Goal: Task Accomplishment & Management: Use online tool/utility

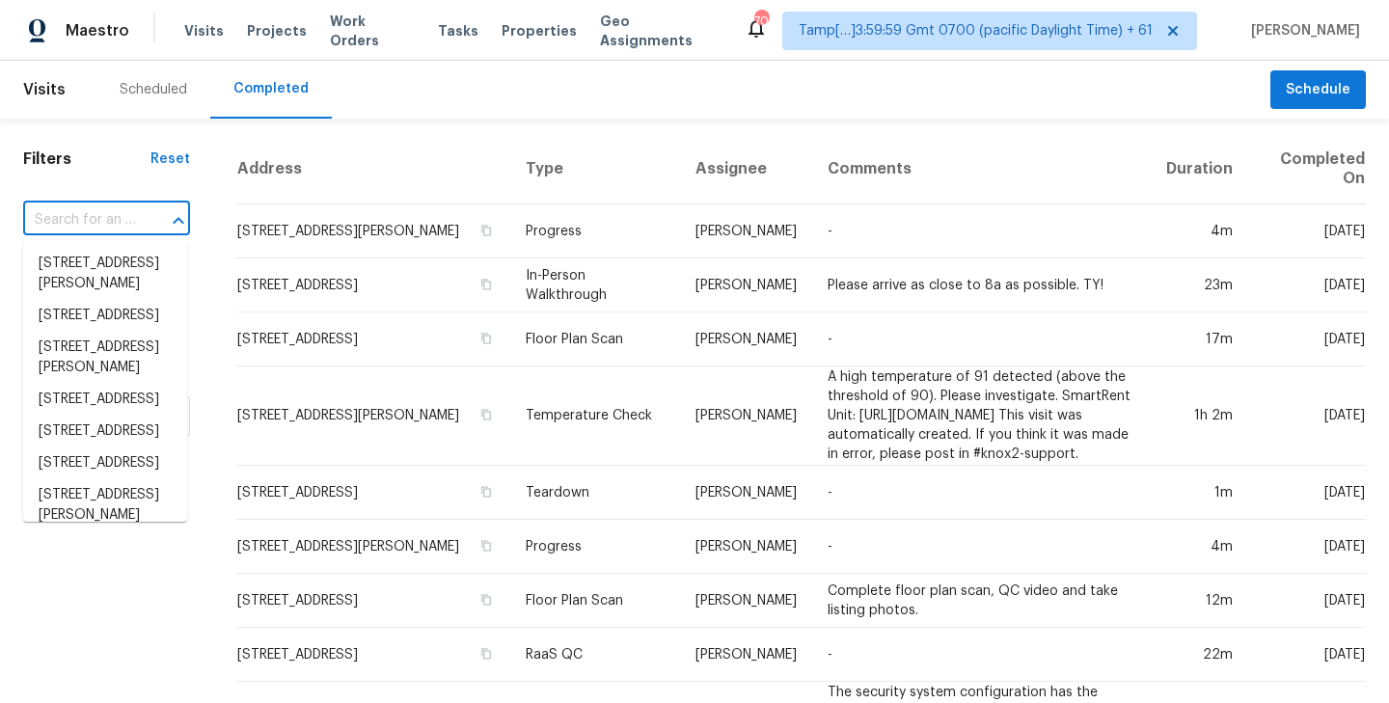
click at [122, 219] on input "text" at bounding box center [79, 220] width 113 height 30
paste input "1212 Drexel Dr, Desoto, TX 75115"
type input "1212 Drexel Dr, Desoto, TX 75115"
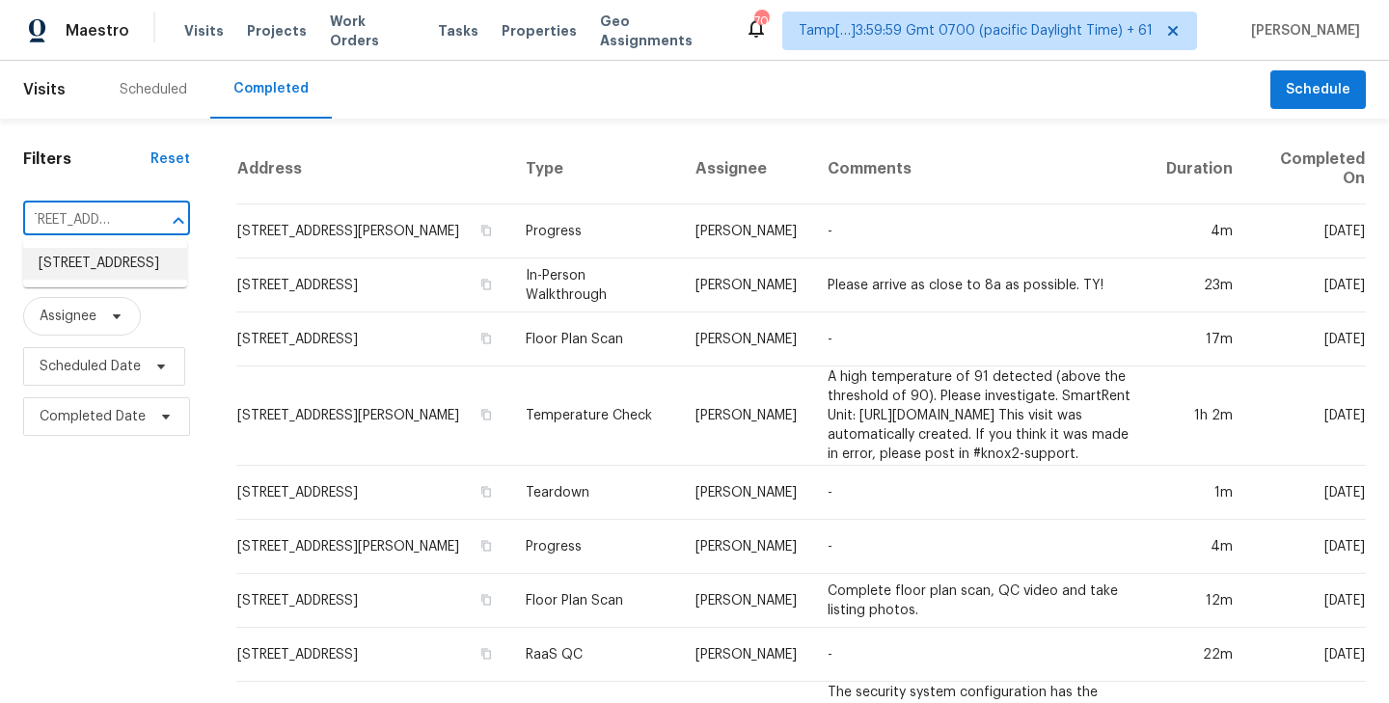
click at [92, 280] on li "1212 Drexel Dr, Desoto, TX 75115" at bounding box center [105, 264] width 164 height 32
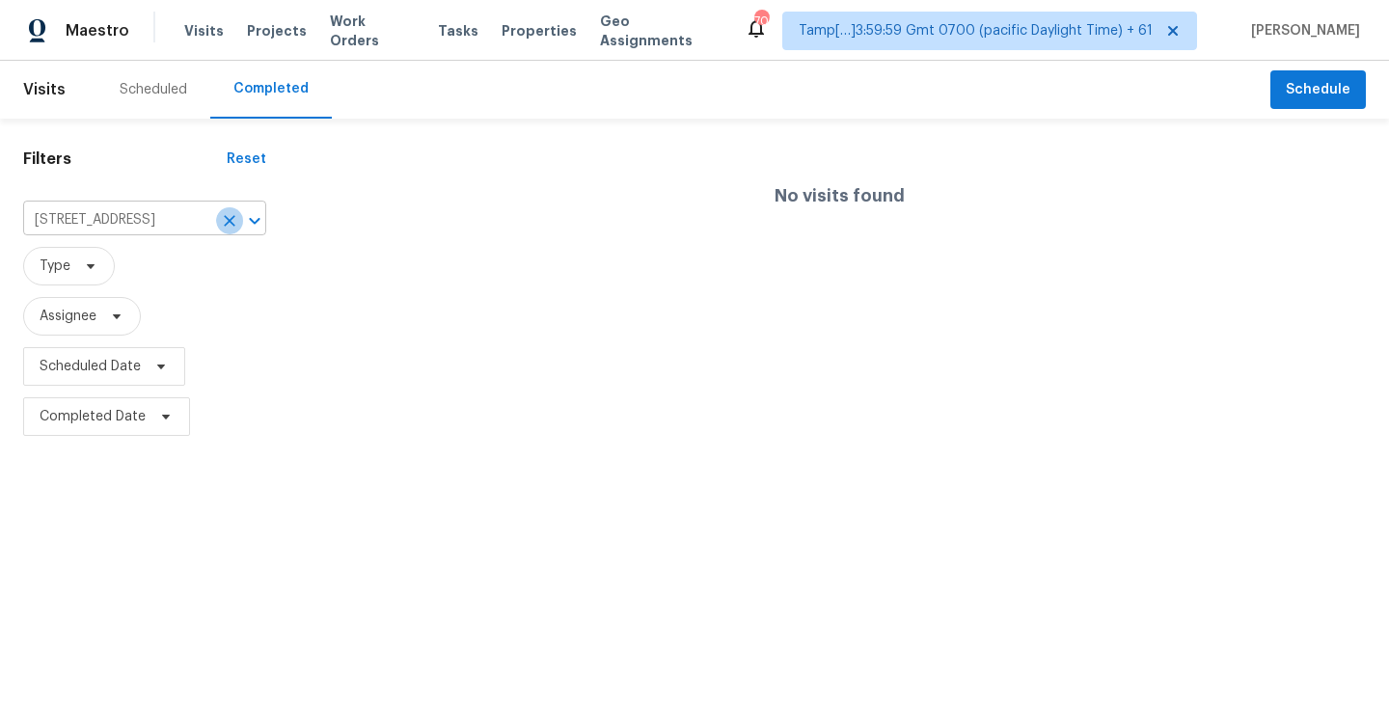
click at [227, 224] on icon "Clear" at bounding box center [229, 220] width 19 height 19
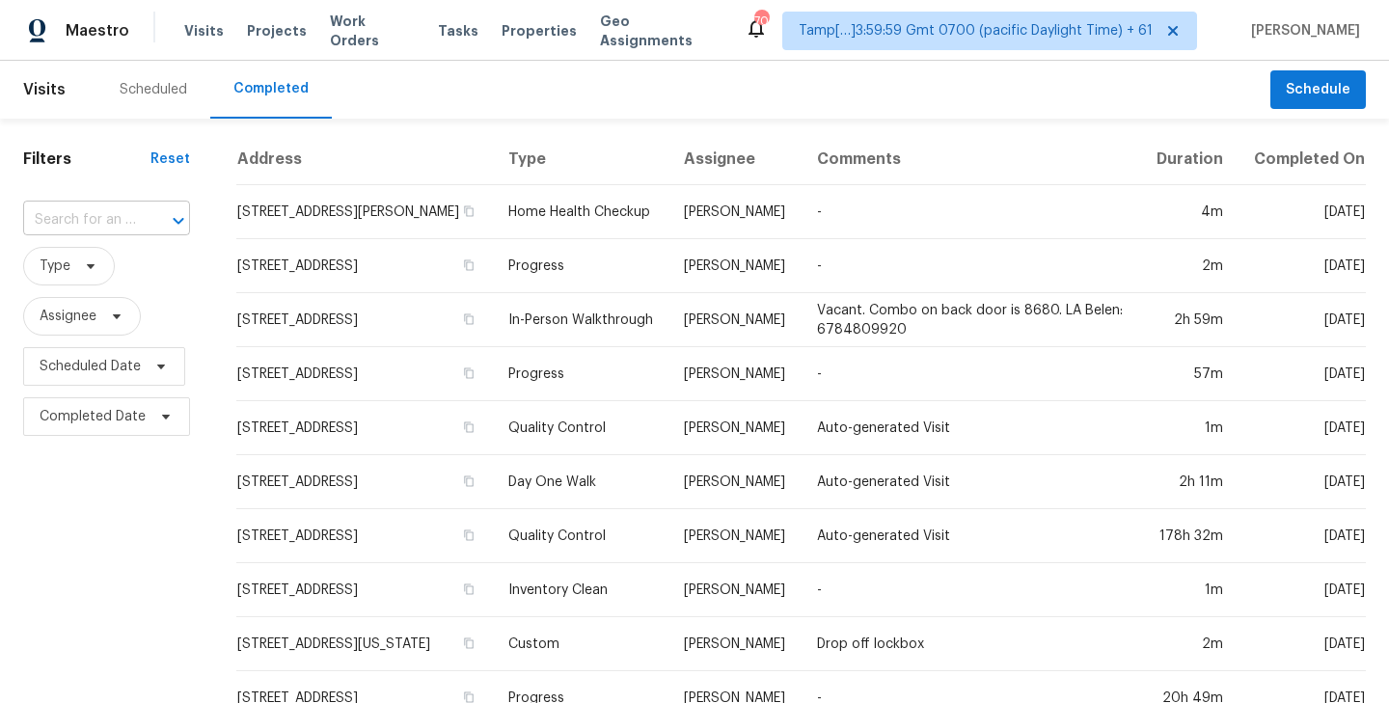
click at [116, 220] on input "text" at bounding box center [79, 220] width 113 height 30
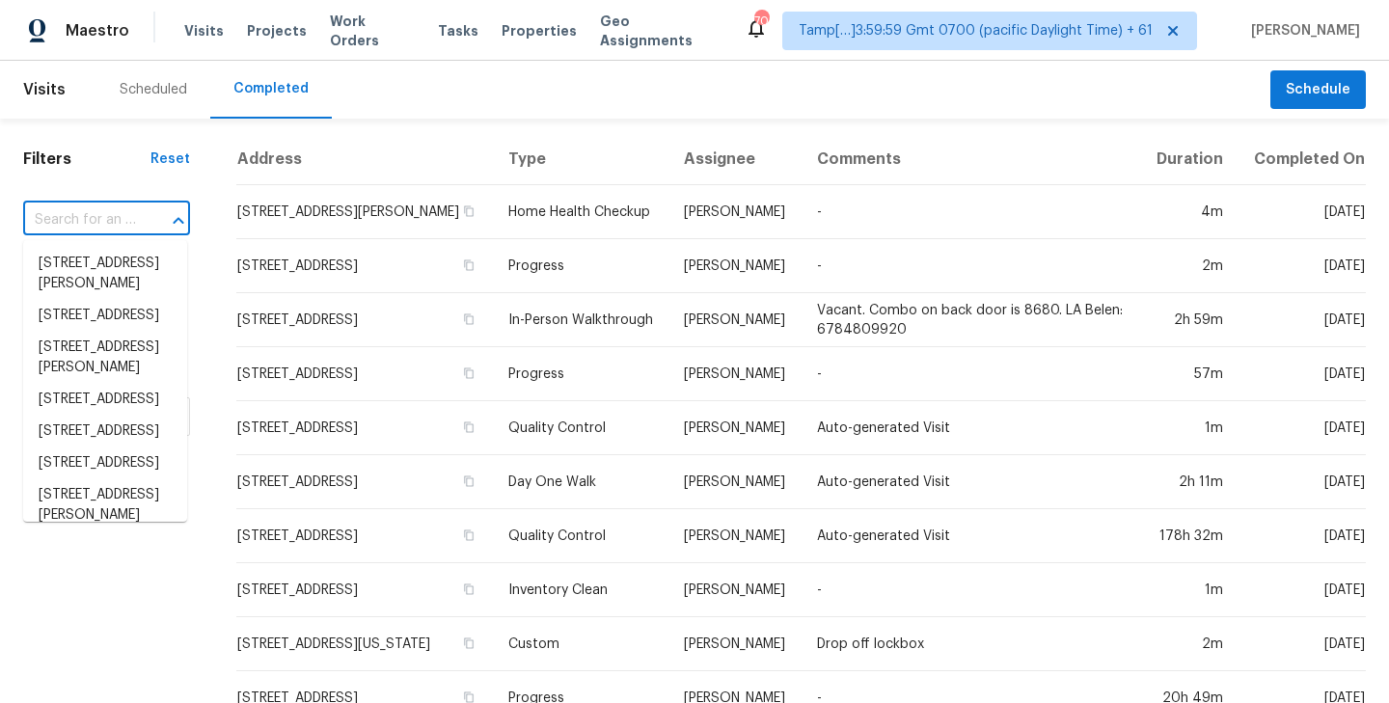
paste input "16404 W Madison St, Goodyear, AZ 85338"
type input "16404 W Madison St, Goodyear, AZ 85338"
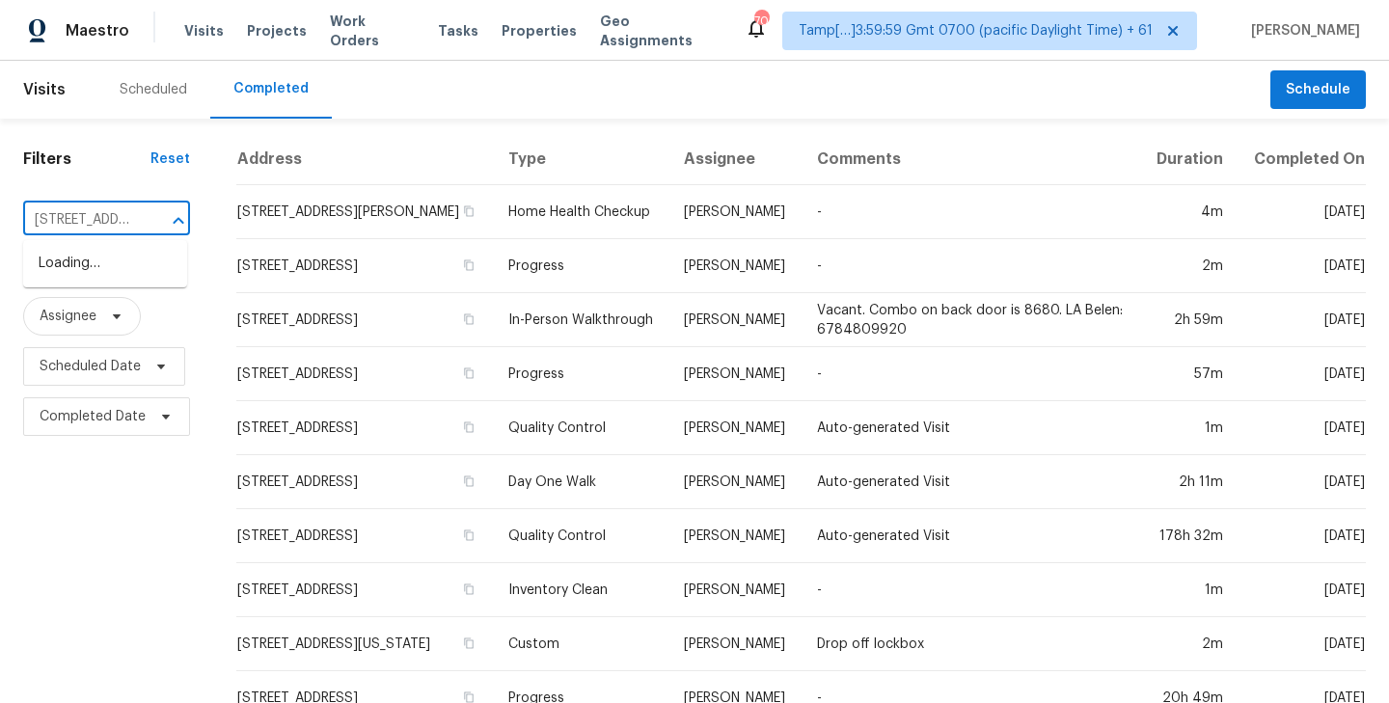
scroll to position [0, 167]
click at [106, 267] on li "16404 W Madison St, Goodyear, AZ 85338" at bounding box center [105, 264] width 164 height 32
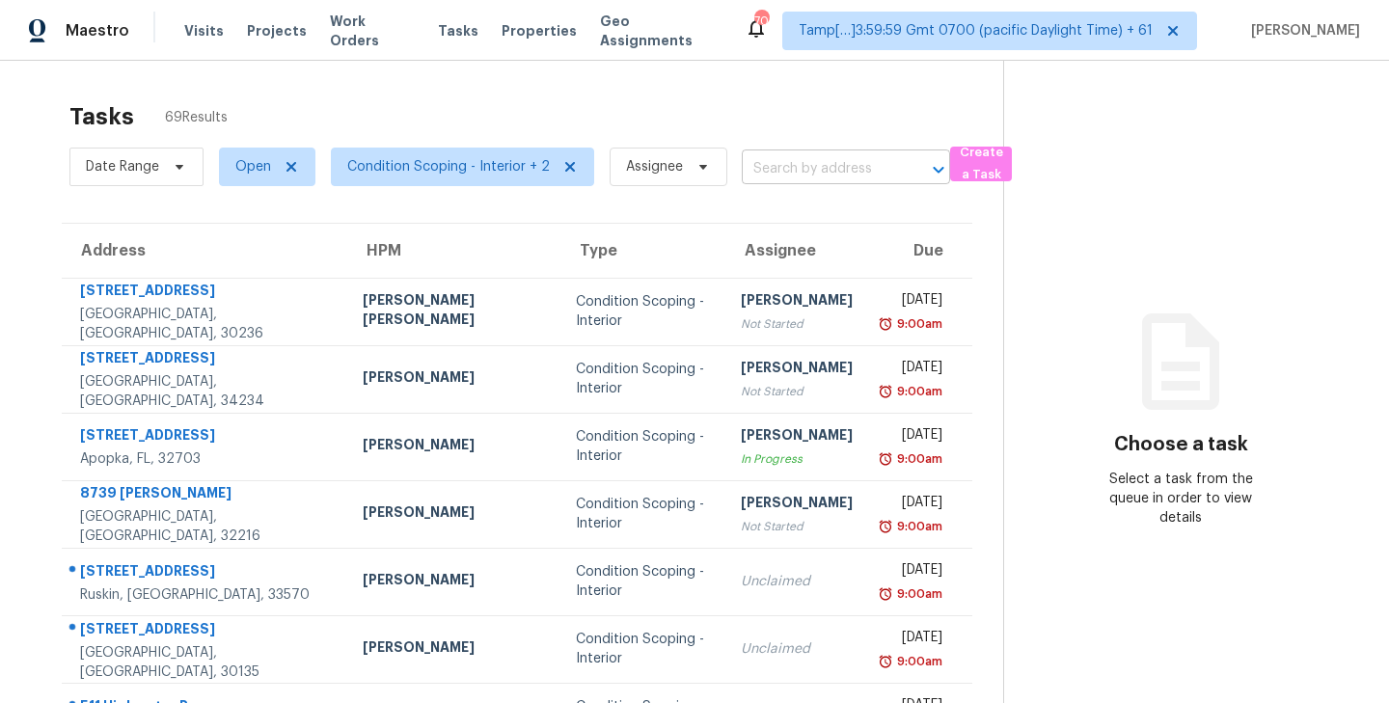
click at [822, 172] on input "text" at bounding box center [819, 169] width 154 height 30
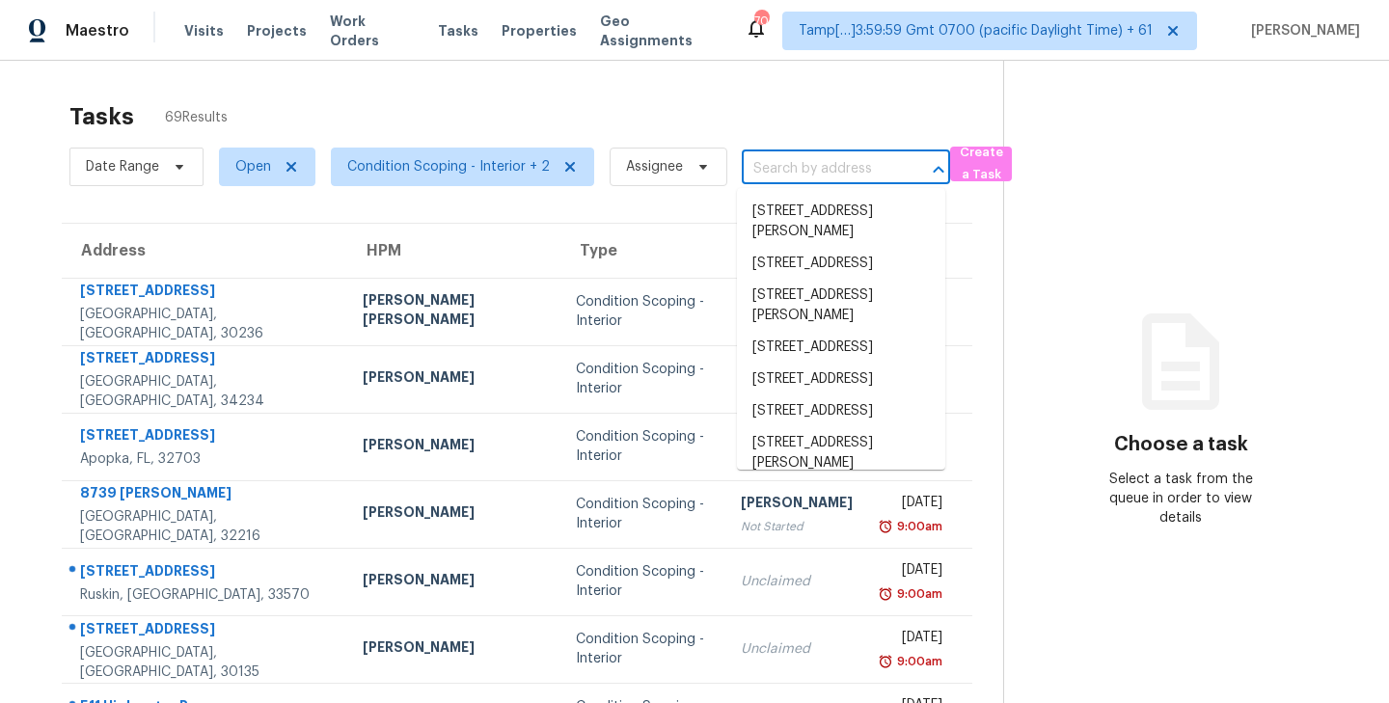
paste input "16404 W Madison St, Goodyear, AZ 85338"
type input "16404 W Madison St, Goodyear, AZ 85338"
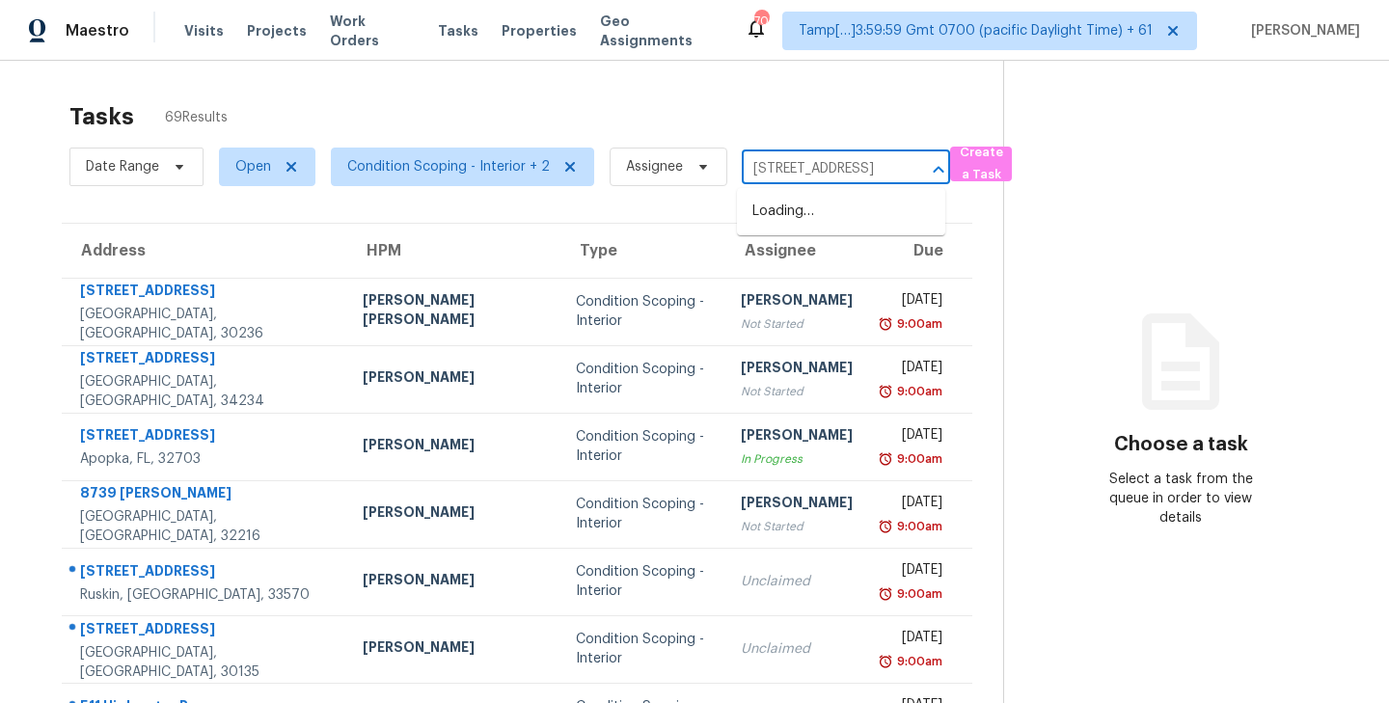
scroll to position [0, 123]
click at [799, 228] on li "16404 W Madison St, Goodyear, AZ 85338" at bounding box center [841, 212] width 208 height 32
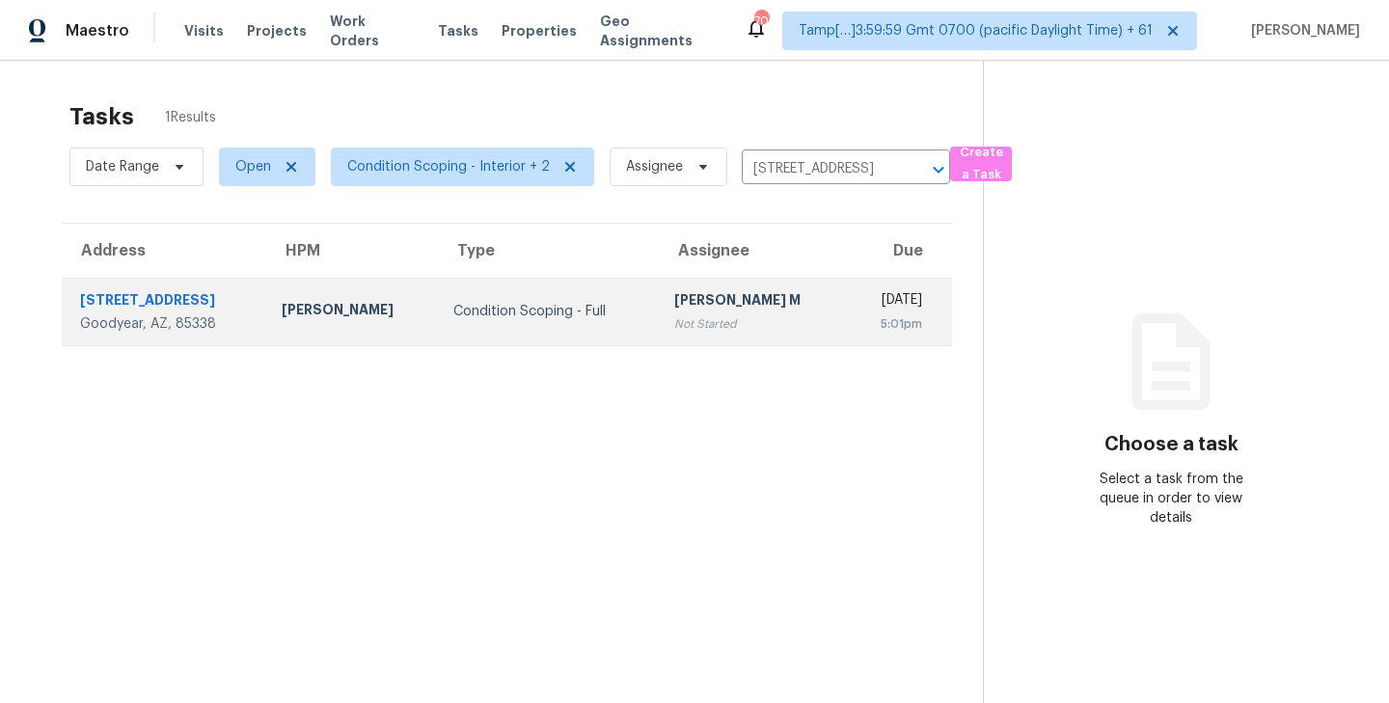
click at [674, 311] on div "MANIKANDAN M" at bounding box center [753, 302] width 158 height 24
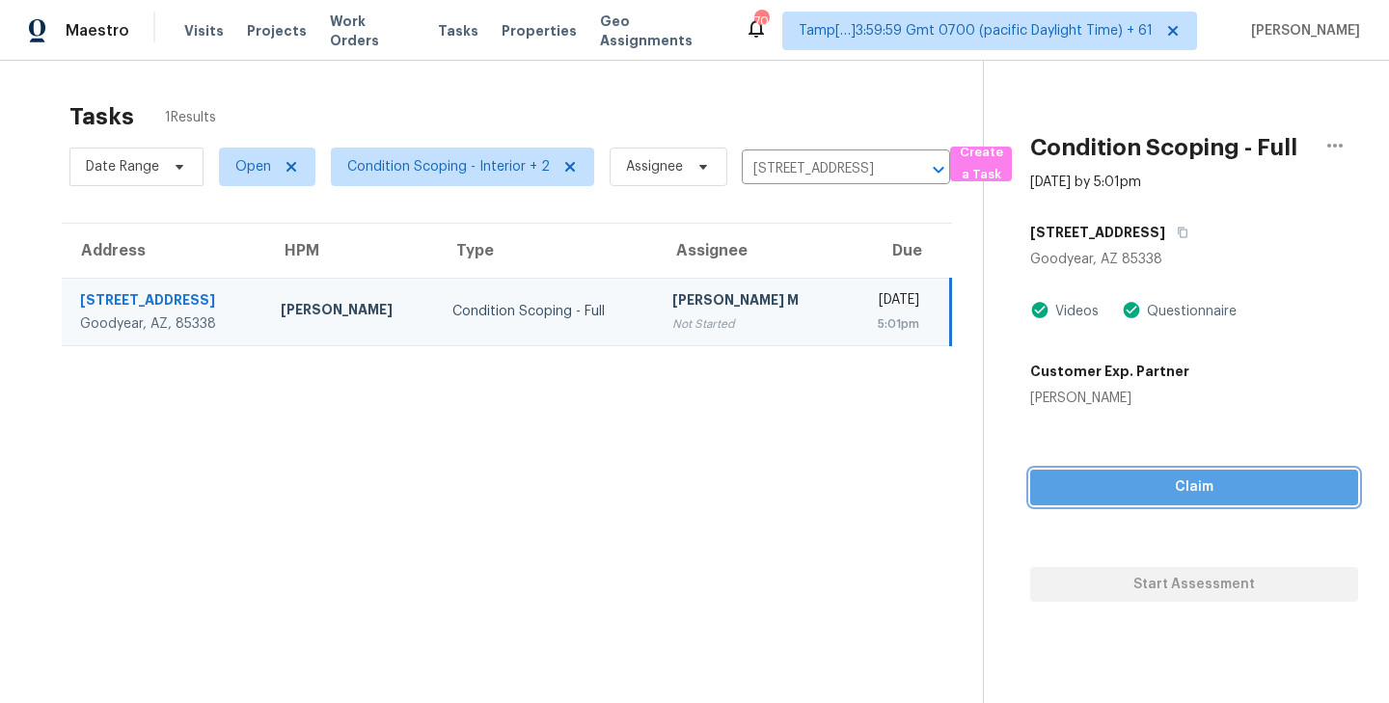
click at [1197, 492] on span "Claim" at bounding box center [1193, 487] width 297 height 24
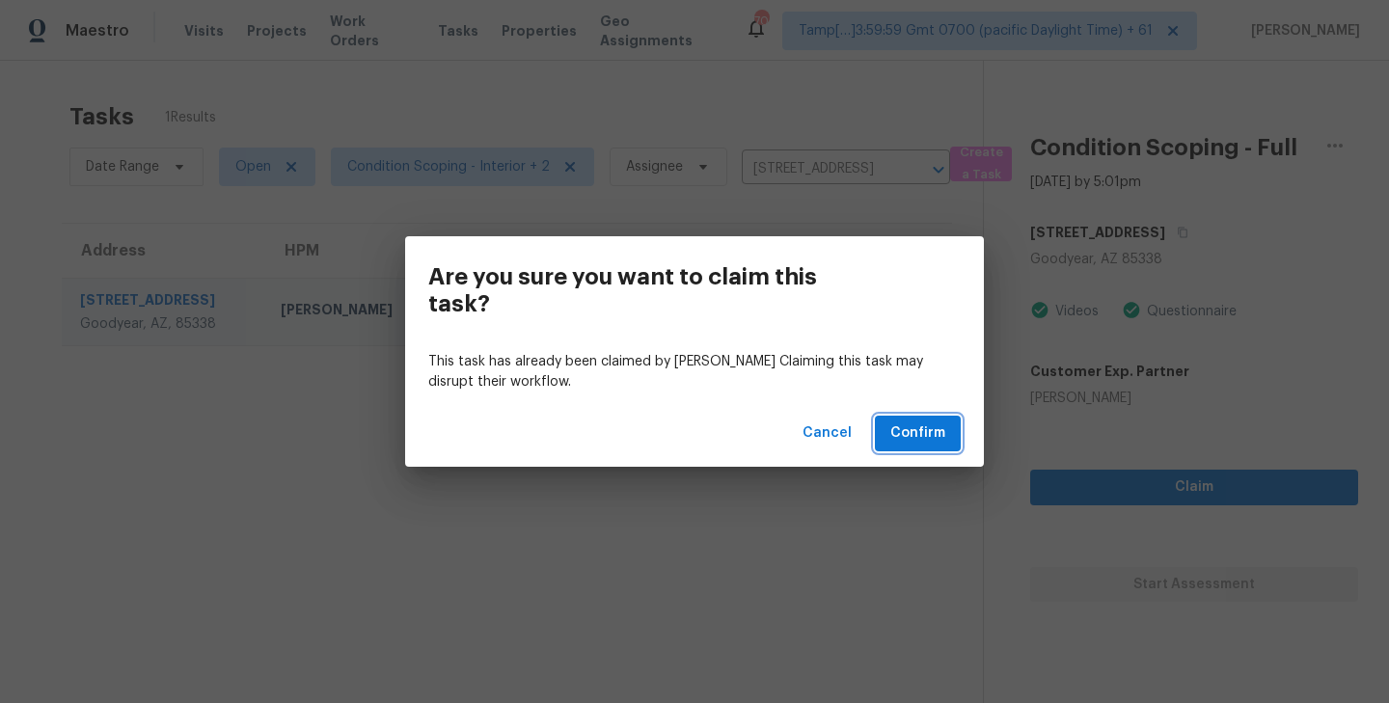
click at [930, 427] on span "Confirm" at bounding box center [917, 433] width 55 height 24
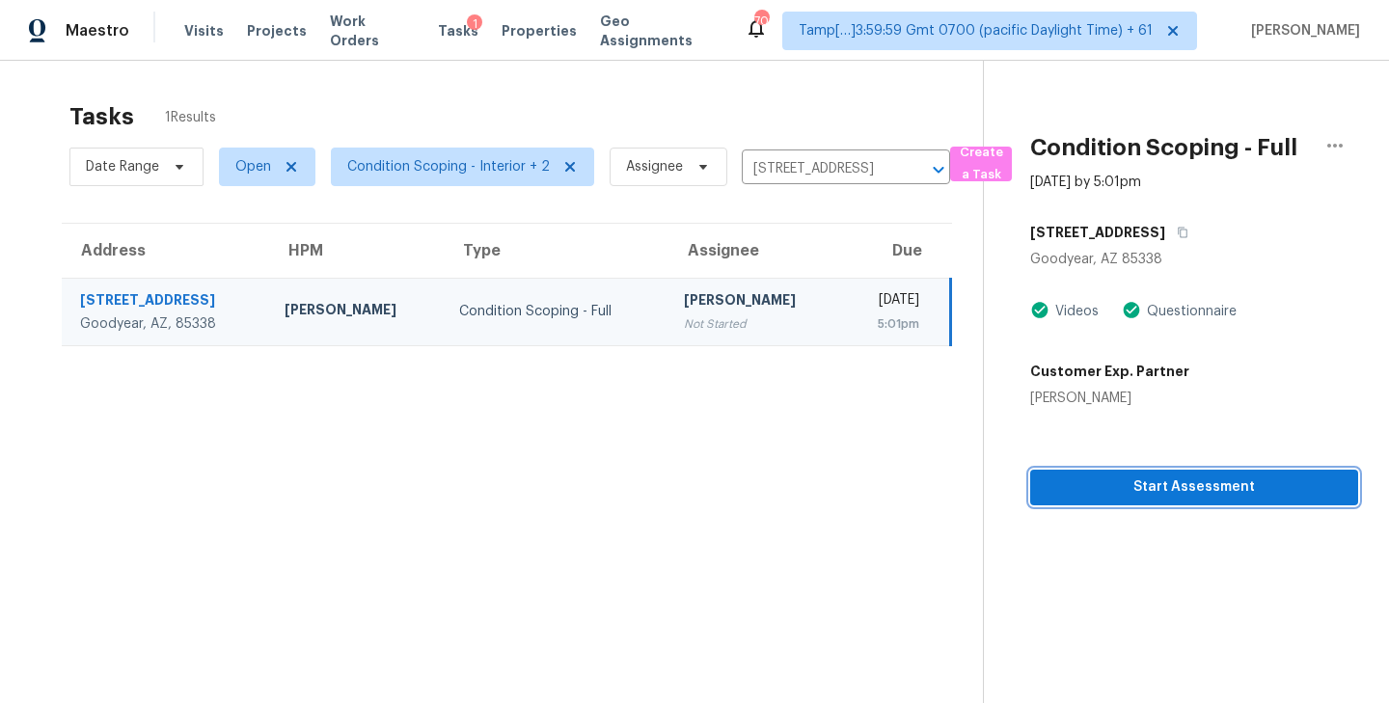
click at [1153, 485] on span "Start Assessment" at bounding box center [1193, 487] width 297 height 24
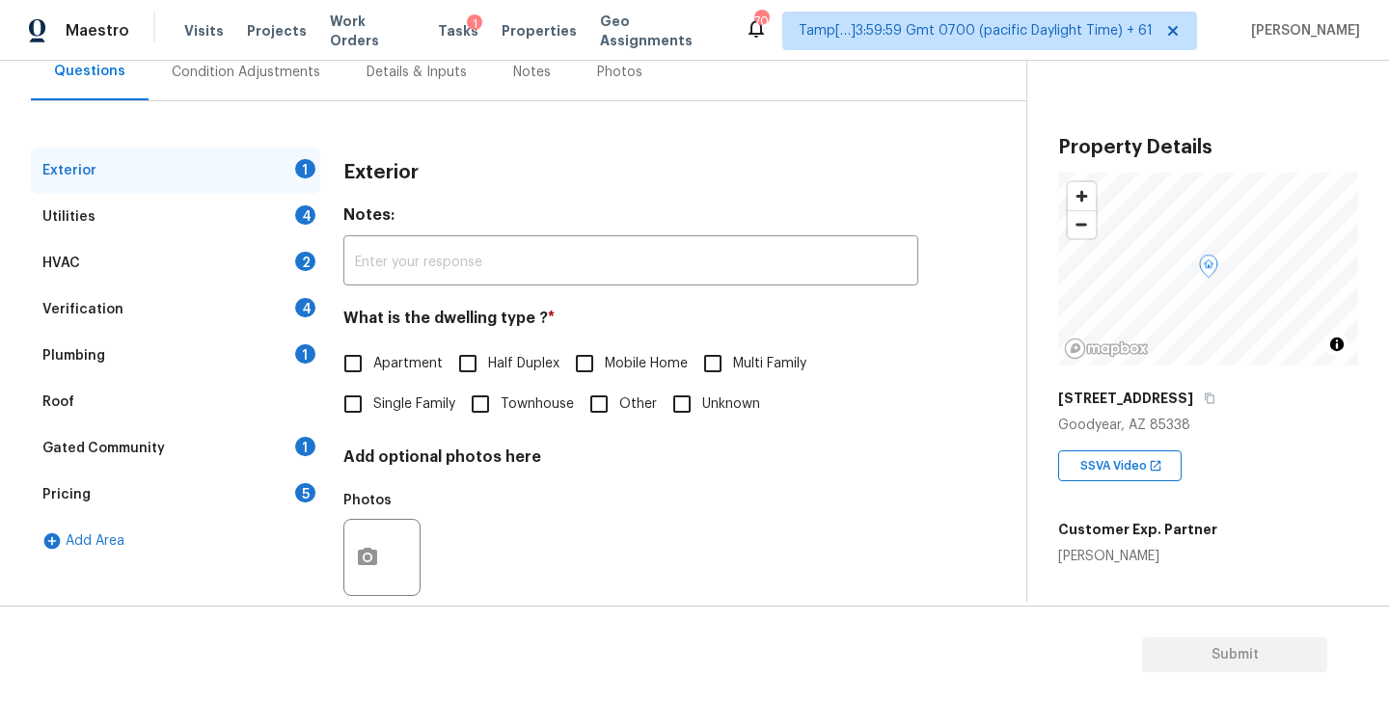
scroll to position [226, 0]
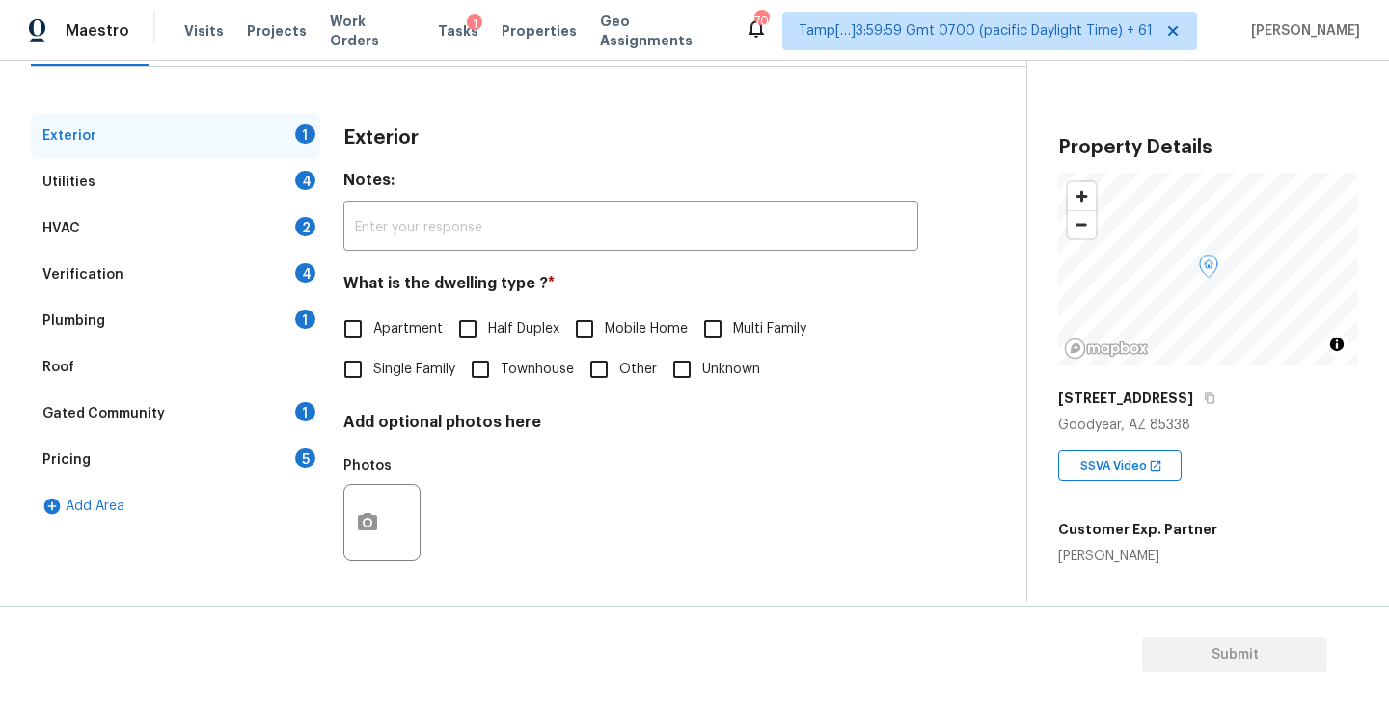
click at [354, 366] on input "Single Family" at bounding box center [353, 369] width 41 height 41
checkbox input "true"
click at [110, 322] on div "Plumbing 1" at bounding box center [175, 321] width 289 height 46
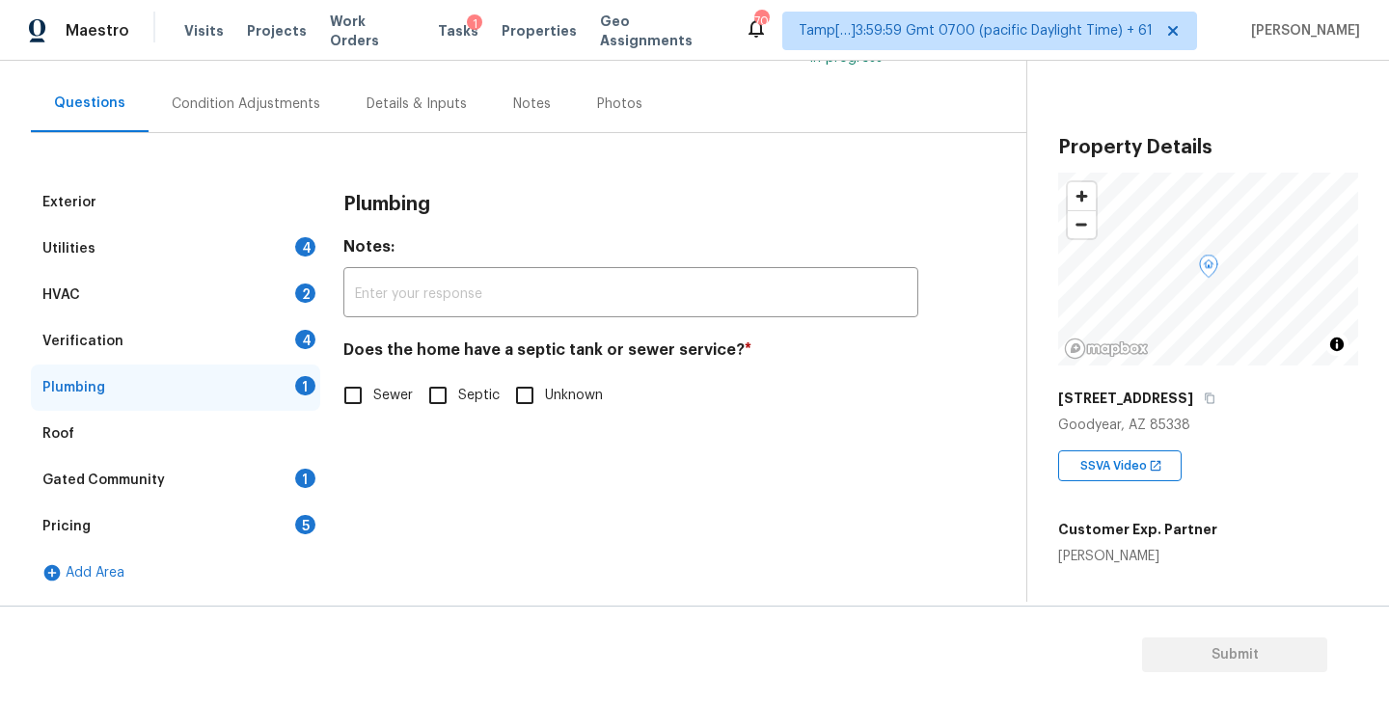
click at [347, 394] on input "Sewer" at bounding box center [353, 395] width 41 height 41
checkbox input "true"
click at [123, 483] on div "Gated Community" at bounding box center [103, 480] width 122 height 19
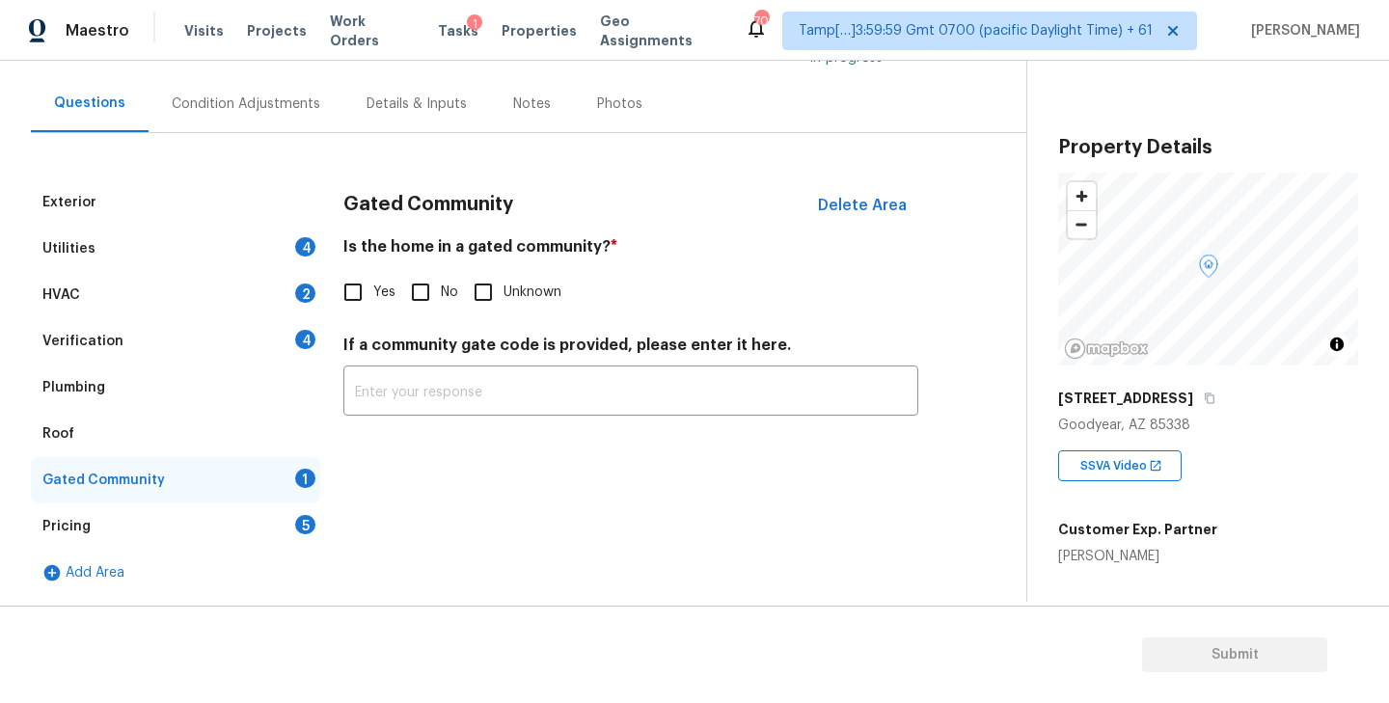
click at [424, 292] on input "No" at bounding box center [420, 292] width 41 height 41
checkbox input "true"
click at [150, 254] on div "Utilities 4" at bounding box center [175, 249] width 289 height 46
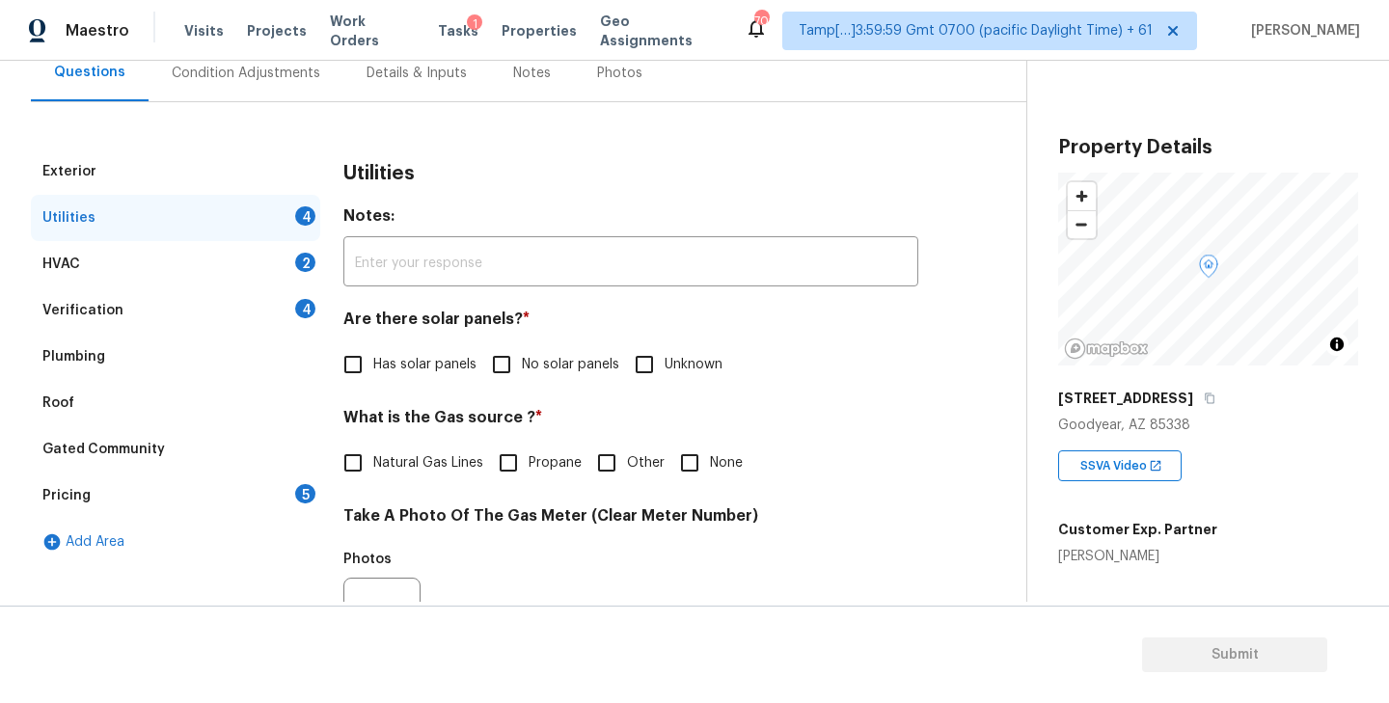
scroll to position [200, 0]
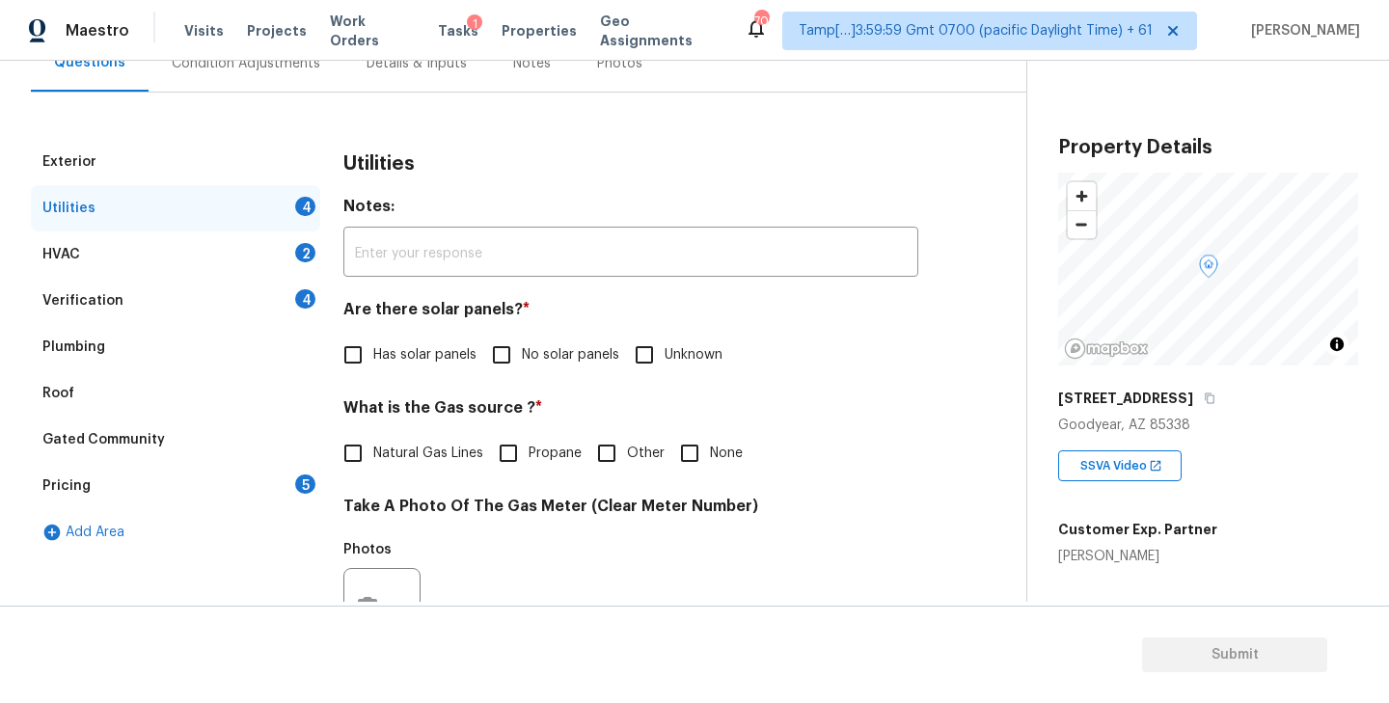
click at [507, 353] on input "No solar panels" at bounding box center [501, 355] width 41 height 41
checkbox input "true"
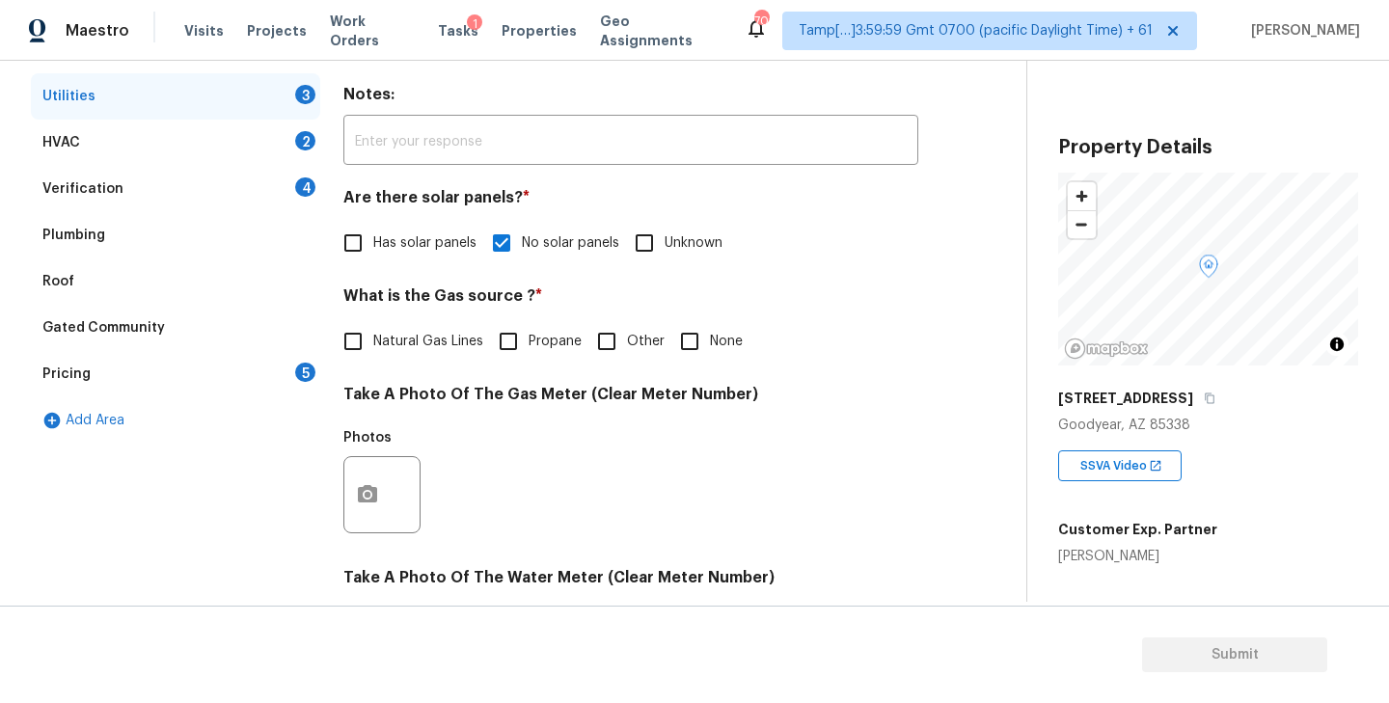
scroll to position [301, 0]
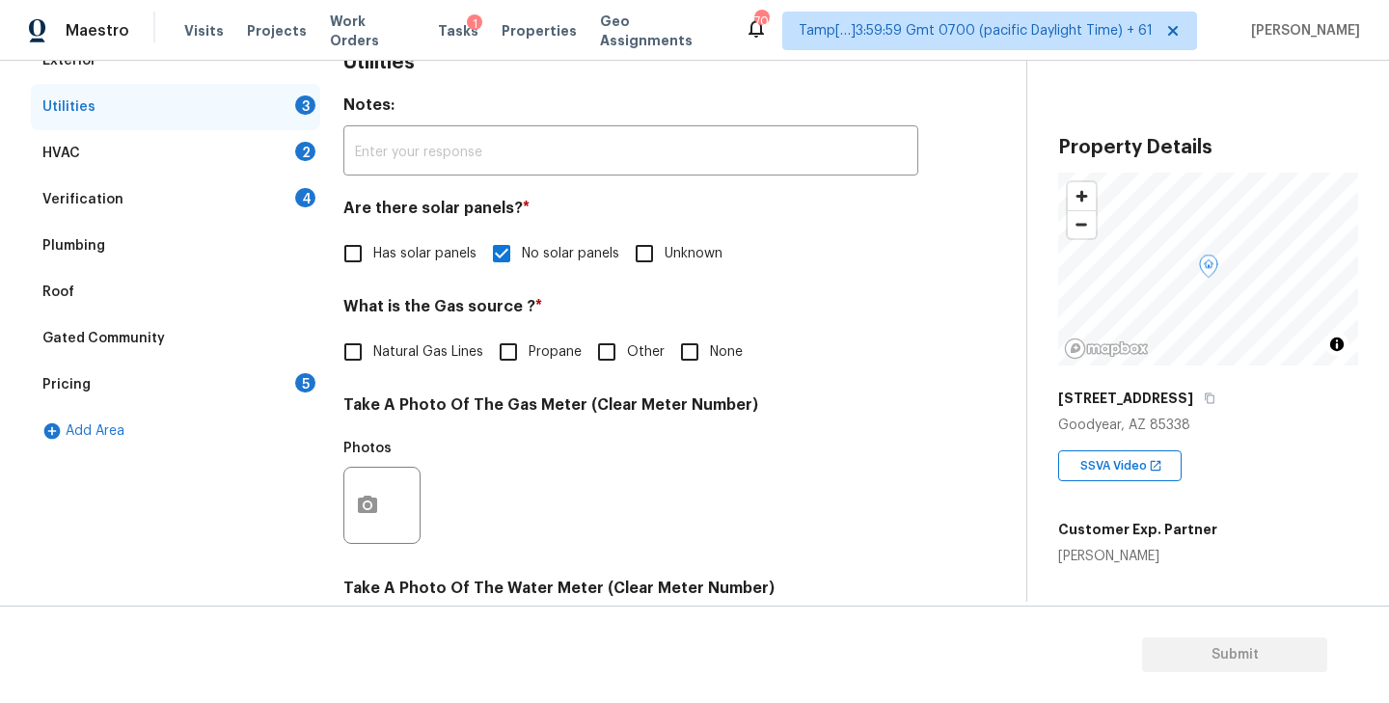
click at [118, 381] on div "Pricing 5" at bounding box center [175, 385] width 289 height 46
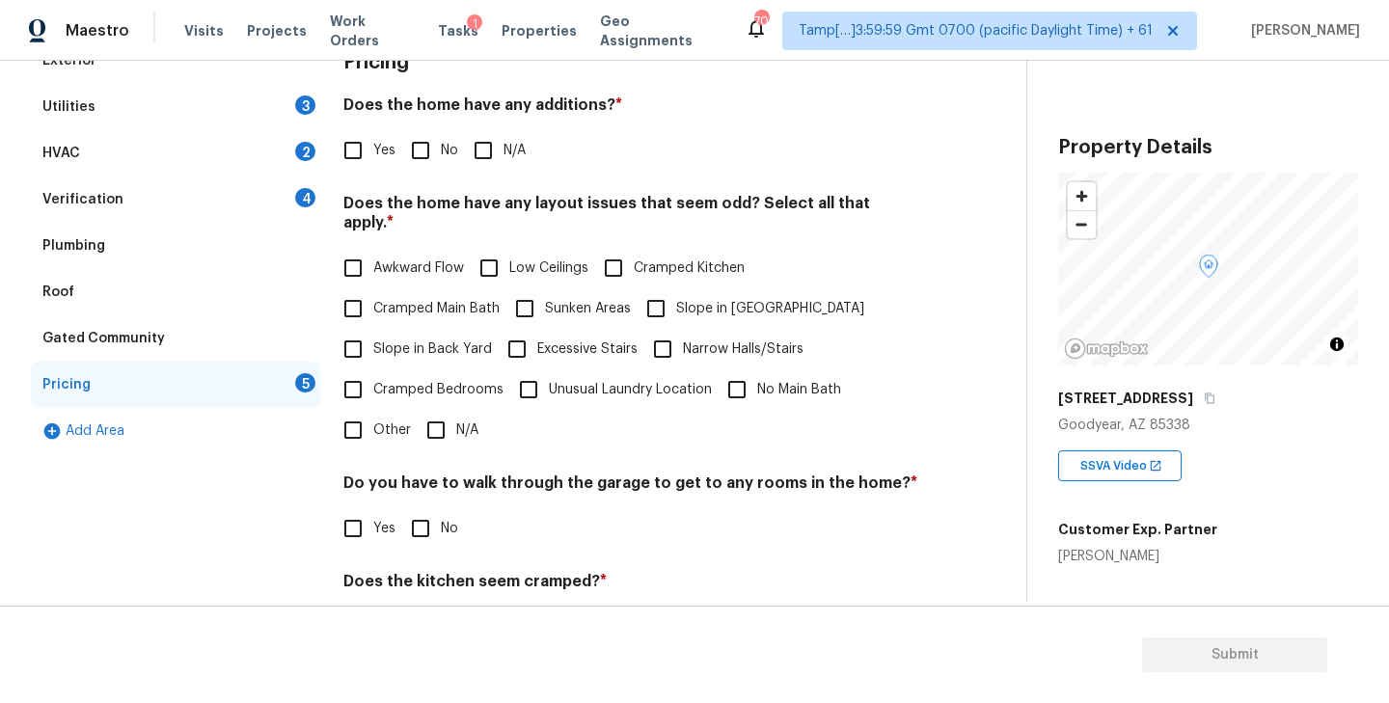
click at [655, 295] on input "Slope in Front Yard" at bounding box center [656, 308] width 41 height 41
checkbox input "true"
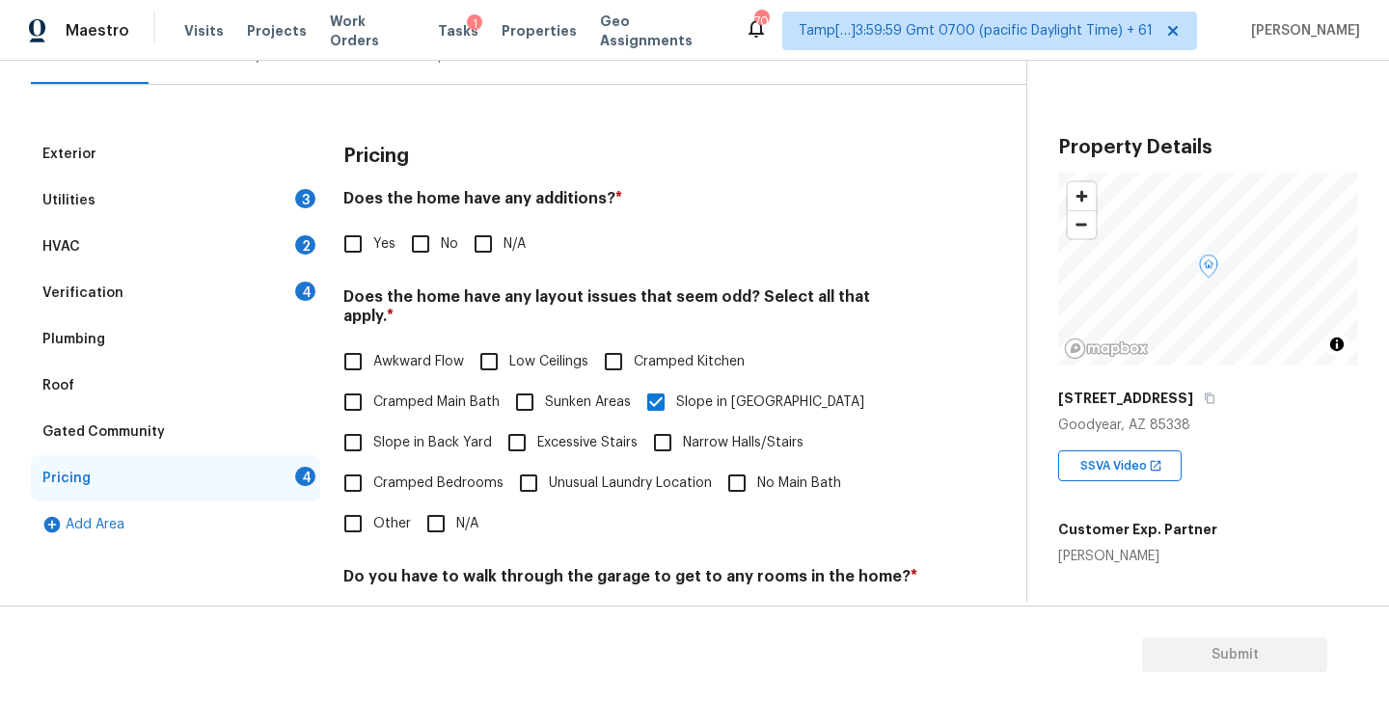
scroll to position [185, 0]
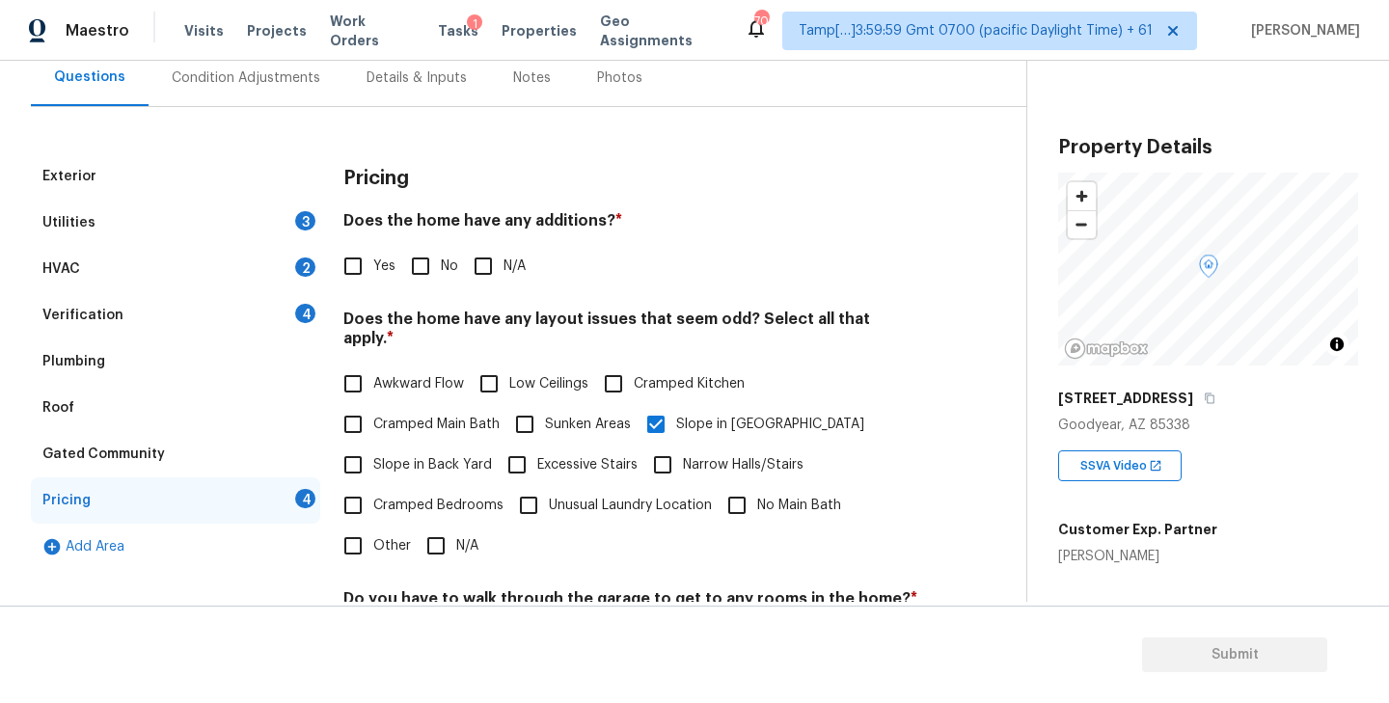
click at [419, 271] on input "No" at bounding box center [420, 266] width 41 height 41
checkbox input "true"
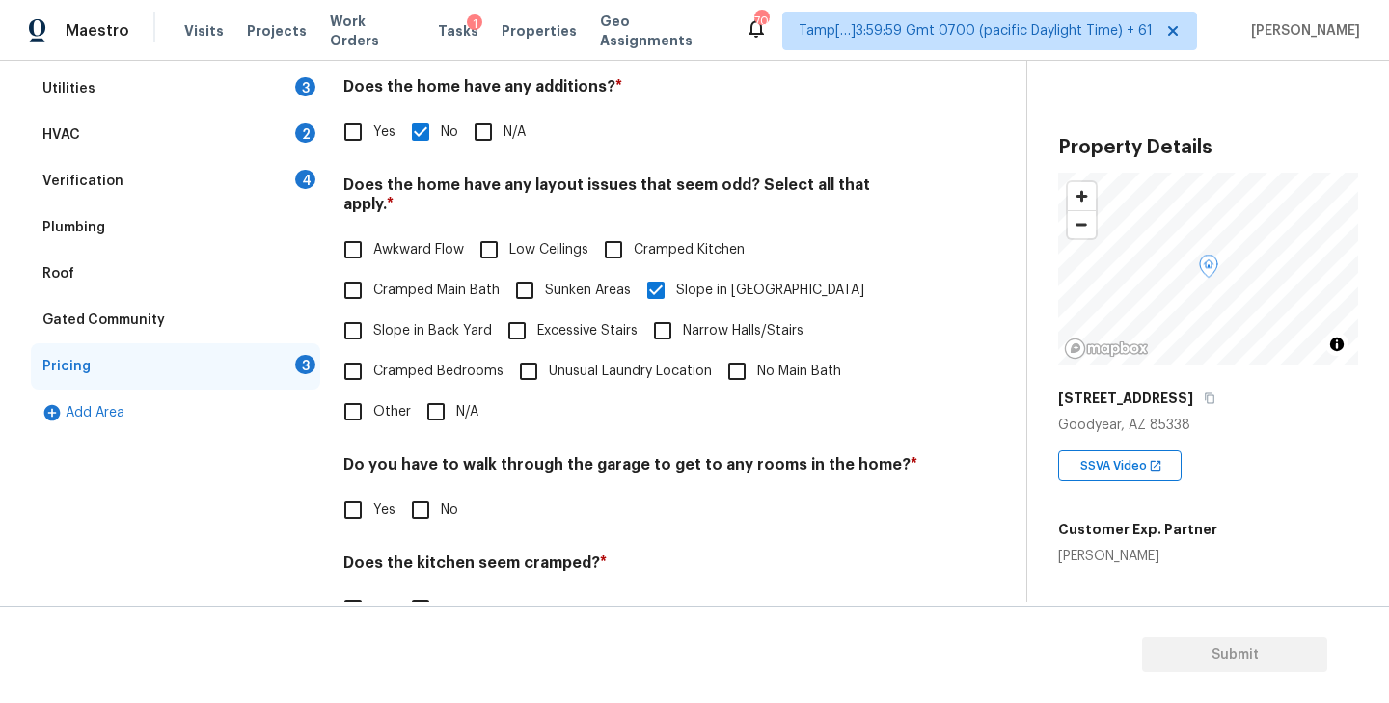
scroll to position [454, 0]
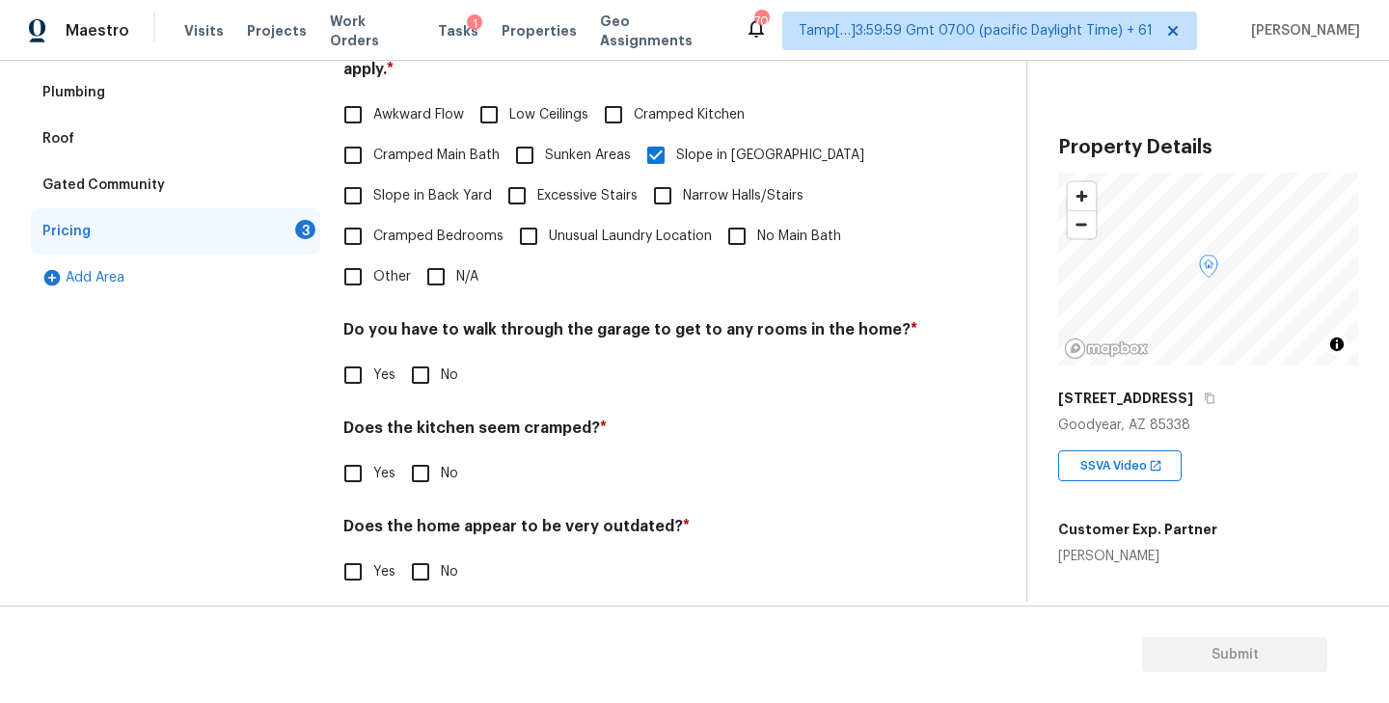
click at [420, 358] on input "No" at bounding box center [420, 375] width 41 height 41
checkbox input "true"
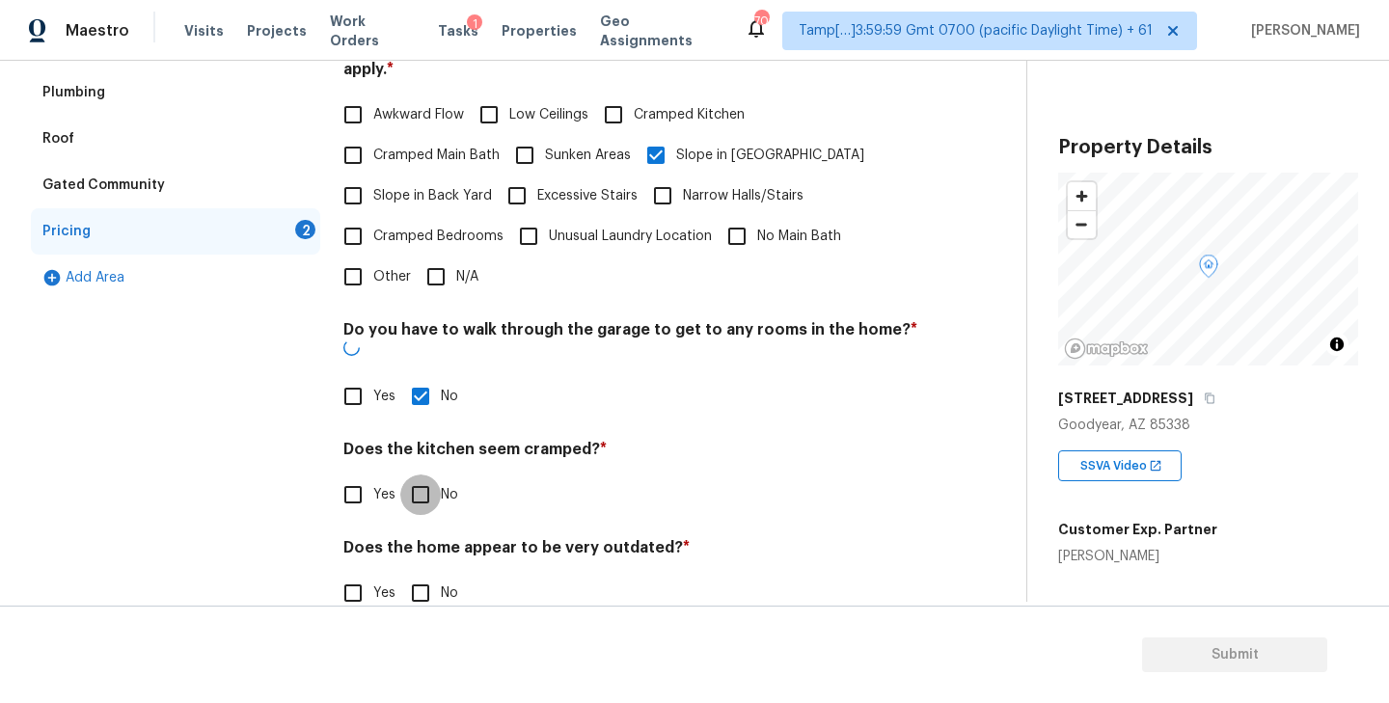
click at [410, 474] on input "No" at bounding box center [420, 494] width 41 height 41
checkbox input "true"
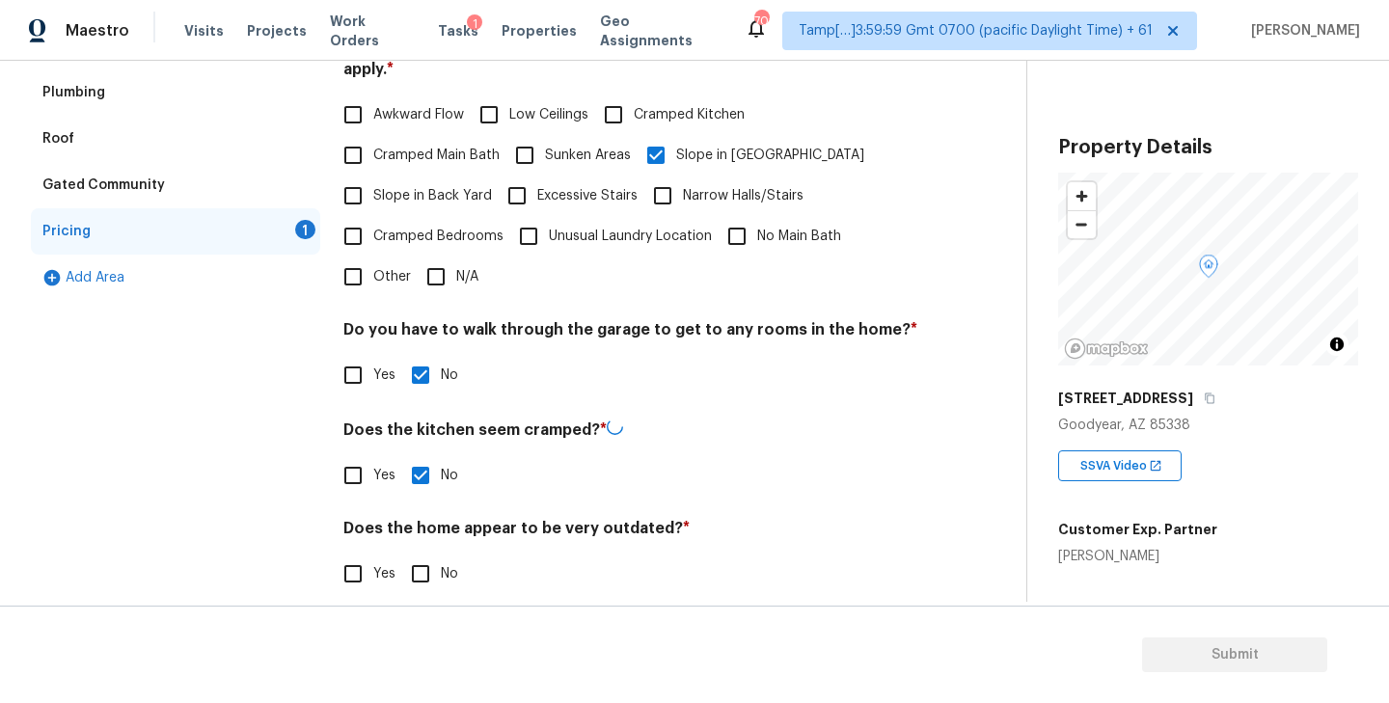
click at [413, 558] on input "No" at bounding box center [420, 574] width 41 height 41
checkbox input "true"
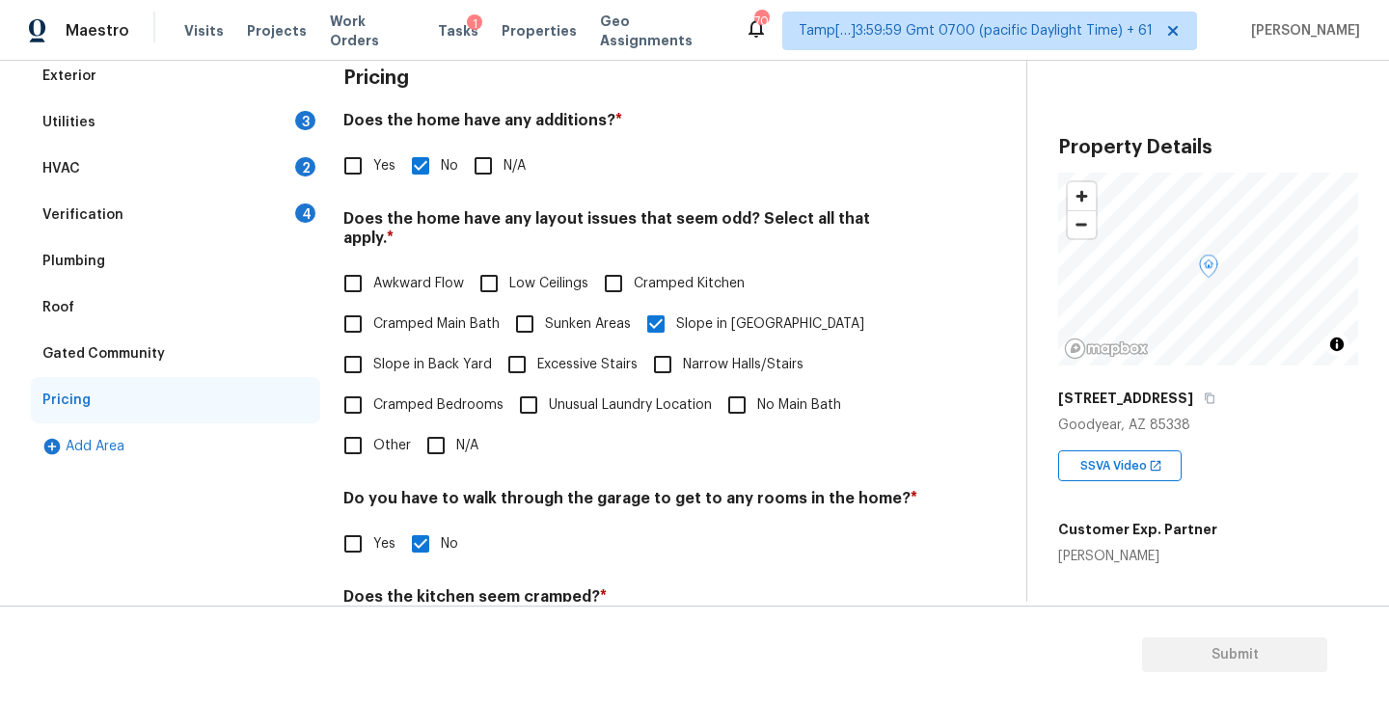
scroll to position [240, 0]
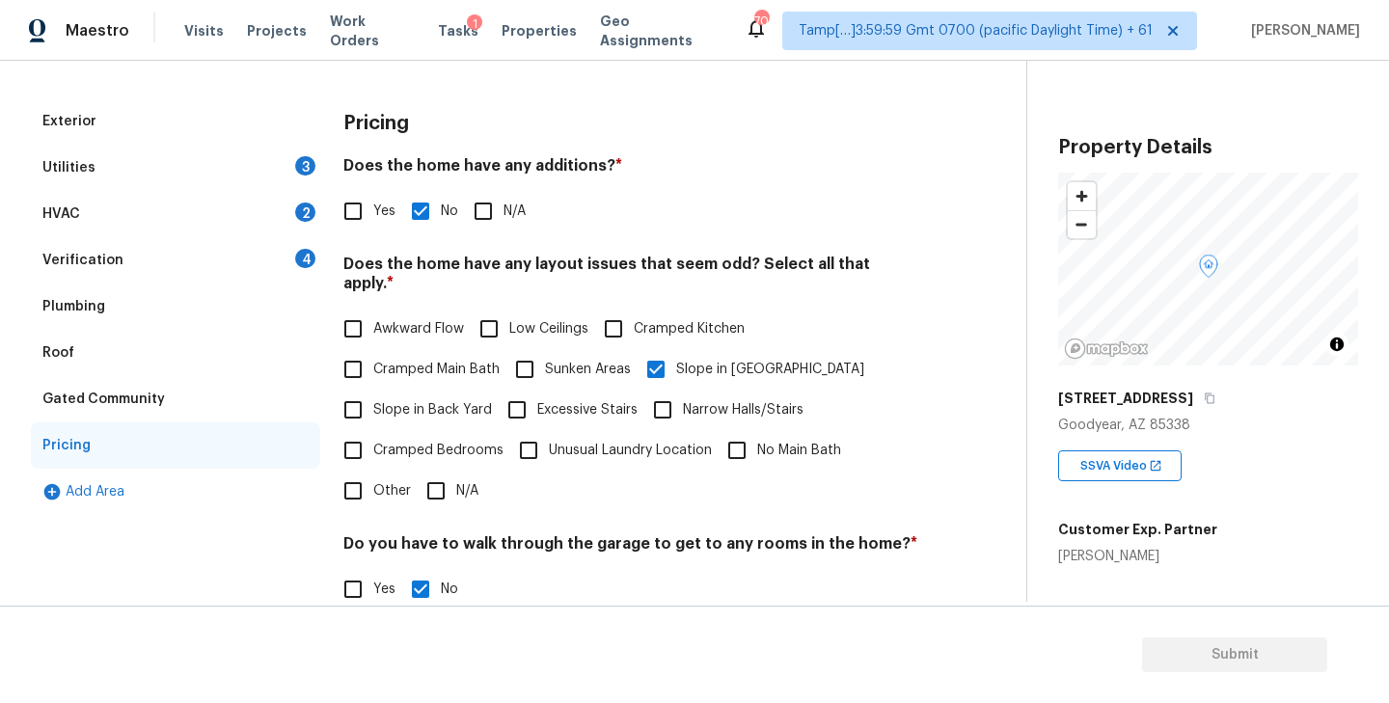
click at [118, 257] on div "Verification 4" at bounding box center [175, 260] width 289 height 46
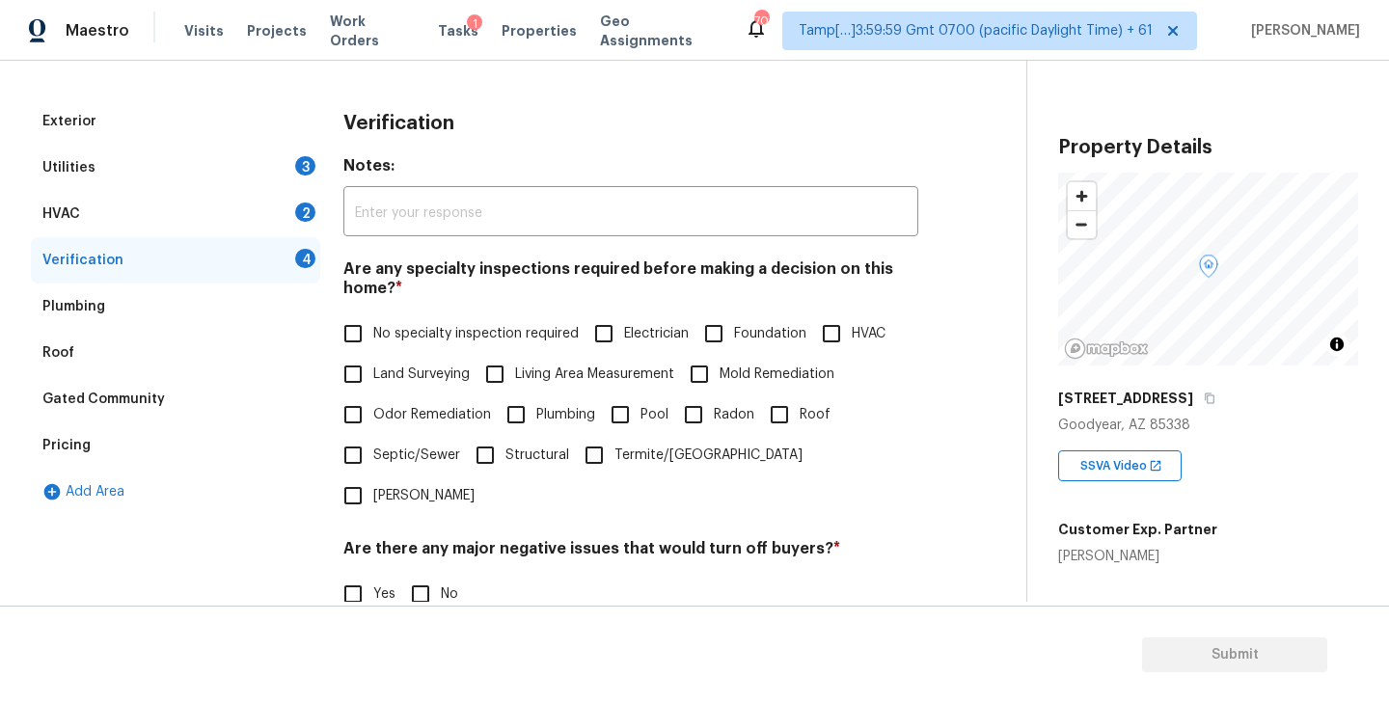
click at [352, 326] on input "No specialty inspection required" at bounding box center [353, 333] width 41 height 41
checkbox input "true"
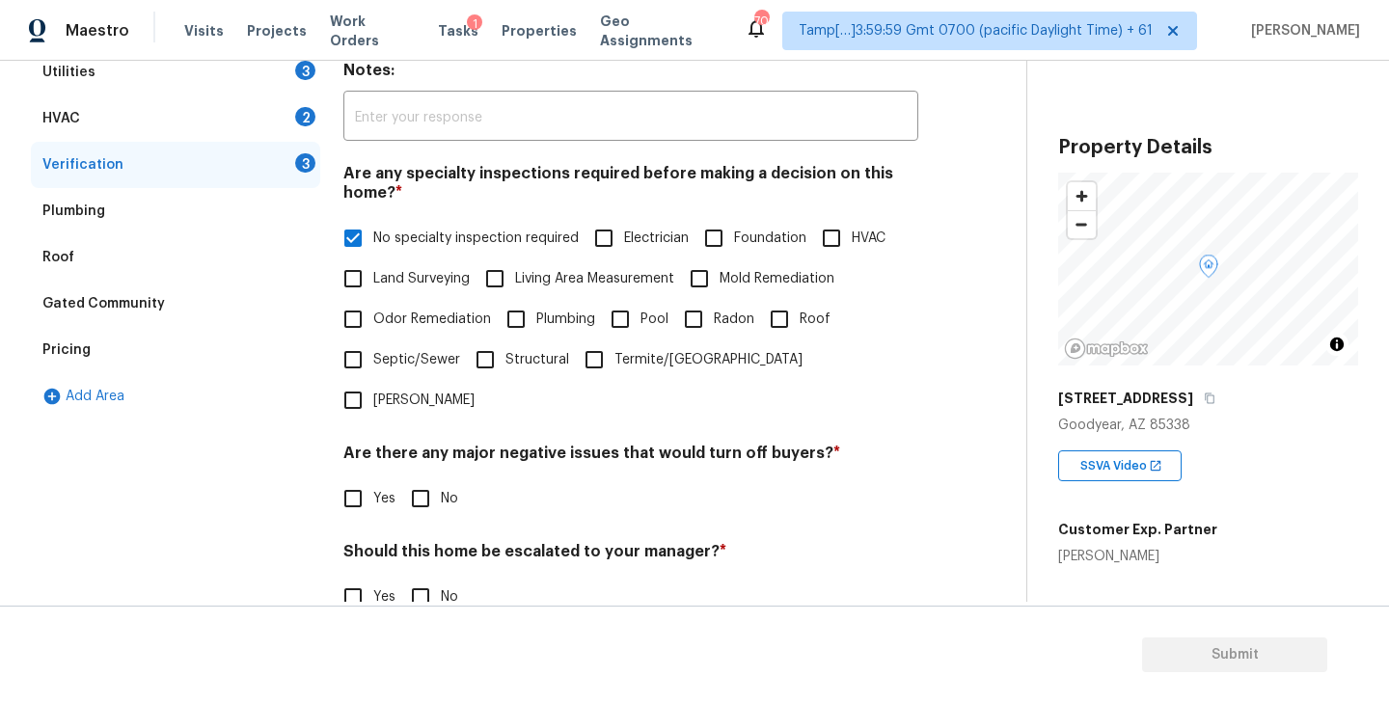
scroll to position [359, 0]
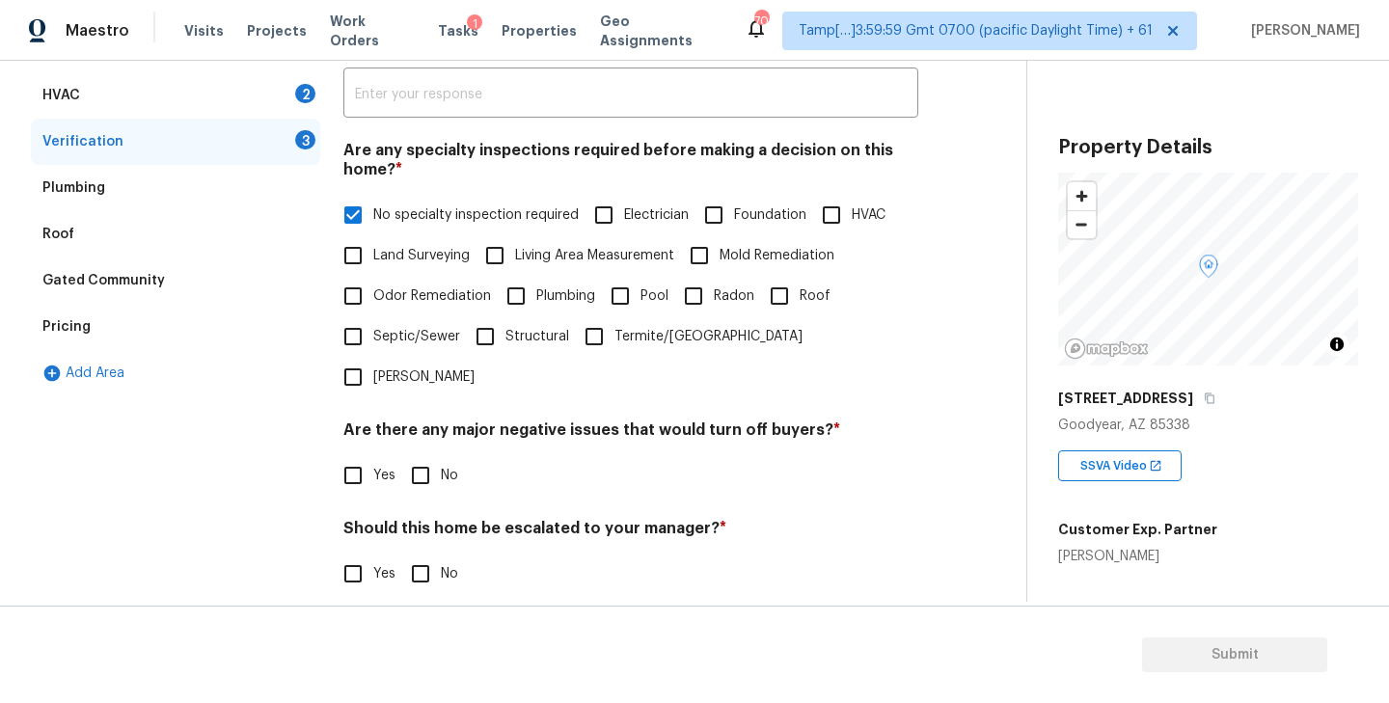
click at [421, 455] on input "No" at bounding box center [420, 475] width 41 height 41
checkbox input "true"
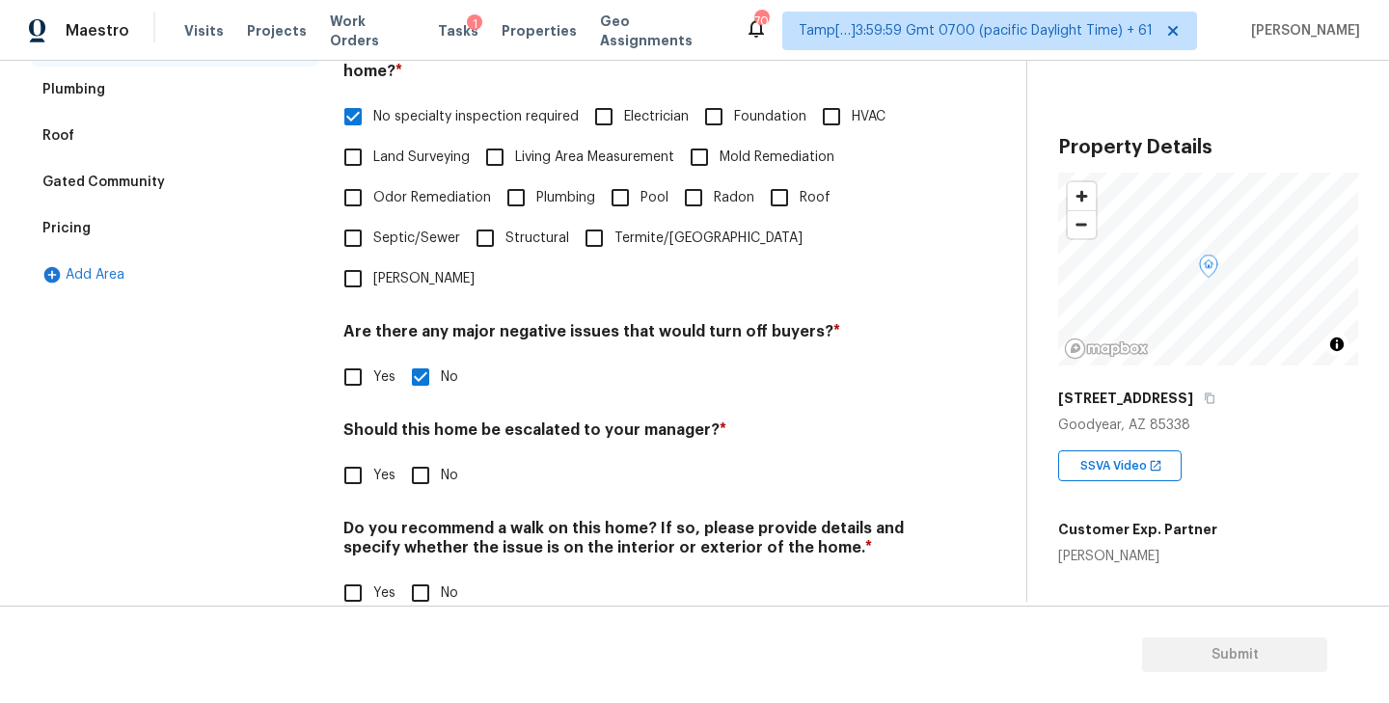
click at [421, 455] on input "No" at bounding box center [420, 475] width 41 height 41
checkbox input "true"
click at [415, 573] on input "No" at bounding box center [420, 593] width 41 height 41
checkbox input "true"
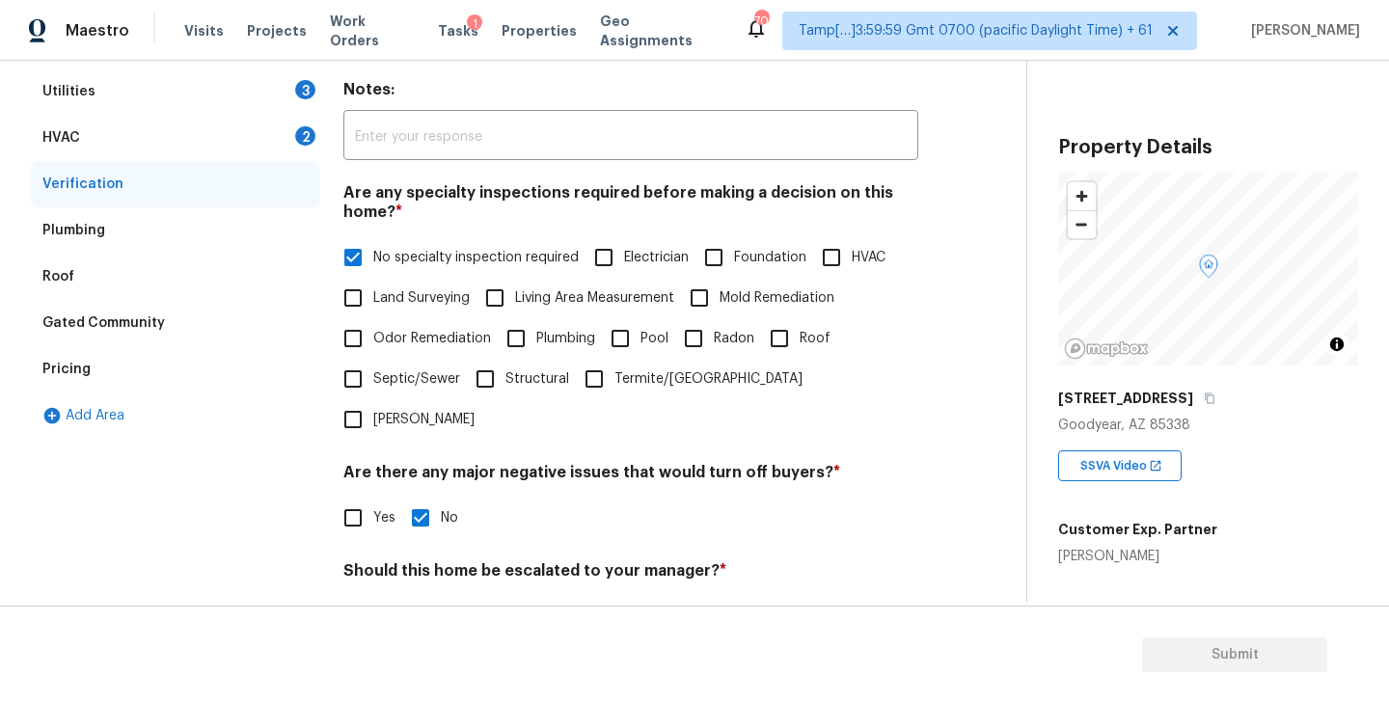
scroll to position [151, 0]
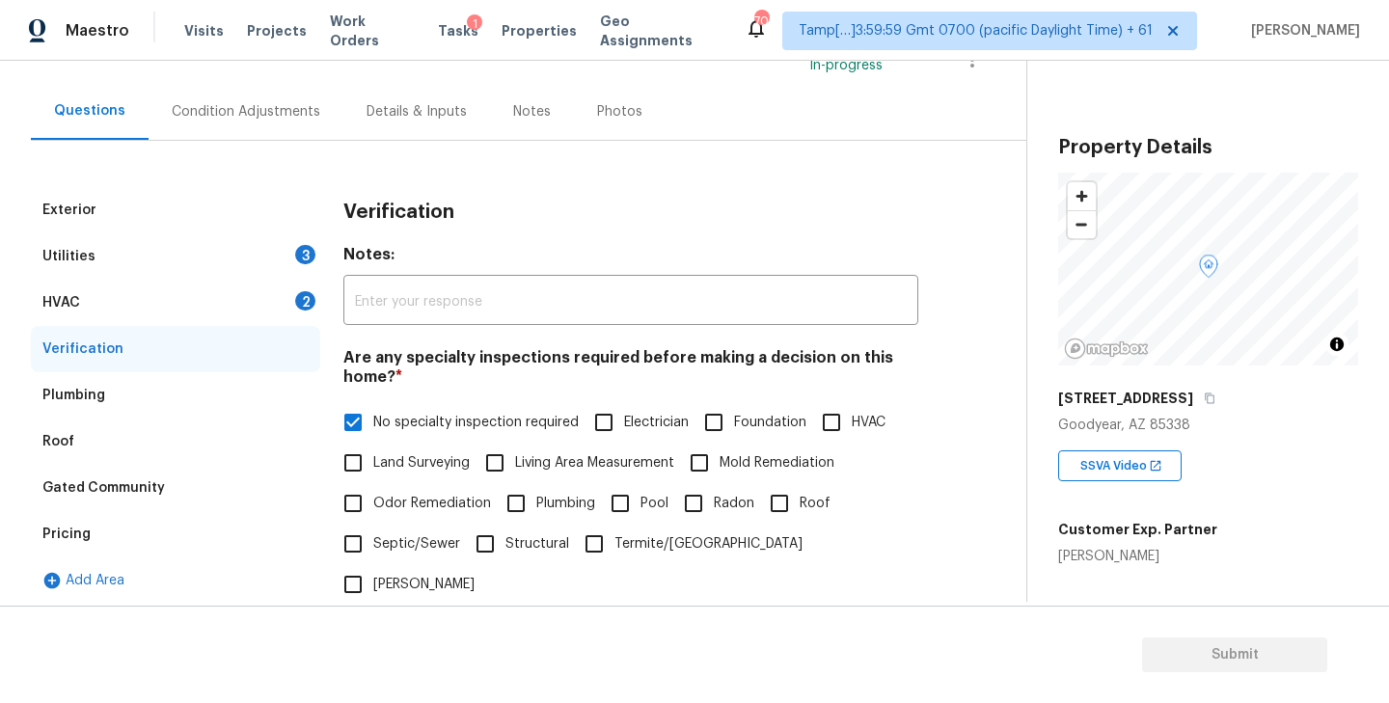
click at [159, 289] on div "HVAC 2" at bounding box center [175, 303] width 289 height 46
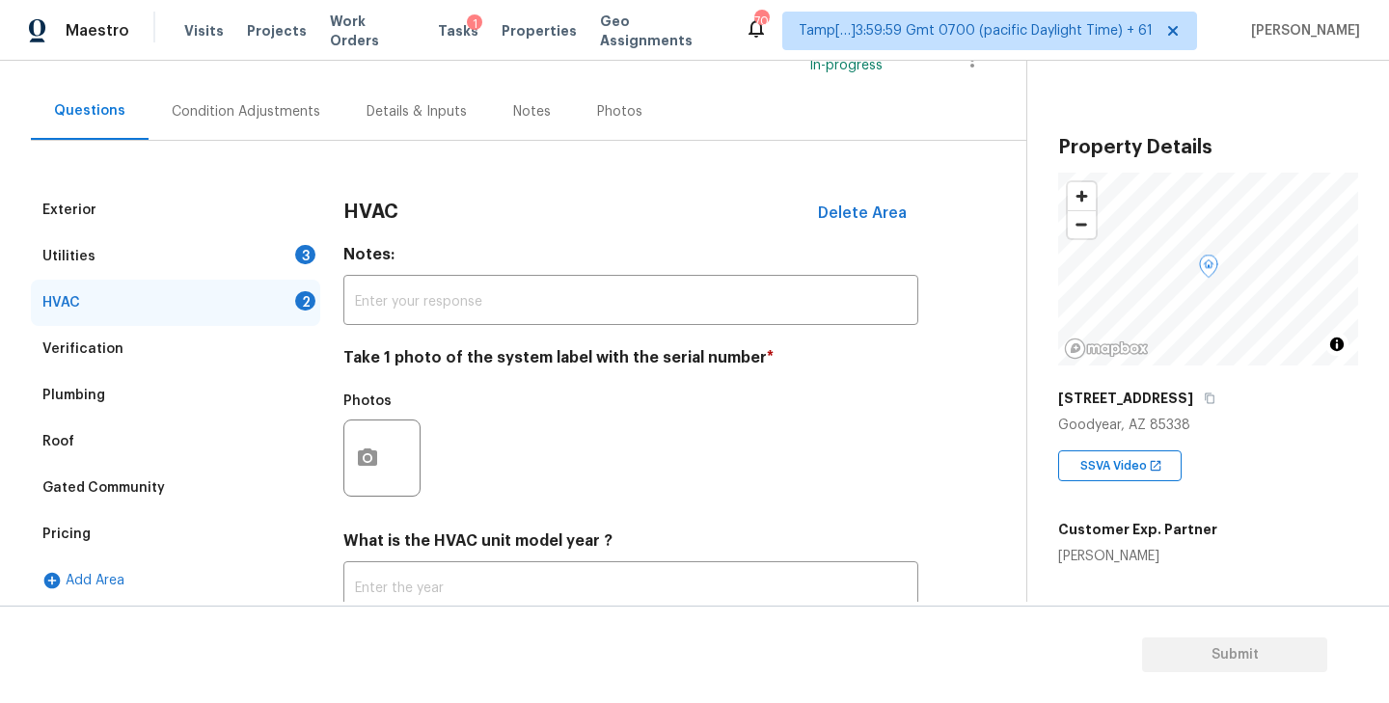
click at [203, 252] on div "Utilities 3" at bounding box center [175, 256] width 289 height 46
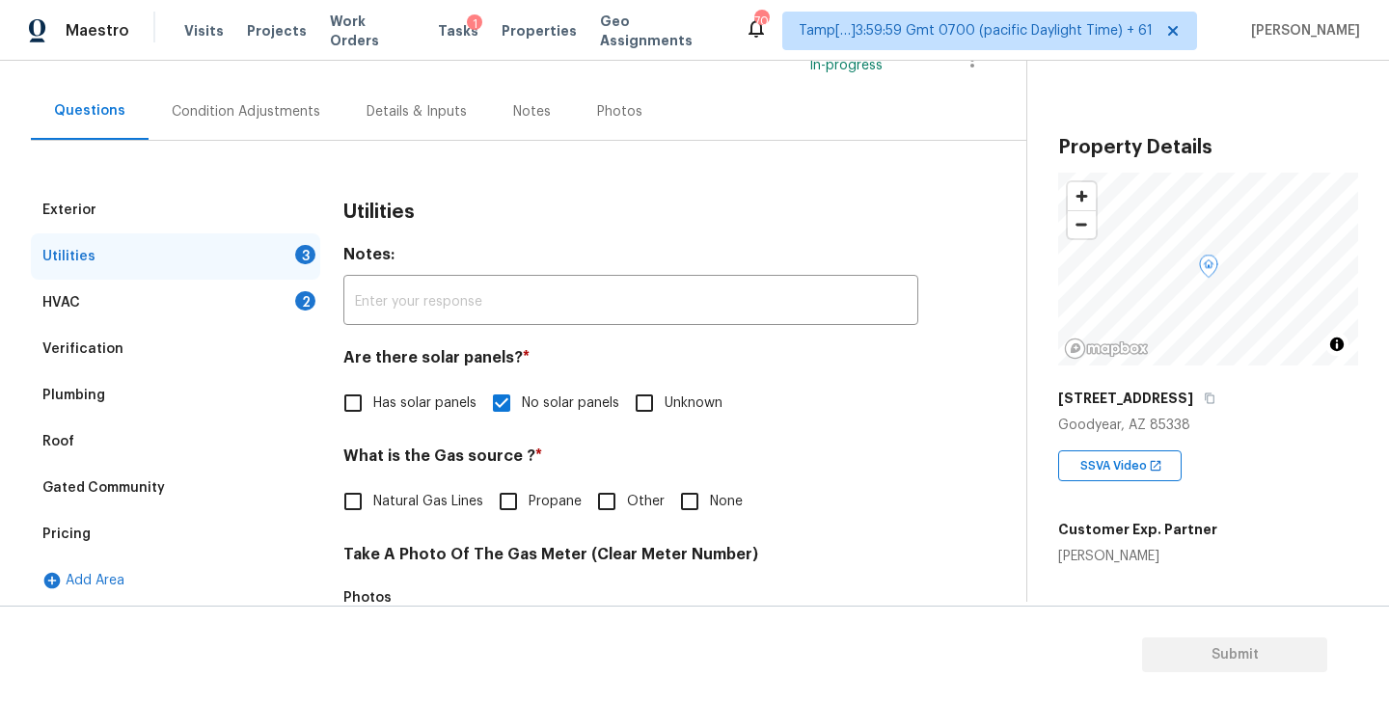
click at [213, 122] on div "Condition Adjustments" at bounding box center [246, 111] width 195 height 57
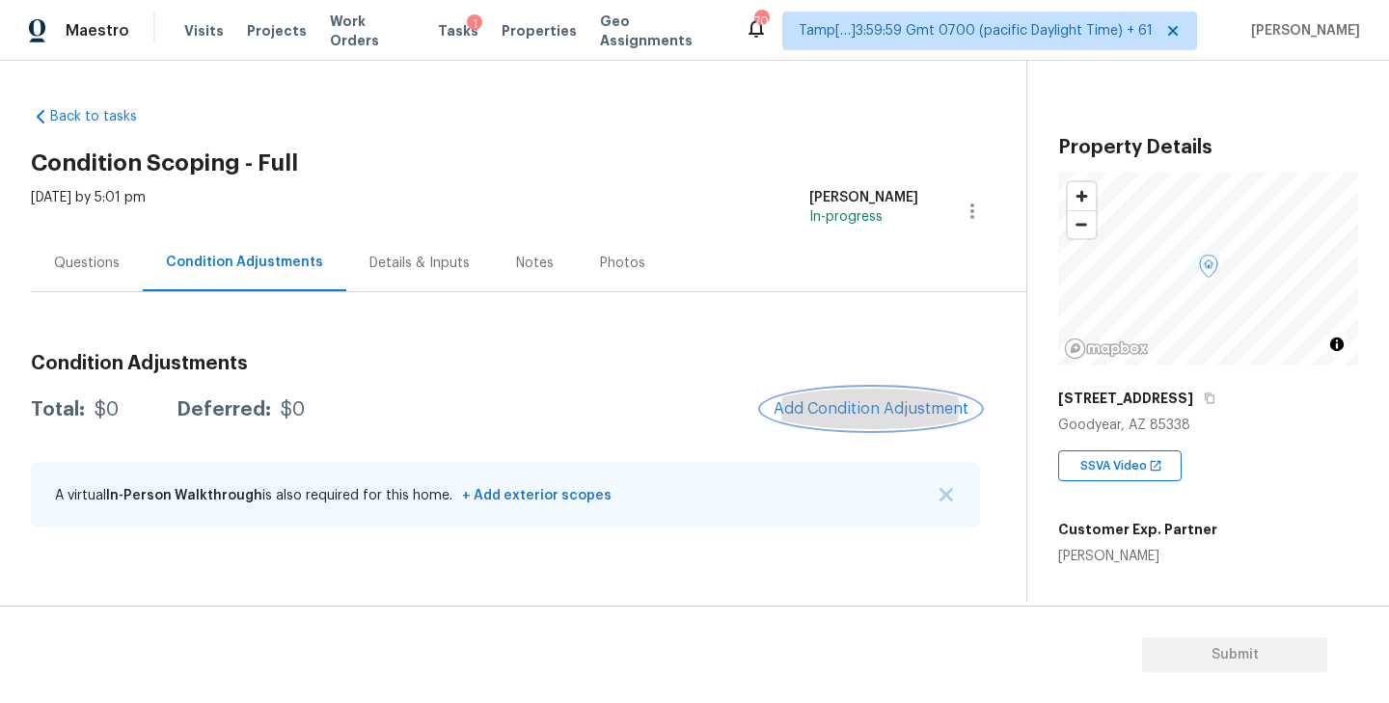
click at [838, 405] on span "Add Condition Adjustment" at bounding box center [870, 408] width 195 height 17
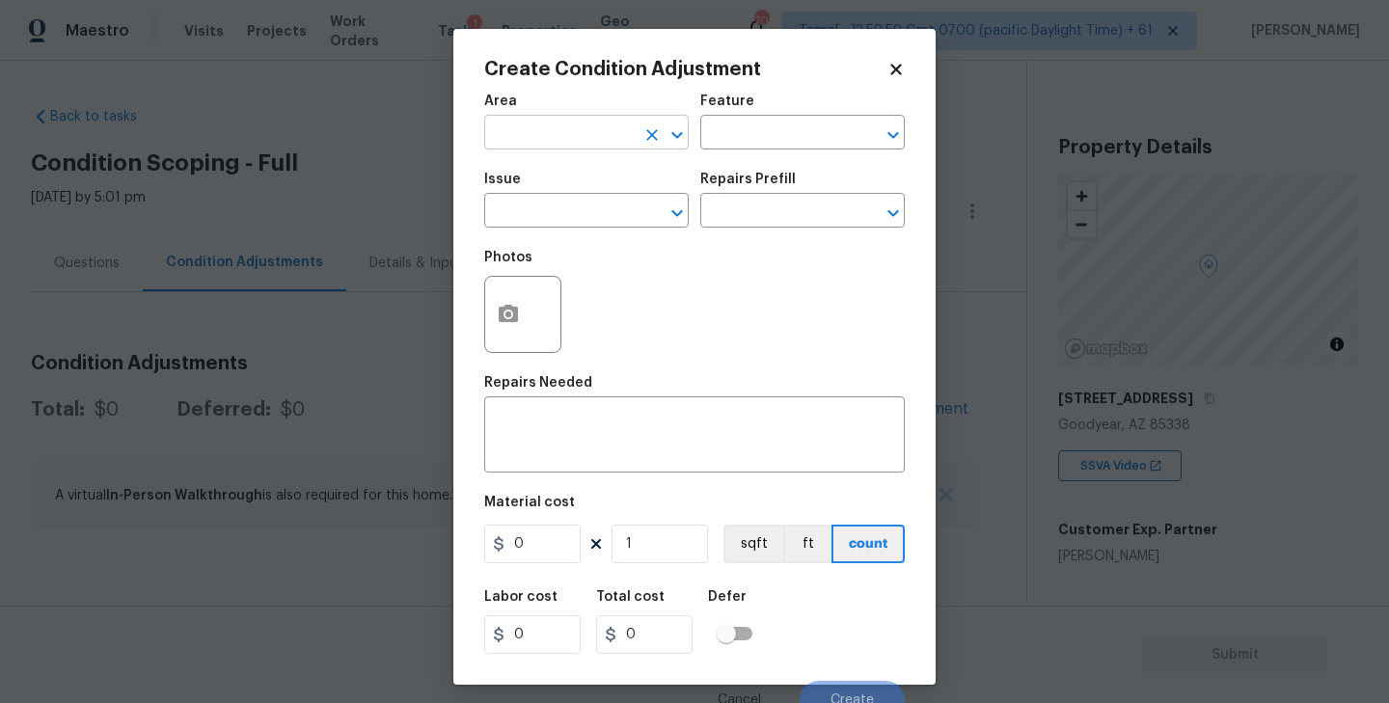
click at [561, 143] on input "text" at bounding box center [559, 135] width 150 height 30
click at [548, 217] on li "Exterior Overall" at bounding box center [586, 210] width 204 height 32
type input "Exterior Overall"
click at [548, 217] on input "text" at bounding box center [559, 213] width 150 height 30
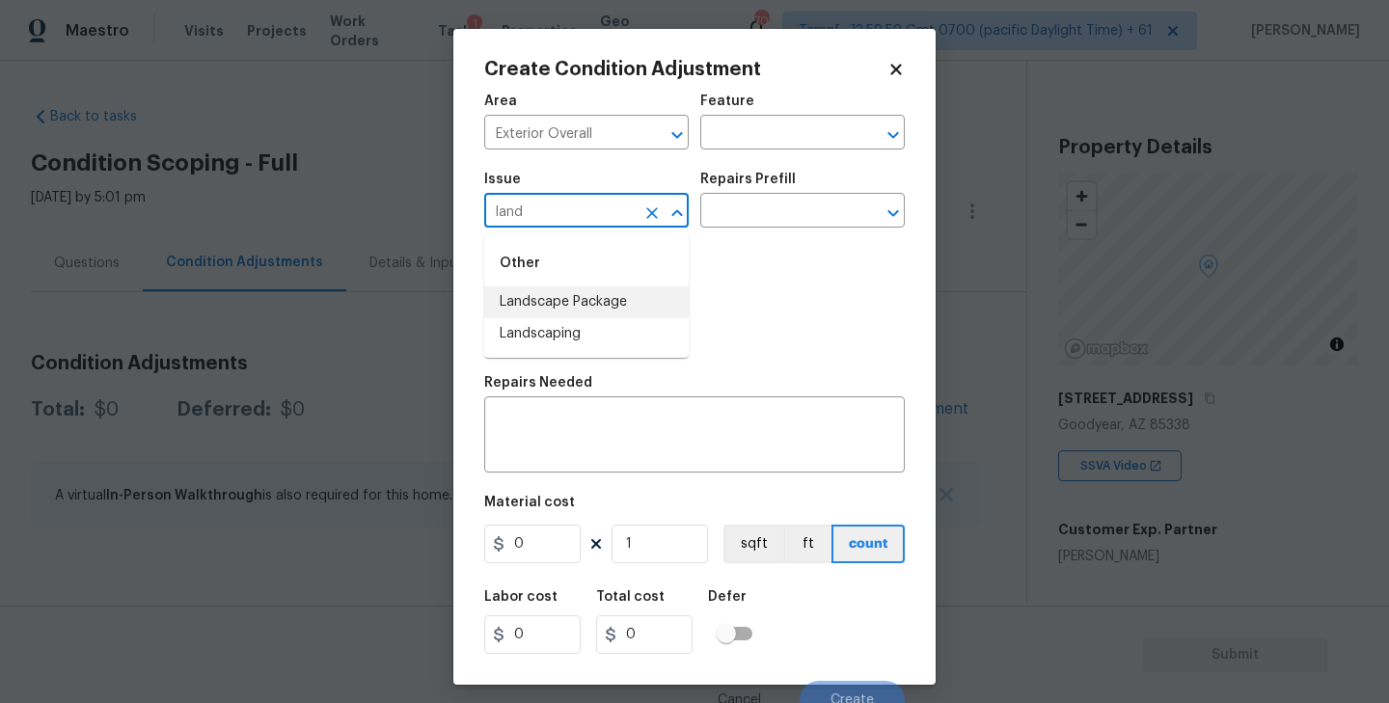
click at [561, 300] on li "Landscape Package" at bounding box center [586, 302] width 204 height 32
click at [899, 215] on icon "Open" at bounding box center [892, 213] width 23 height 23
type input "Landscape Package"
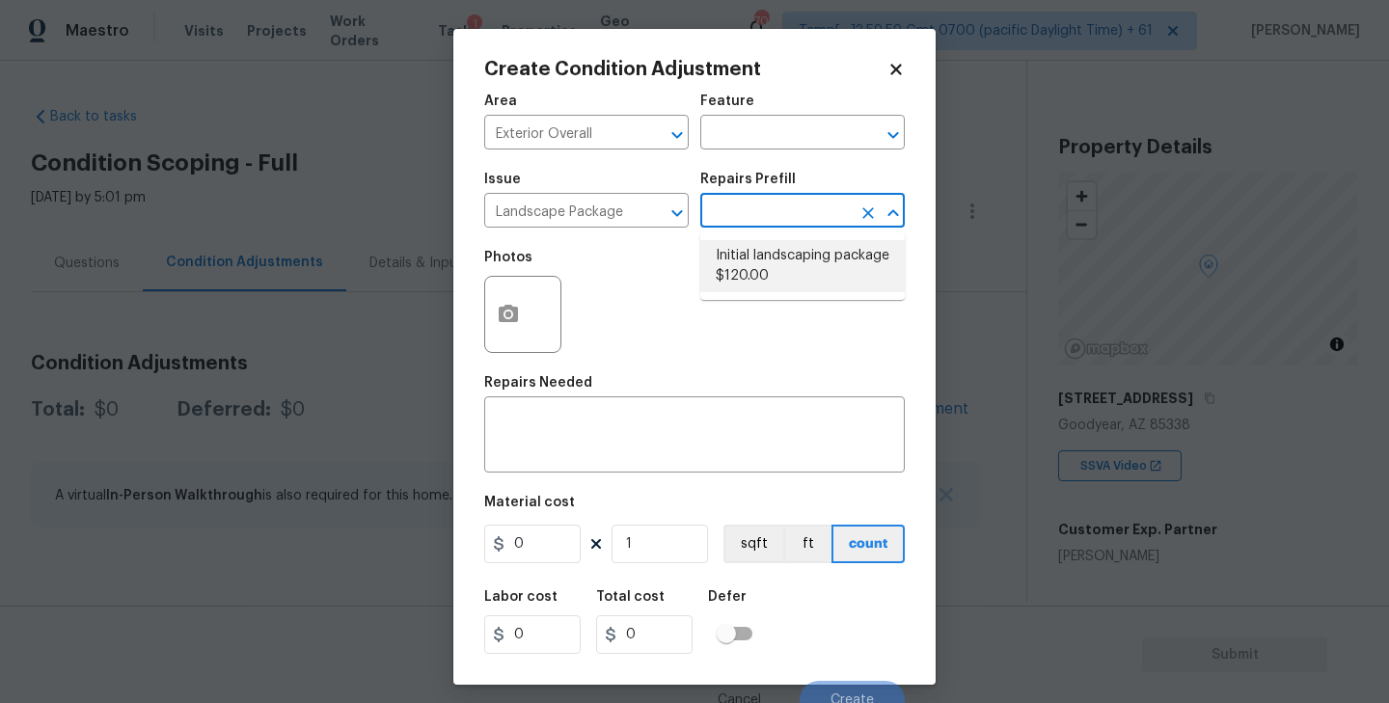
click at [714, 333] on div "Photos" at bounding box center [694, 301] width 420 height 125
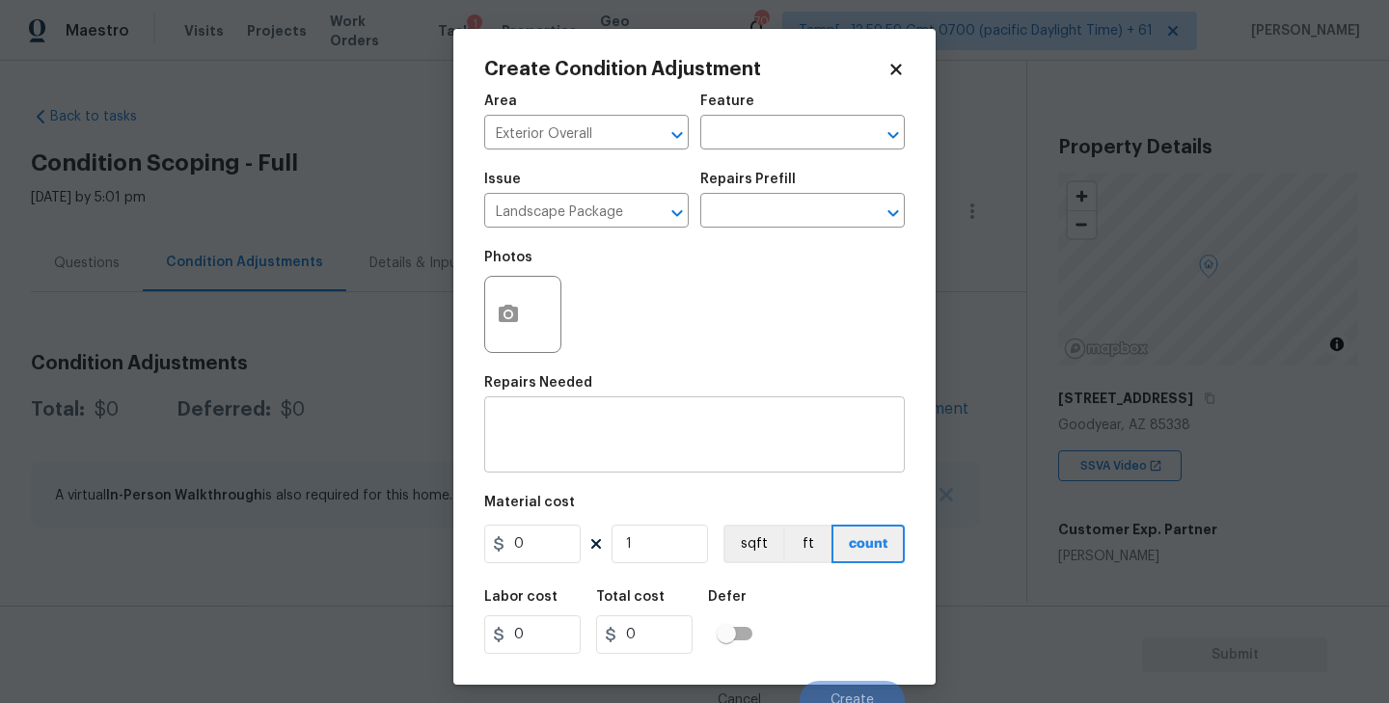
click at [583, 447] on textarea at bounding box center [694, 437] width 397 height 41
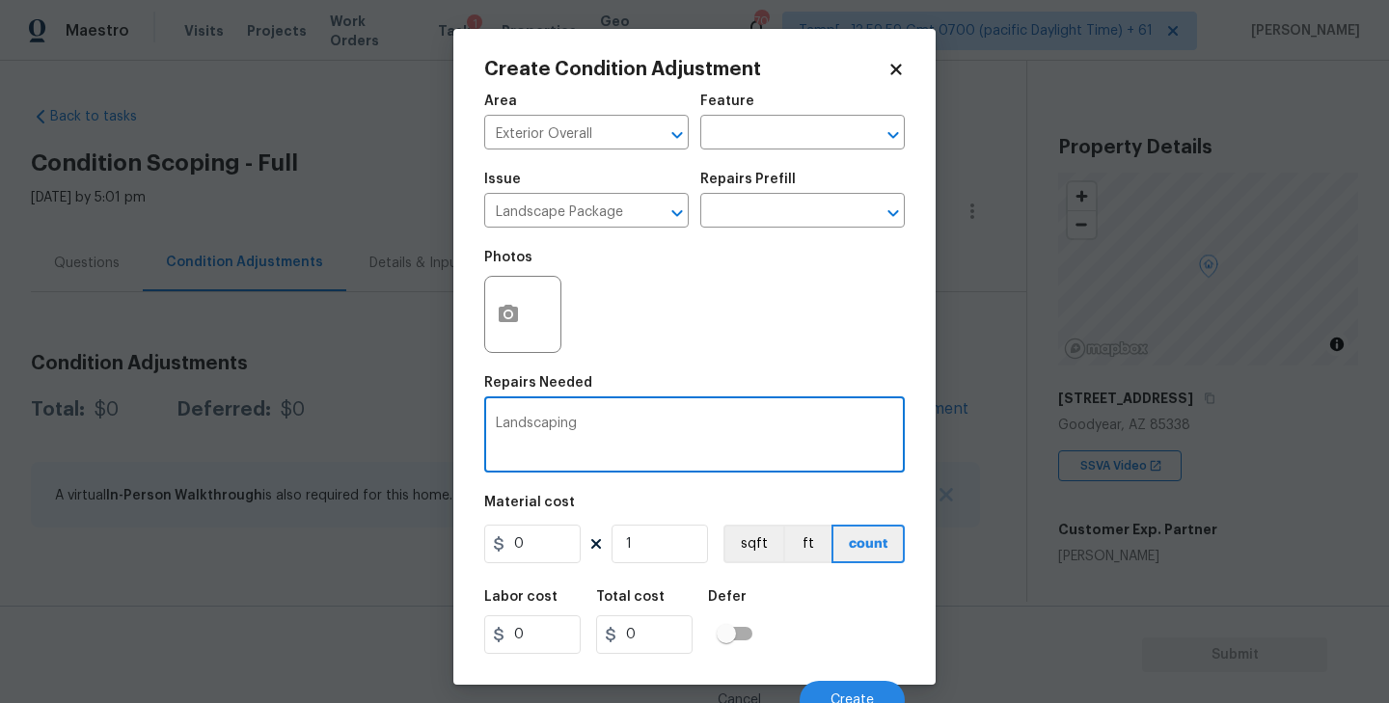
type textarea "Landscaping"
click at [540, 554] on input "0" at bounding box center [532, 544] width 96 height 39
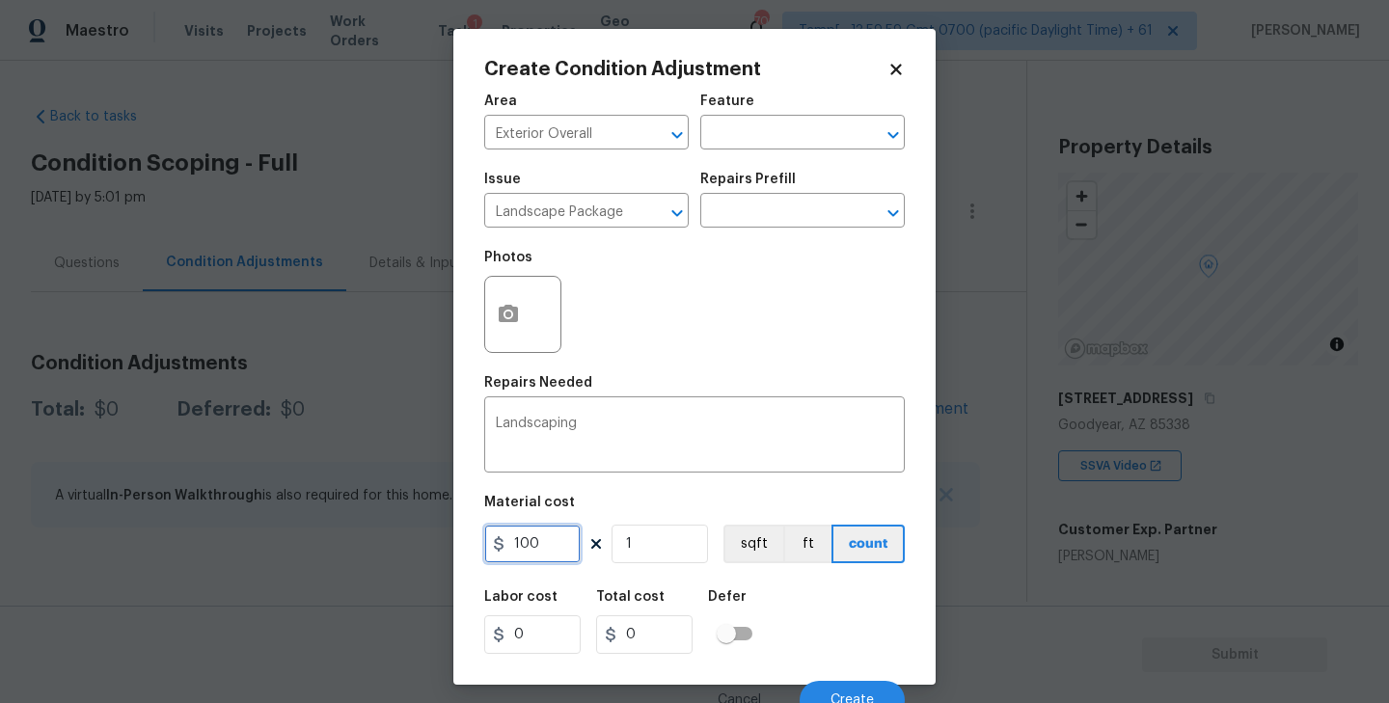
type input "100"
click at [736, 268] on div "Photos" at bounding box center [694, 301] width 420 height 125
click at [518, 311] on icon "button" at bounding box center [508, 314] width 23 height 23
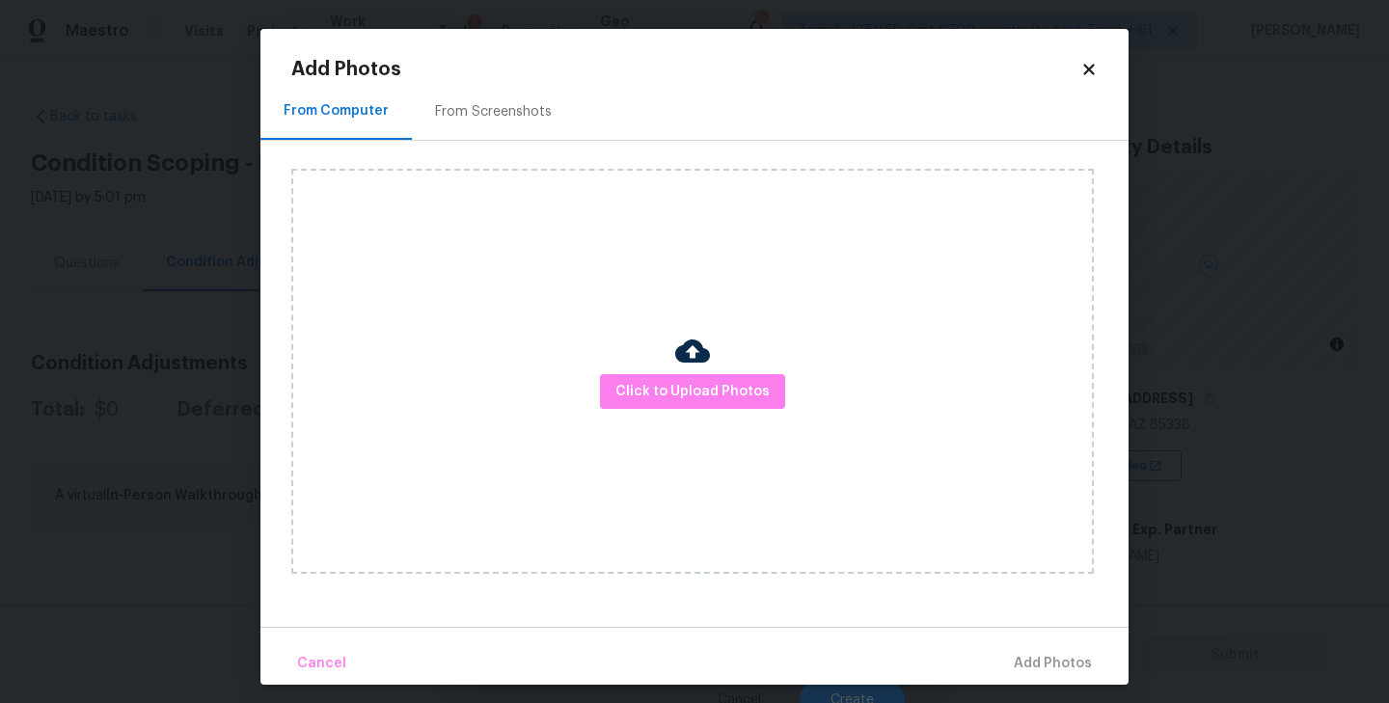
click at [502, 107] on div "From Screenshots" at bounding box center [493, 111] width 117 height 19
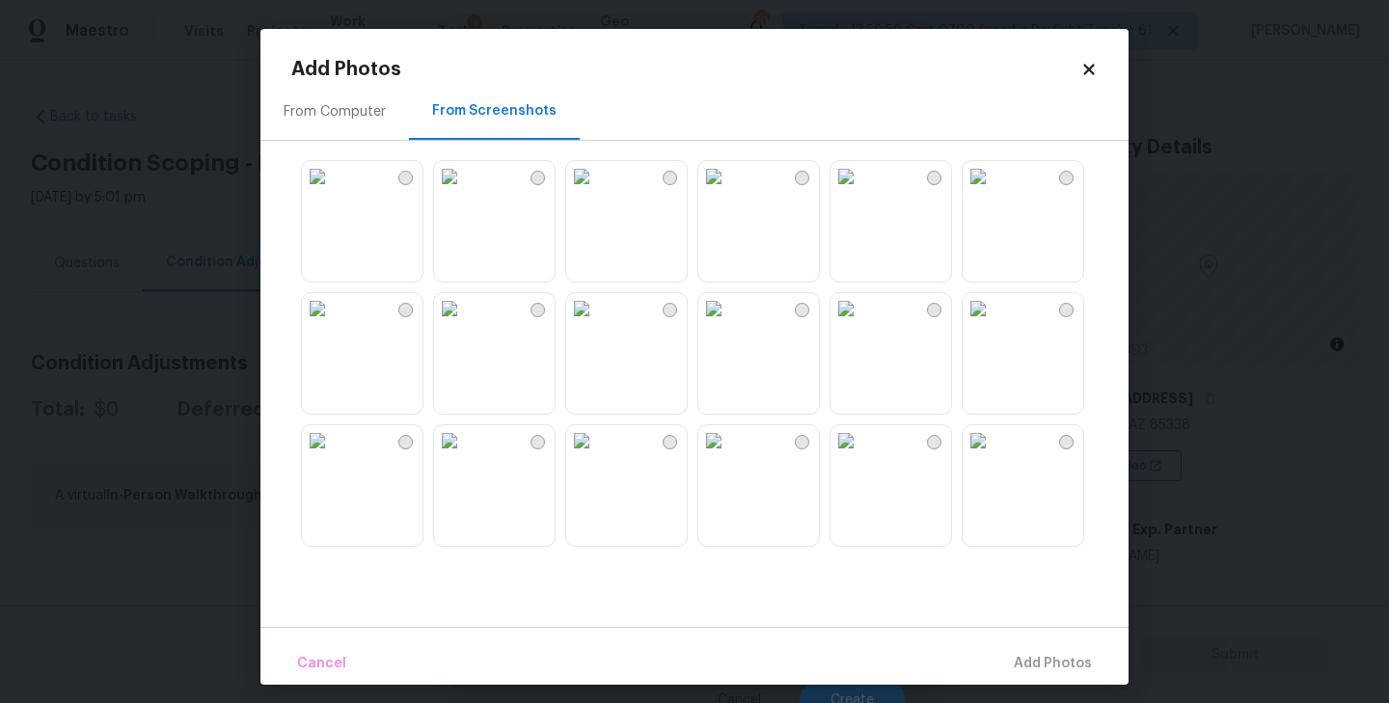
click at [993, 192] on img at bounding box center [977, 176] width 31 height 31
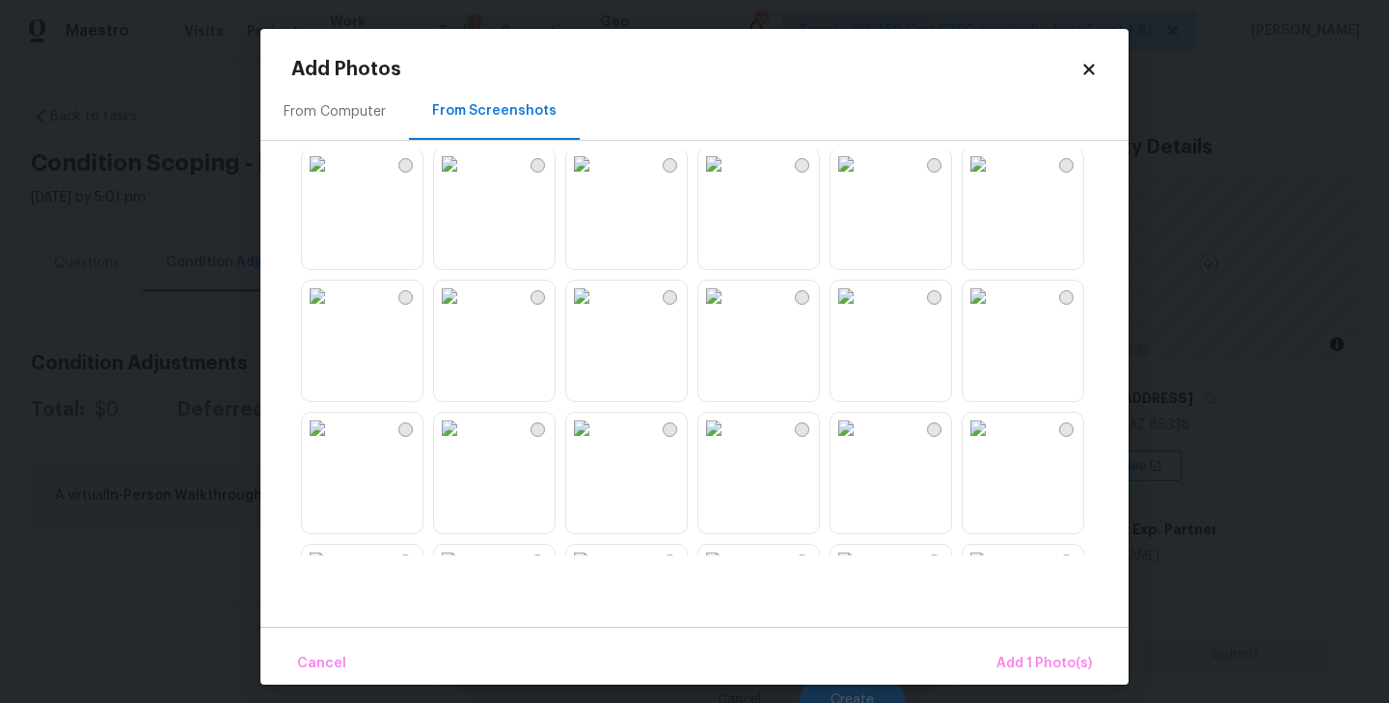
scroll to position [1070, 0]
click at [729, 311] on img at bounding box center [713, 295] width 31 height 31
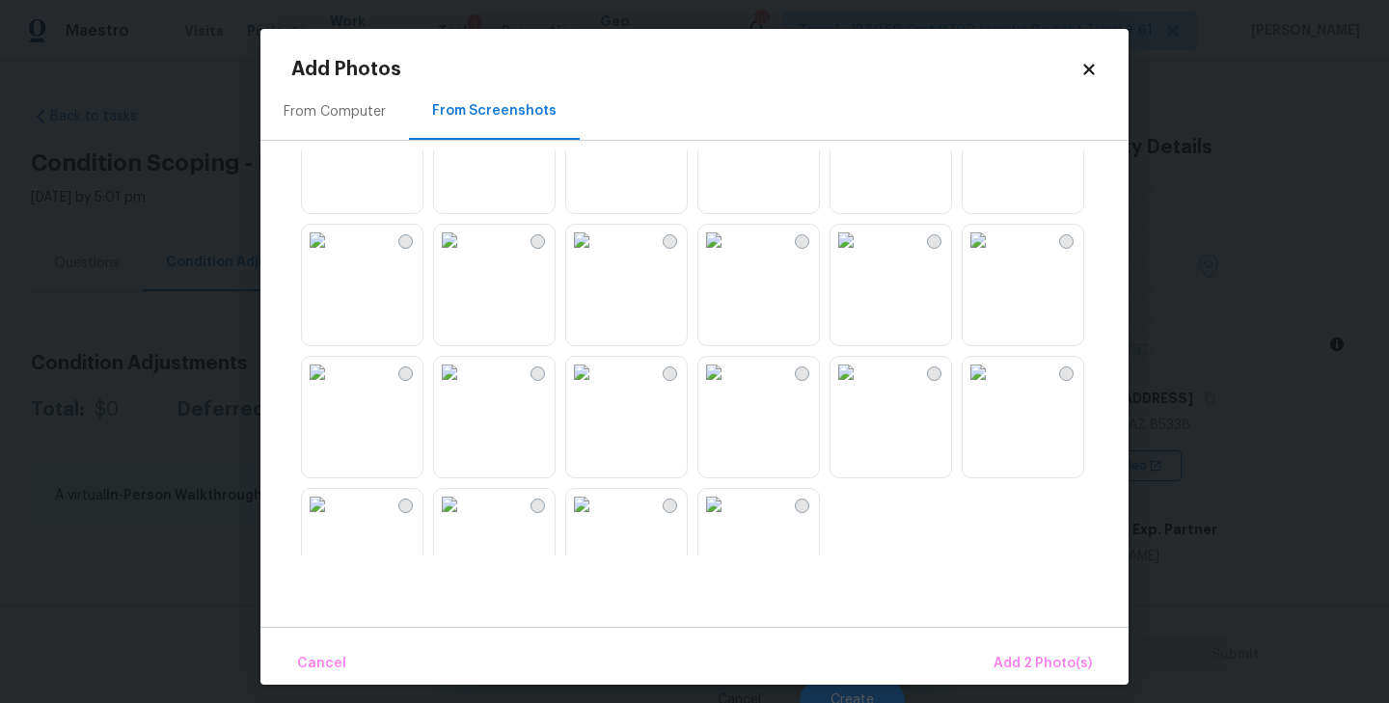
scroll to position [1842, 0]
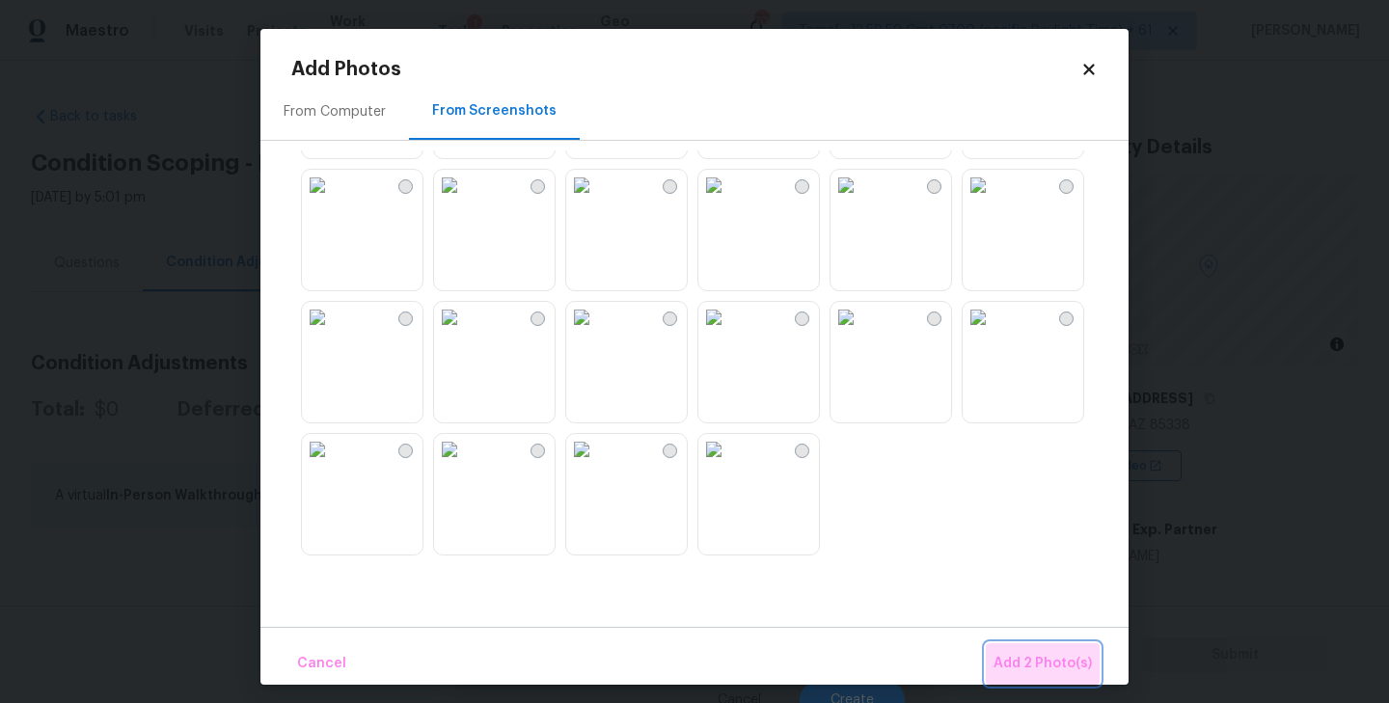
click at [1062, 663] on span "Add 2 Photo(s)" at bounding box center [1042, 664] width 98 height 24
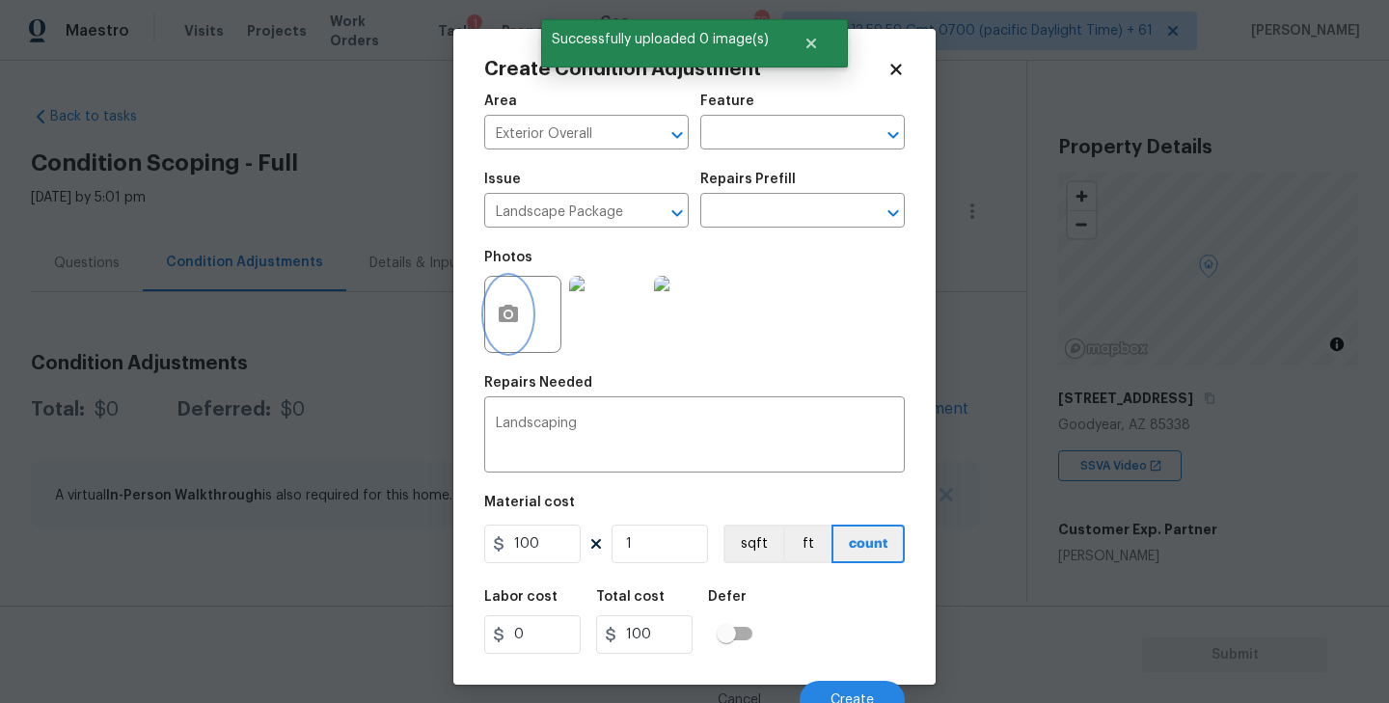
scroll to position [17, 0]
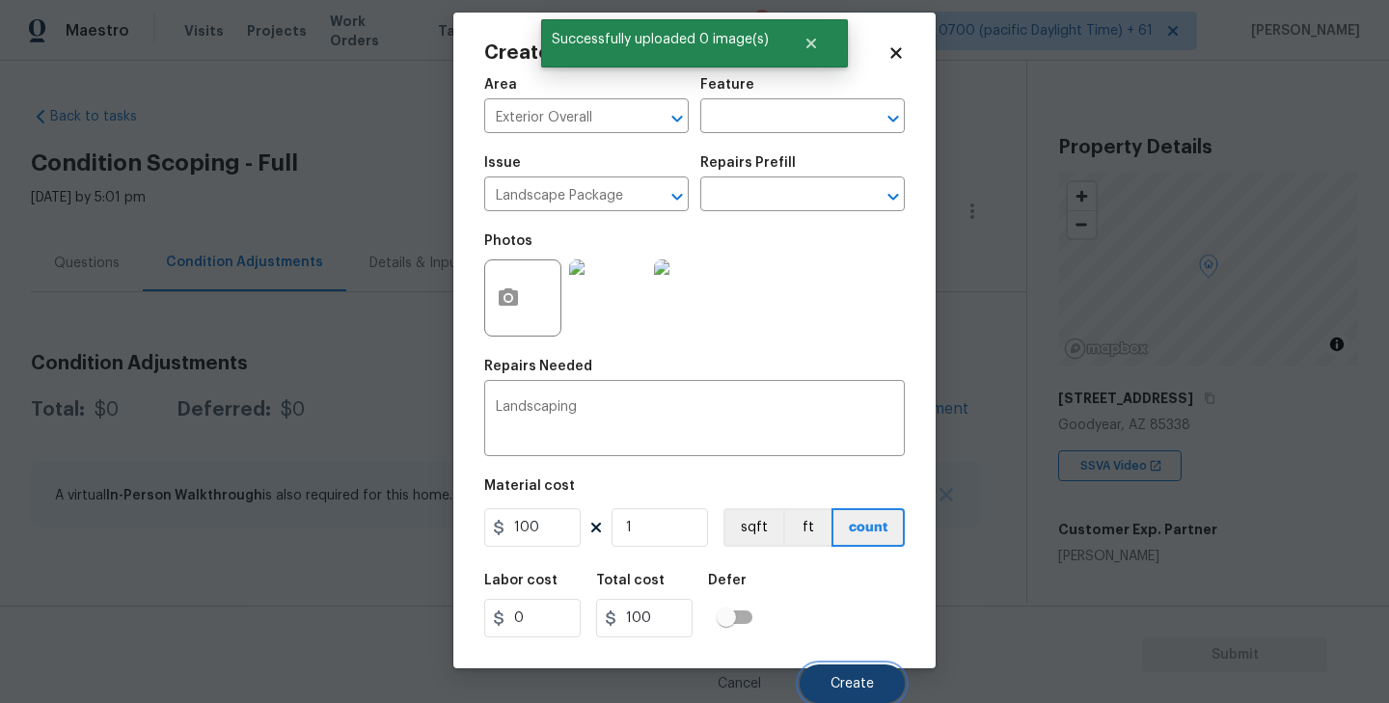
click at [844, 675] on button "Create" at bounding box center [851, 683] width 105 height 39
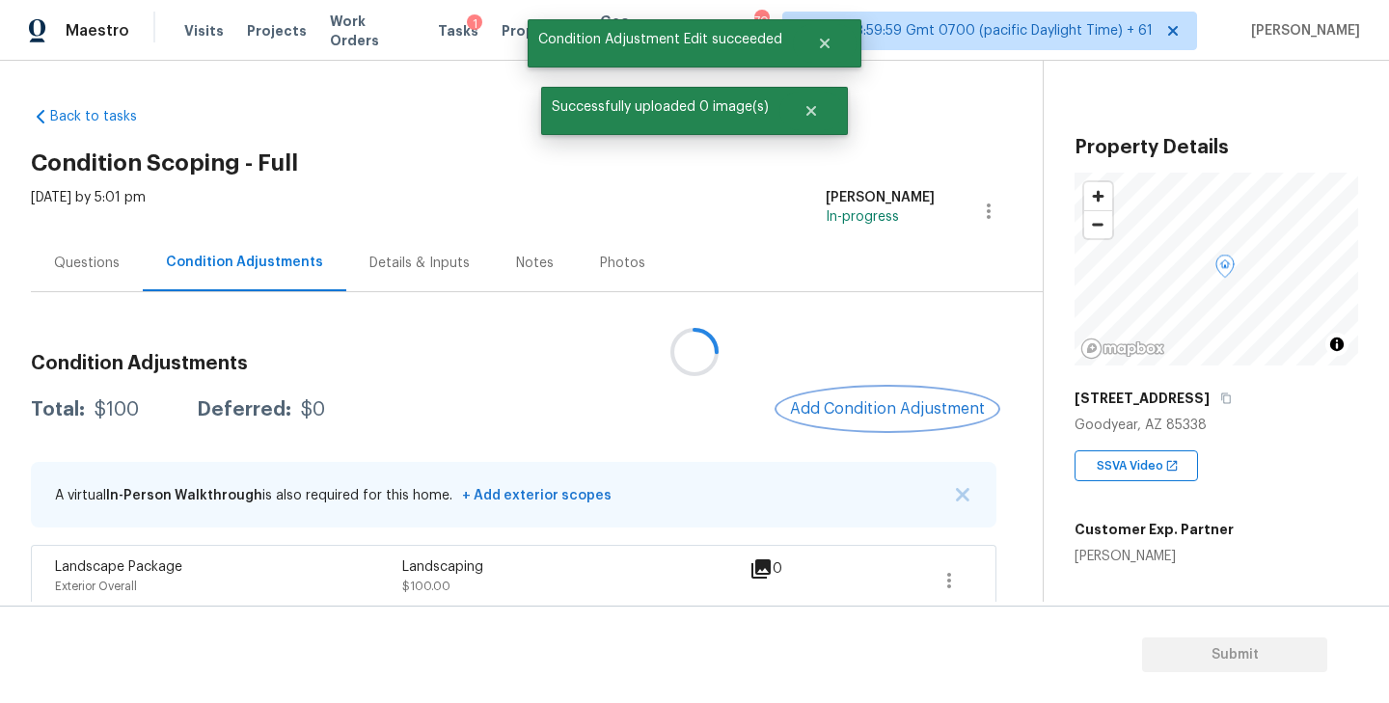
scroll to position [0, 0]
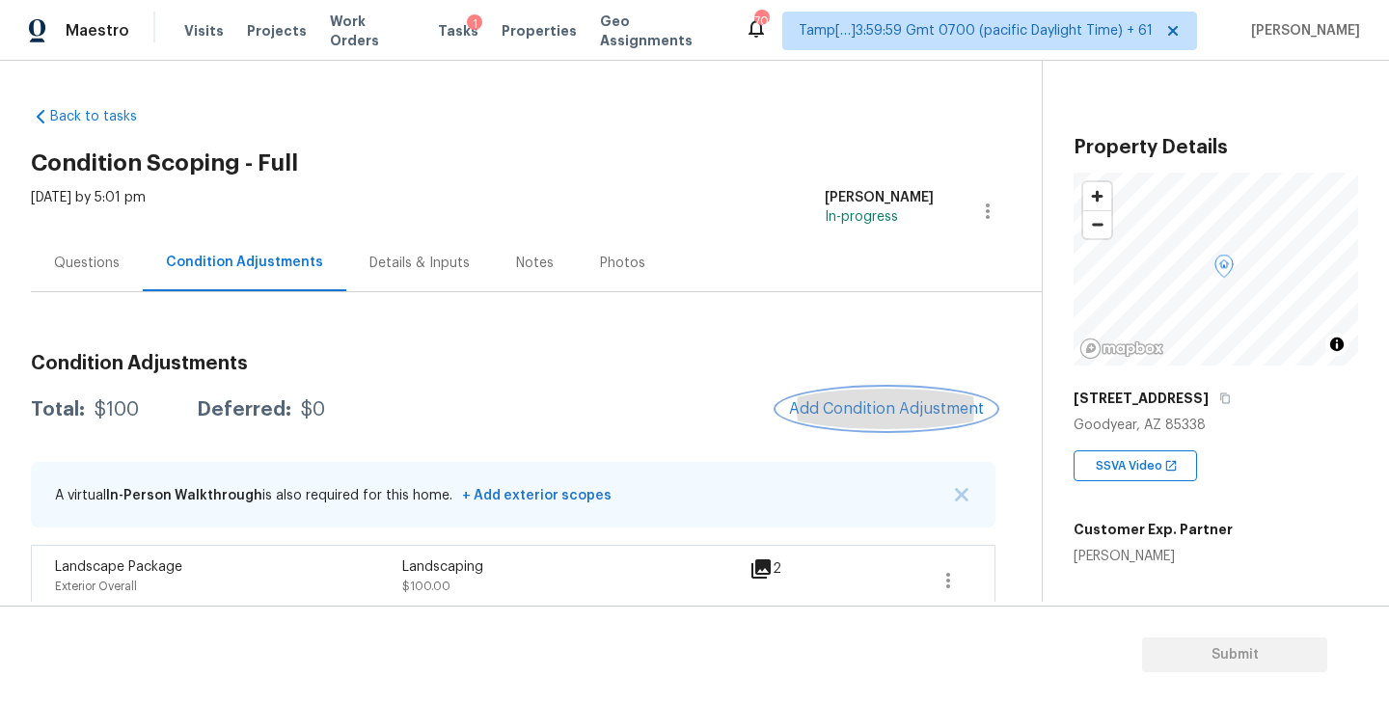
click at [854, 410] on span "Add Condition Adjustment" at bounding box center [886, 408] width 195 height 17
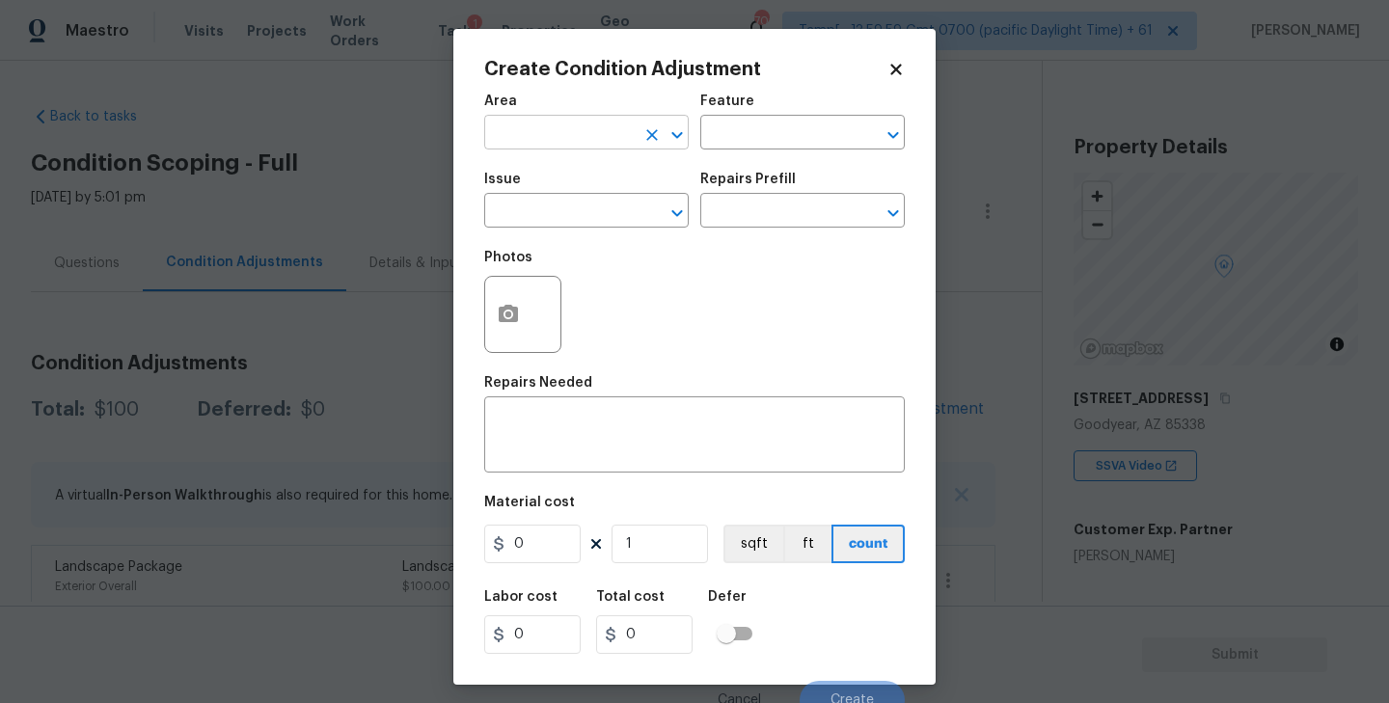
click at [555, 127] on input "text" at bounding box center [559, 135] width 150 height 30
click at [552, 211] on li "Exterior Overall" at bounding box center [586, 210] width 204 height 32
type input "Exterior Overall"
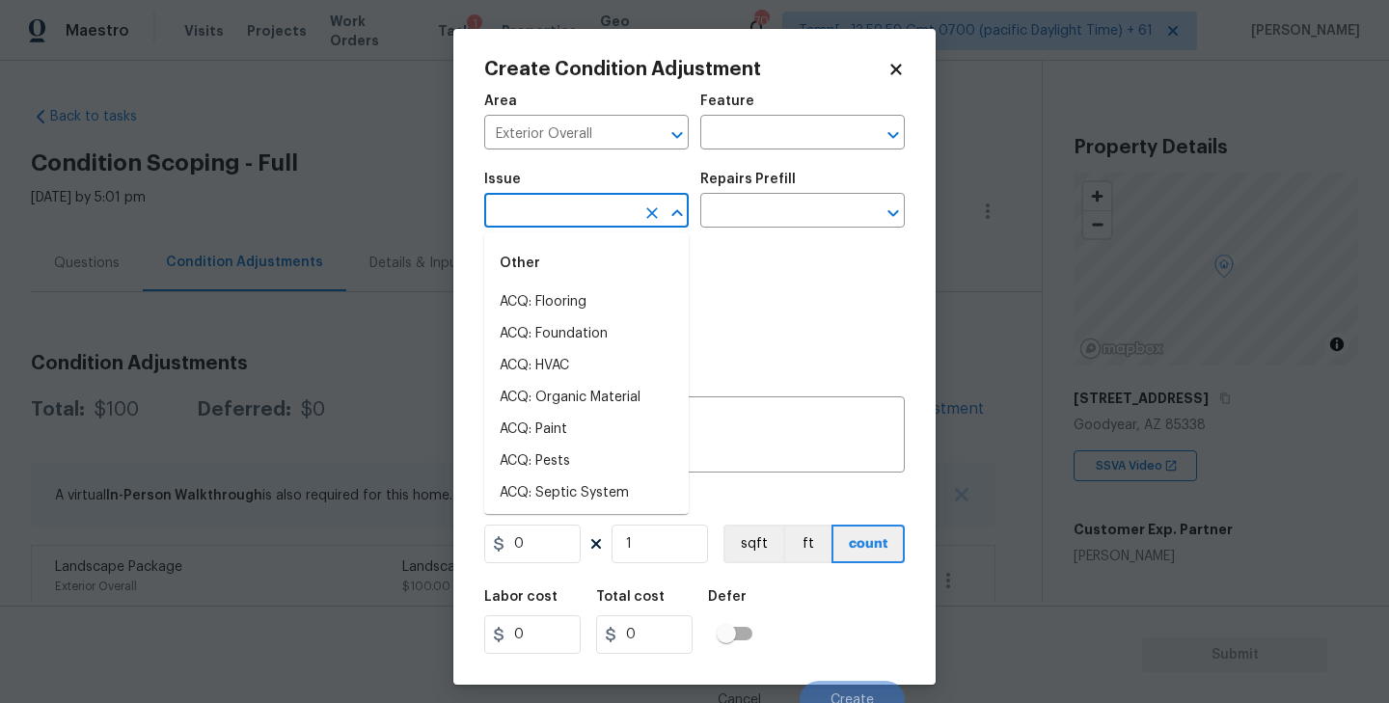
click at [534, 219] on input "text" at bounding box center [559, 213] width 150 height 30
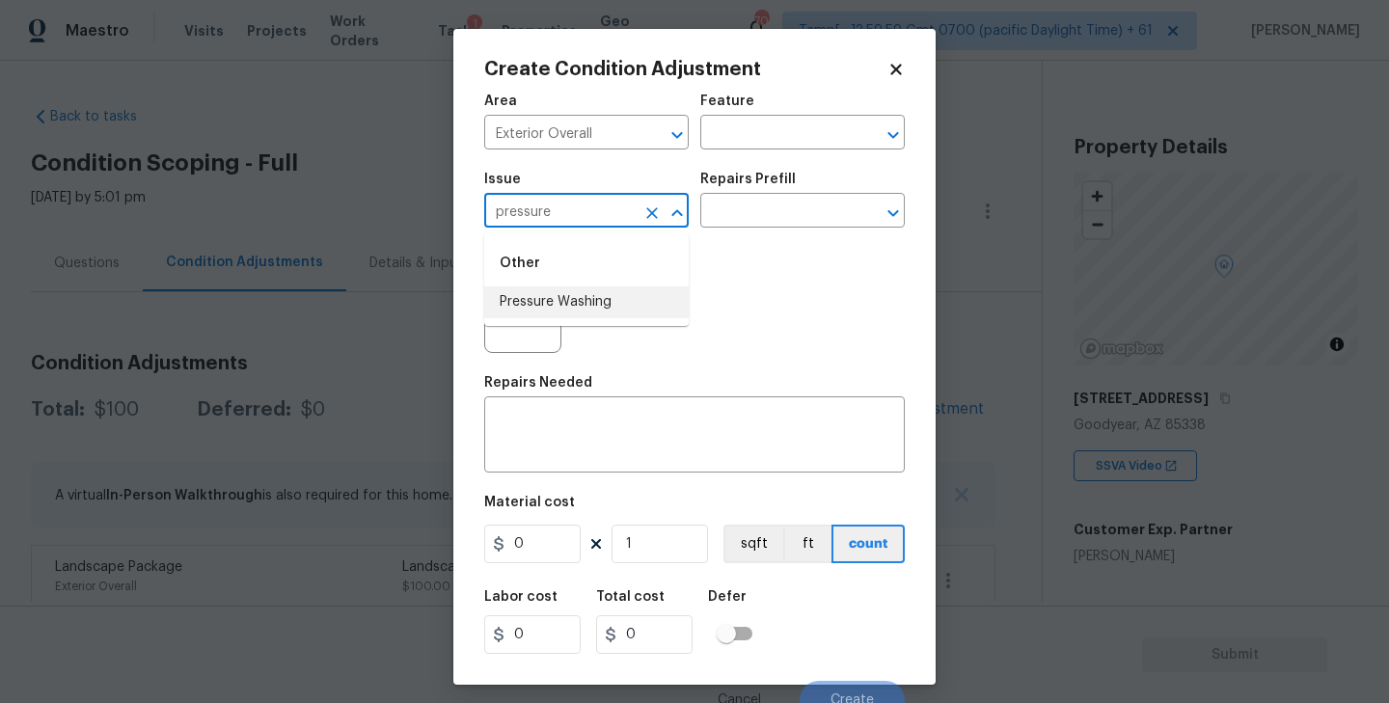
click at [567, 306] on li "Pressure Washing" at bounding box center [586, 302] width 204 height 32
click at [892, 213] on icon "Open" at bounding box center [892, 212] width 11 height 7
type input "Pressure Washing"
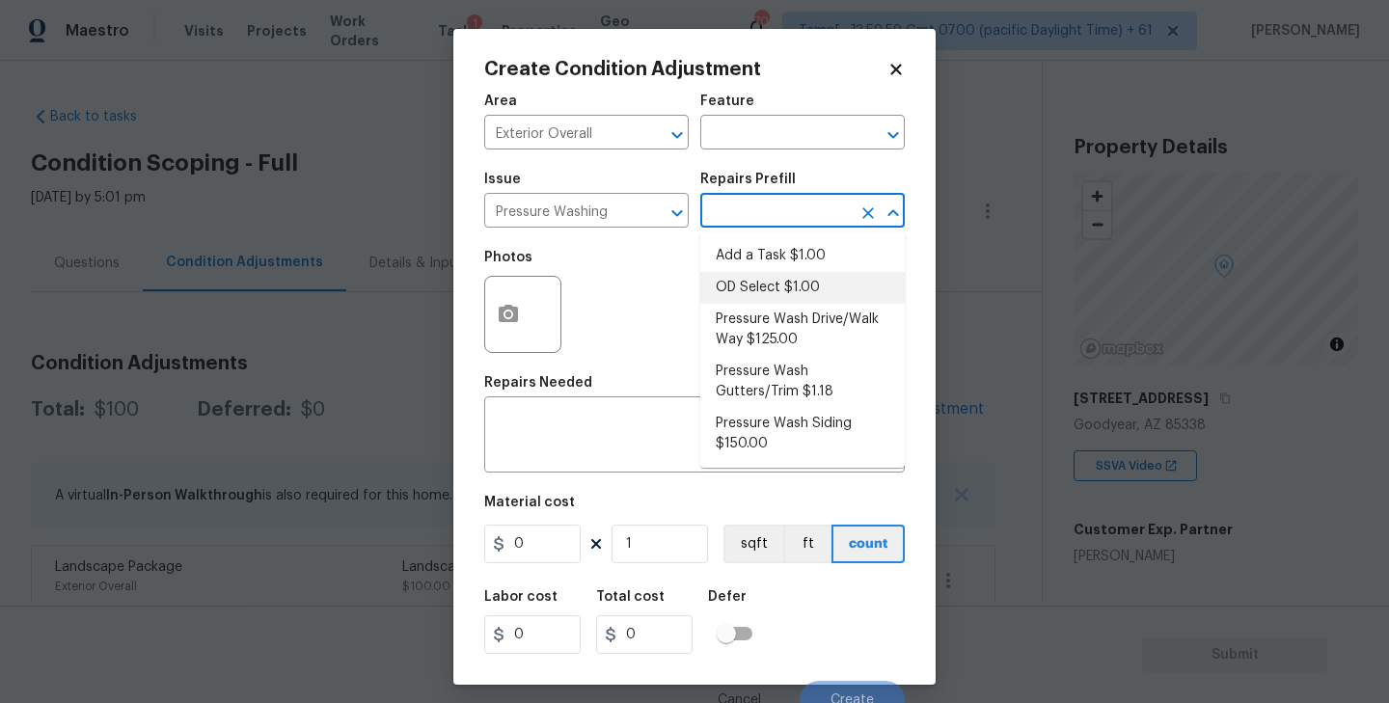
click at [633, 286] on div "Photos" at bounding box center [694, 301] width 420 height 125
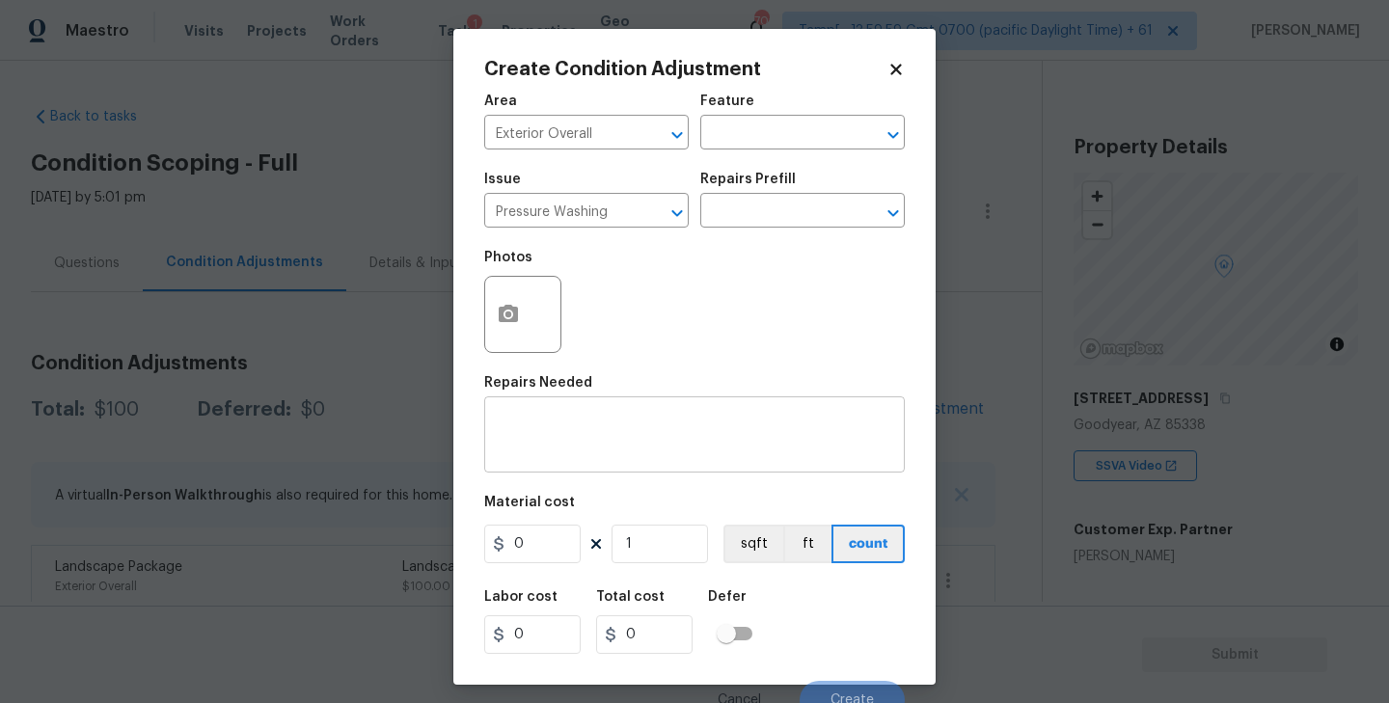
click at [558, 458] on div "x ​" at bounding box center [694, 436] width 420 height 71
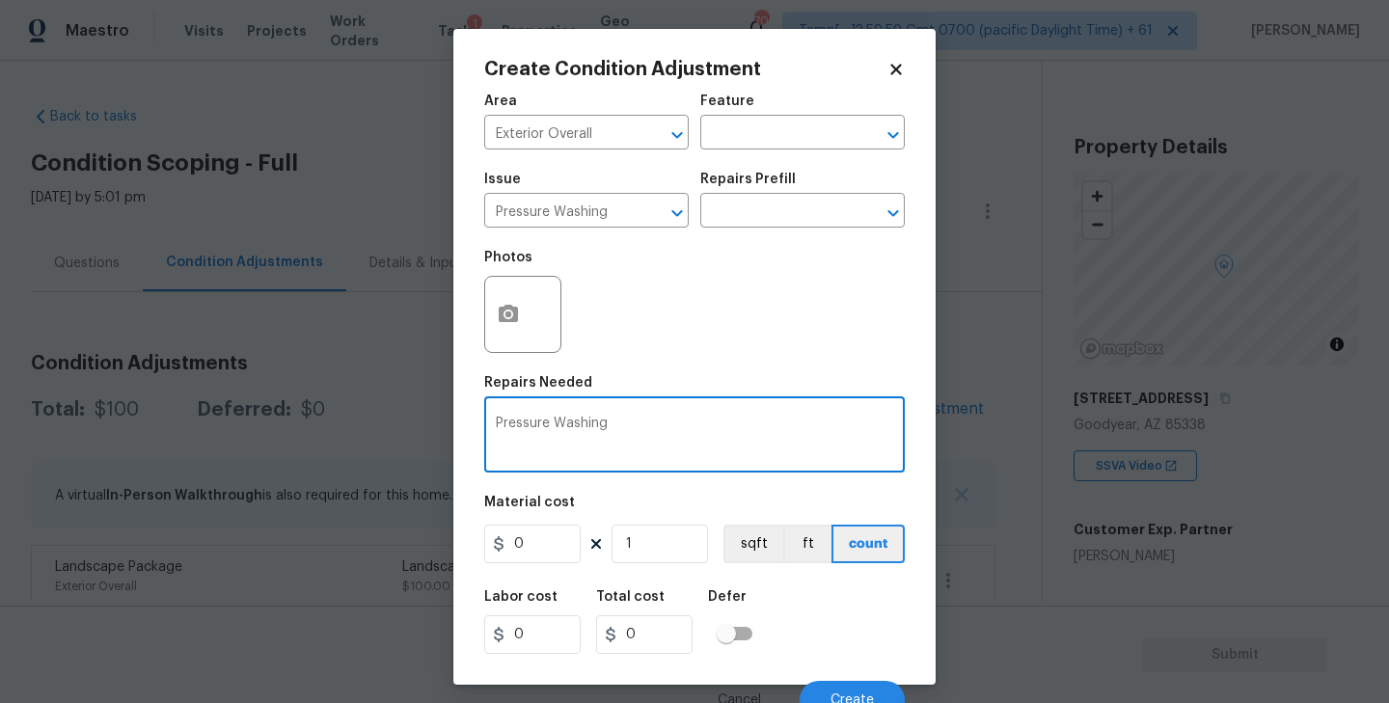
type textarea "Pressure Washing"
click at [528, 559] on input "0" at bounding box center [532, 544] width 96 height 39
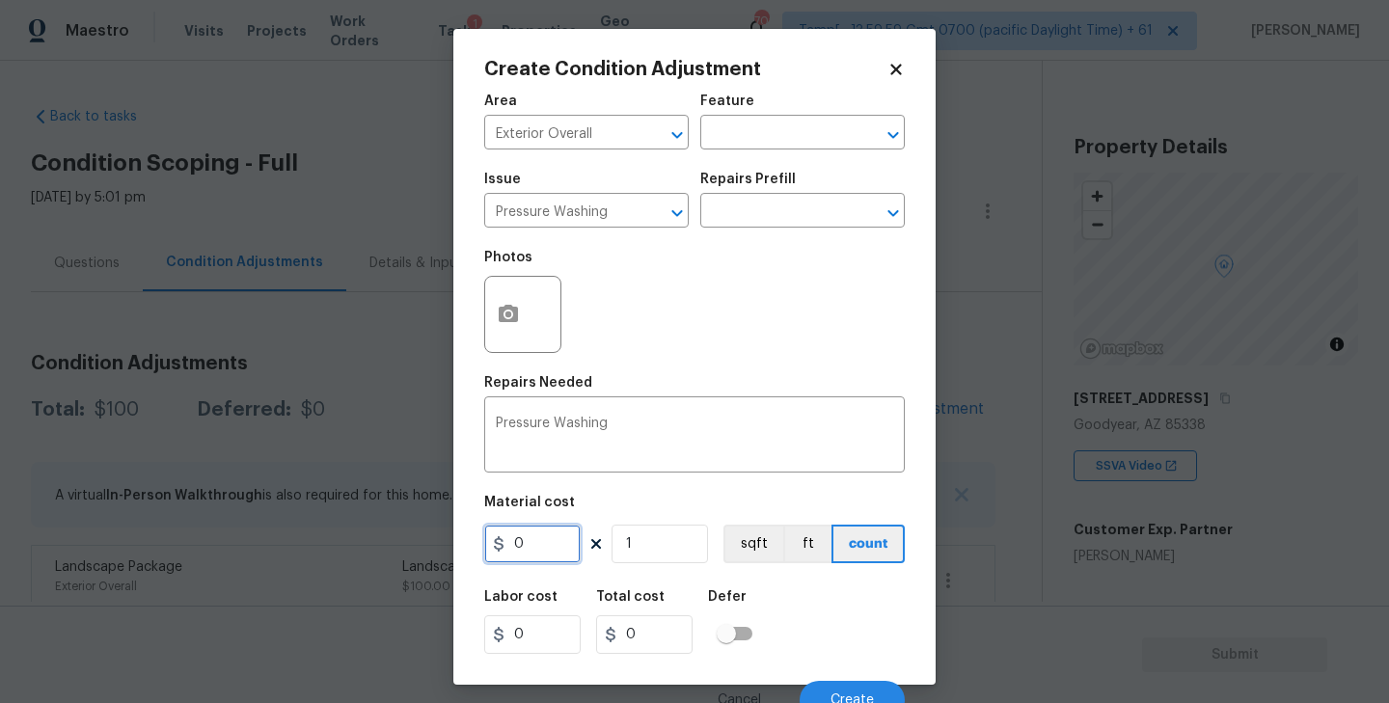
click at [528, 559] on input "0" at bounding box center [532, 544] width 96 height 39
type input "200"
click at [510, 315] on circle "button" at bounding box center [508, 314] width 6 height 6
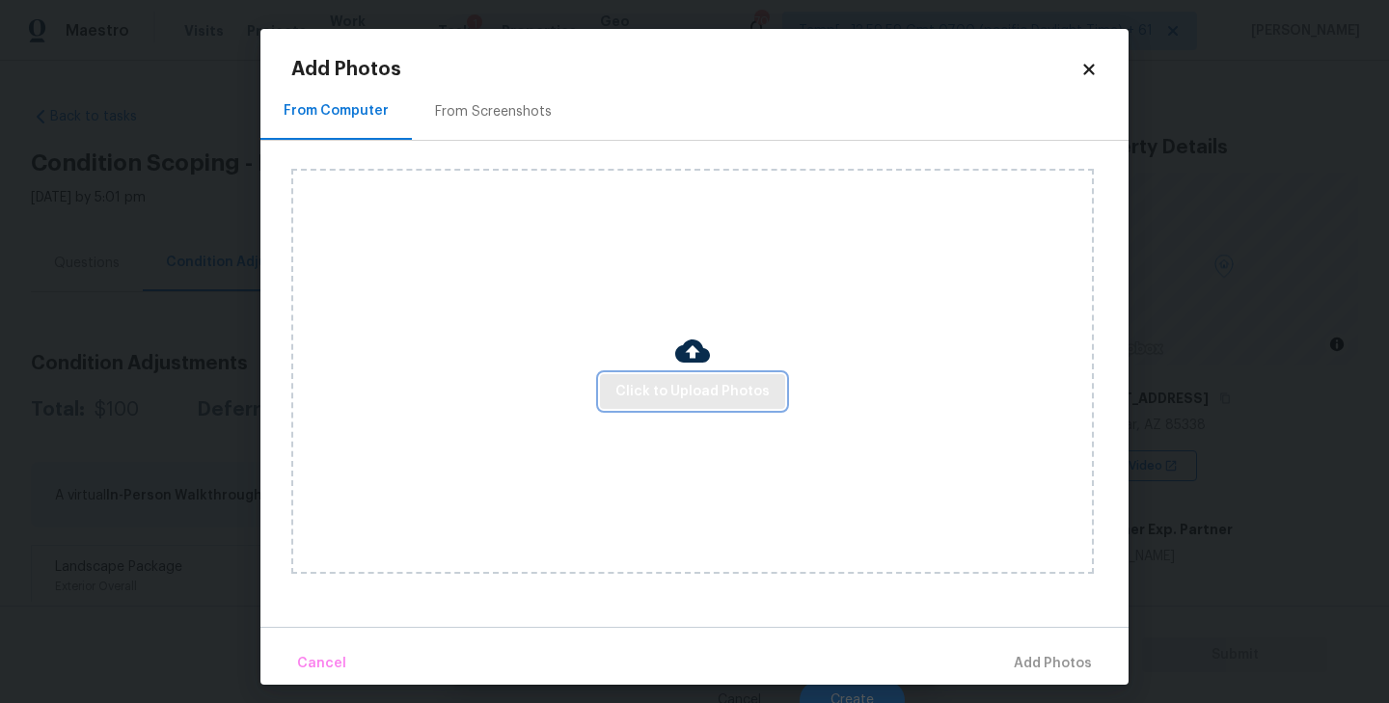
click at [704, 392] on span "Click to Upload Photos" at bounding box center [692, 392] width 154 height 24
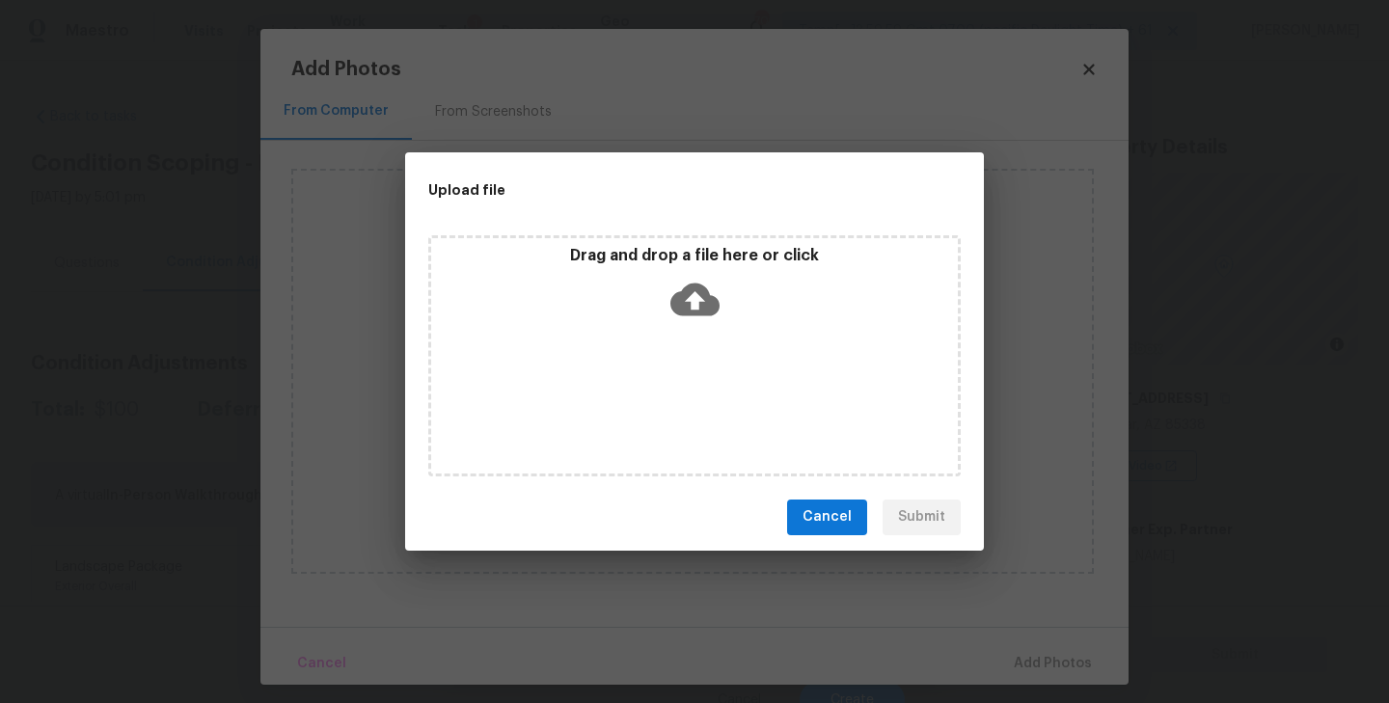
click at [818, 519] on span "Cancel" at bounding box center [826, 517] width 49 height 24
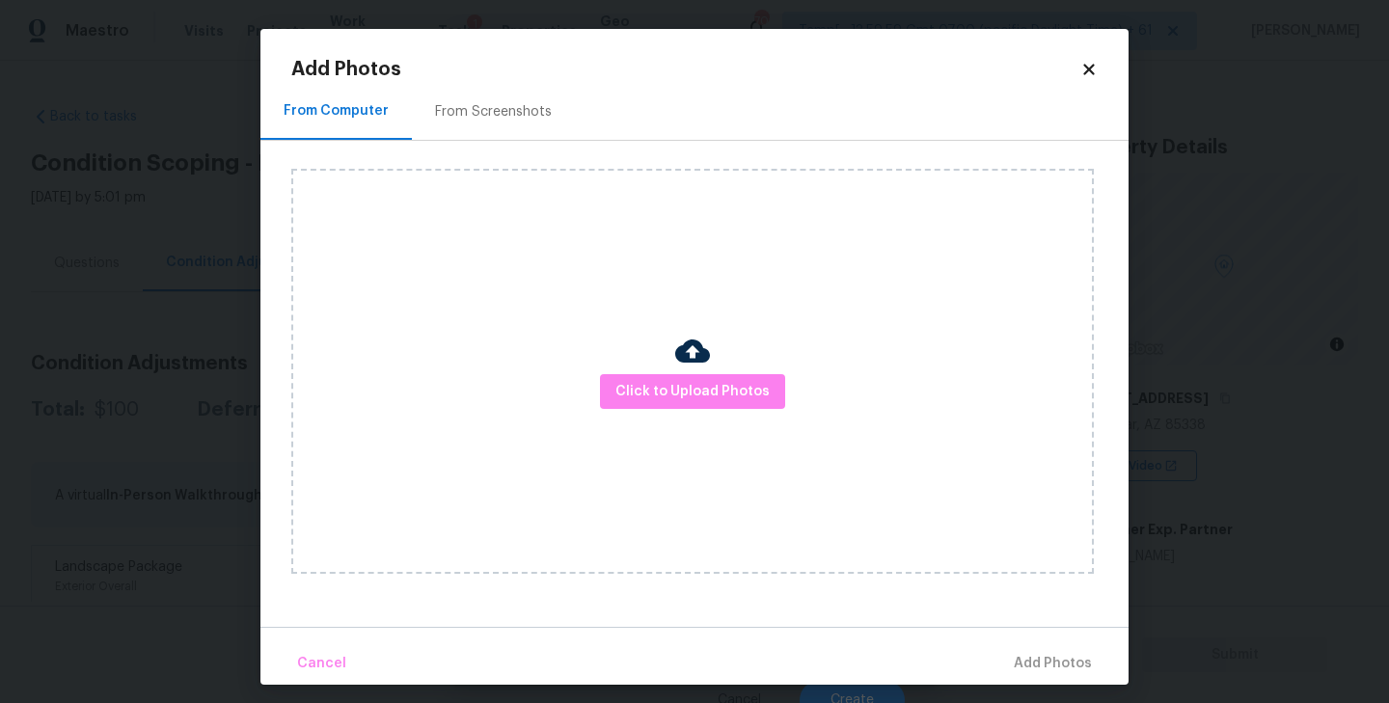
click at [481, 104] on div "From Screenshots" at bounding box center [493, 111] width 117 height 19
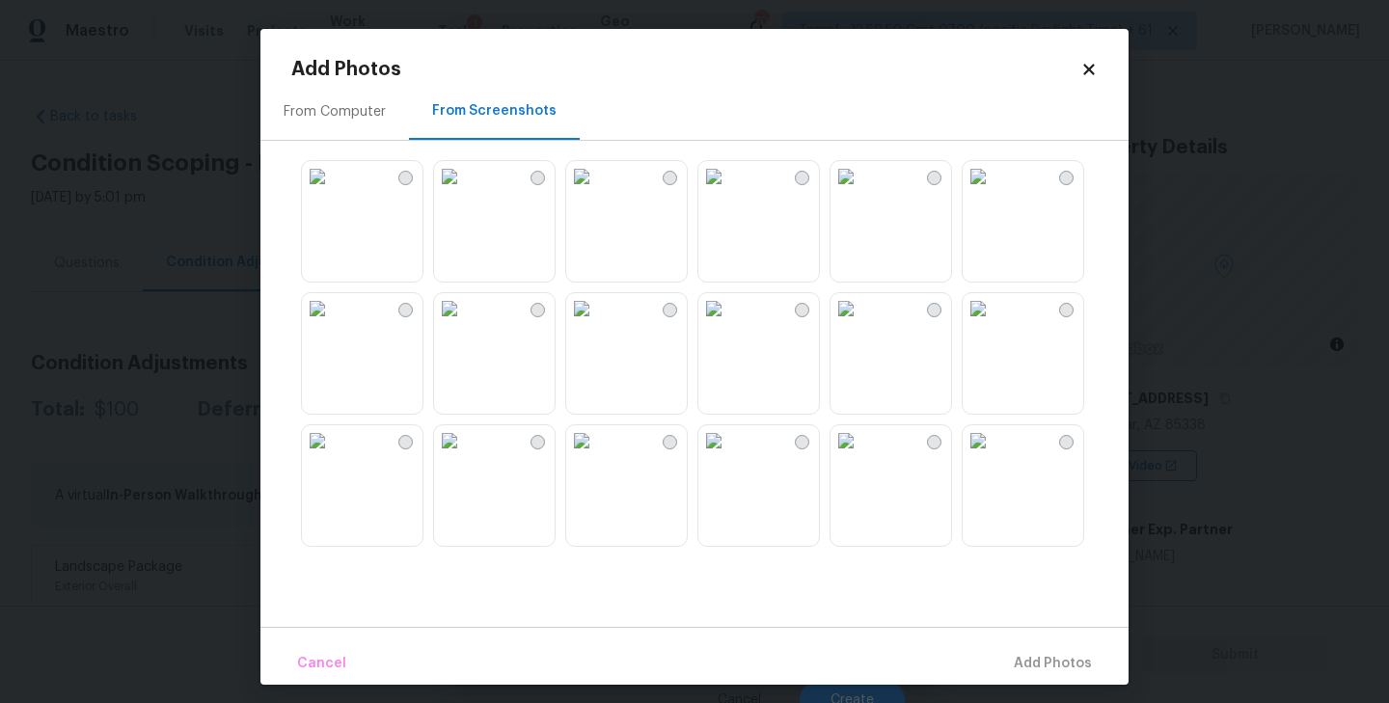
click at [993, 192] on img at bounding box center [977, 176] width 31 height 31
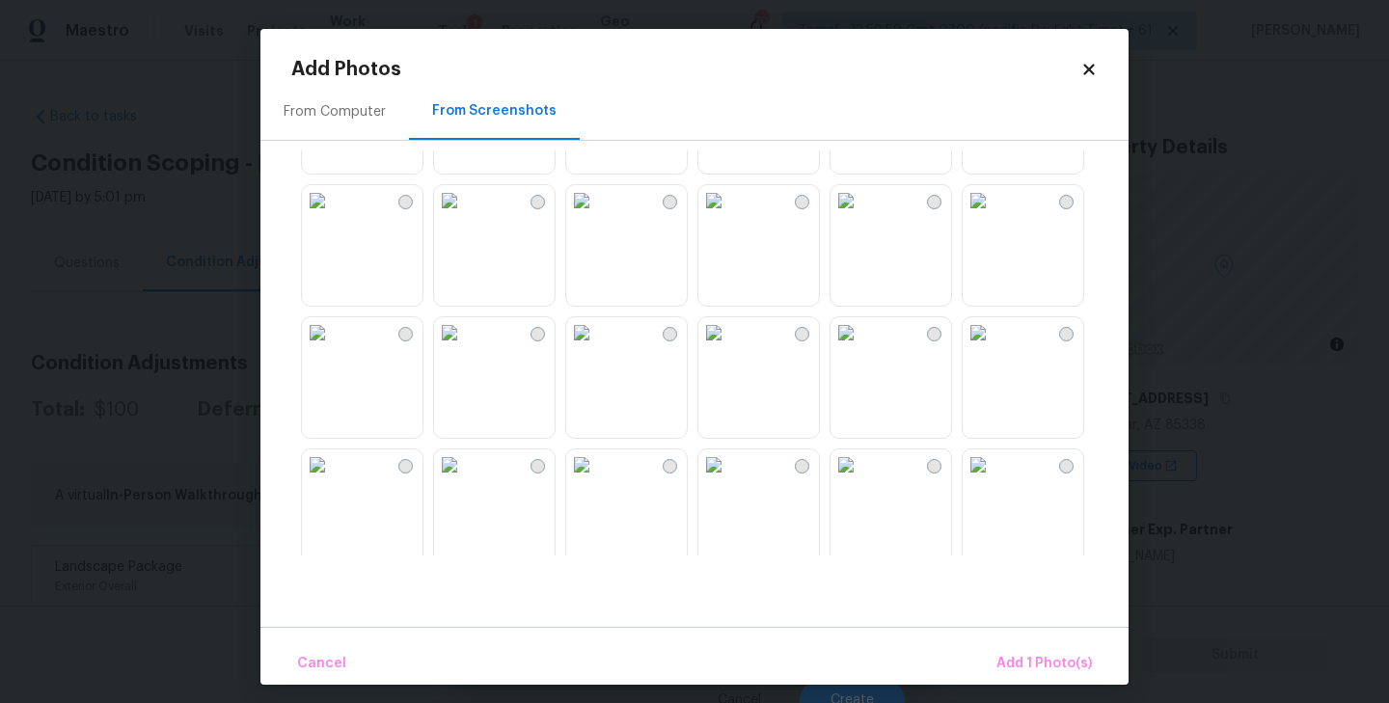
scroll to position [1036, 0]
click at [729, 213] on img at bounding box center [713, 197] width 31 height 31
click at [729, 345] on img at bounding box center [713, 329] width 31 height 31
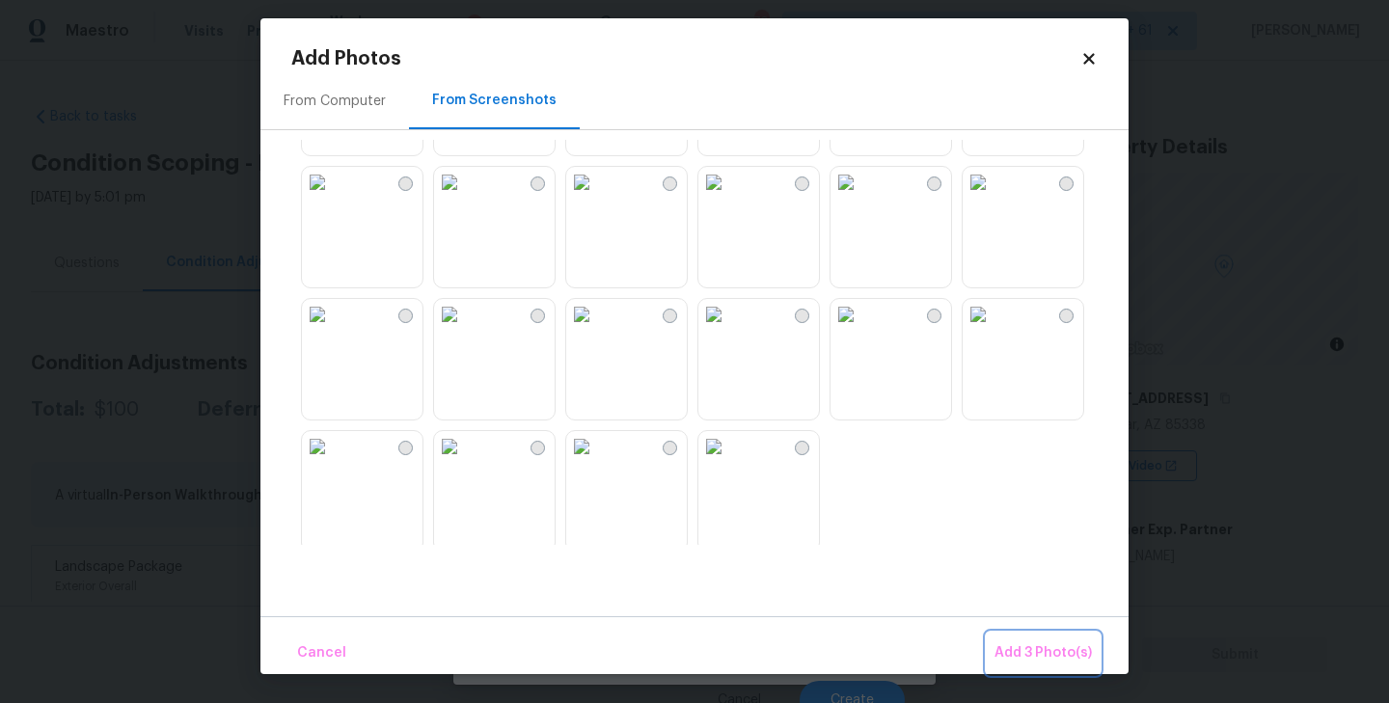
click at [1044, 655] on span "Add 3 Photo(s)" at bounding box center [1042, 653] width 97 height 24
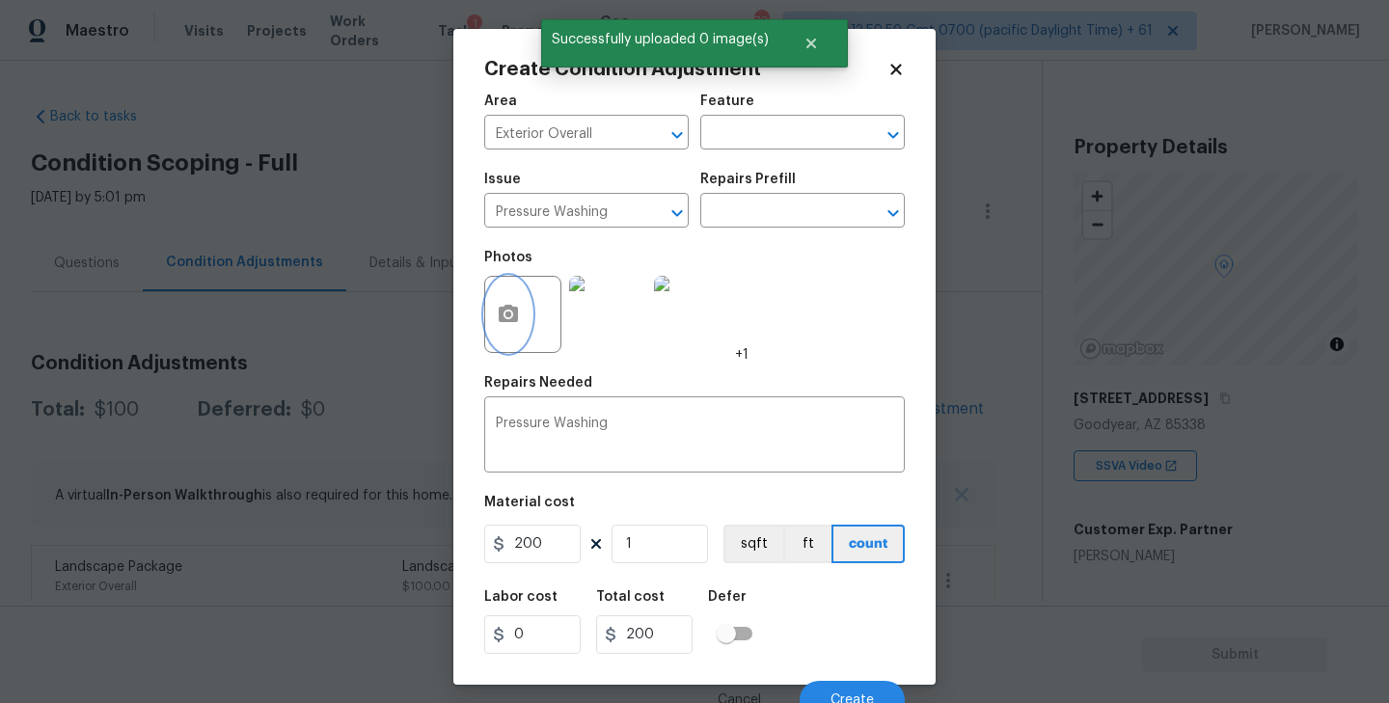
scroll to position [17, 0]
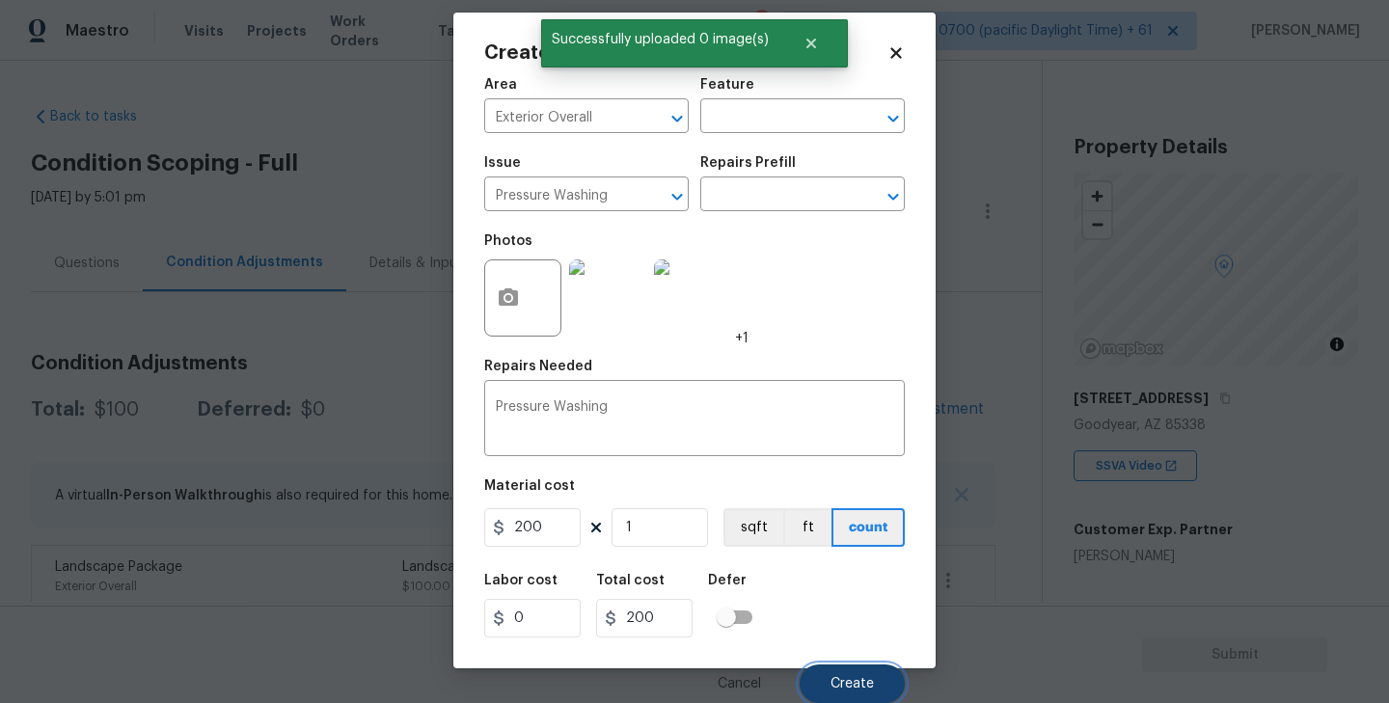
click at [865, 677] on span "Create" at bounding box center [851, 684] width 43 height 14
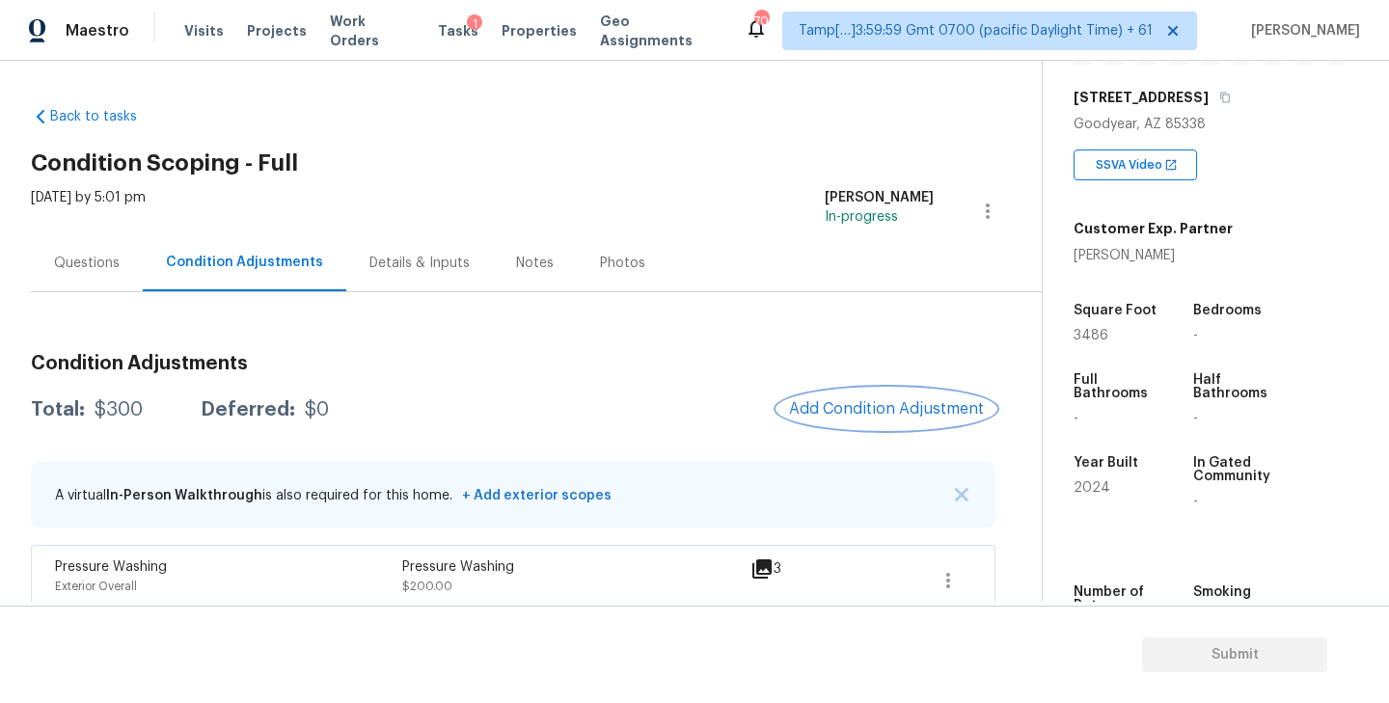
scroll to position [326, 0]
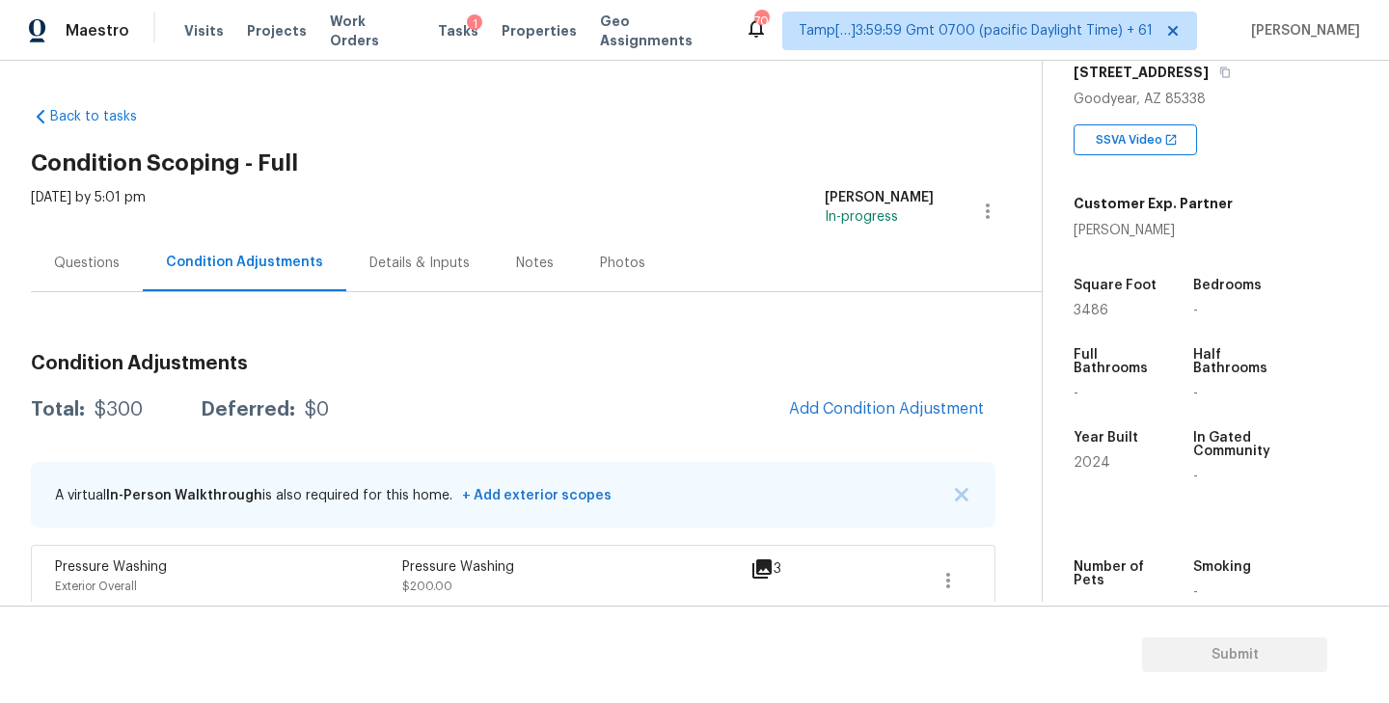
click at [67, 280] on div "Questions" at bounding box center [87, 262] width 112 height 57
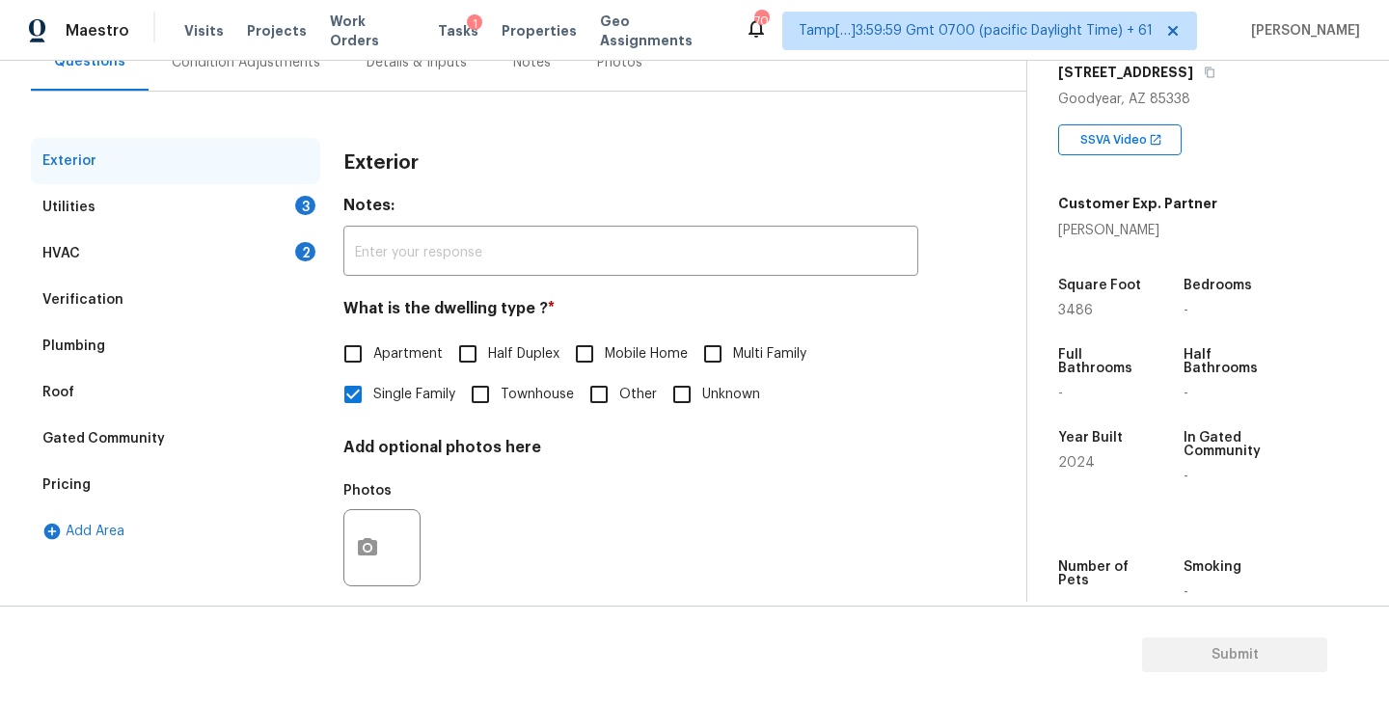
scroll to position [226, 0]
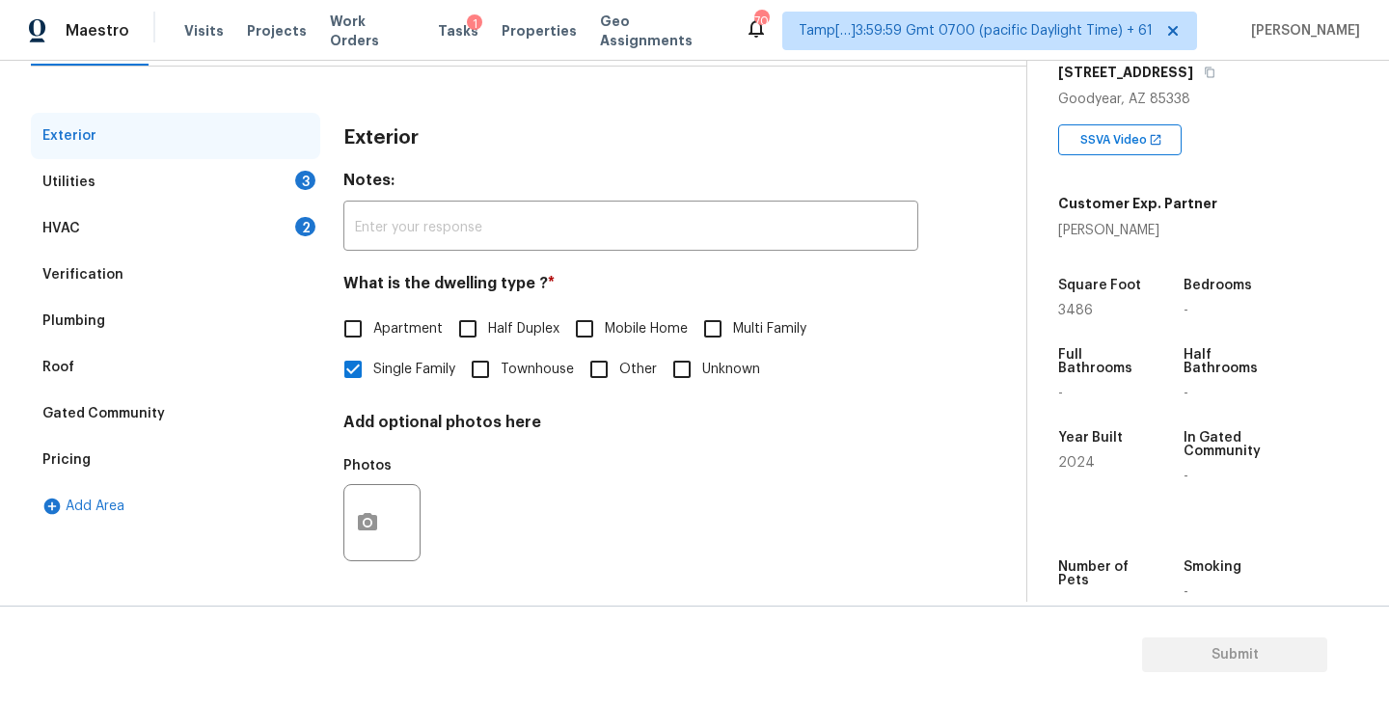
click at [180, 184] on div "Utilities 3" at bounding box center [175, 182] width 289 height 46
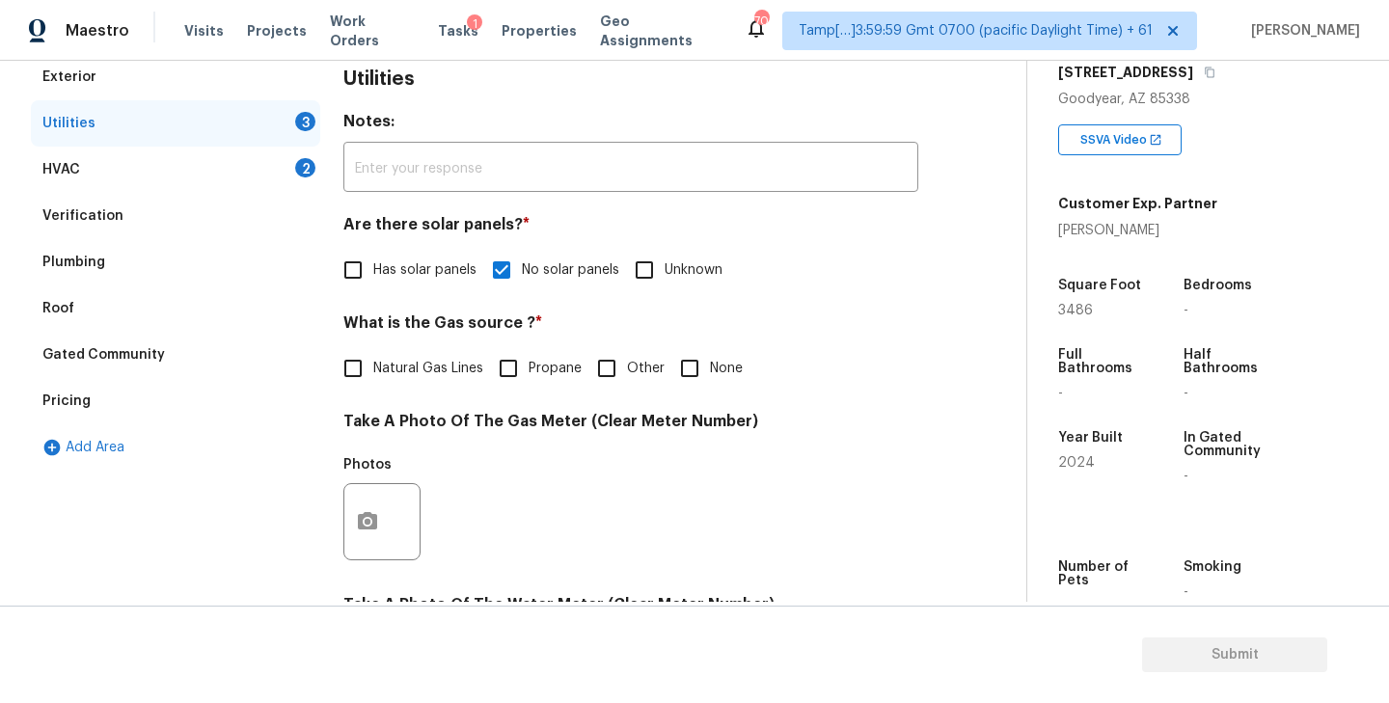
scroll to position [292, 0]
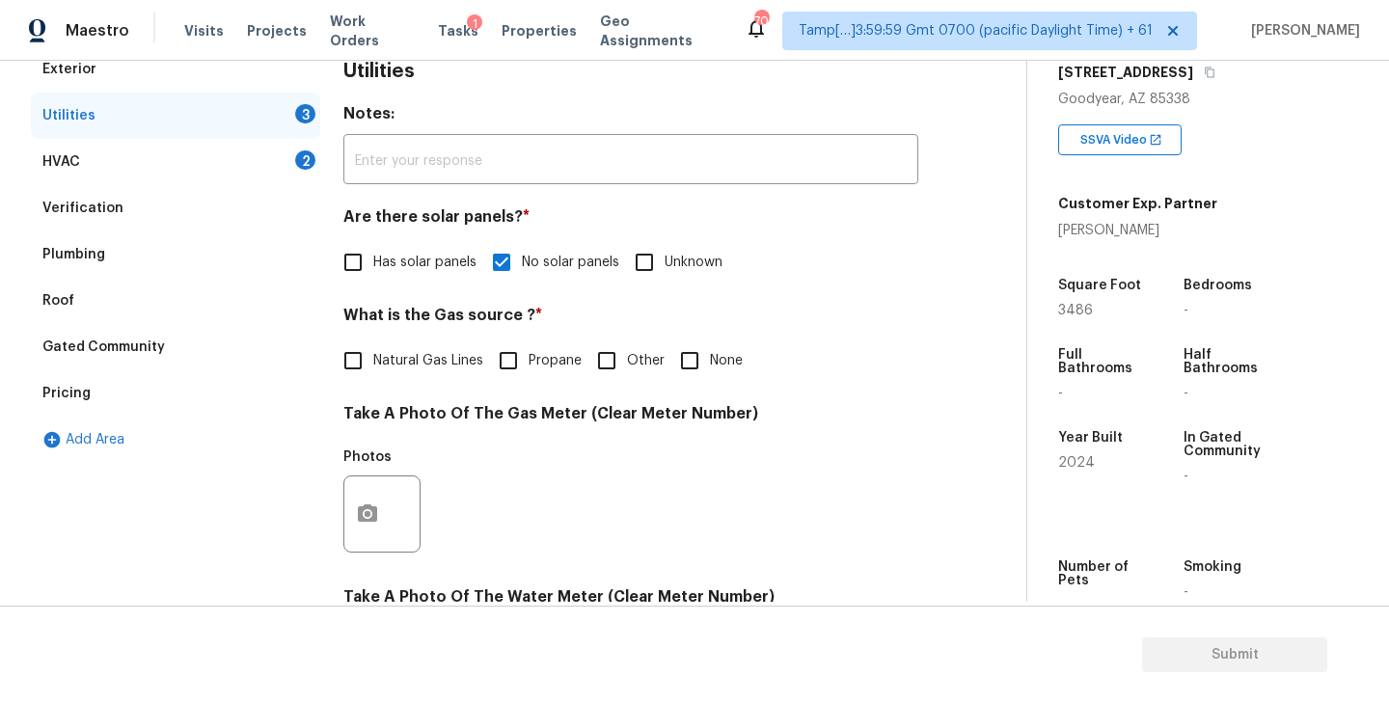
click at [357, 358] on input "Natural Gas Lines" at bounding box center [353, 360] width 41 height 41
checkbox input "true"
click at [245, 149] on div "HVAC 2" at bounding box center [175, 160] width 289 height 46
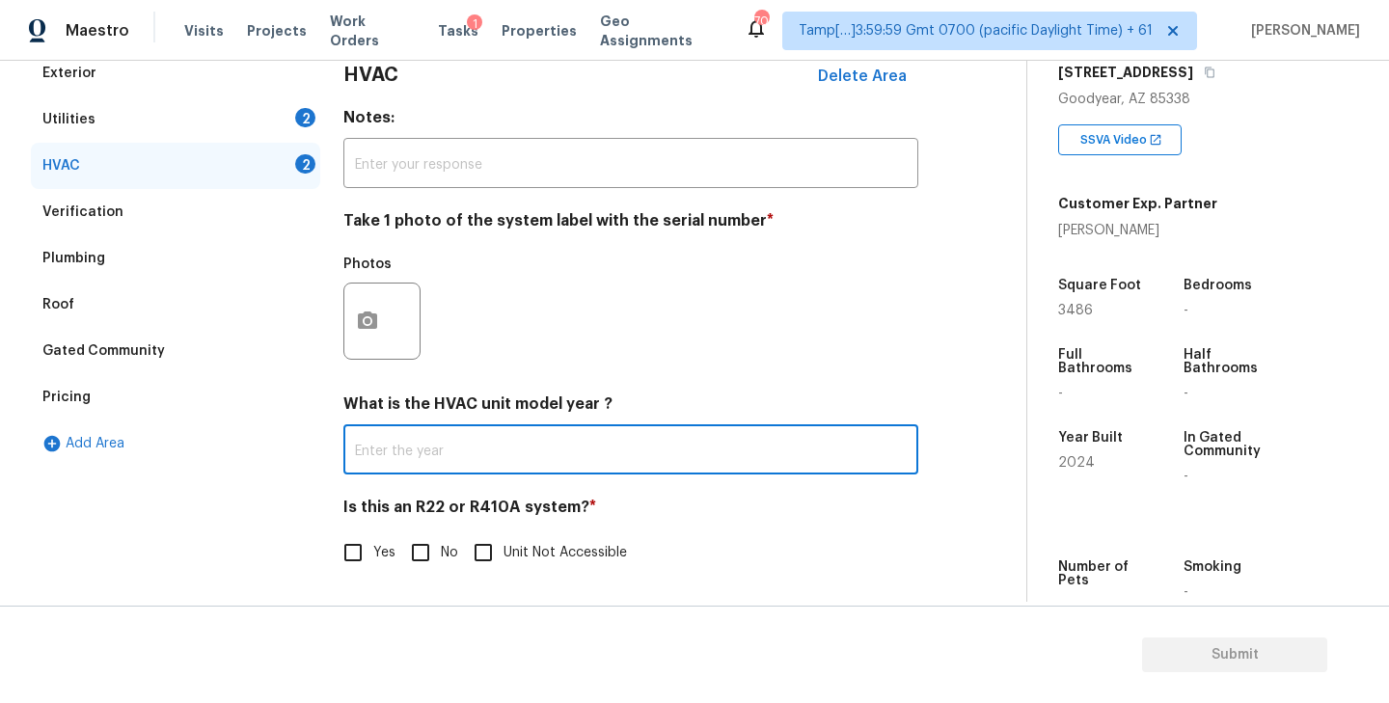
click at [442, 452] on input "text" at bounding box center [630, 451] width 575 height 45
paste input "2023"
type input "2023"
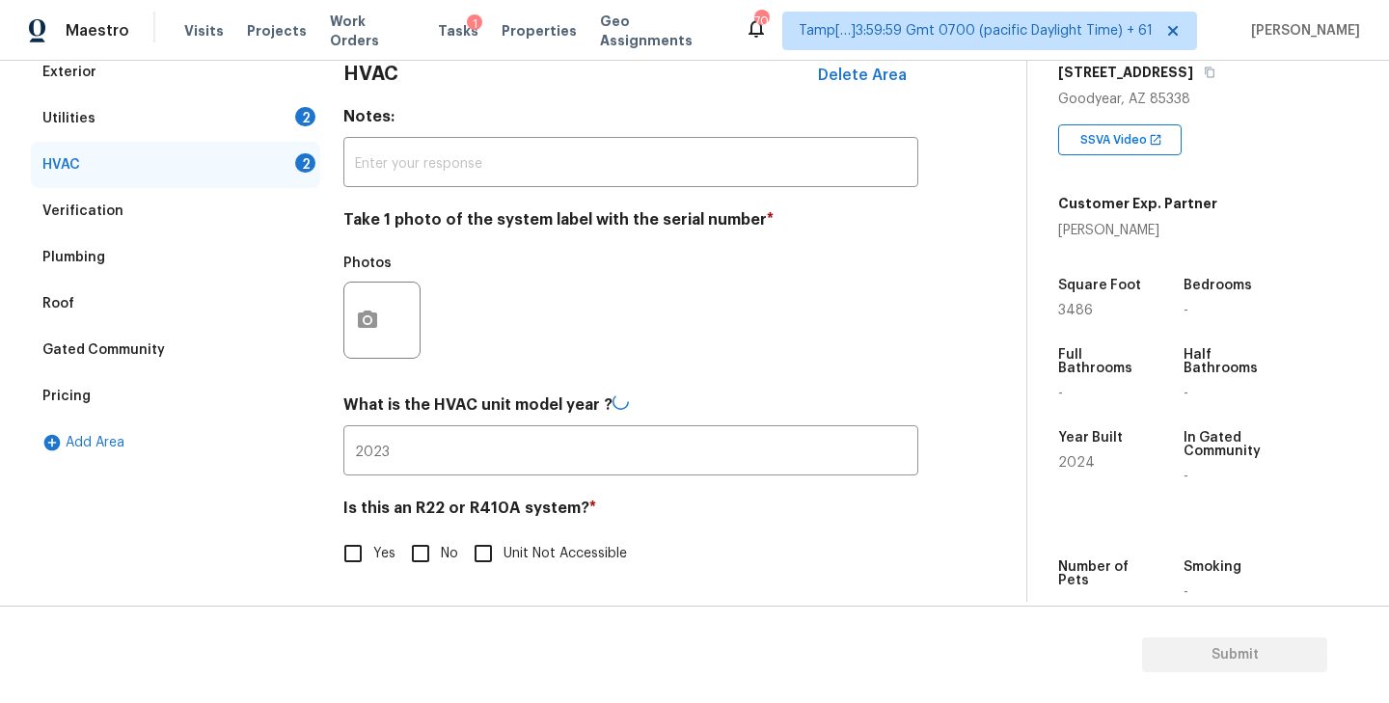
click at [684, 366] on div "Photos" at bounding box center [630, 307] width 575 height 125
click at [422, 555] on input "No" at bounding box center [420, 552] width 41 height 41
checkbox input "true"
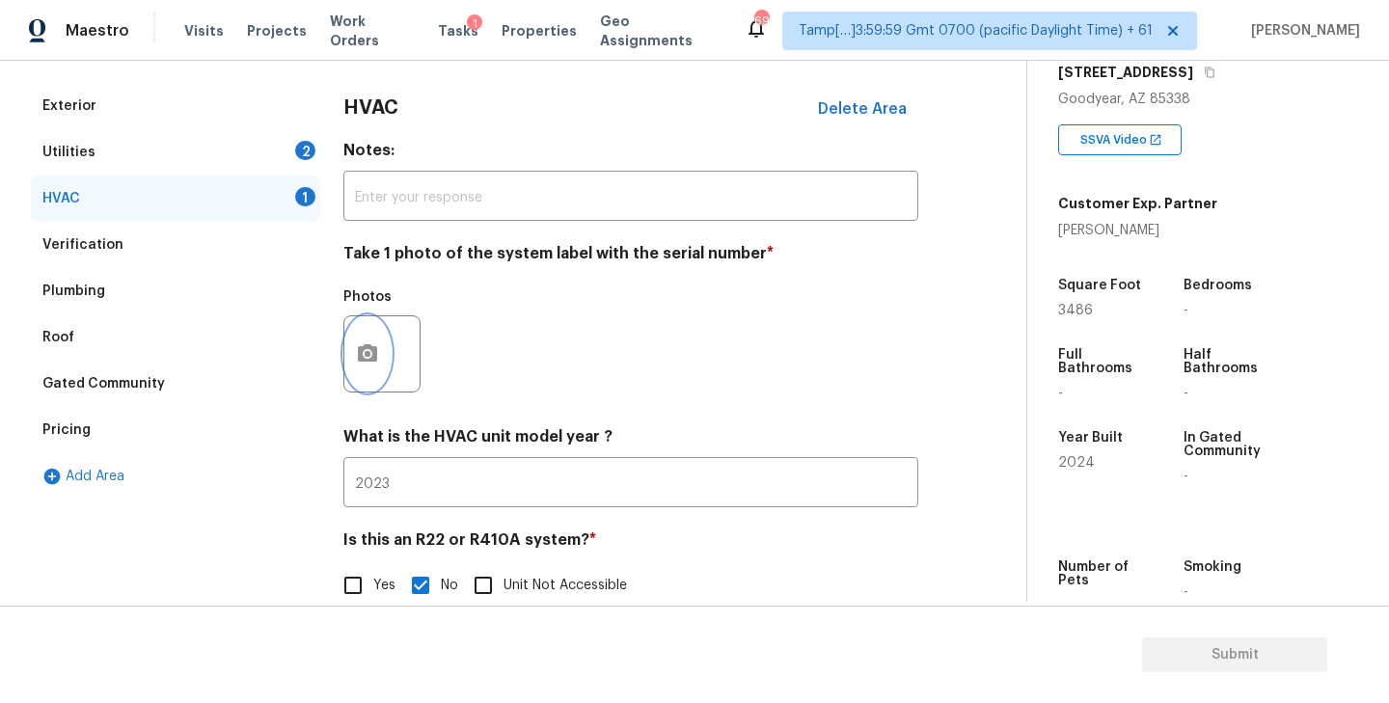
click at [367, 350] on icon "button" at bounding box center [367, 353] width 23 height 23
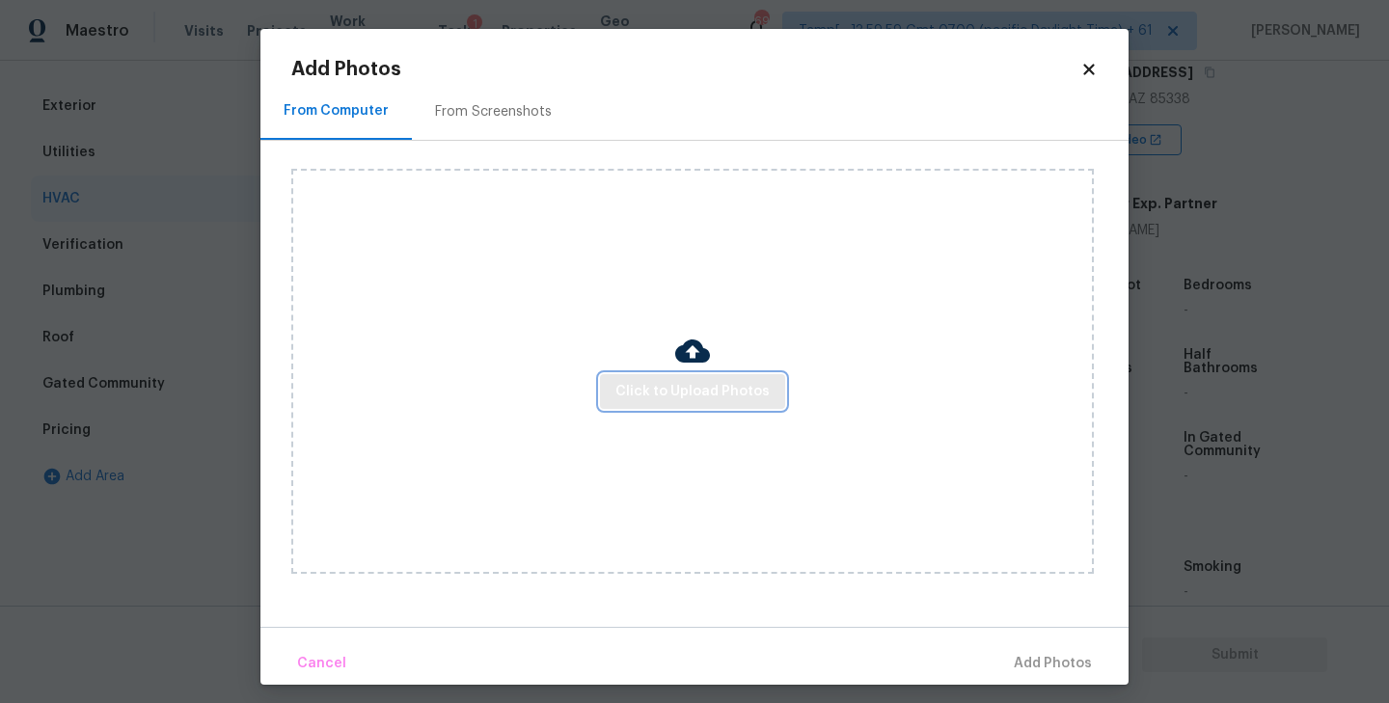
click at [712, 391] on span "Click to Upload Photos" at bounding box center [692, 392] width 154 height 24
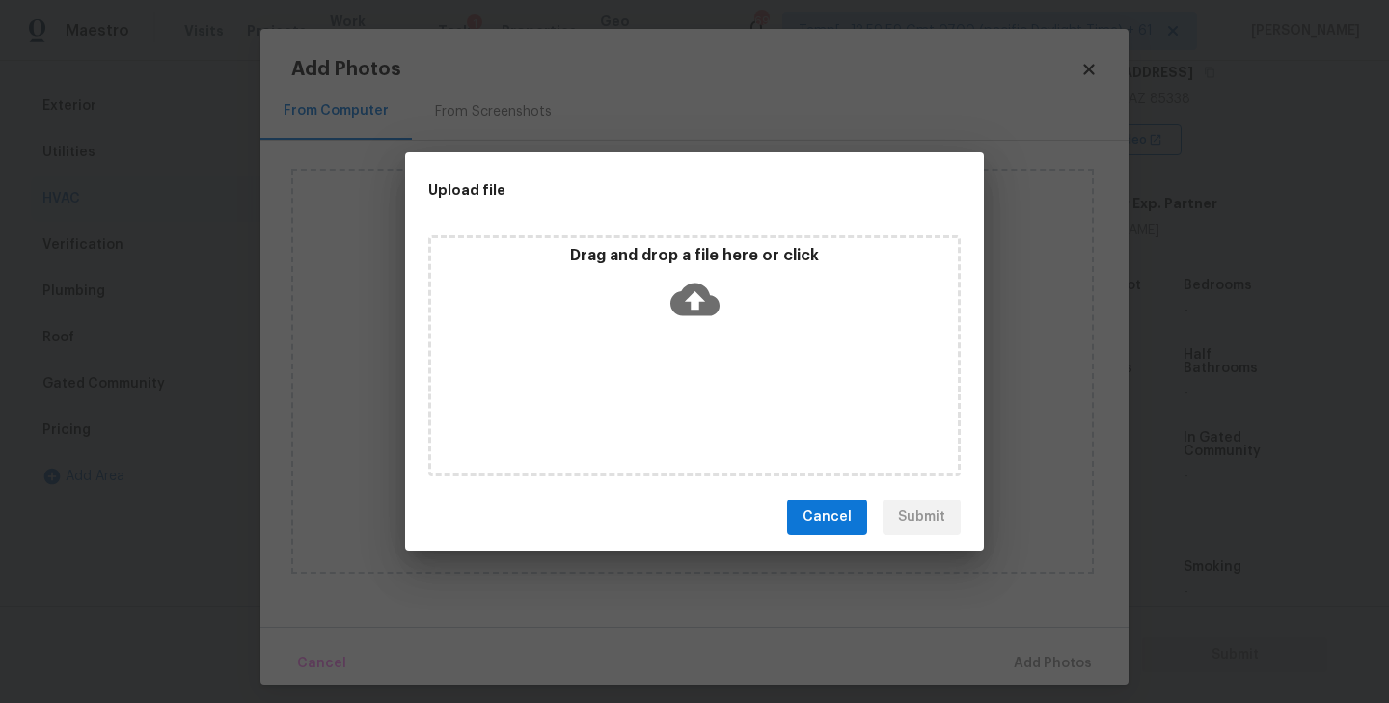
click at [692, 301] on icon at bounding box center [694, 299] width 49 height 49
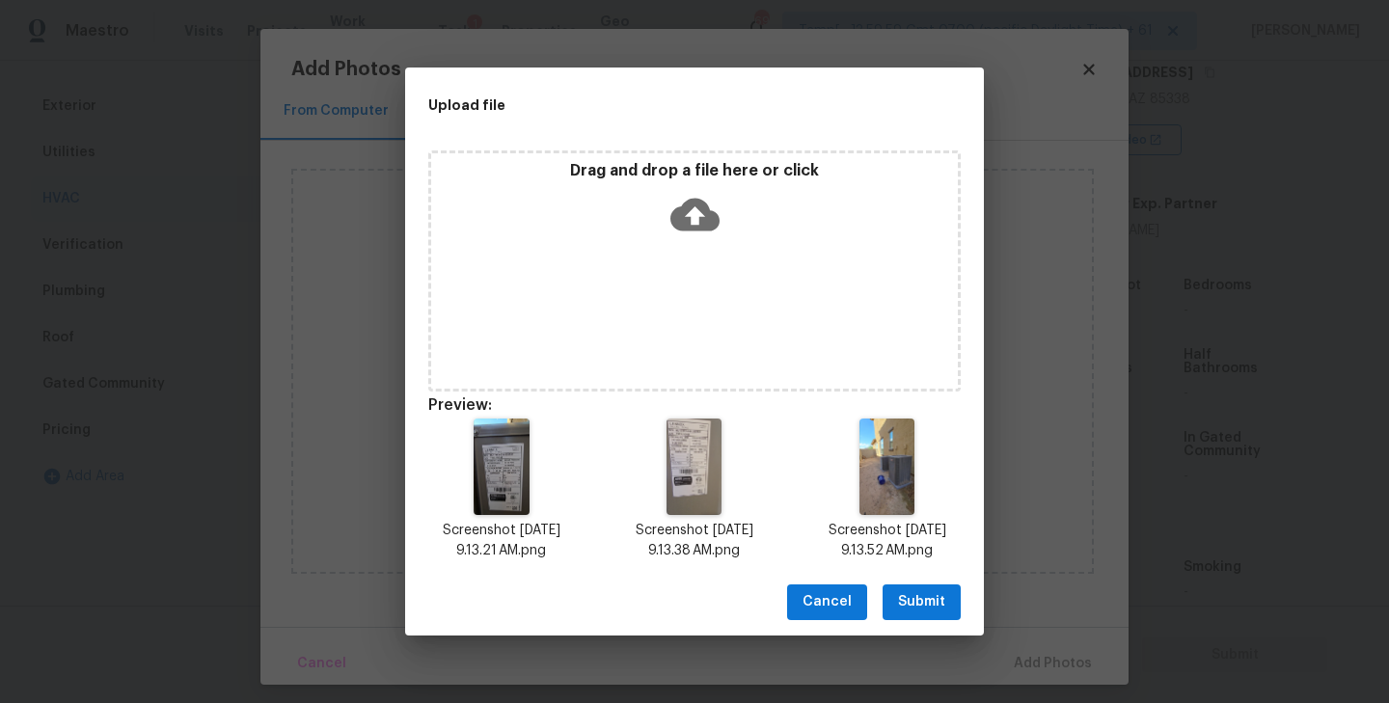
click at [932, 603] on span "Submit" at bounding box center [921, 602] width 47 height 24
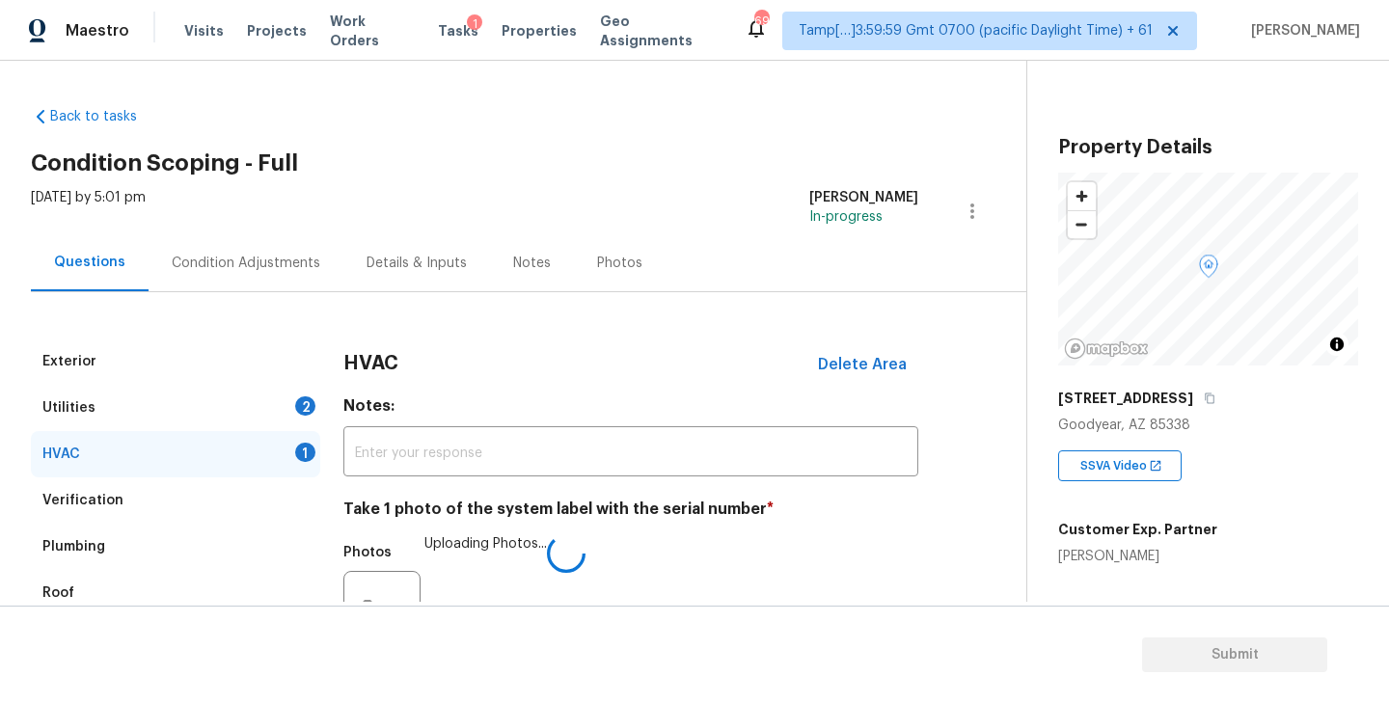
scroll to position [326, 0]
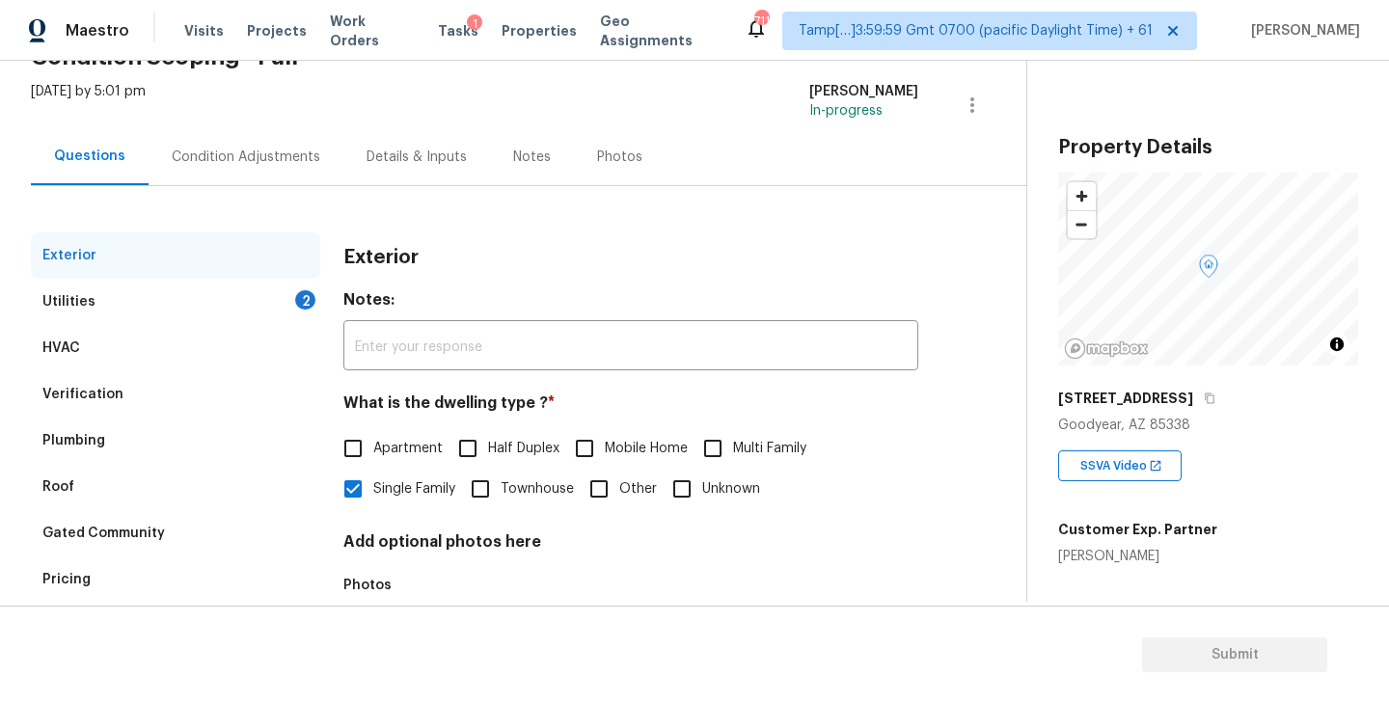
scroll to position [140, 0]
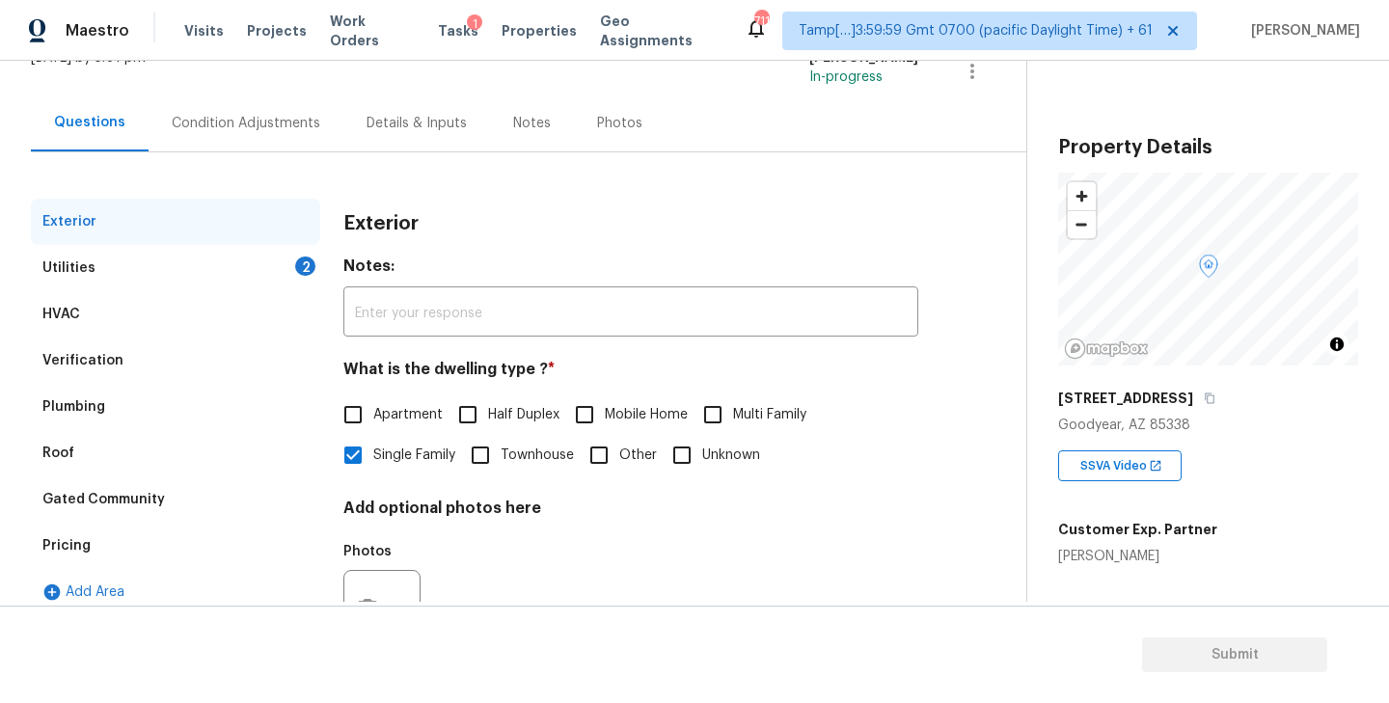
click at [113, 309] on div "HVAC" at bounding box center [175, 314] width 289 height 46
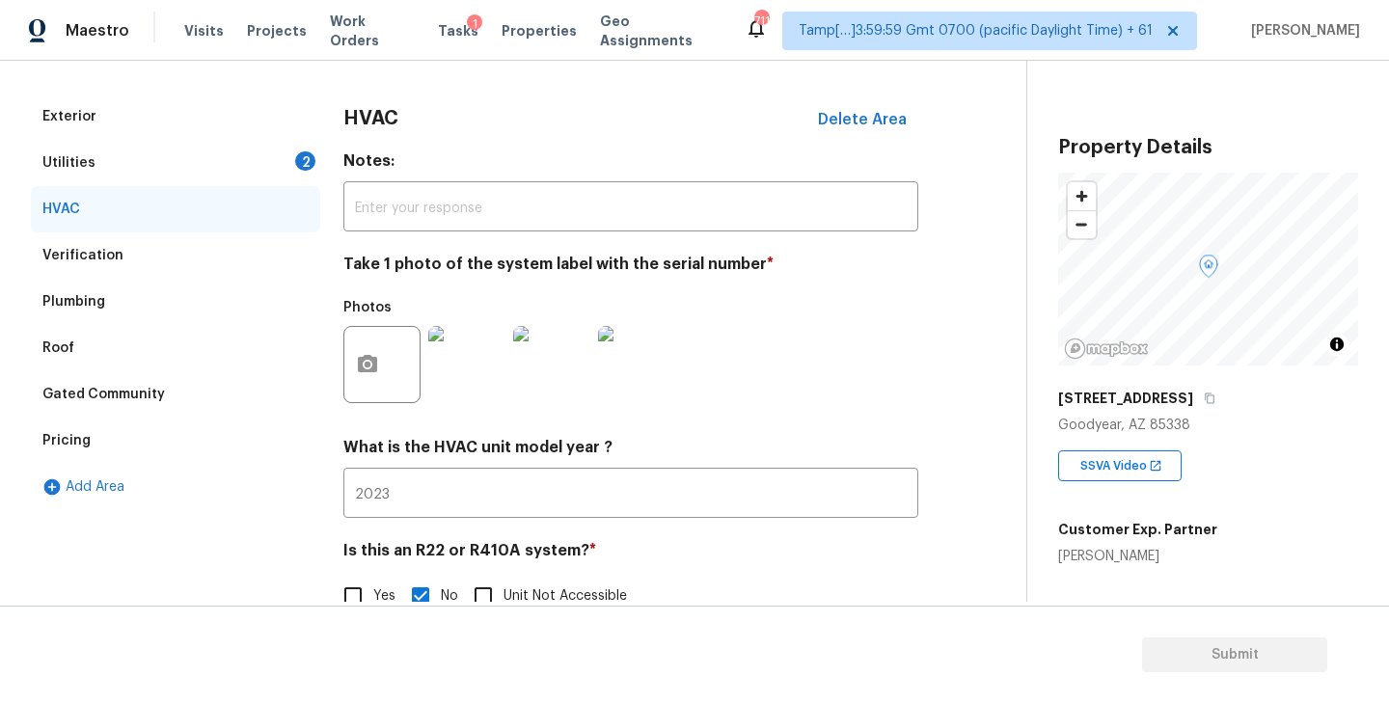
scroll to position [289, 0]
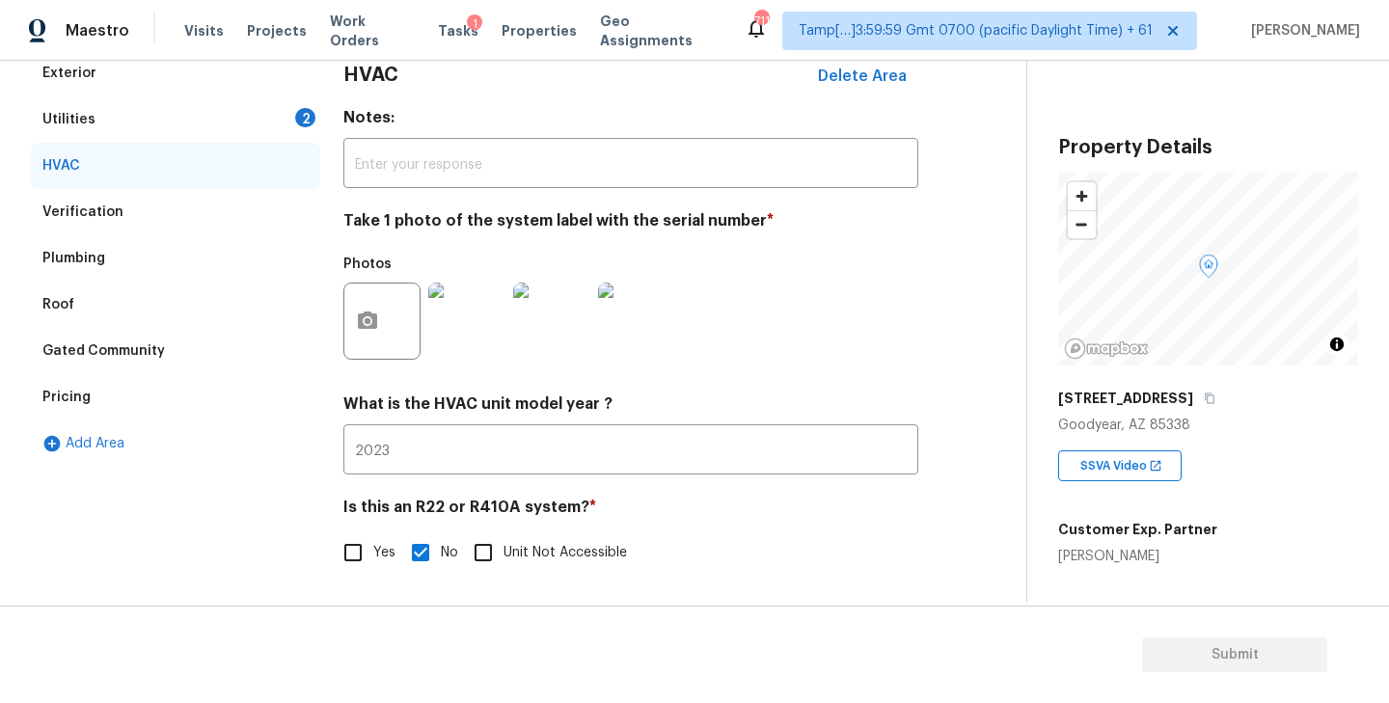
click at [67, 399] on div "Pricing" at bounding box center [66, 397] width 48 height 19
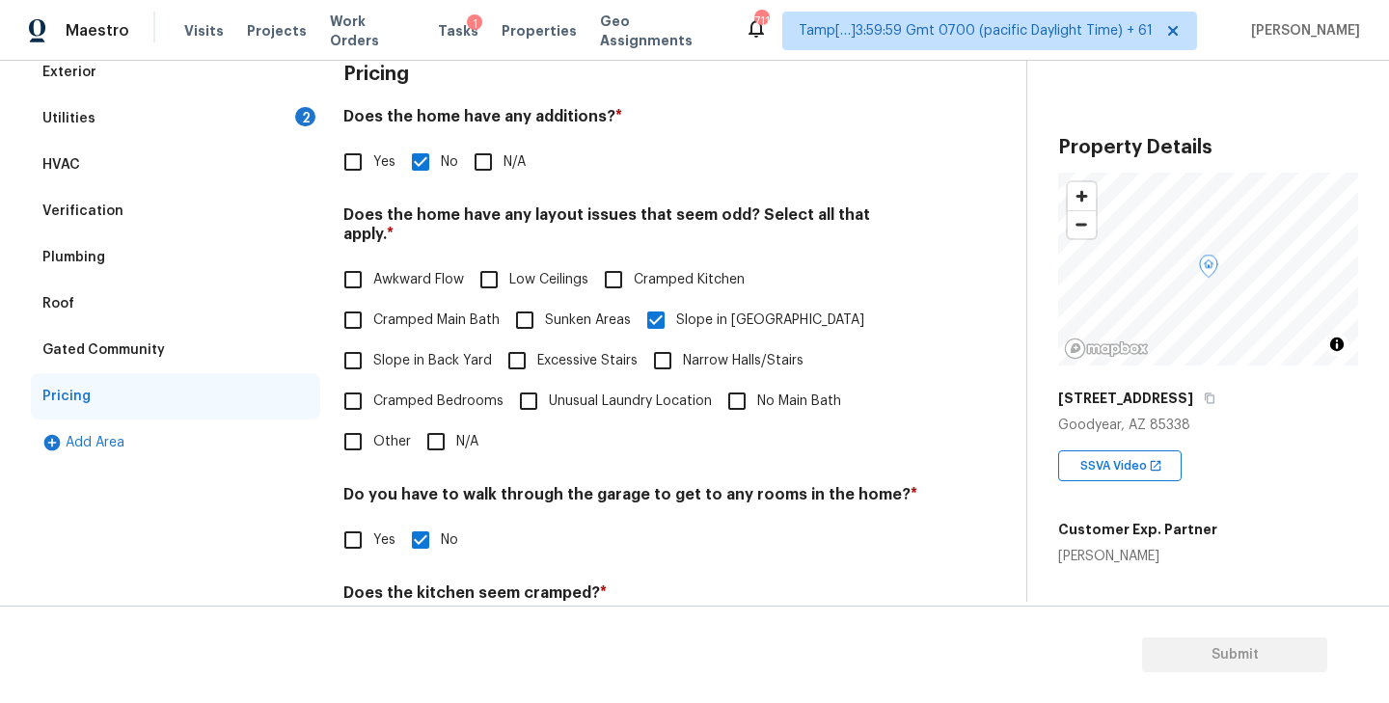
click at [346, 345] on input "Slope in Back Yard" at bounding box center [353, 360] width 41 height 41
checkbox input "true"
click at [353, 421] on input "Other" at bounding box center [353, 441] width 41 height 41
checkbox input "true"
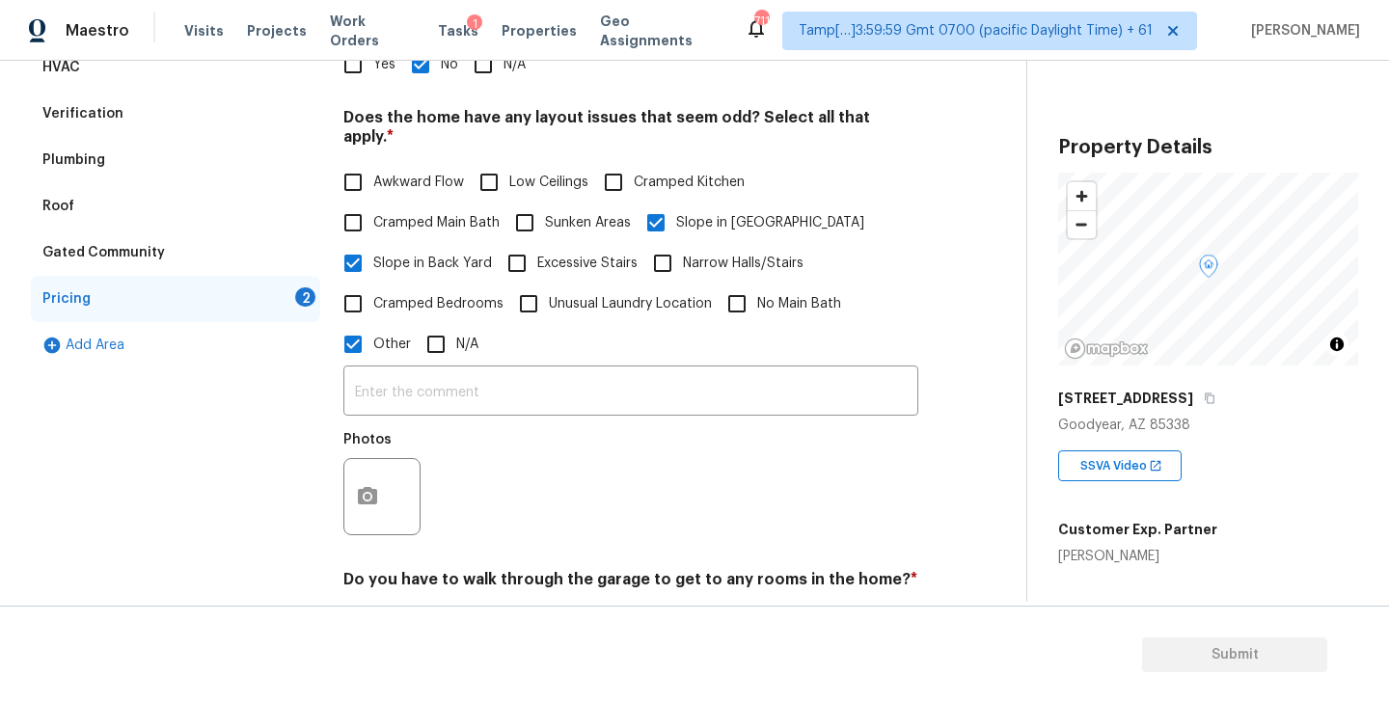
scroll to position [410, 0]
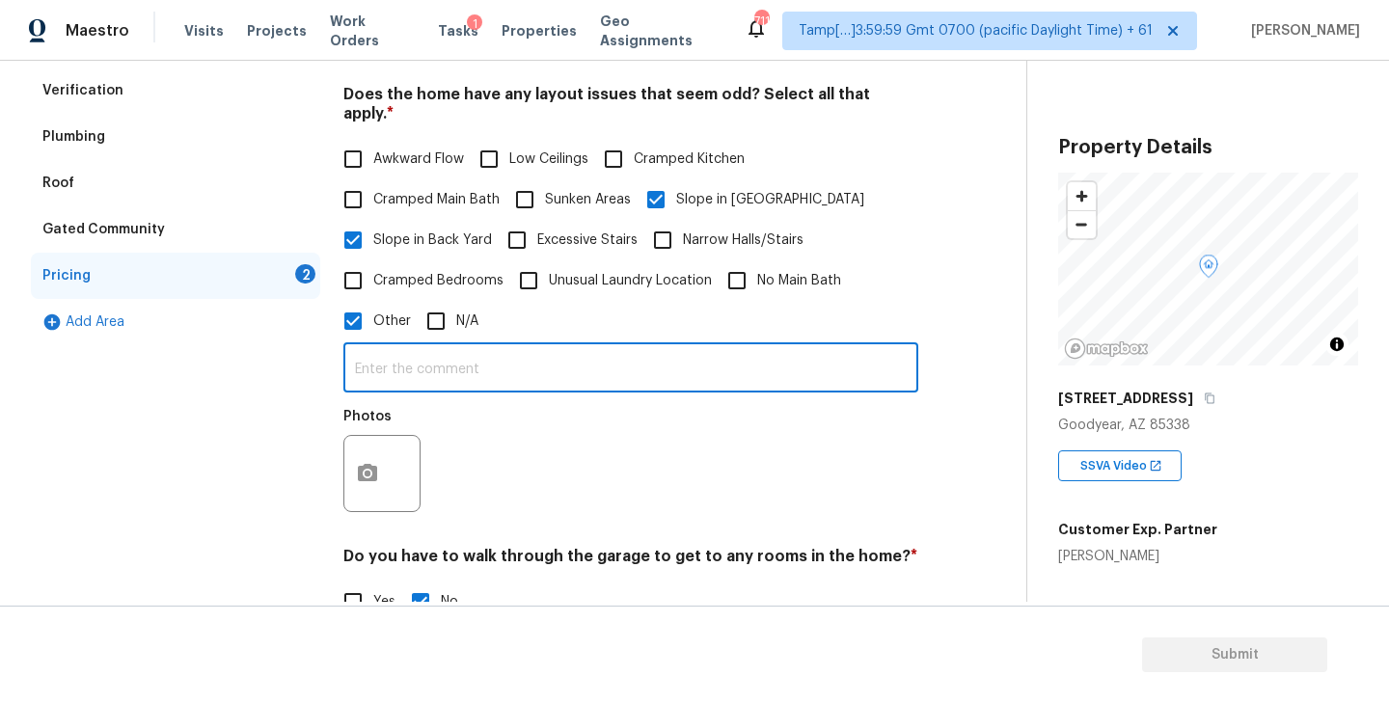
click at [511, 347] on input "text" at bounding box center [630, 369] width 575 height 45
paste input "Minor slope: front and/or back yard slope toward or away from the house; slope …"
type input "Minor slope: front and/or back yard slope toward or away from the house; slope …"
click at [552, 413] on div "Photos" at bounding box center [630, 460] width 575 height 125
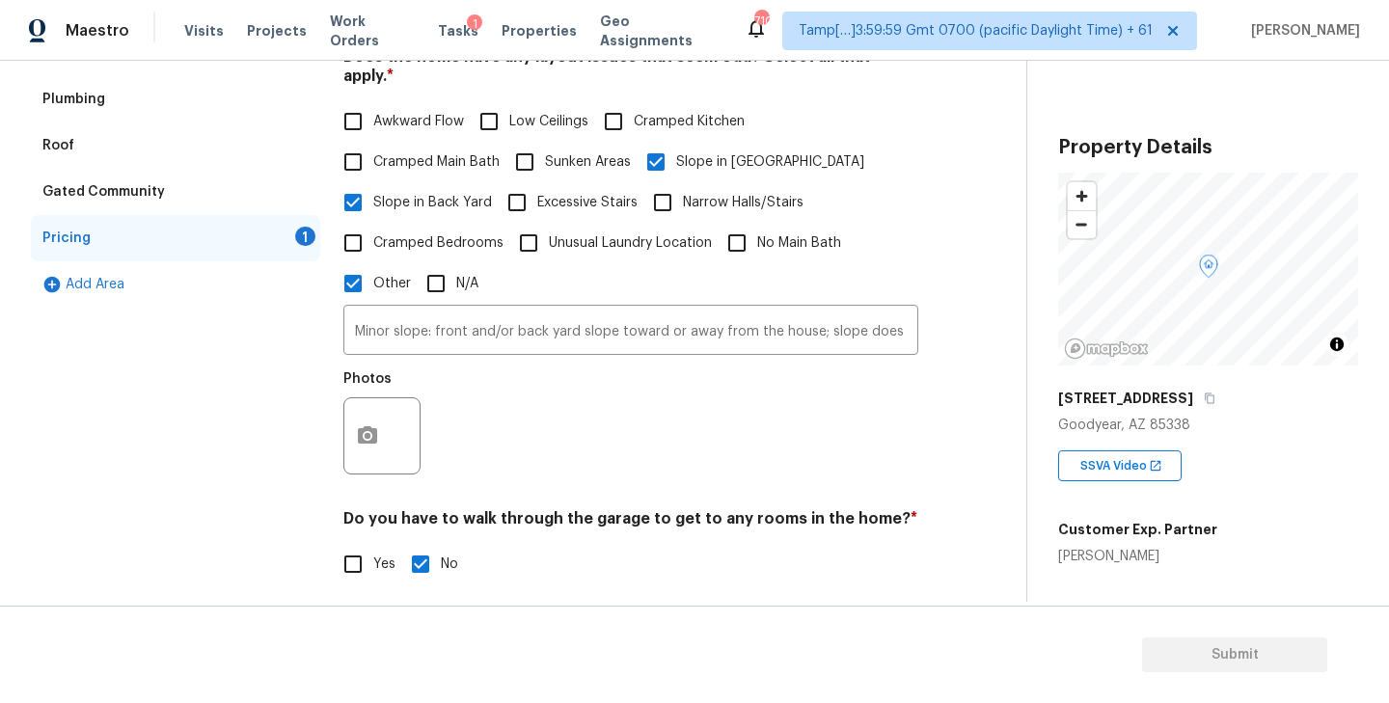
scroll to position [474, 0]
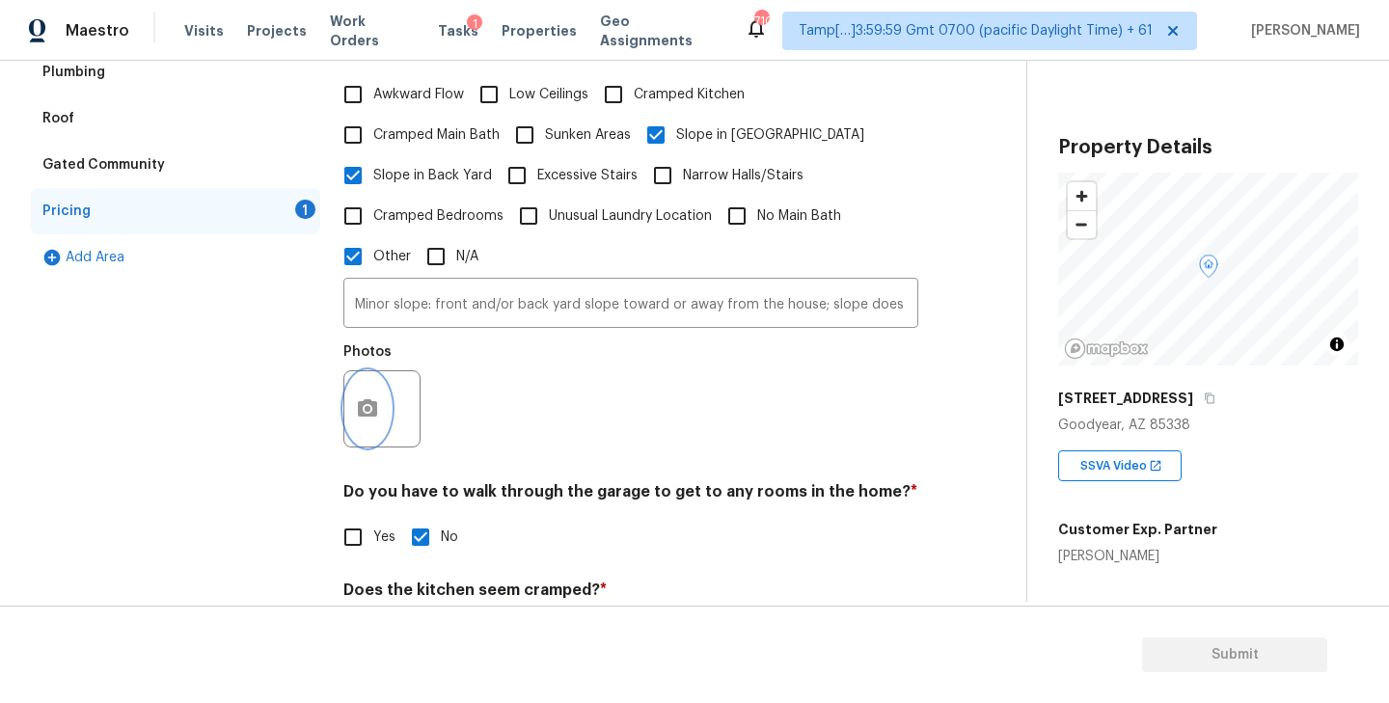
click at [370, 397] on icon "button" at bounding box center [367, 408] width 23 height 23
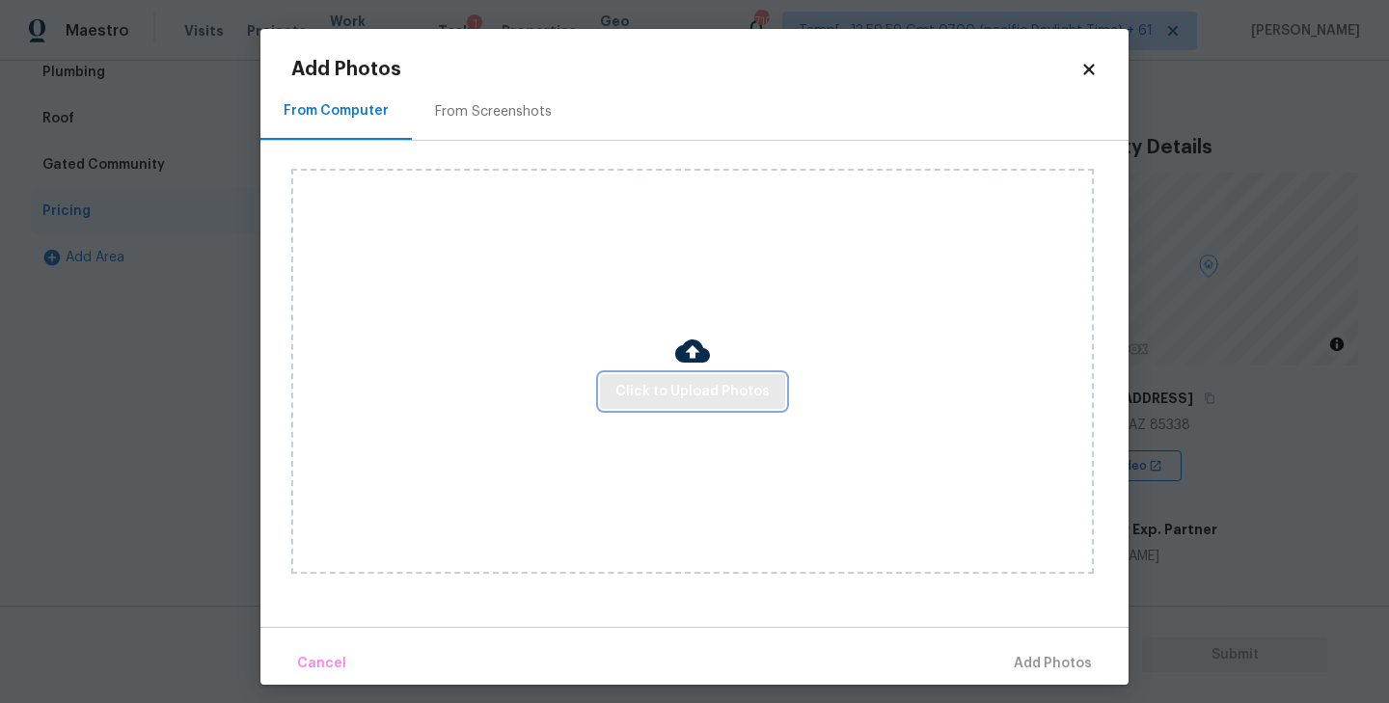
click at [694, 391] on span "Click to Upload Photos" at bounding box center [692, 392] width 154 height 24
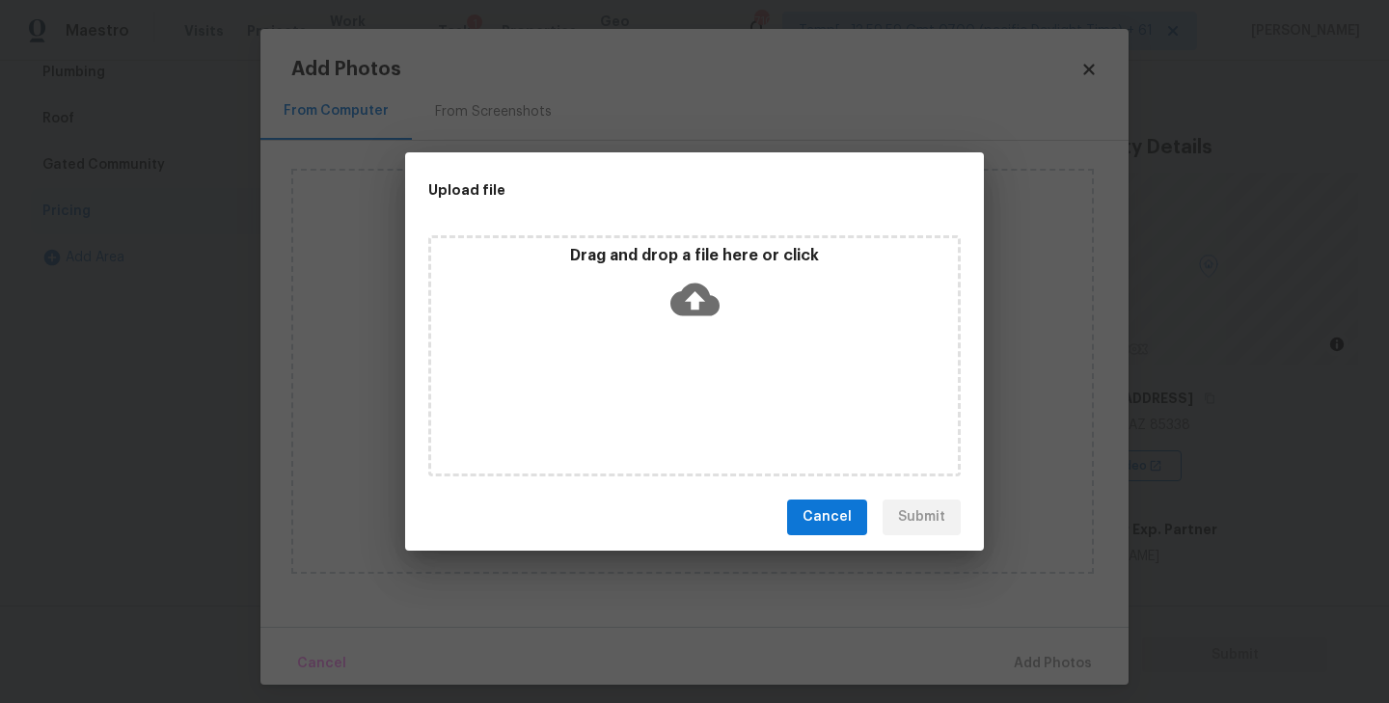
click at [694, 309] on icon at bounding box center [694, 299] width 49 height 33
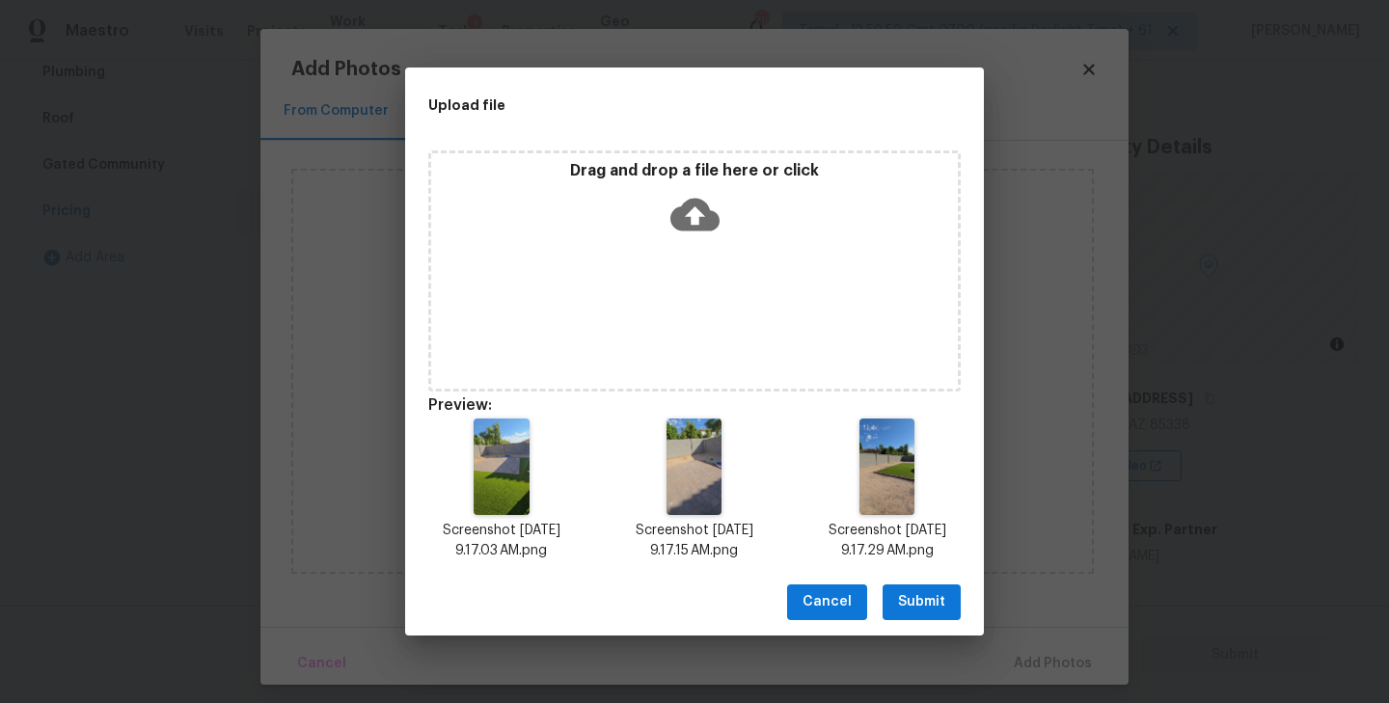
click at [915, 608] on span "Submit" at bounding box center [921, 602] width 47 height 24
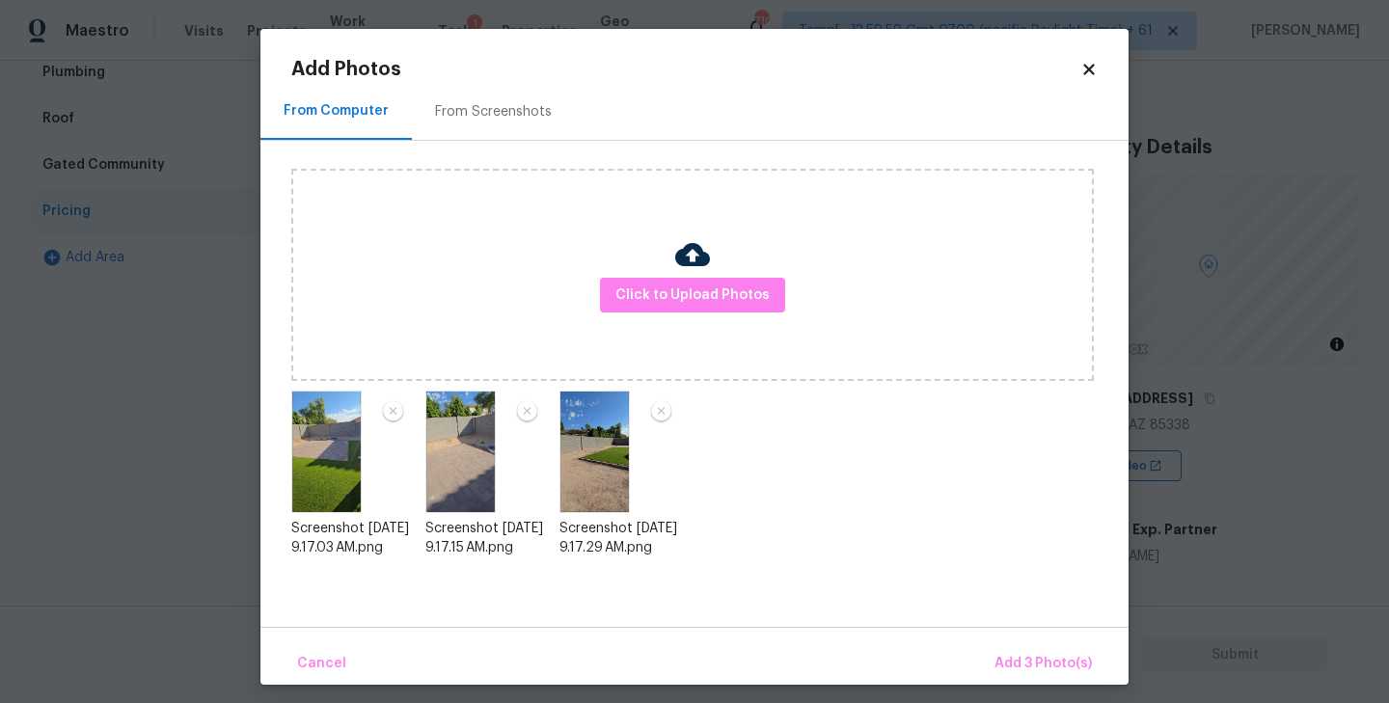
click at [470, 118] on div "From Screenshots" at bounding box center [493, 111] width 117 height 19
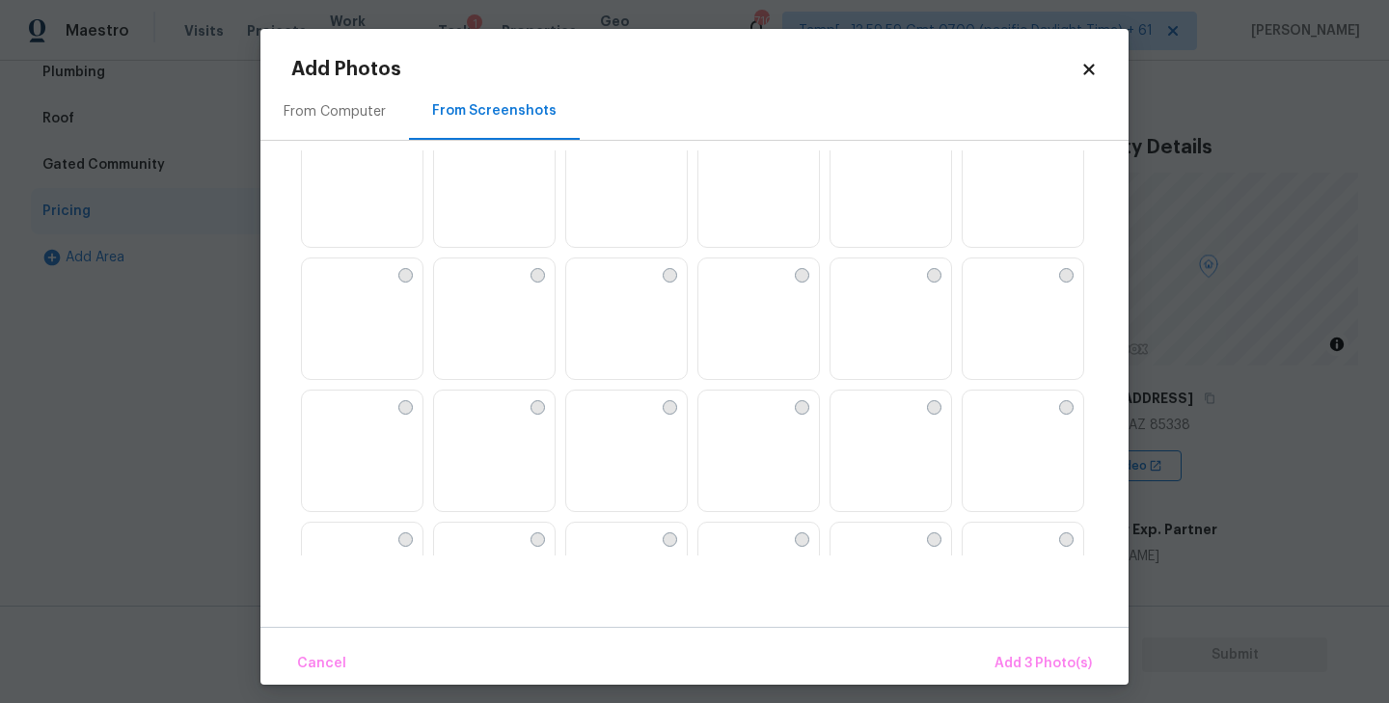
scroll to position [1094, 0]
click at [800, 280] on div at bounding box center [802, 273] width 14 height 14
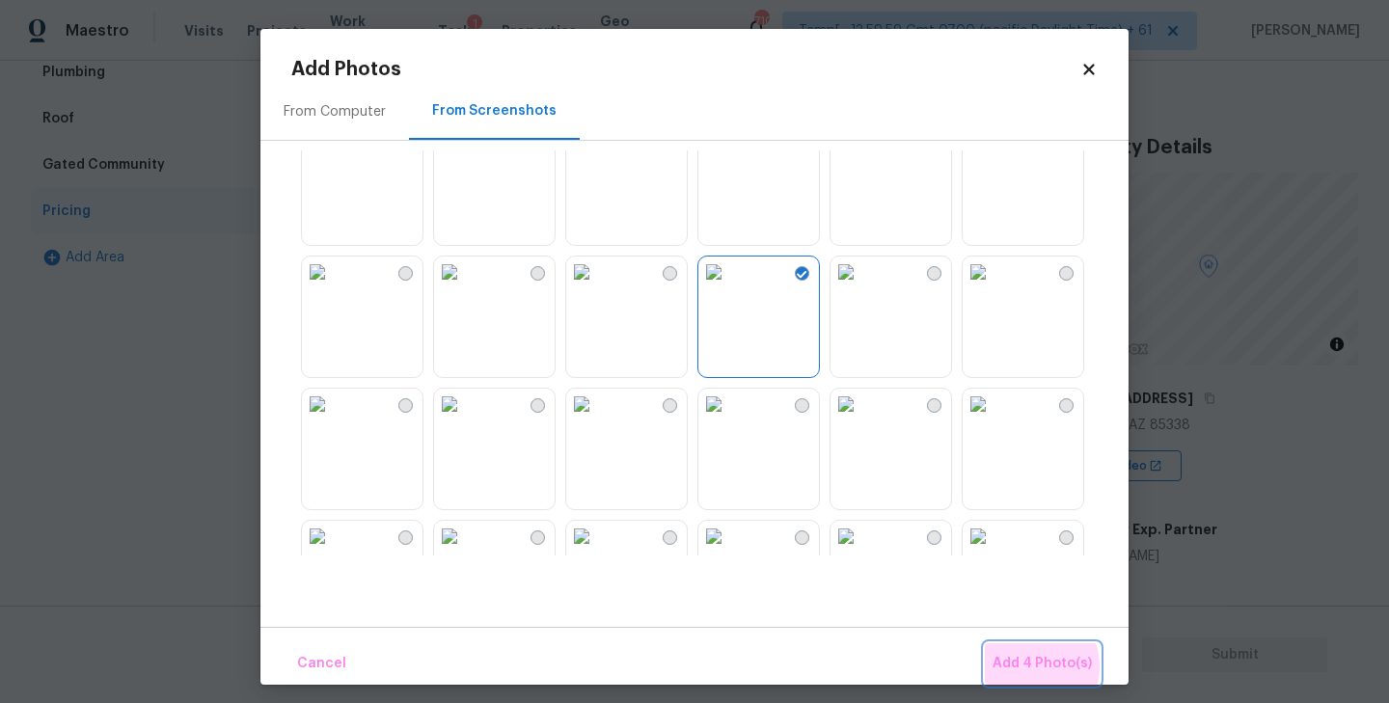
click at [1032, 666] on span "Add 4 Photo(s)" at bounding box center [1041, 664] width 99 height 24
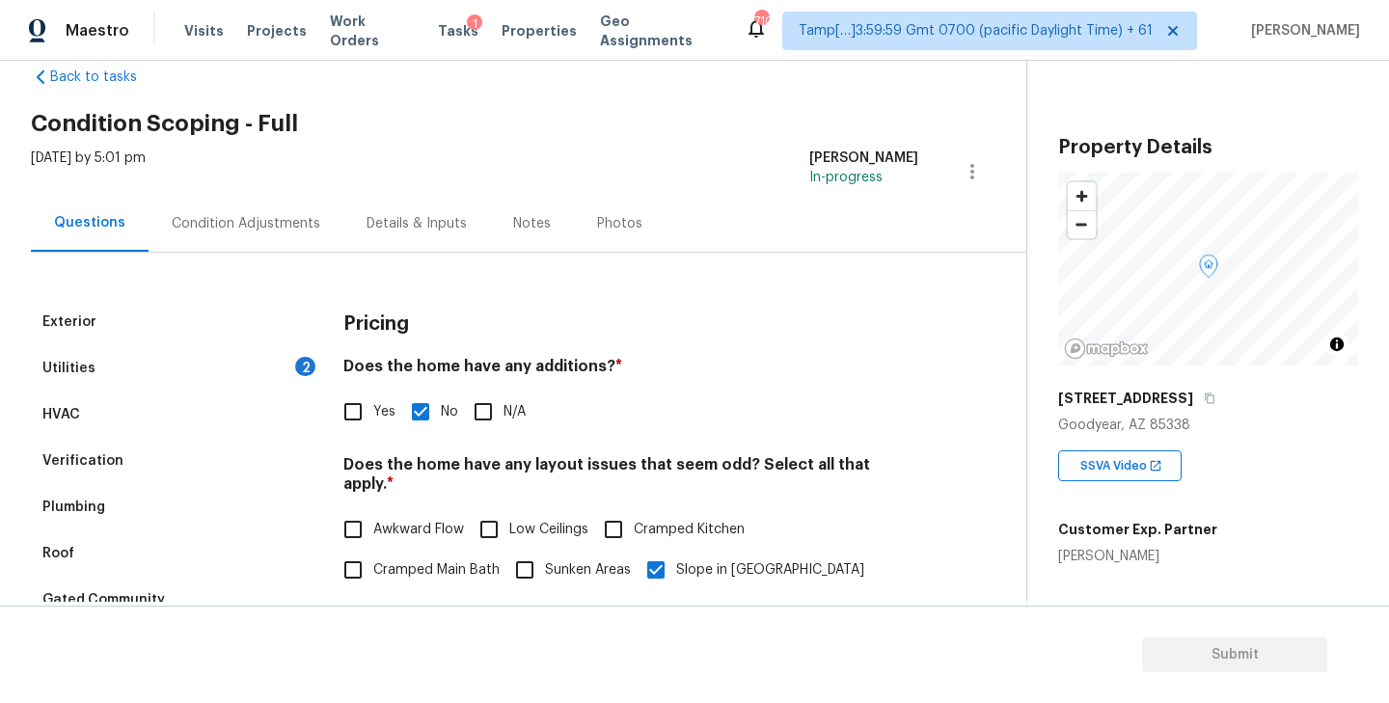
scroll to position [0, 0]
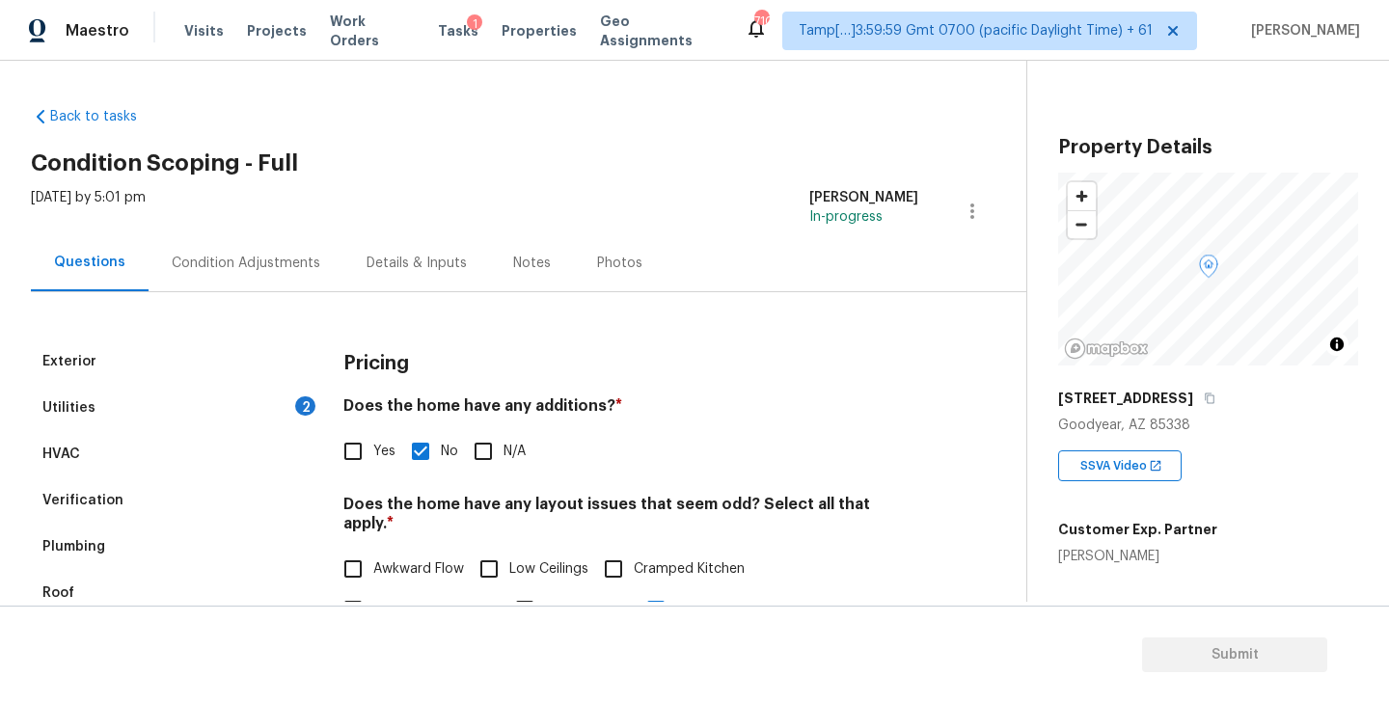
click at [165, 406] on div "Utilities 2" at bounding box center [175, 408] width 289 height 46
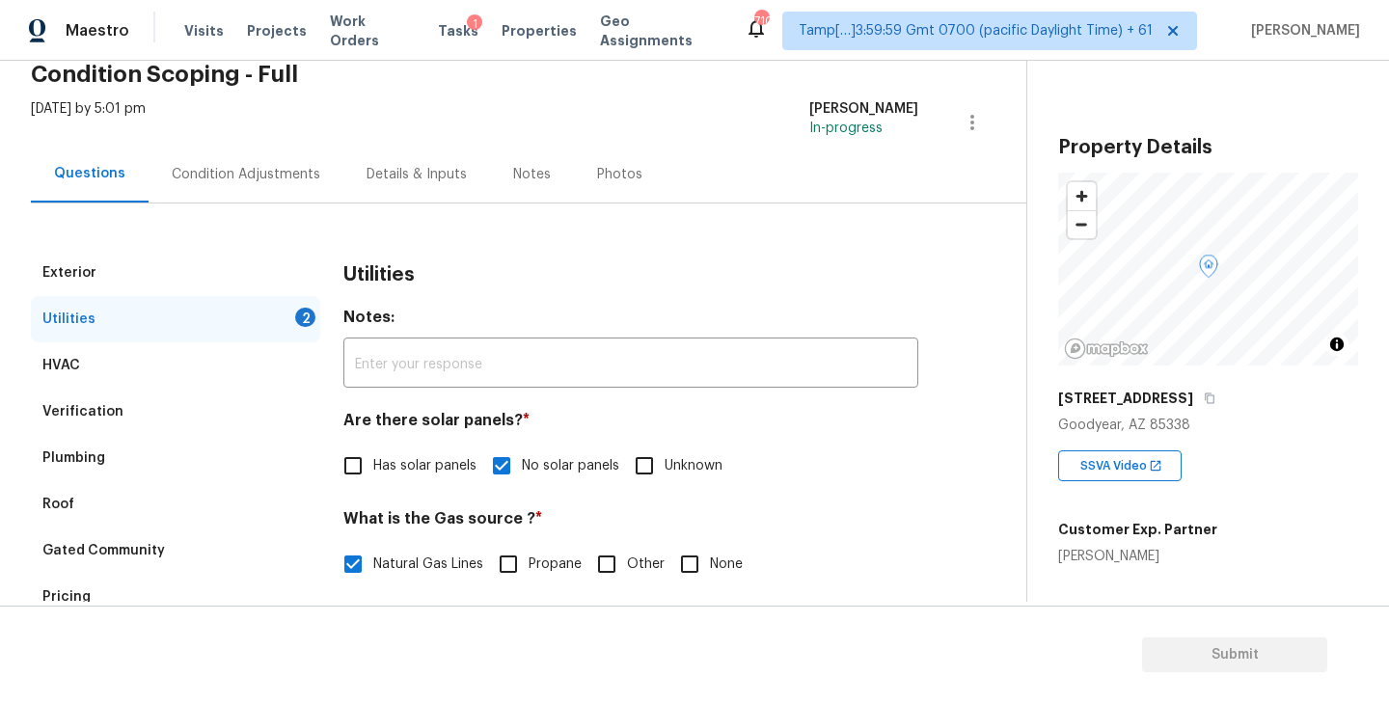
scroll to position [103, 0]
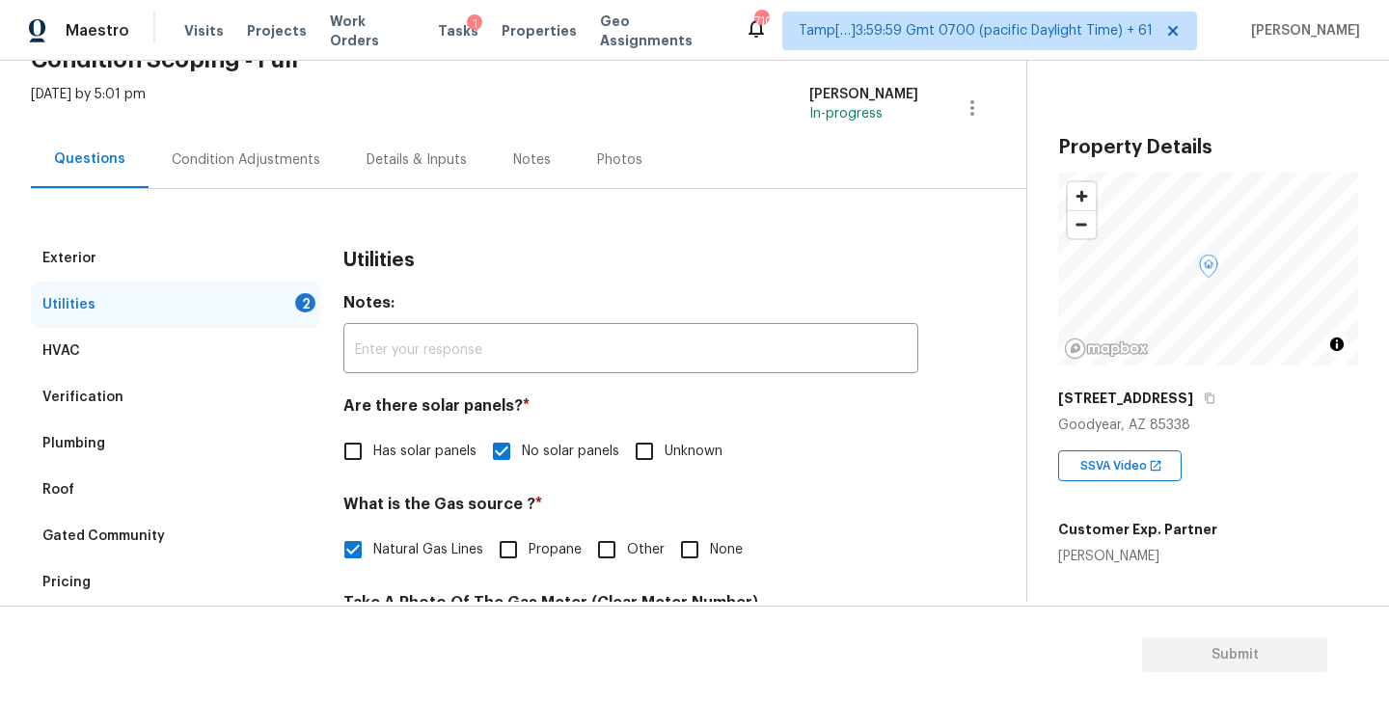
click at [105, 530] on div "Gated Community" at bounding box center [103, 536] width 122 height 19
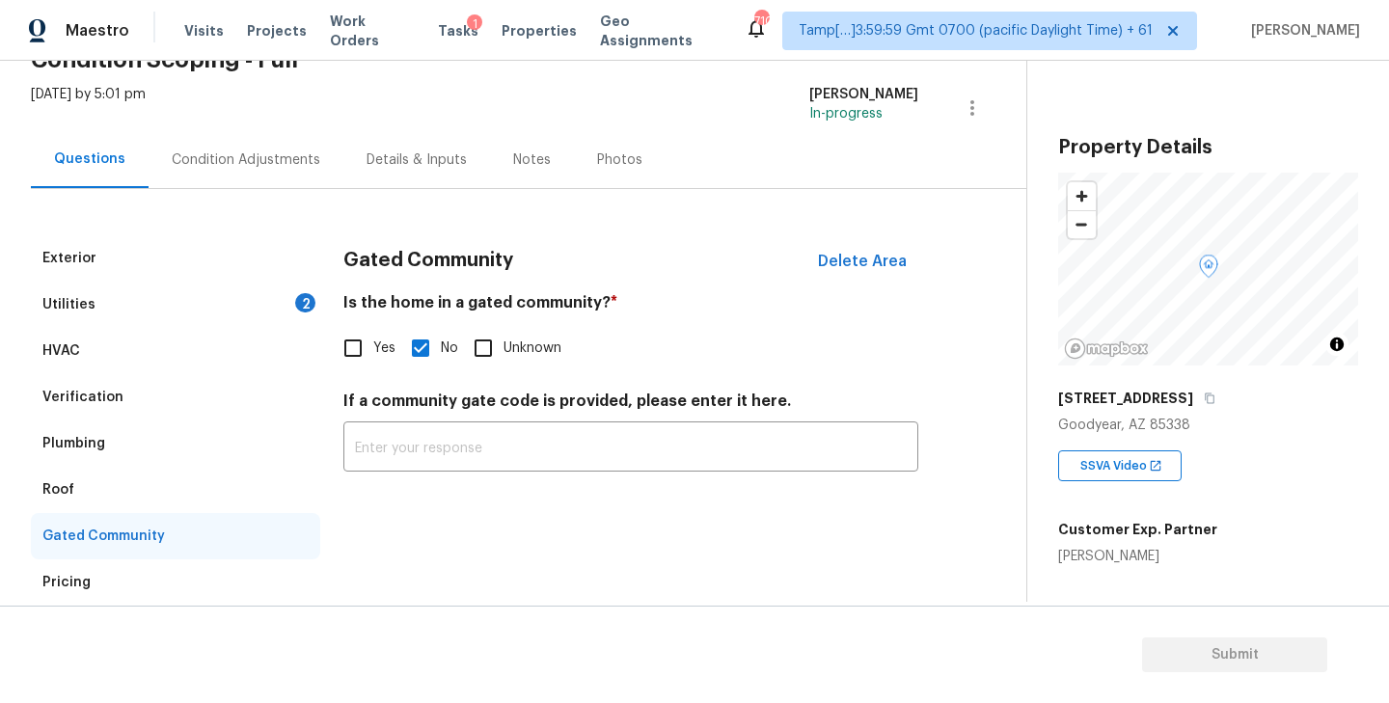
click at [71, 577] on div "Pricing" at bounding box center [66, 582] width 48 height 19
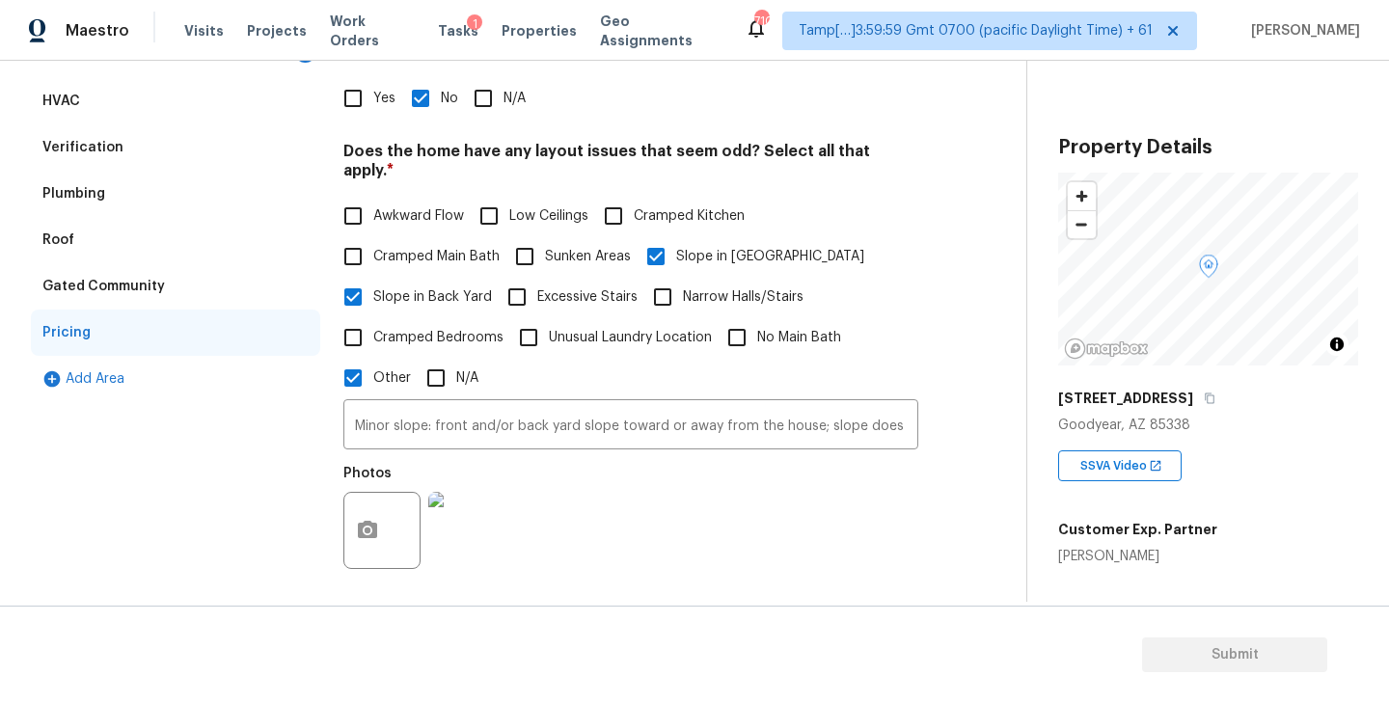
scroll to position [432, 0]
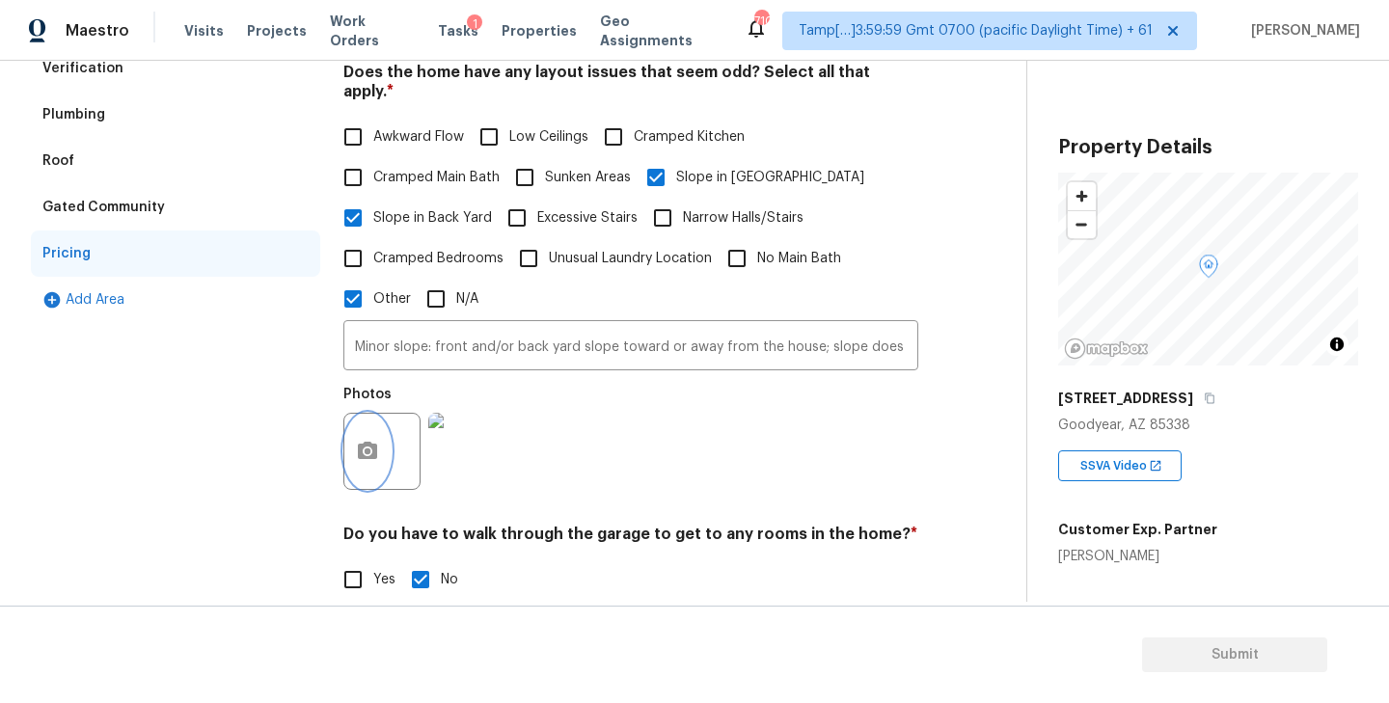
click at [364, 440] on icon "button" at bounding box center [367, 451] width 23 height 23
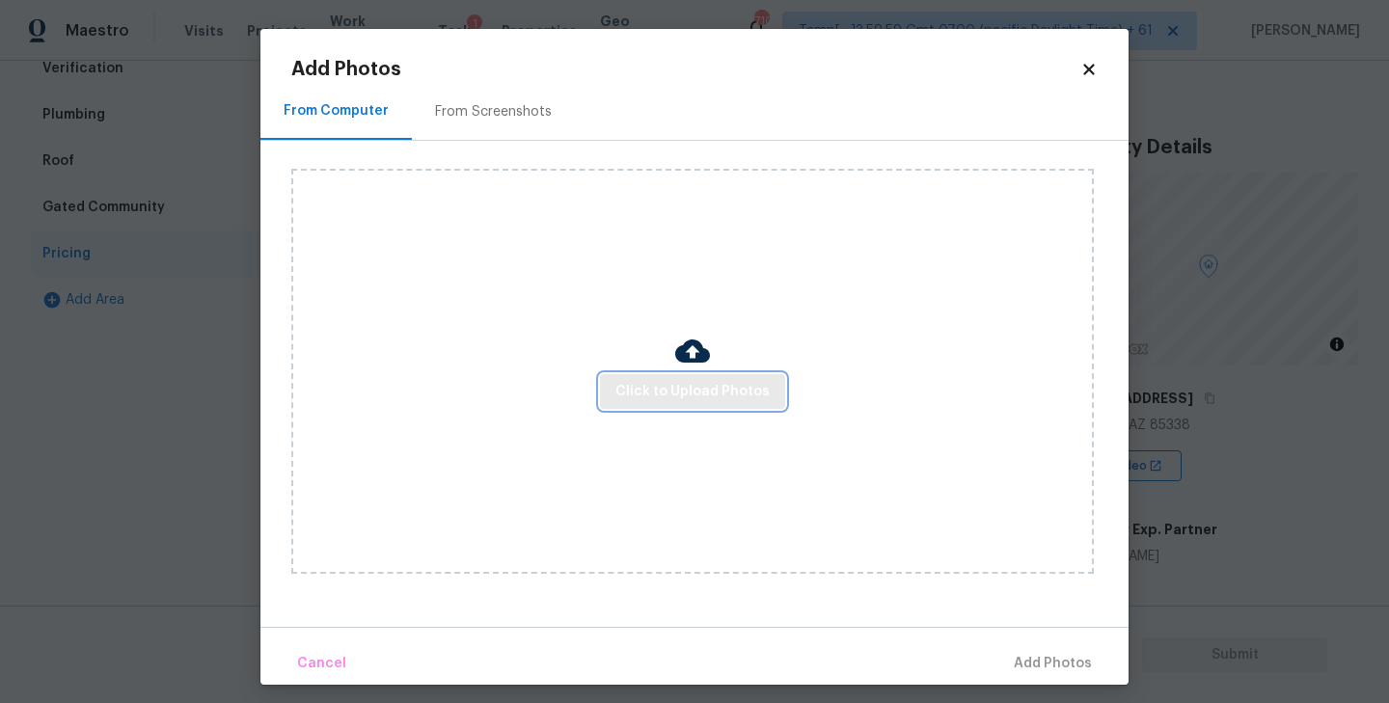
click at [701, 396] on span "Click to Upload Photos" at bounding box center [692, 392] width 154 height 24
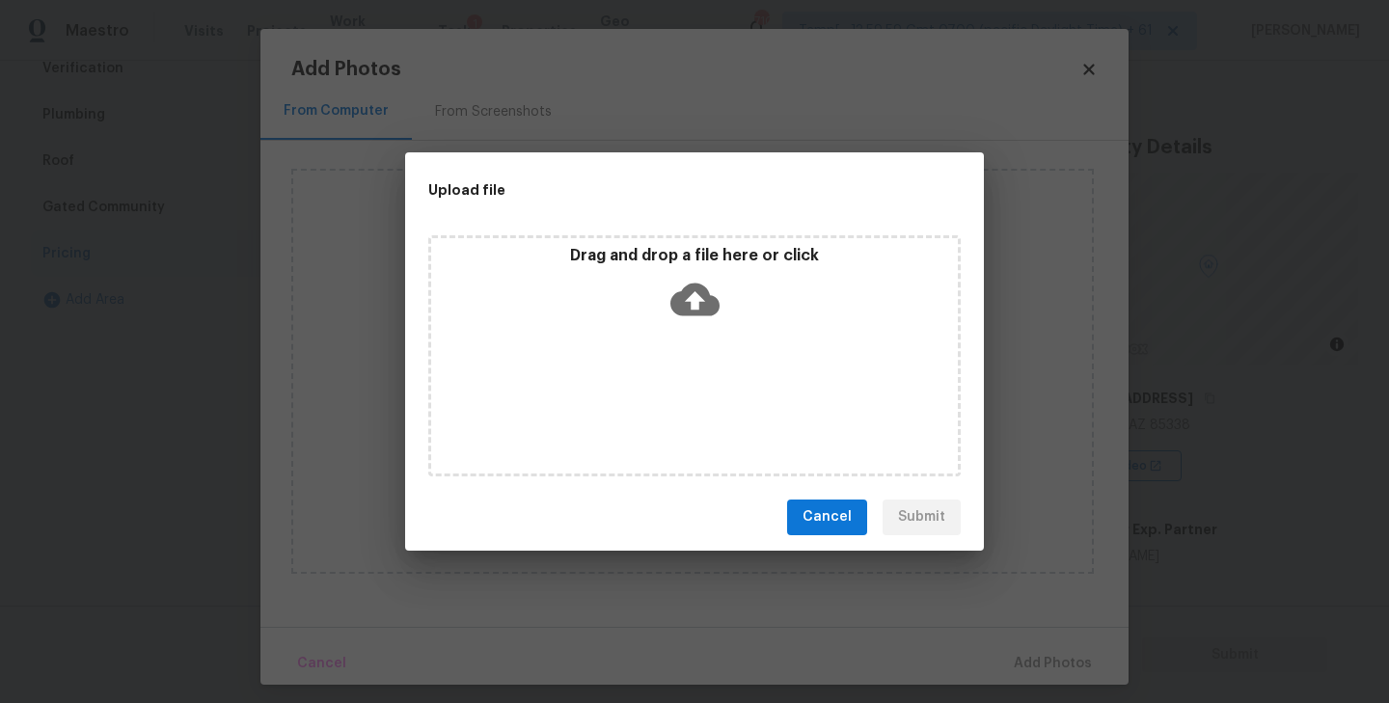
click at [691, 300] on icon at bounding box center [694, 299] width 49 height 49
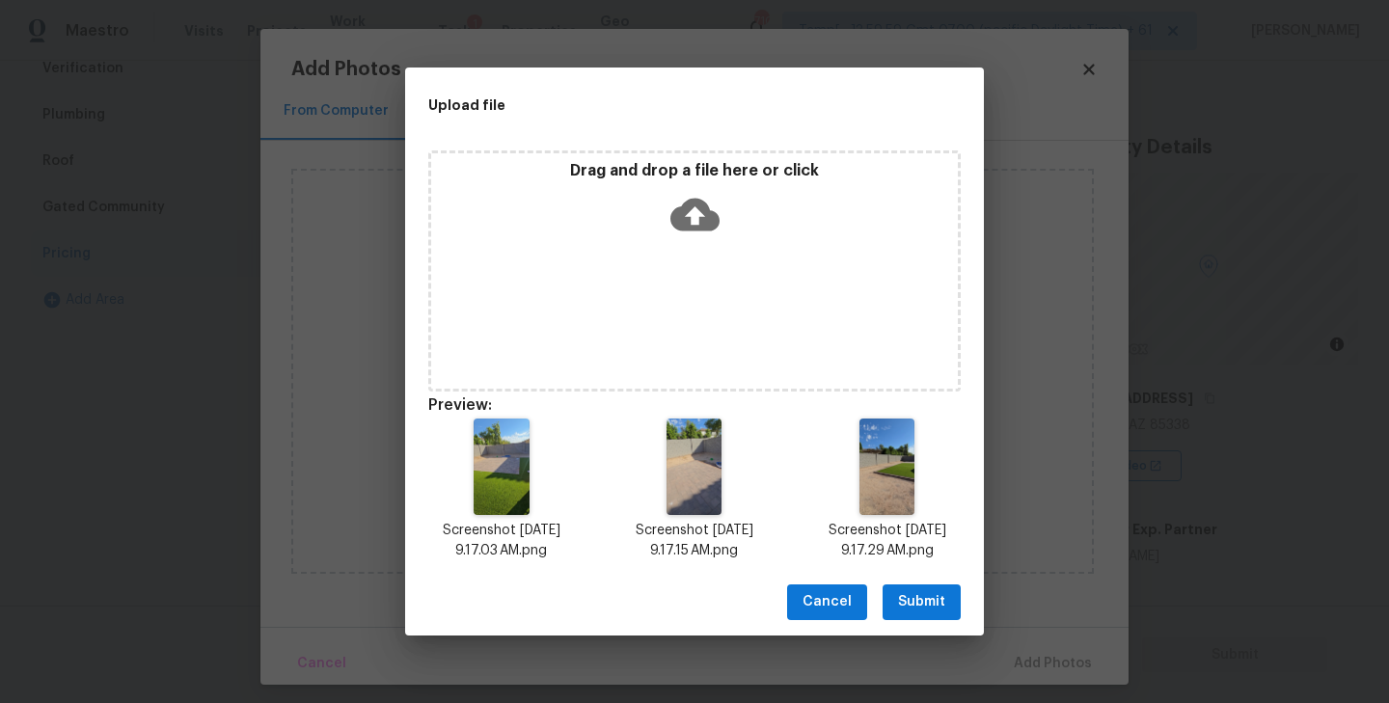
click at [926, 603] on span "Submit" at bounding box center [921, 602] width 47 height 24
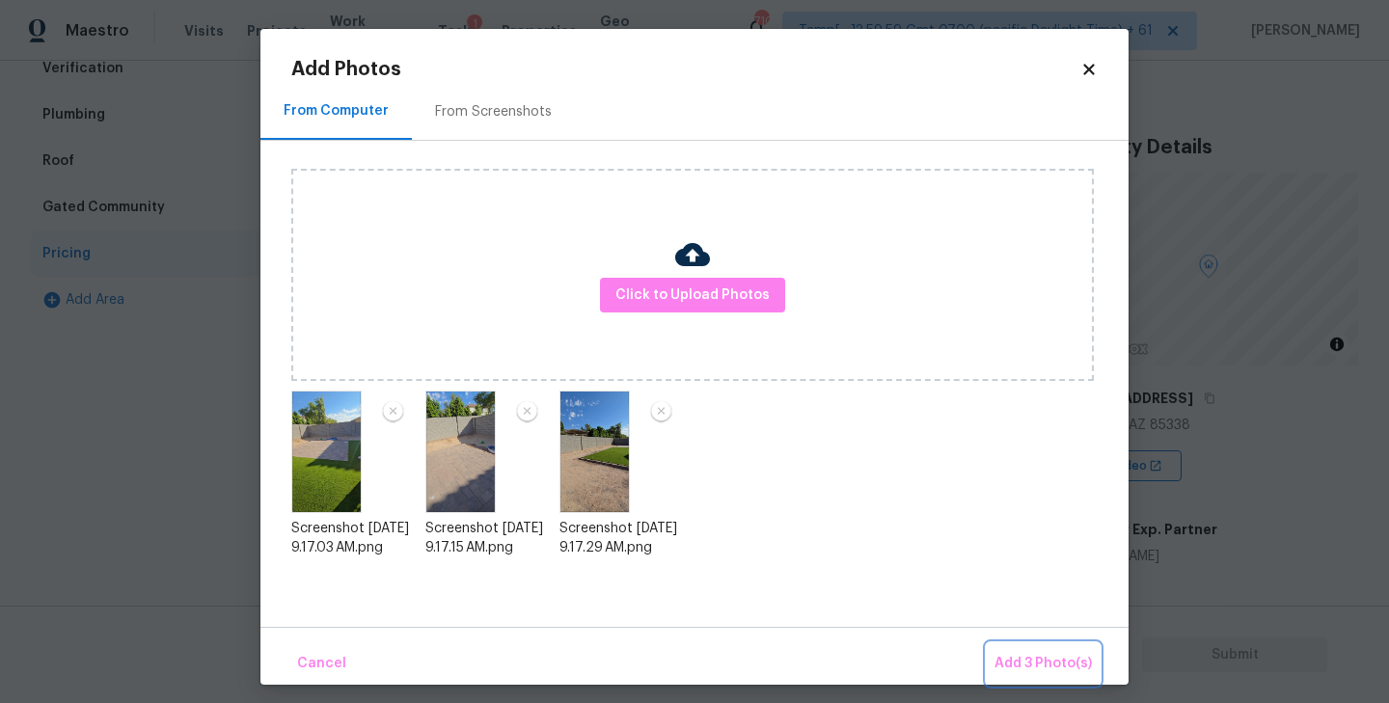
click at [1053, 662] on span "Add 3 Photo(s)" at bounding box center [1042, 664] width 97 height 24
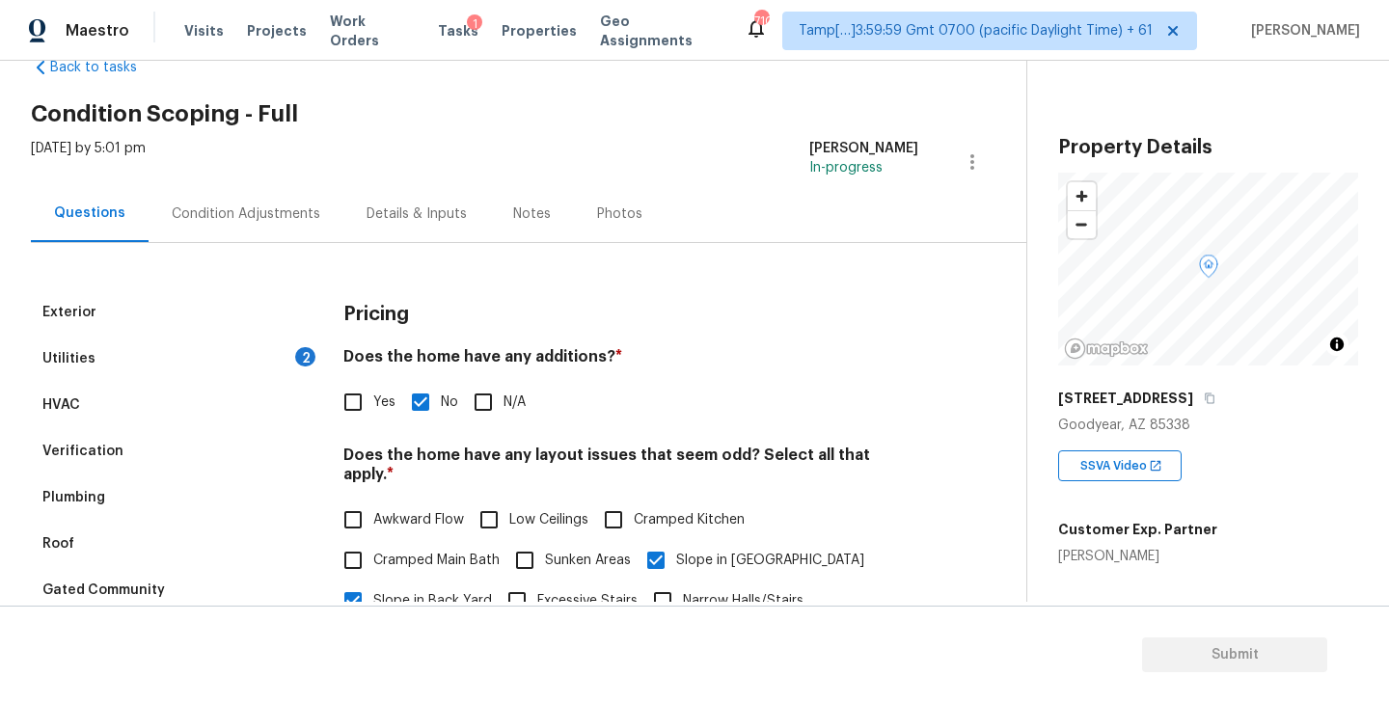
scroll to position [0, 0]
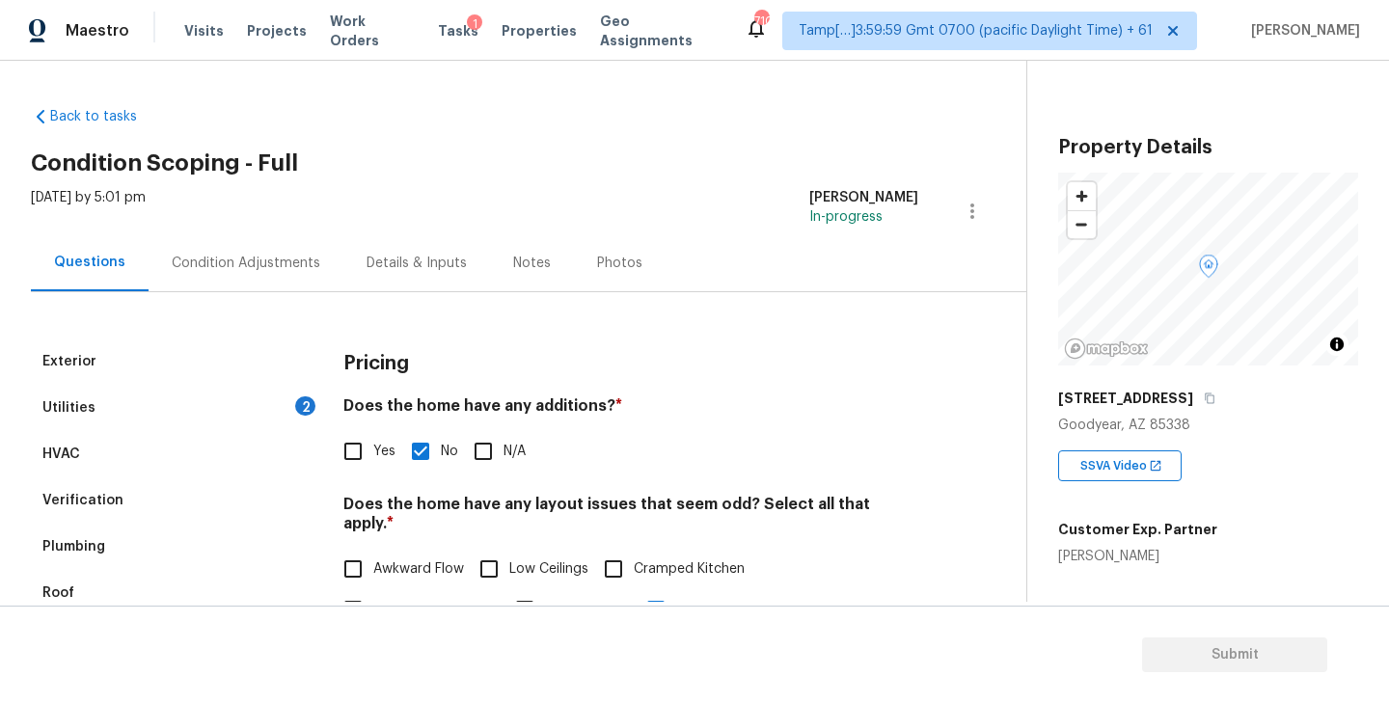
click at [229, 269] on div "Condition Adjustments" at bounding box center [246, 263] width 149 height 19
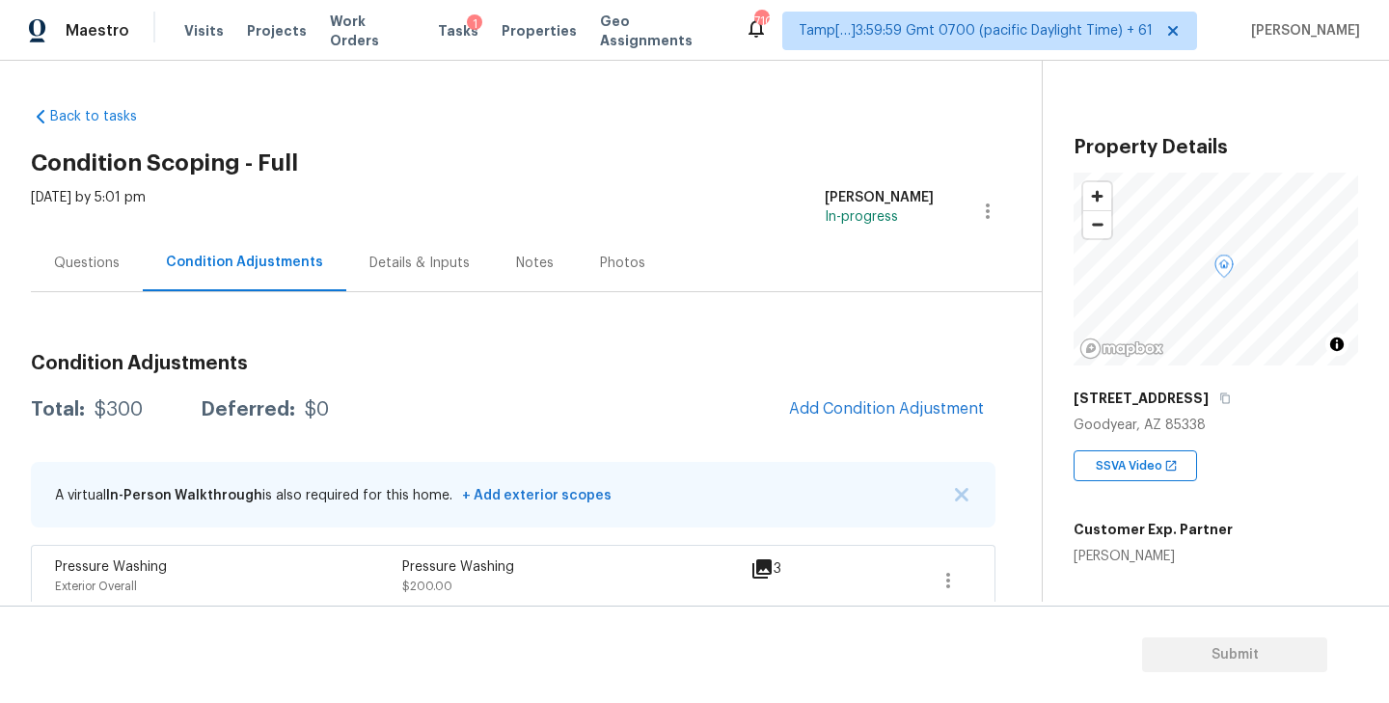
scroll to position [91, 0]
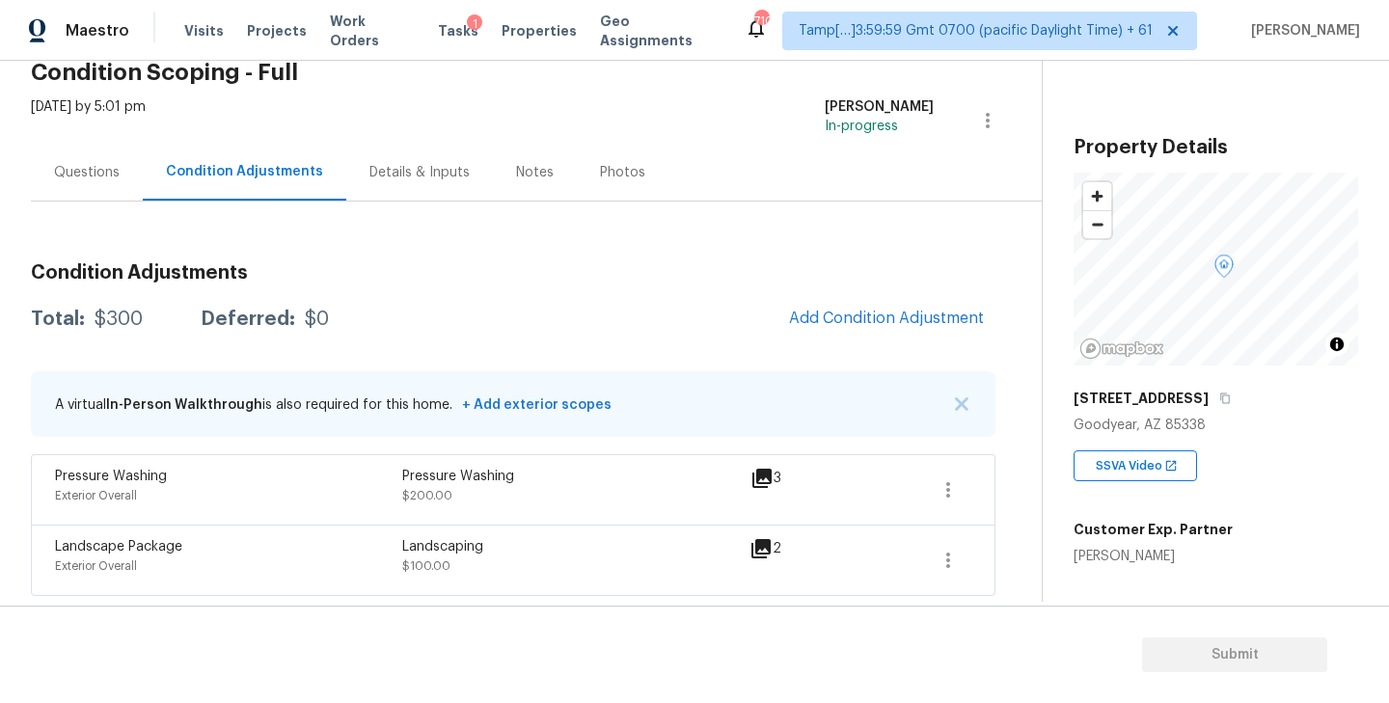
click at [114, 163] on div "Questions" at bounding box center [87, 172] width 66 height 19
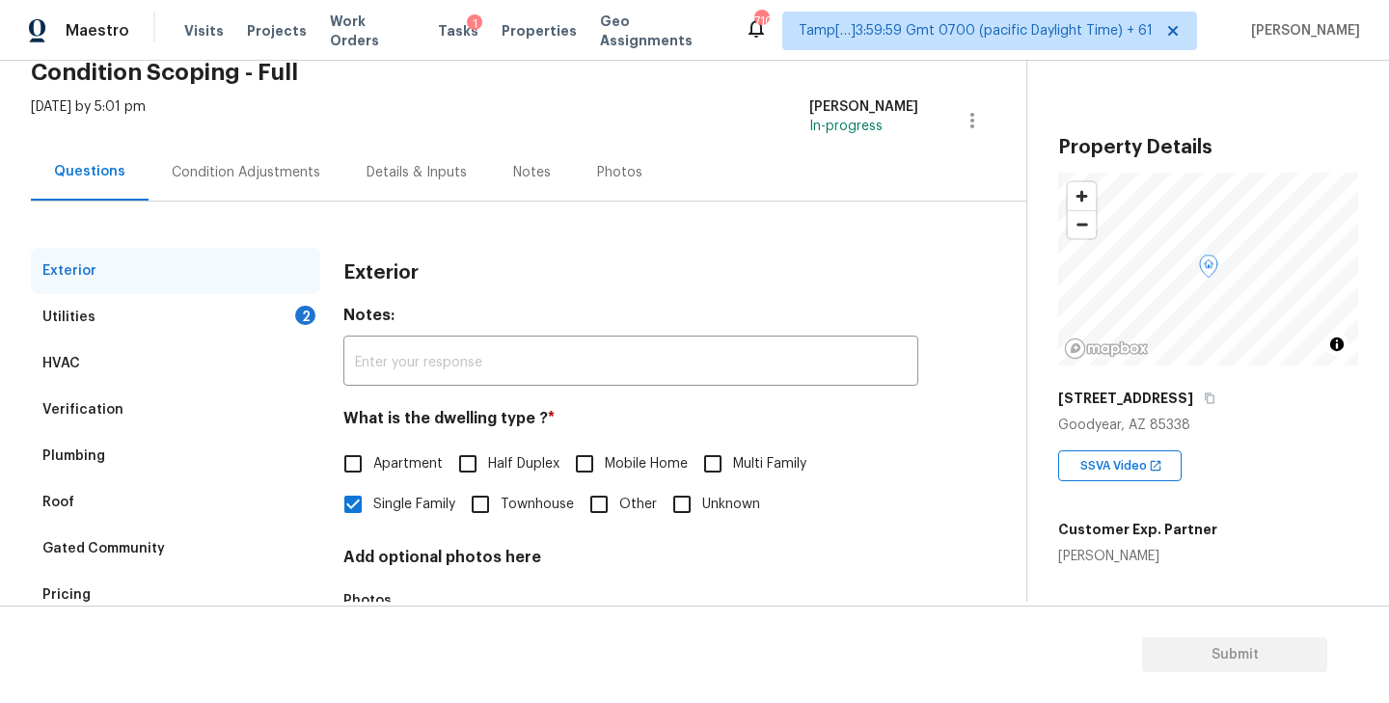
click at [220, 324] on div "Utilities 2" at bounding box center [175, 317] width 289 height 46
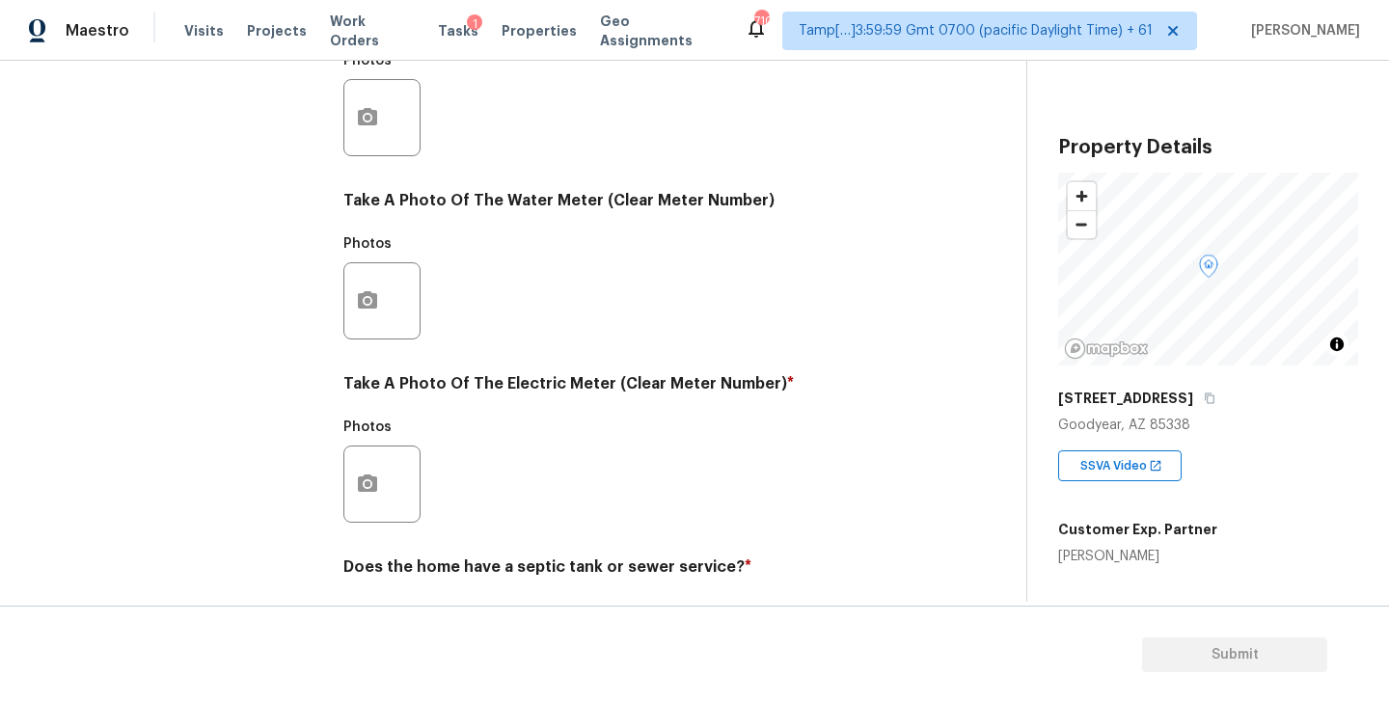
scroll to position [748, 0]
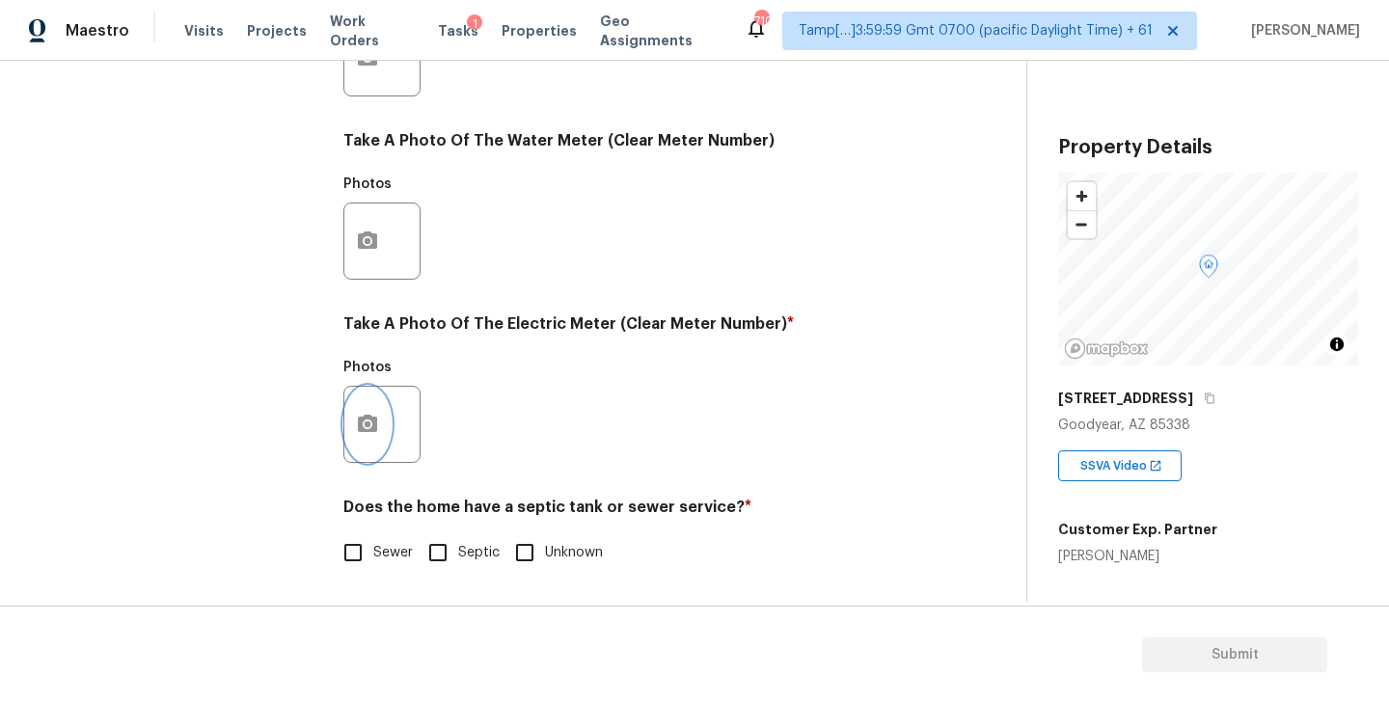
click at [366, 421] on circle "button" at bounding box center [368, 424] width 6 height 6
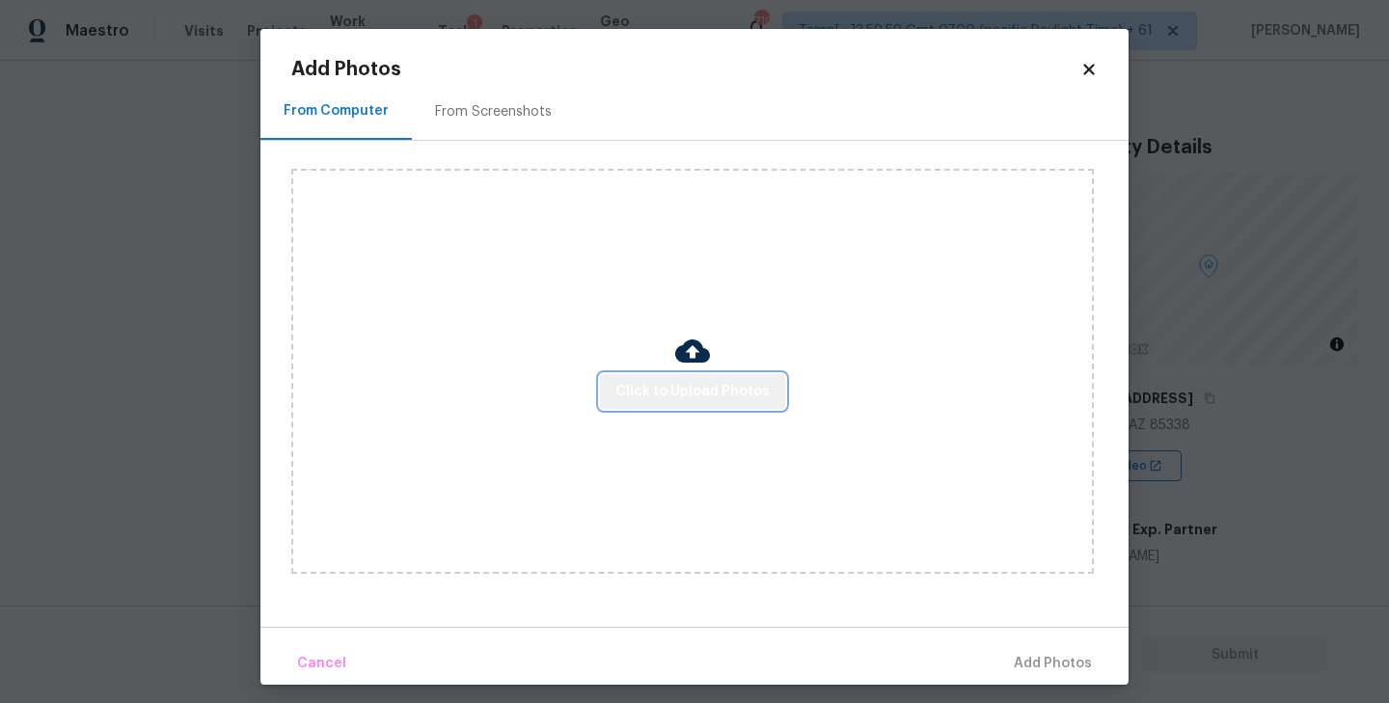
click at [728, 386] on span "Click to Upload Photos" at bounding box center [692, 392] width 154 height 24
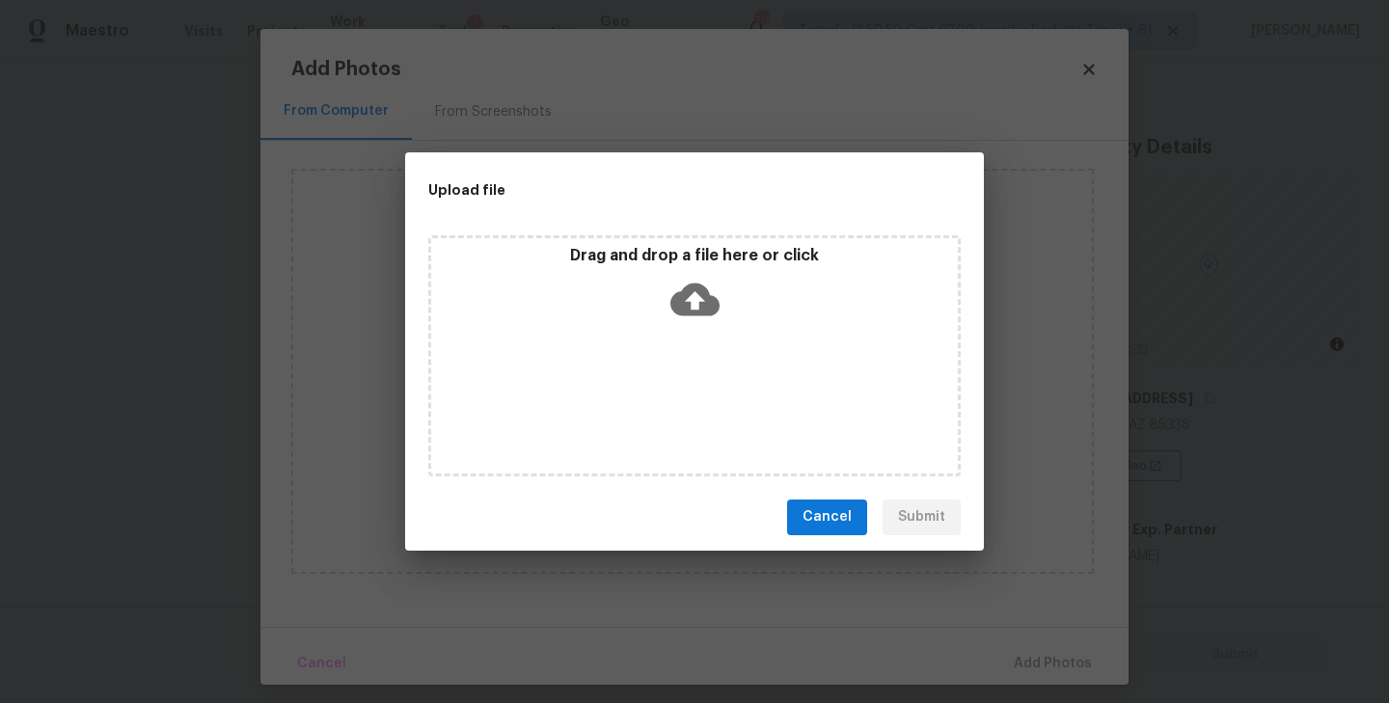
click at [692, 301] on icon at bounding box center [694, 299] width 49 height 49
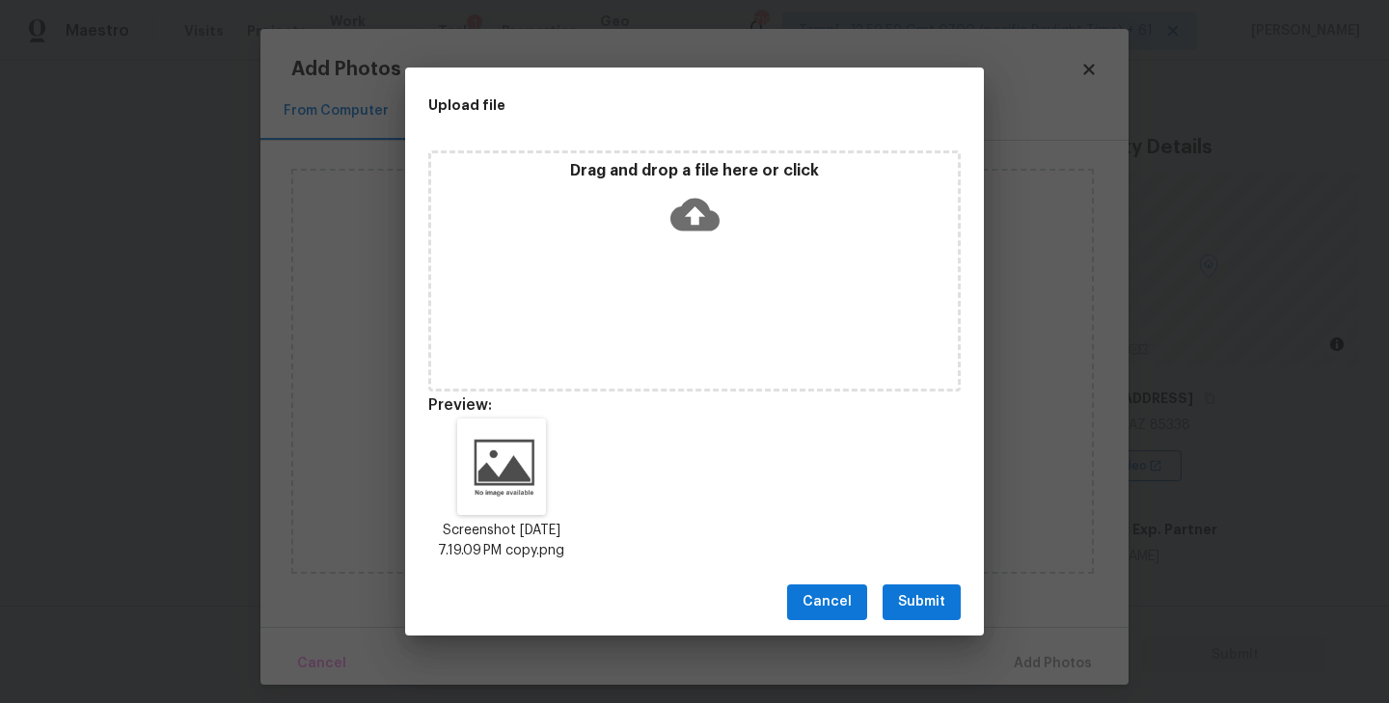
click at [918, 604] on span "Submit" at bounding box center [921, 602] width 47 height 24
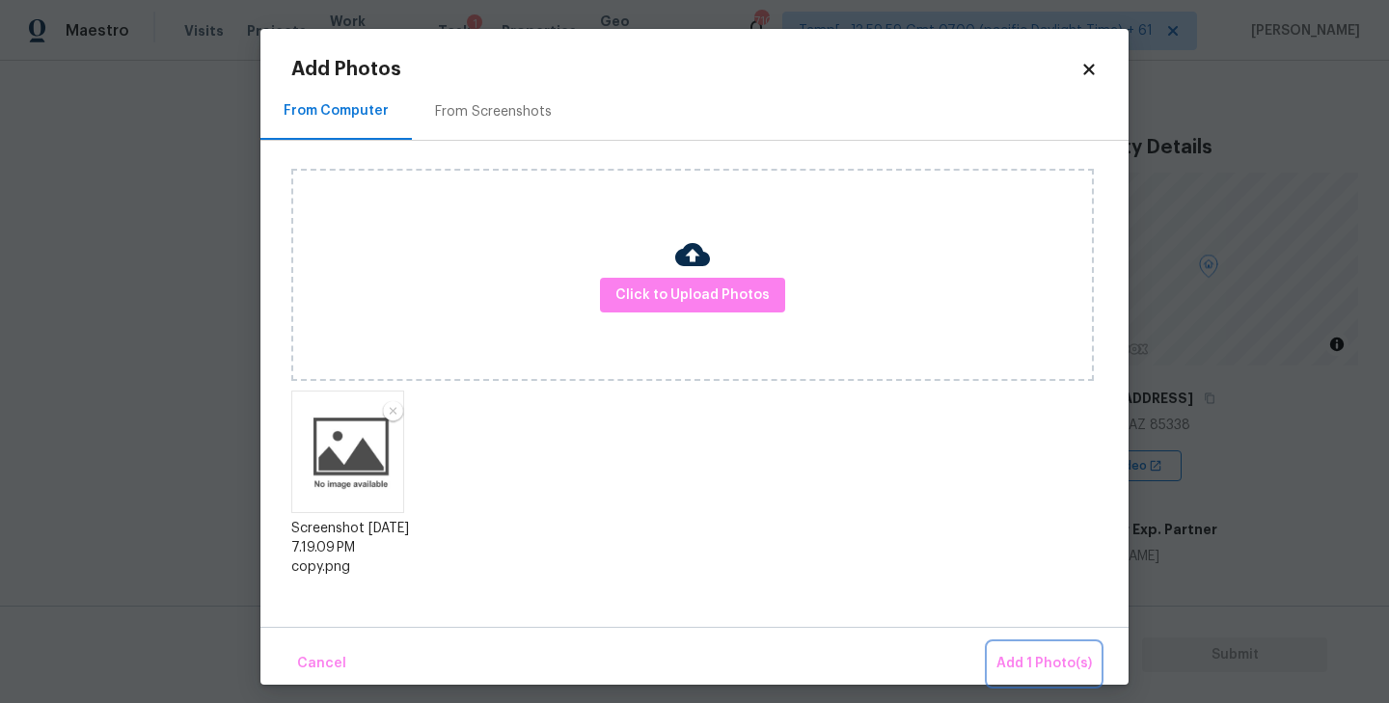
click at [1051, 663] on span "Add 1 Photo(s)" at bounding box center [1043, 664] width 95 height 24
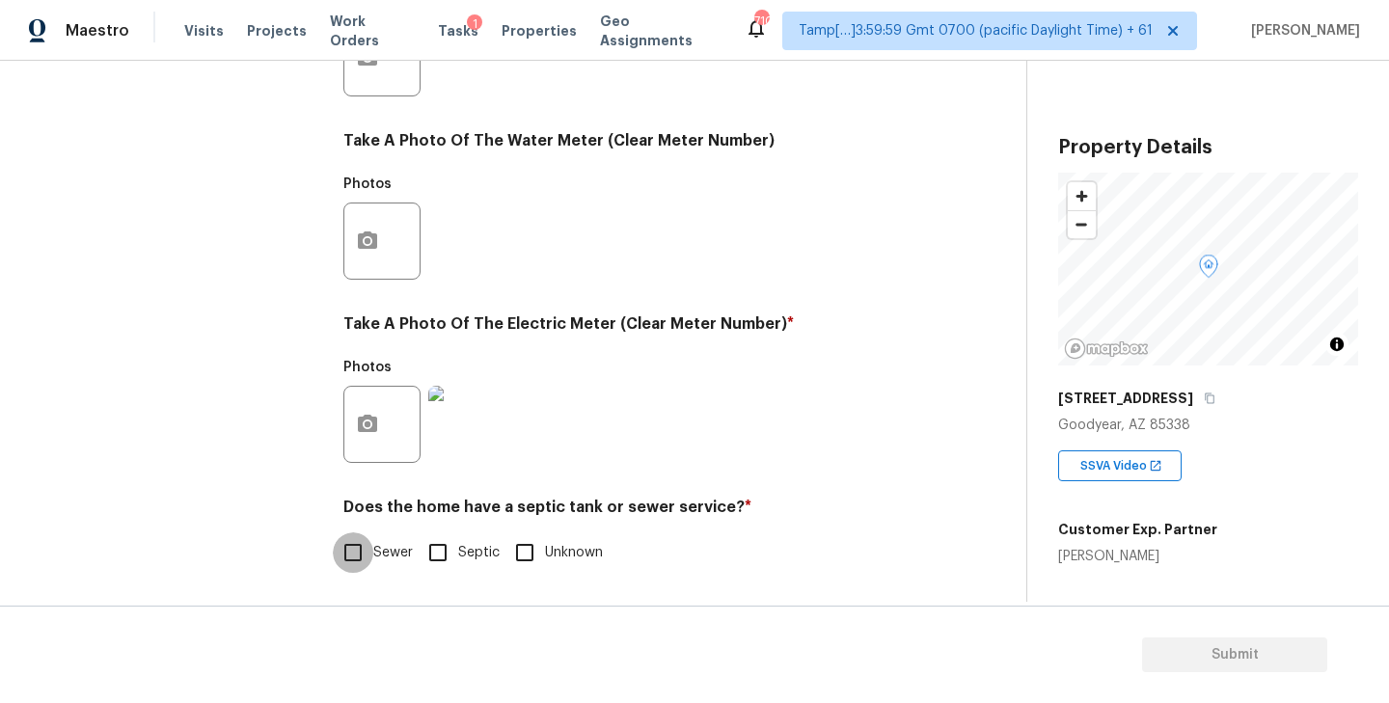
click at [357, 550] on input "Sewer" at bounding box center [353, 552] width 41 height 41
checkbox input "true"
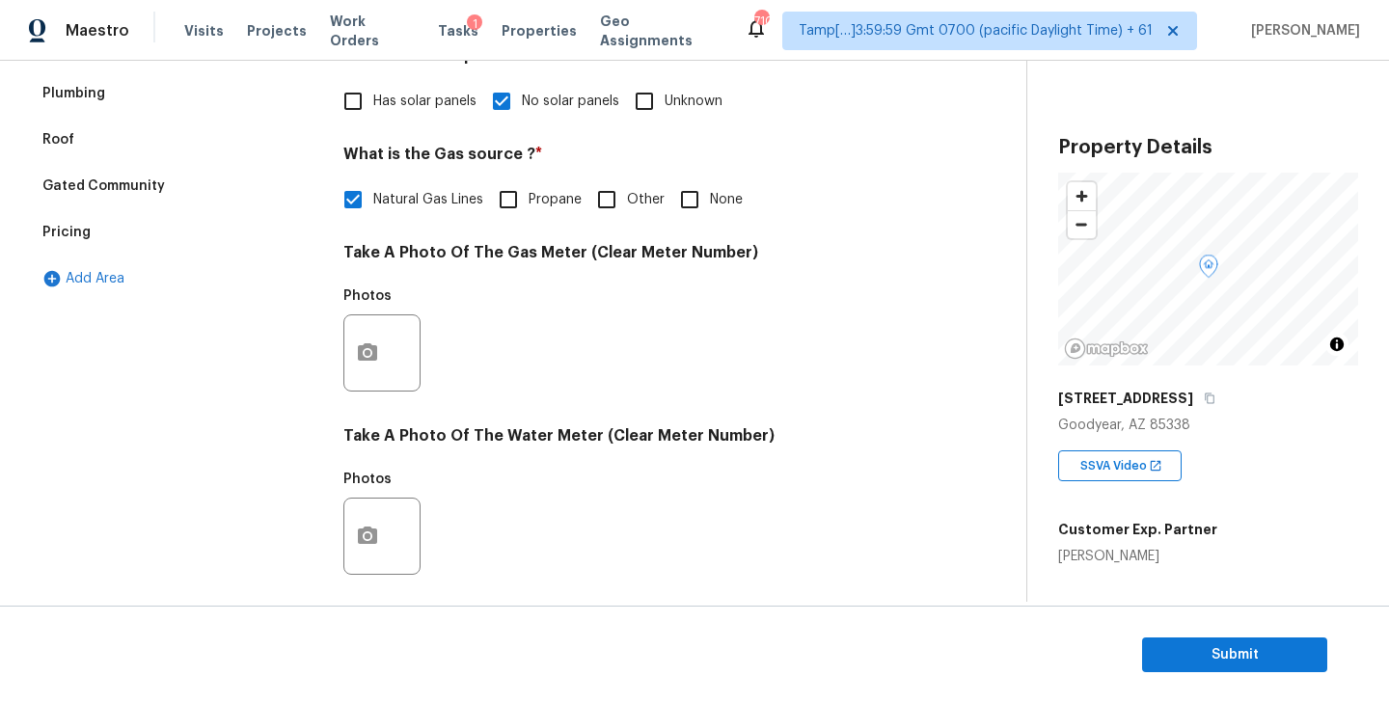
scroll to position [0, 0]
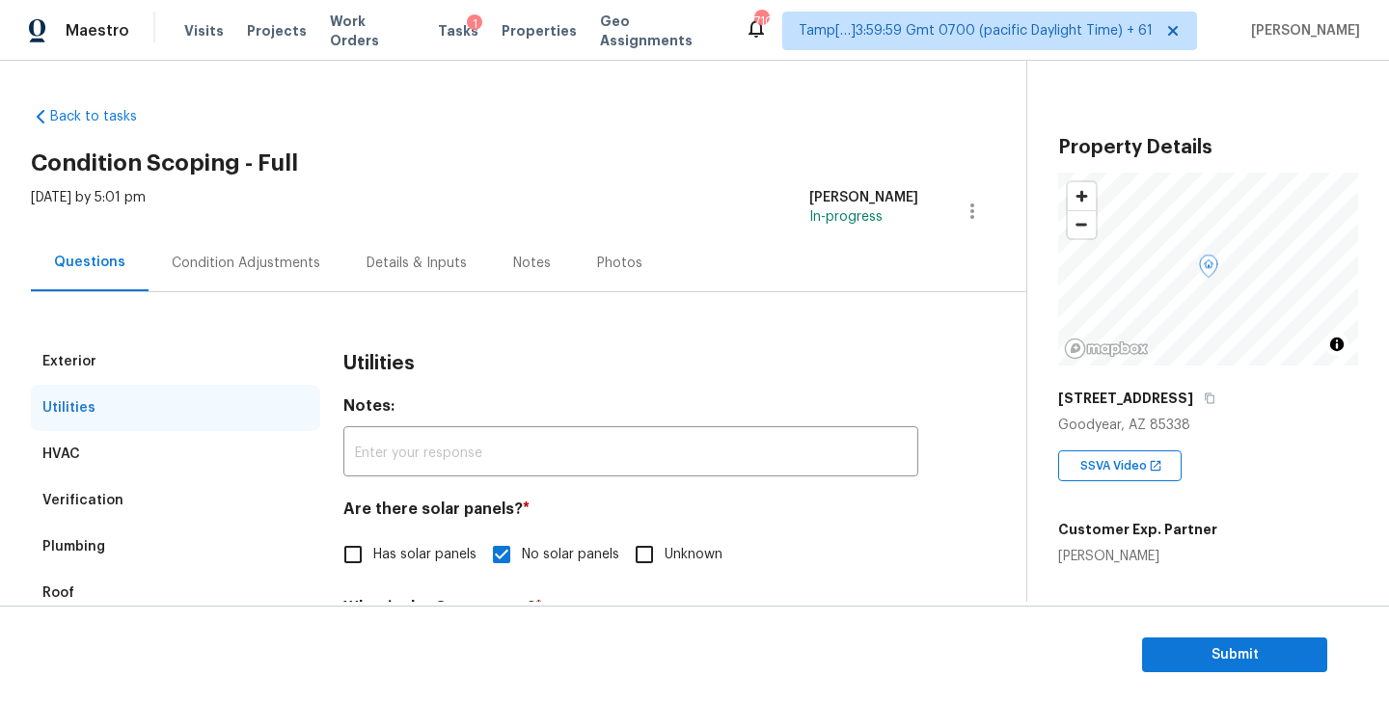
click at [217, 270] on div "Condition Adjustments" at bounding box center [246, 263] width 149 height 19
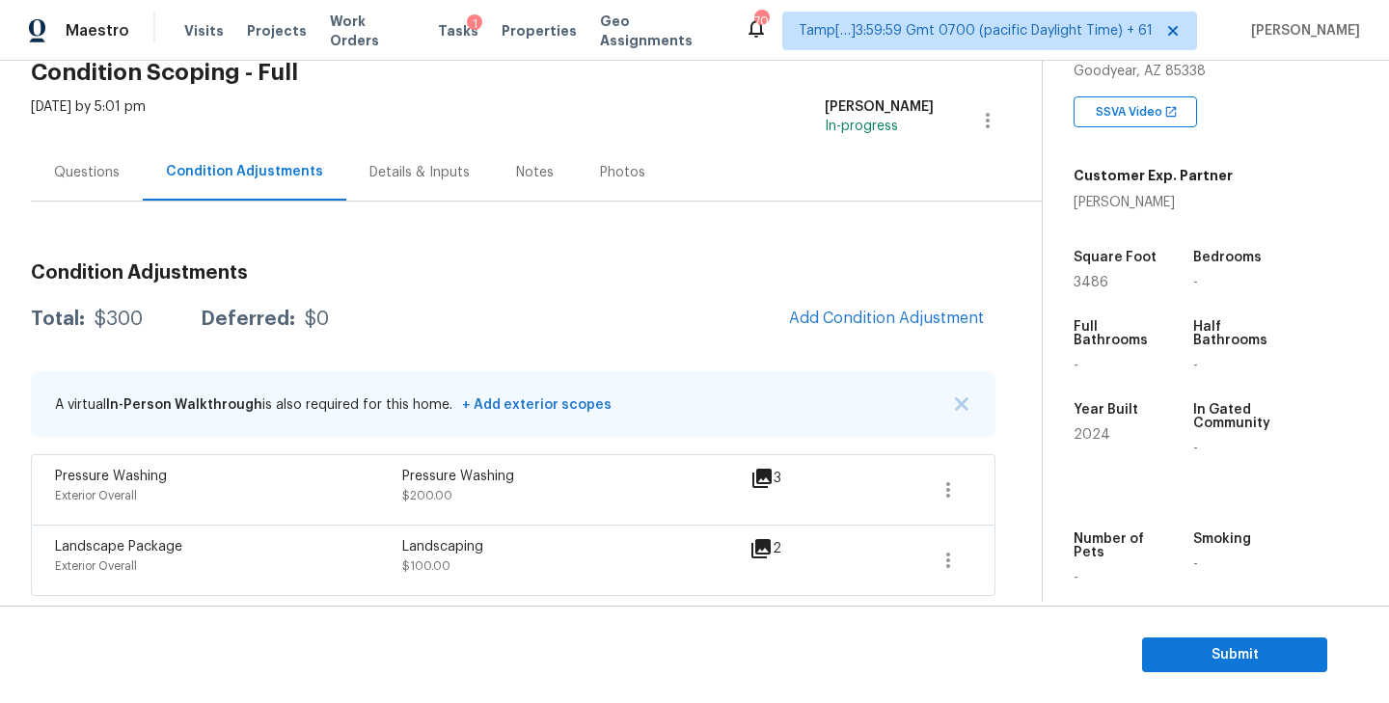
scroll to position [429, 0]
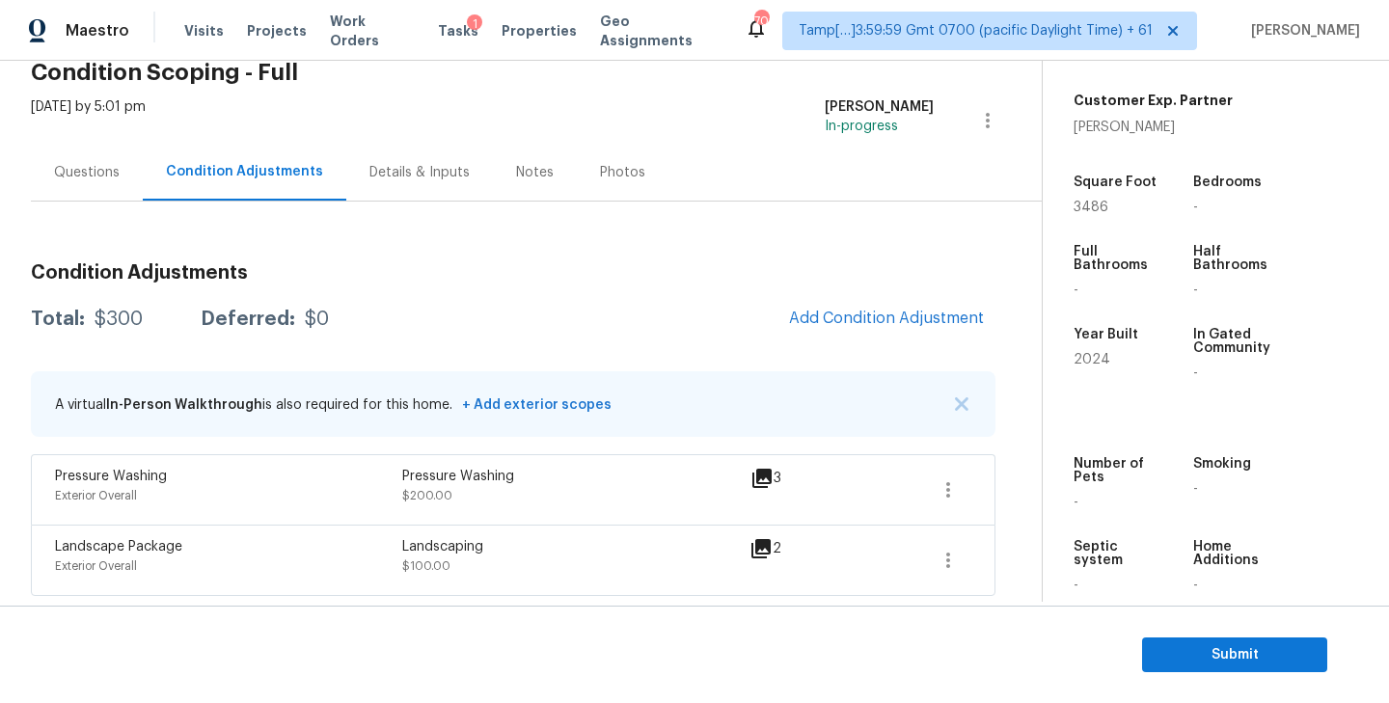
click at [1087, 359] on span "2024" at bounding box center [1091, 360] width 37 height 14
copy span "2024"
click at [857, 323] on span "Add Condition Adjustment" at bounding box center [886, 318] width 195 height 17
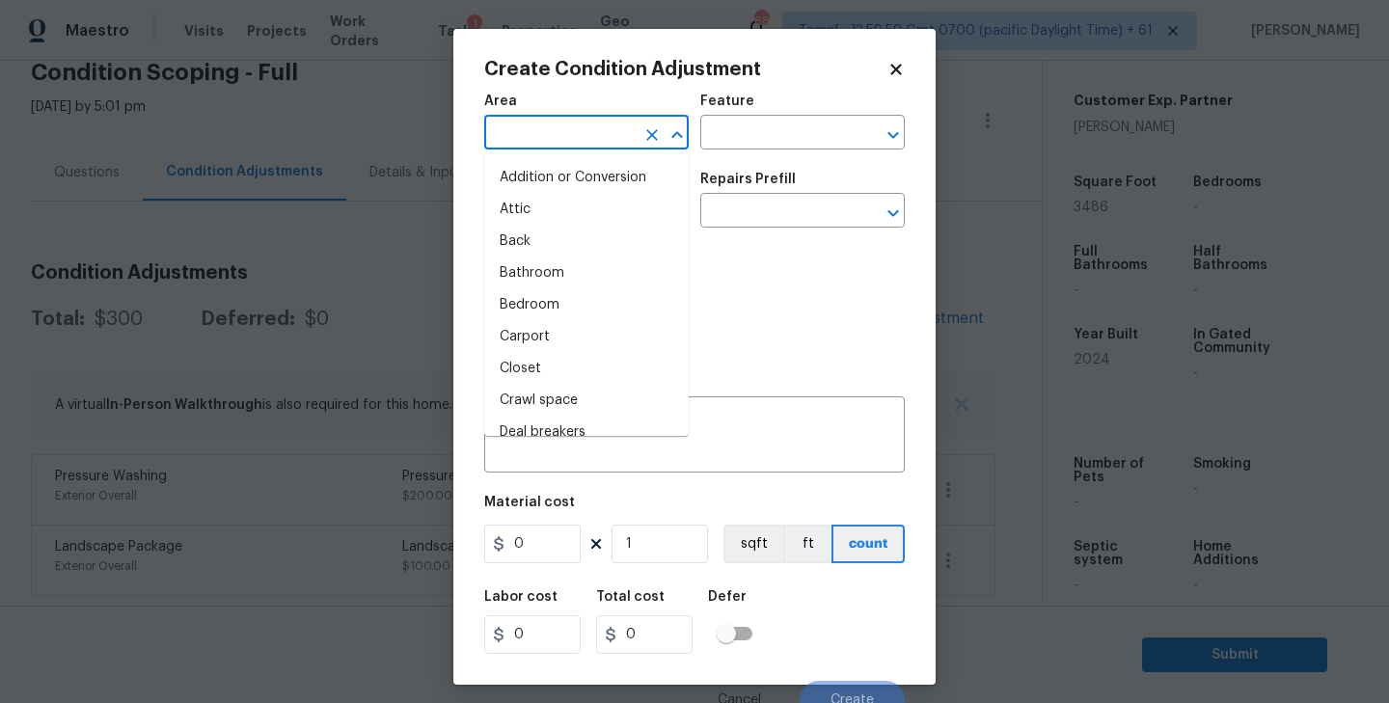
click at [597, 137] on input "text" at bounding box center [559, 135] width 150 height 30
type input "int"
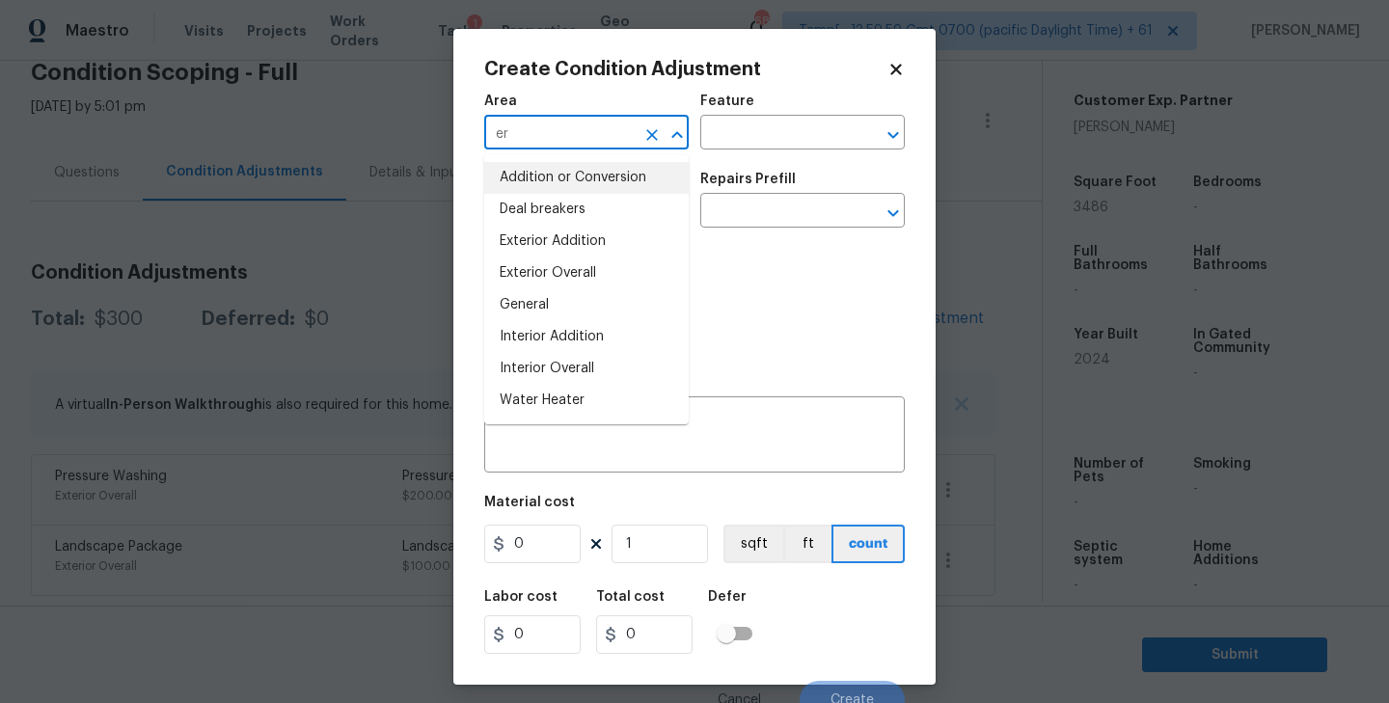
type input "e"
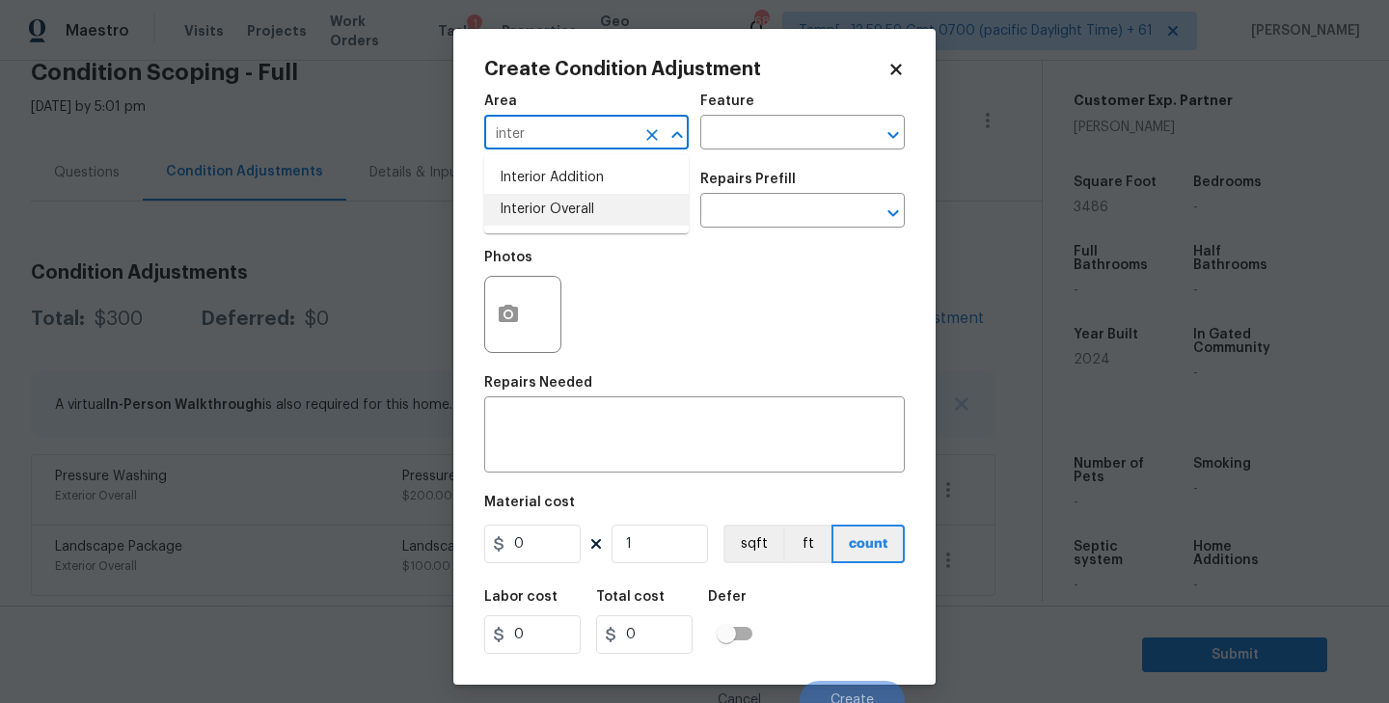
click at [582, 208] on li "Interior Overall" at bounding box center [586, 210] width 204 height 32
type input "Interior Overall"
click at [778, 129] on input "text" at bounding box center [775, 135] width 150 height 30
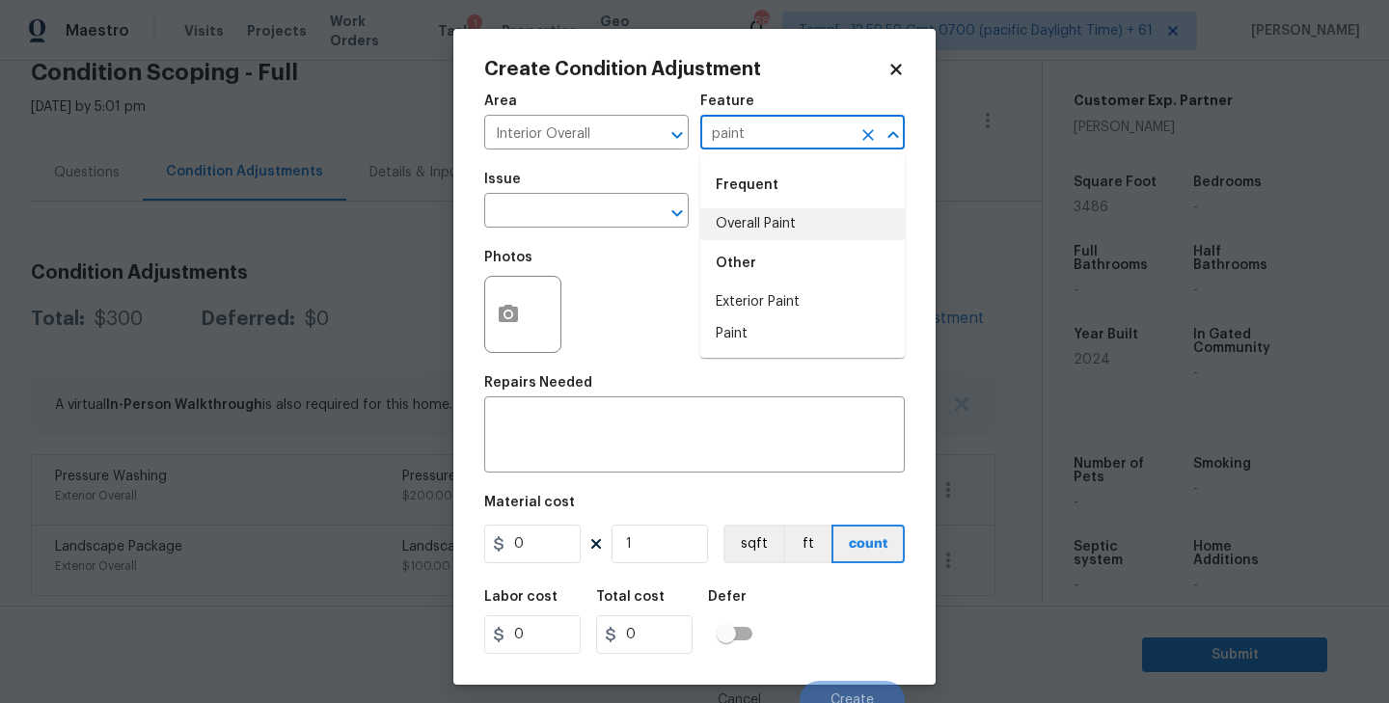
click at [794, 219] on li "Overall Paint" at bounding box center [802, 224] width 204 height 32
type input "Overall Paint"
click at [544, 210] on input "text" at bounding box center [559, 213] width 150 height 30
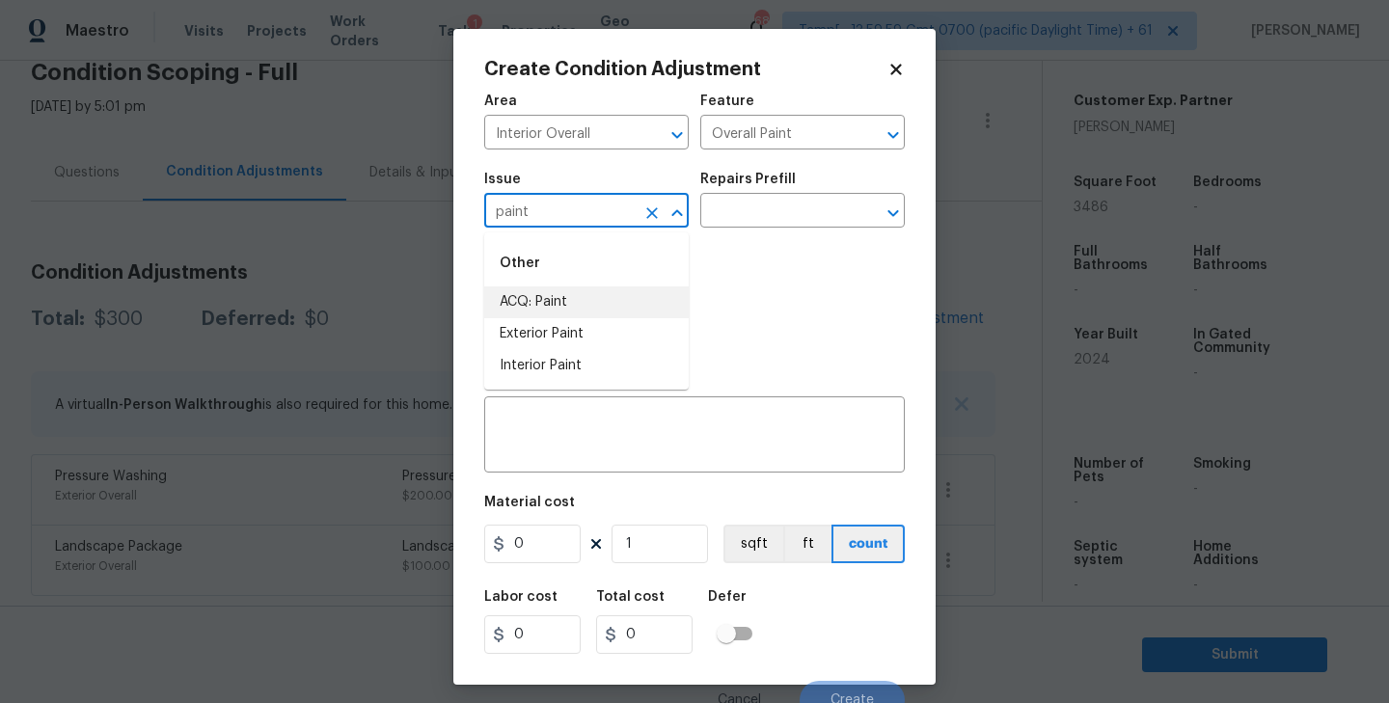
click at [528, 305] on li "ACQ: Paint" at bounding box center [586, 302] width 204 height 32
click at [889, 208] on icon "Open" at bounding box center [892, 213] width 23 height 23
type input "ACQ: Paint"
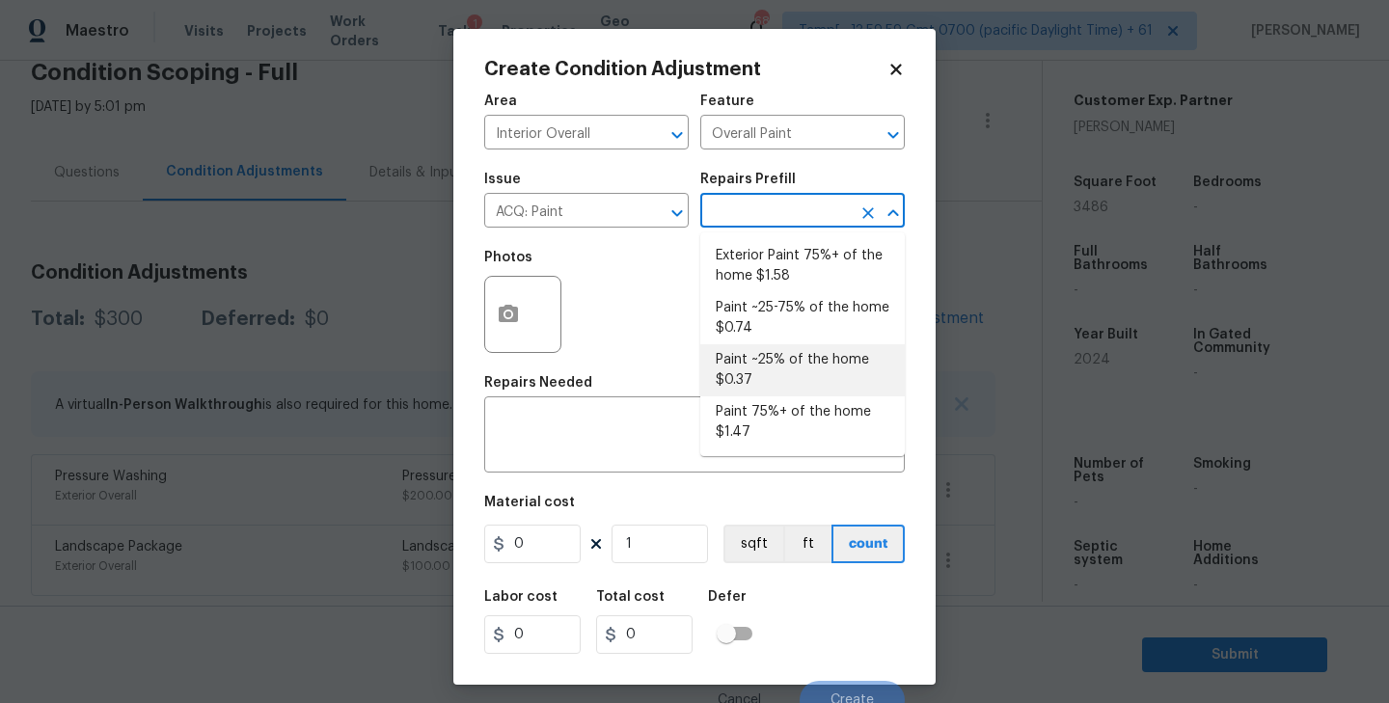
click at [788, 367] on li "Paint ~25% of the home $0.37" at bounding box center [802, 370] width 204 height 52
type input "Acquisition"
type textarea "Acquisition Scope: ~25% of the home needs interior paint"
type input "0.37"
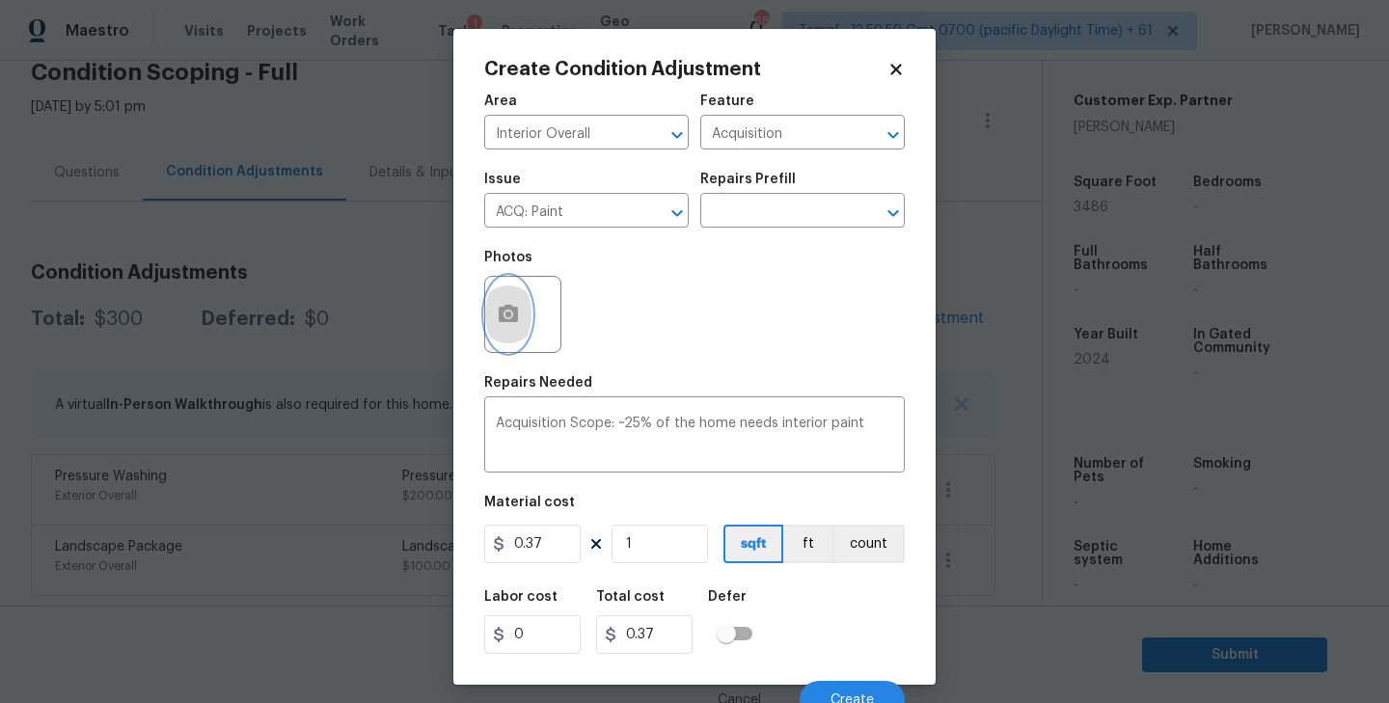
click at [513, 313] on icon "button" at bounding box center [508, 313] width 19 height 17
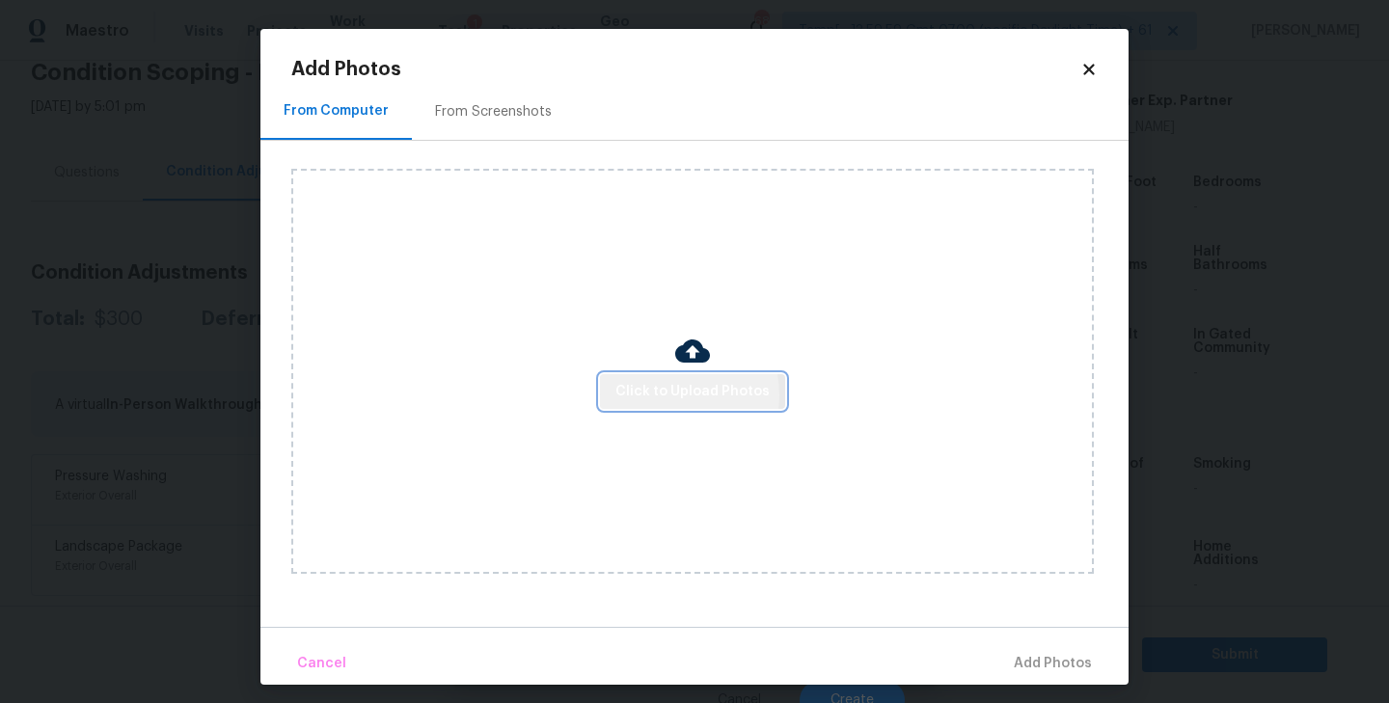
click at [672, 394] on span "Click to Upload Photos" at bounding box center [692, 392] width 154 height 24
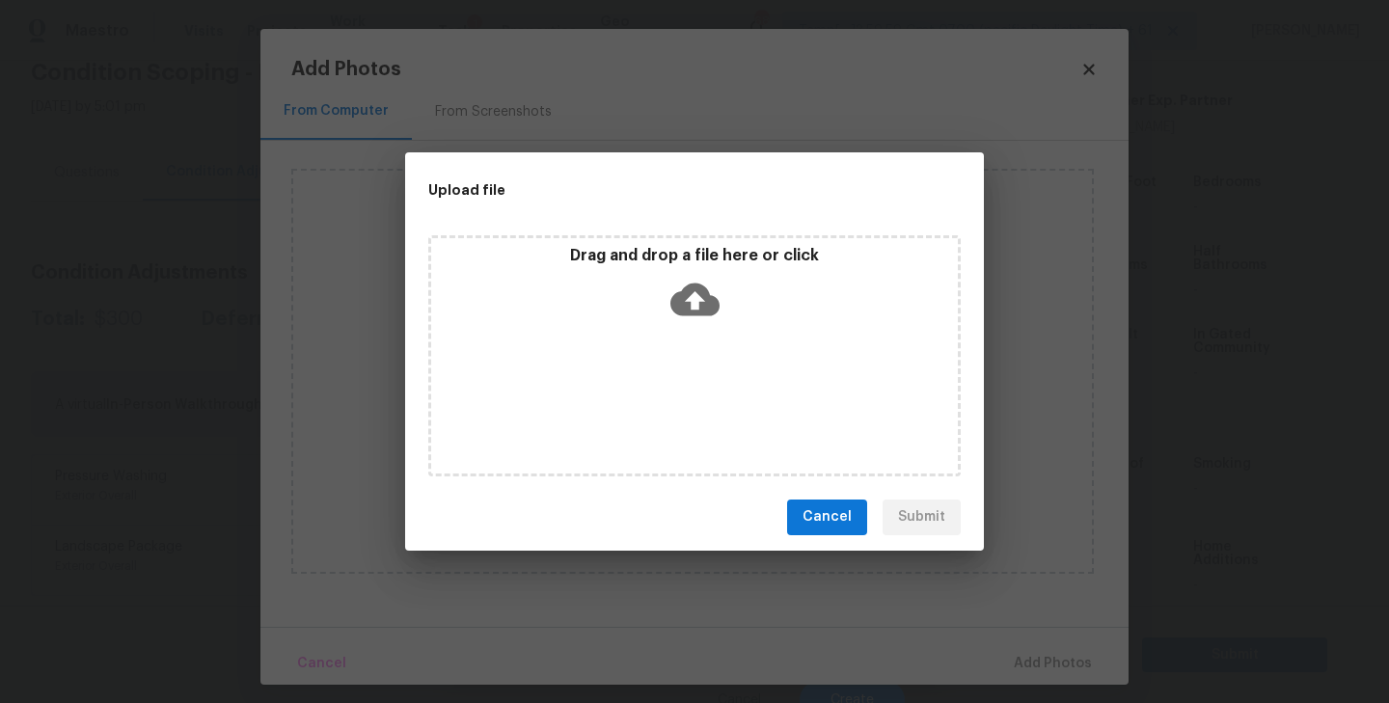
click at [699, 303] on icon at bounding box center [694, 299] width 49 height 33
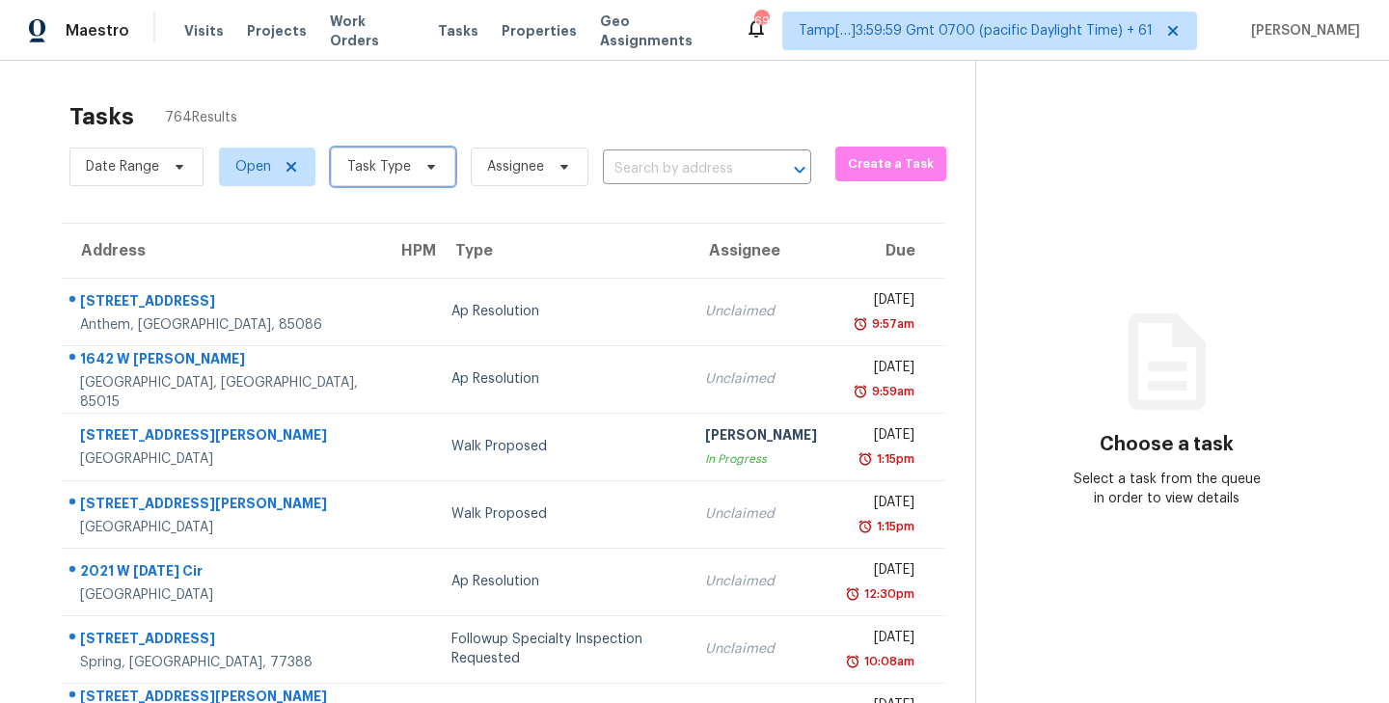
click at [423, 162] on icon at bounding box center [430, 166] width 15 height 15
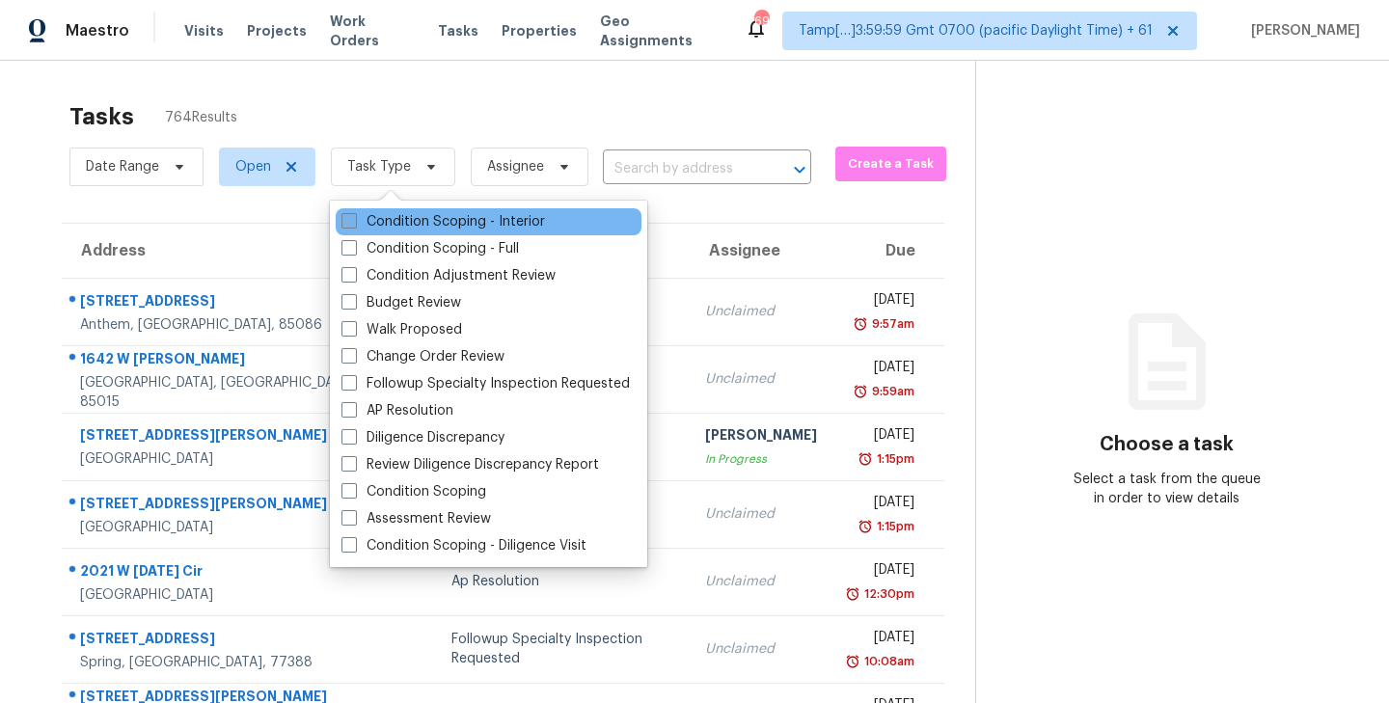
click at [347, 219] on span at bounding box center [348, 220] width 15 height 15
click at [347, 219] on input "Condition Scoping - Interior" at bounding box center [347, 218] width 13 height 13
checkbox input "true"
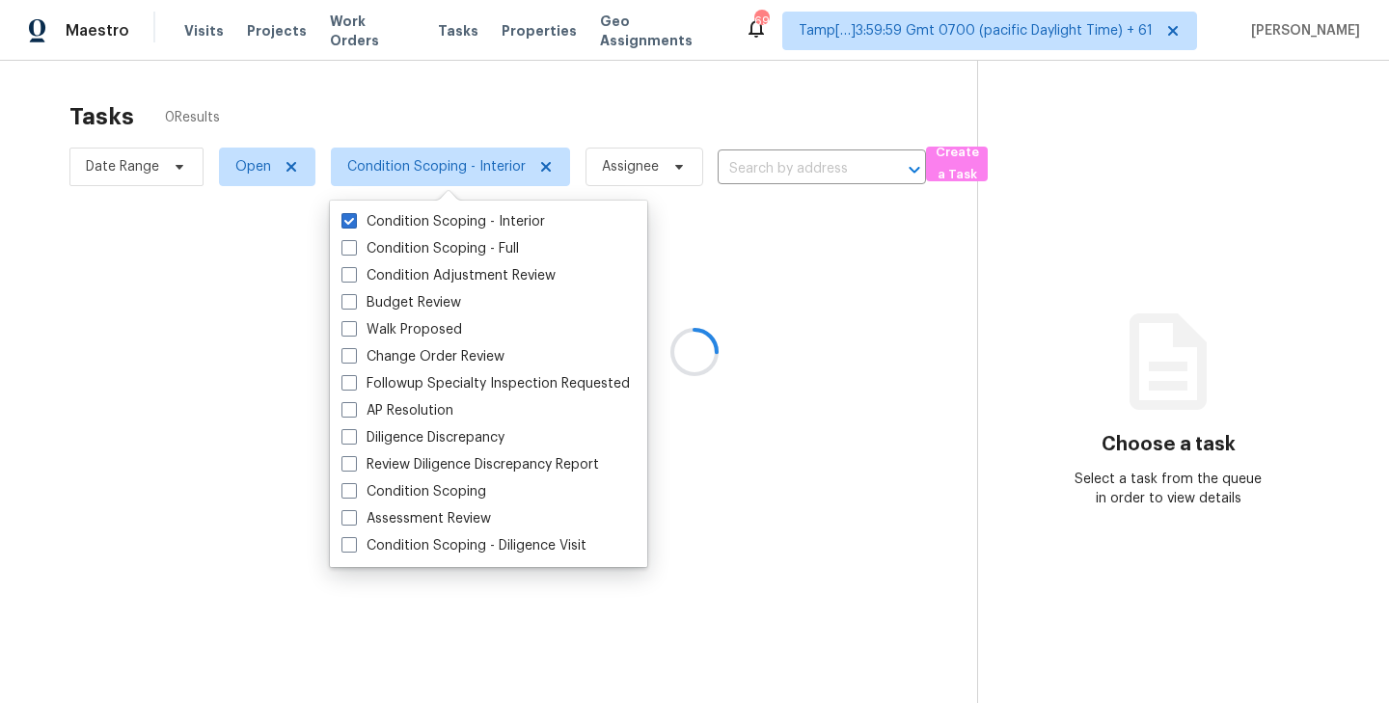
click at [483, 121] on div at bounding box center [694, 351] width 1389 height 703
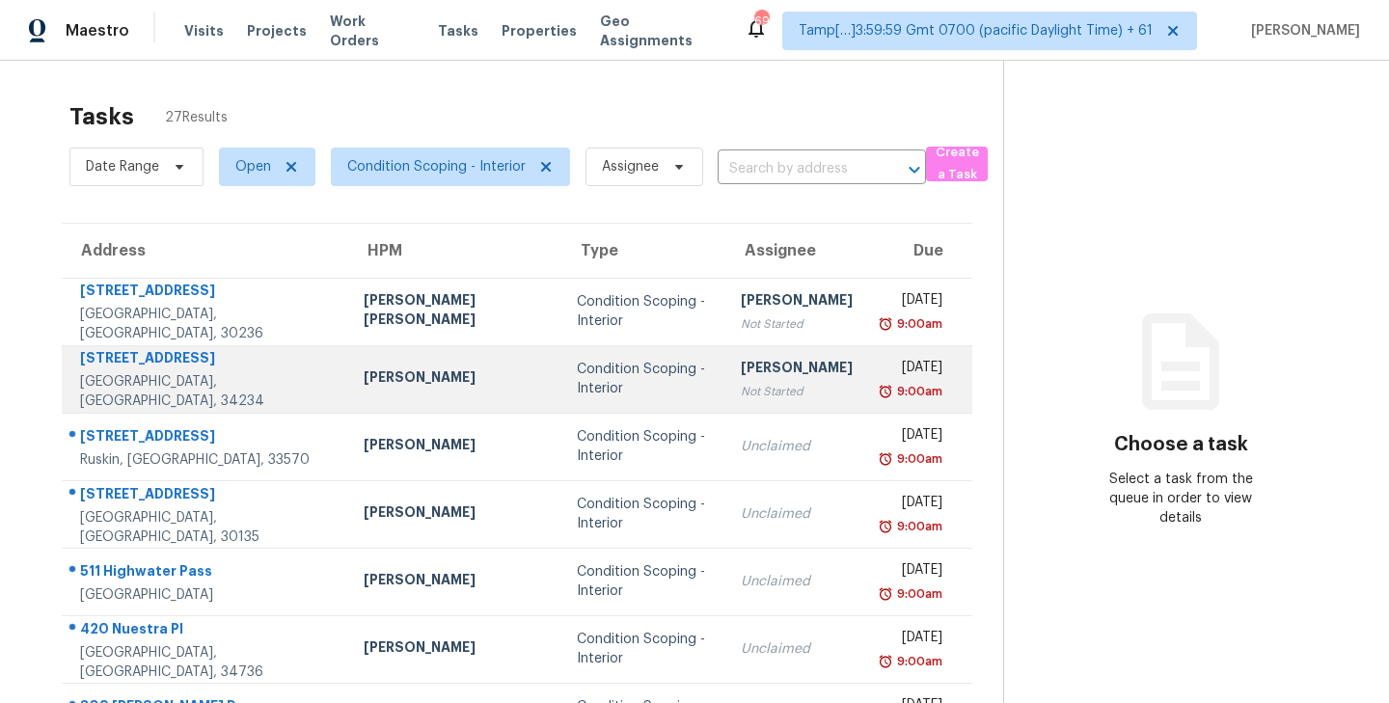
scroll to position [301, 0]
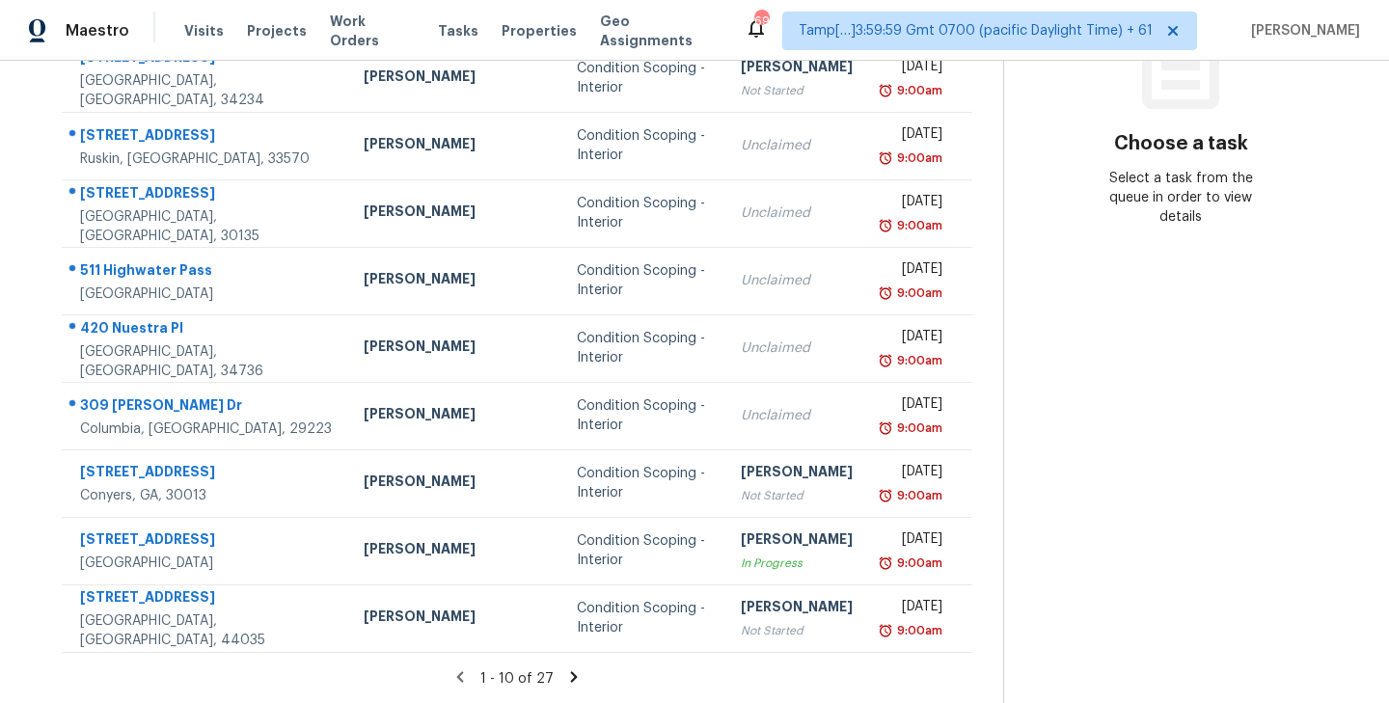
click at [571, 676] on icon at bounding box center [574, 676] width 7 height 11
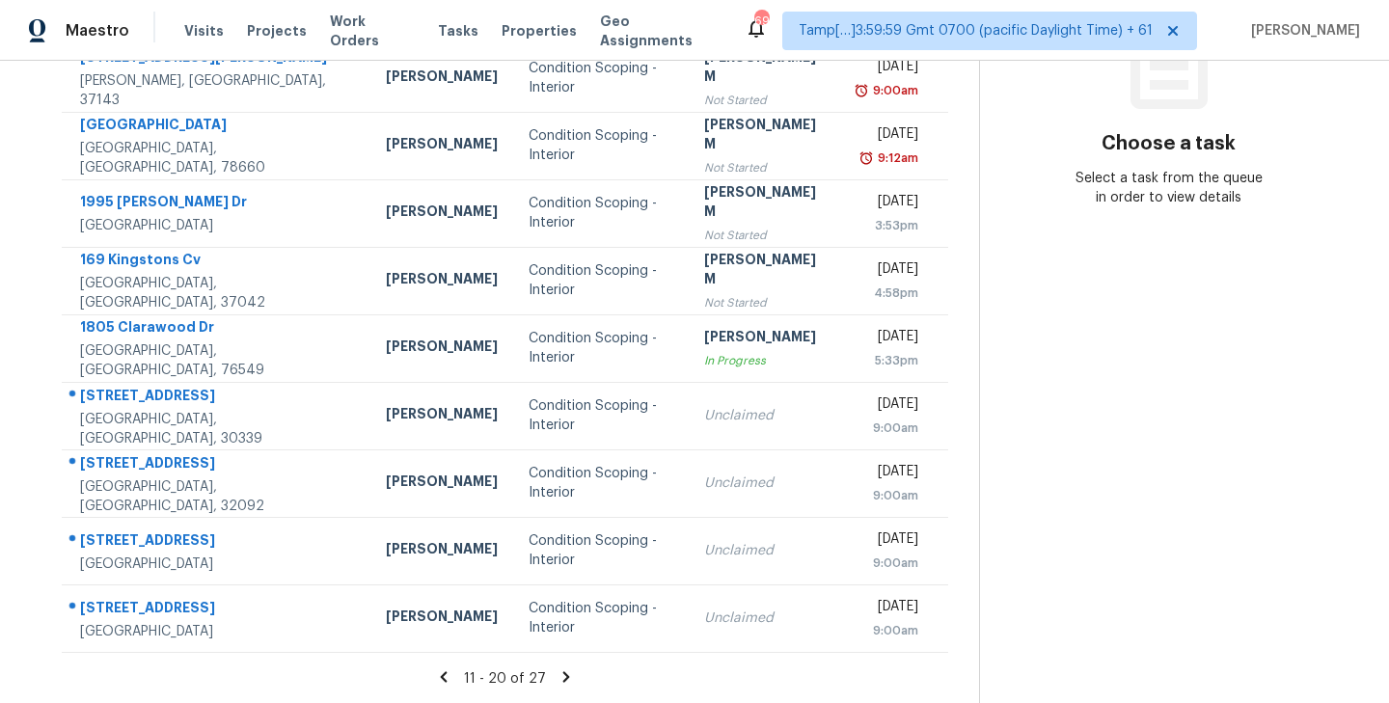
click at [562, 678] on icon at bounding box center [565, 676] width 7 height 11
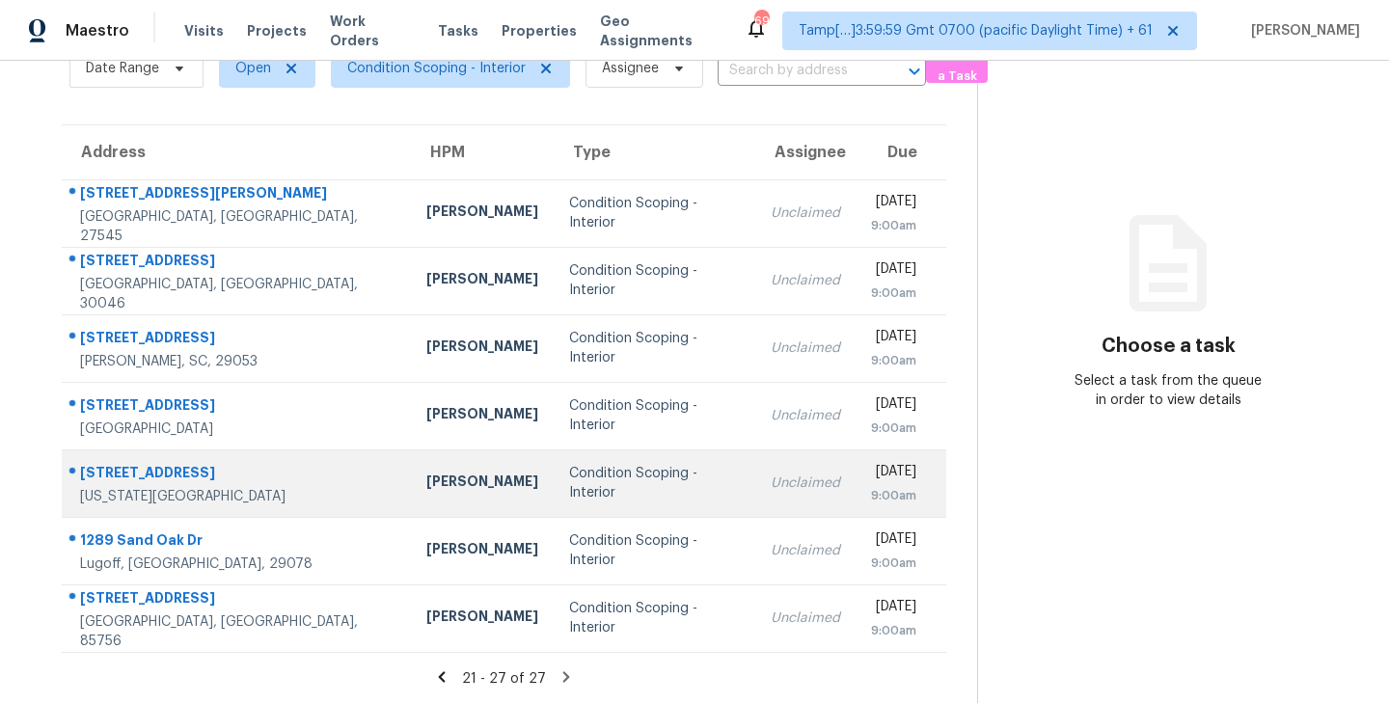
scroll to position [0, 0]
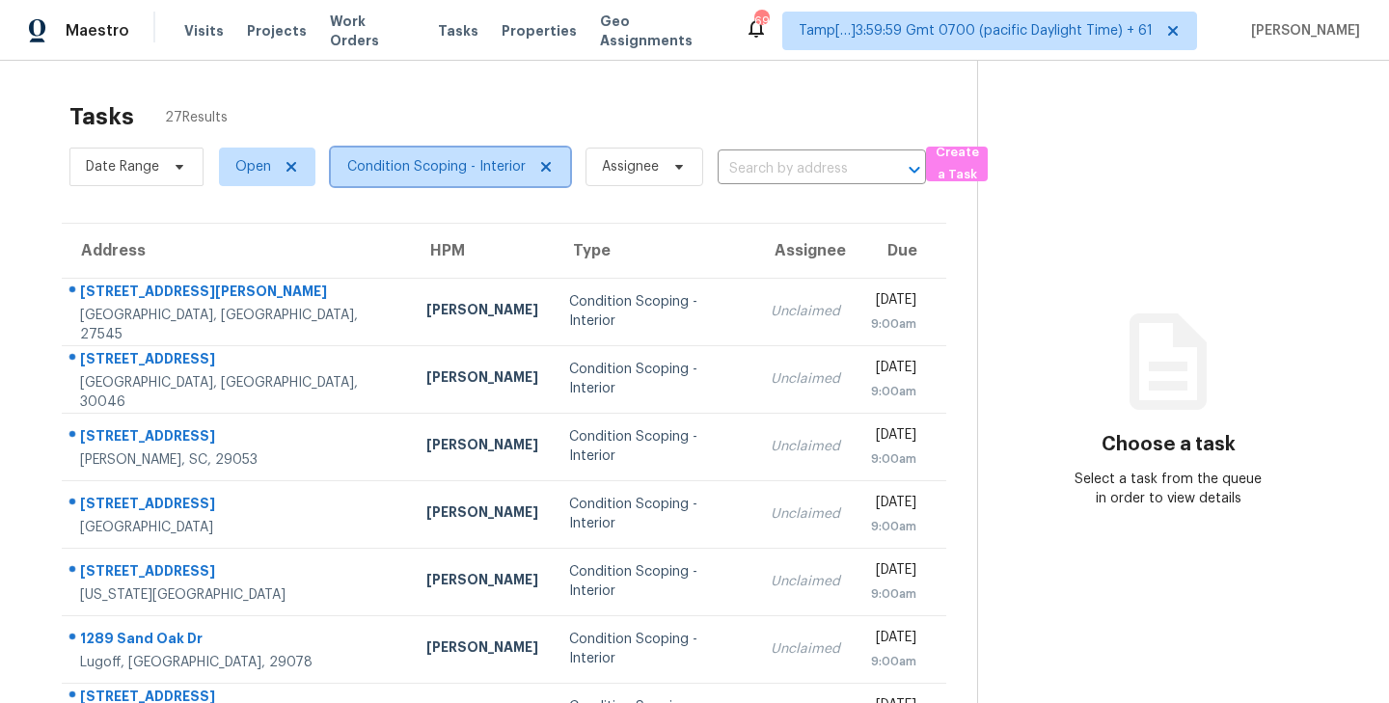
click at [544, 165] on icon at bounding box center [546, 167] width 10 height 10
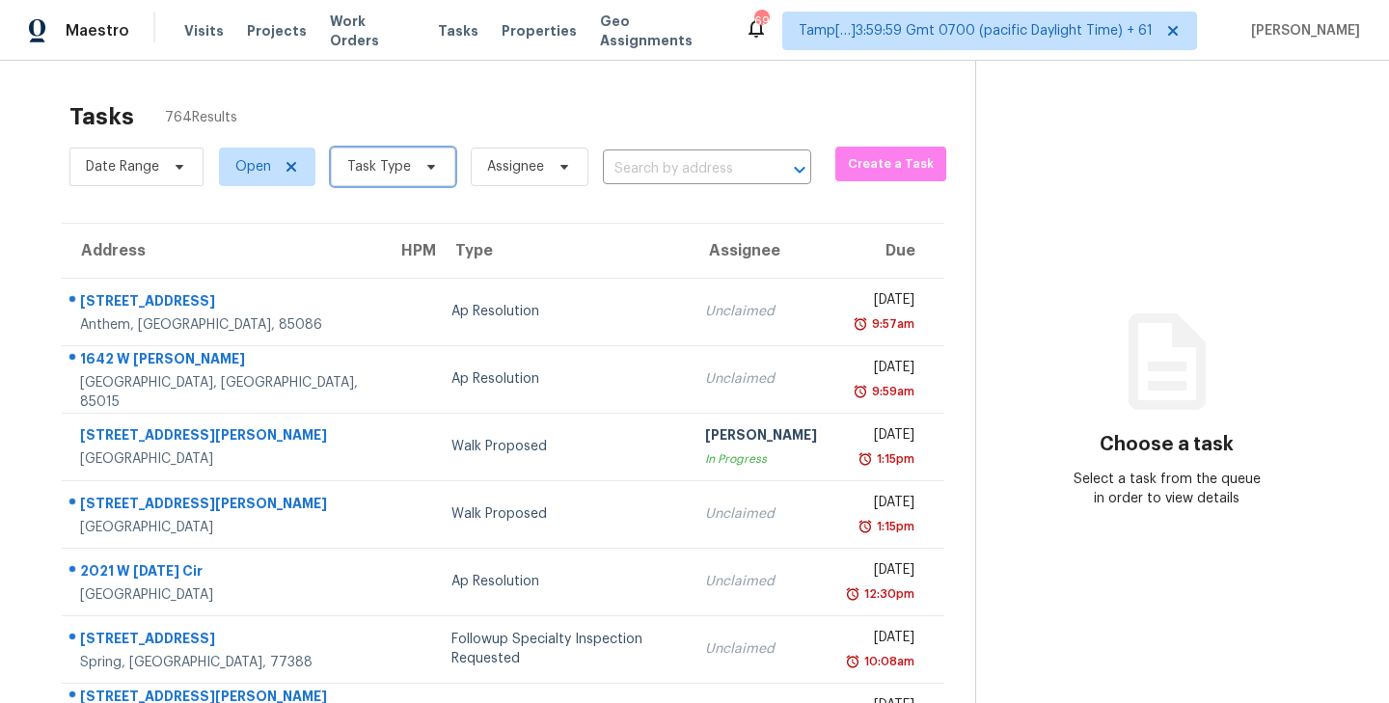
click at [404, 163] on span "Task Type" at bounding box center [379, 166] width 64 height 19
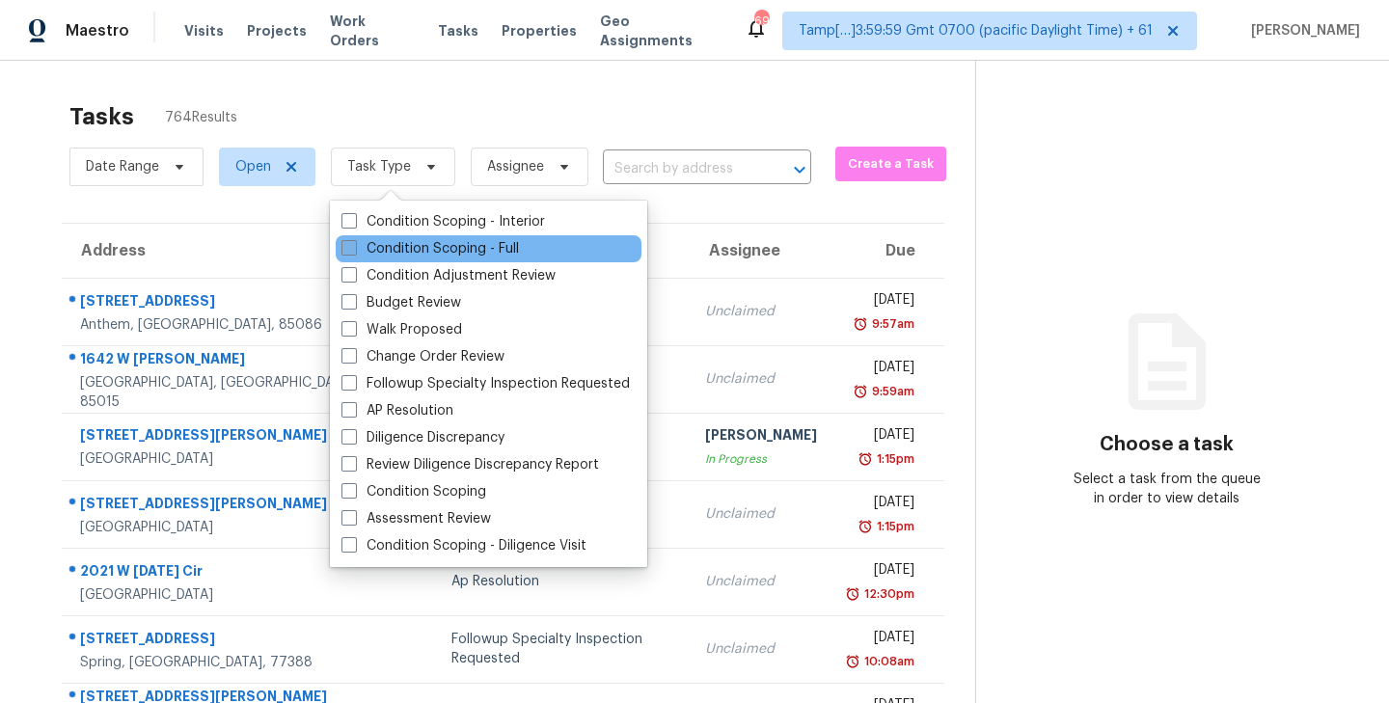
click at [344, 245] on span at bounding box center [348, 247] width 15 height 15
click at [344, 245] on input "Condition Scoping - Full" at bounding box center [347, 245] width 13 height 13
checkbox input "true"
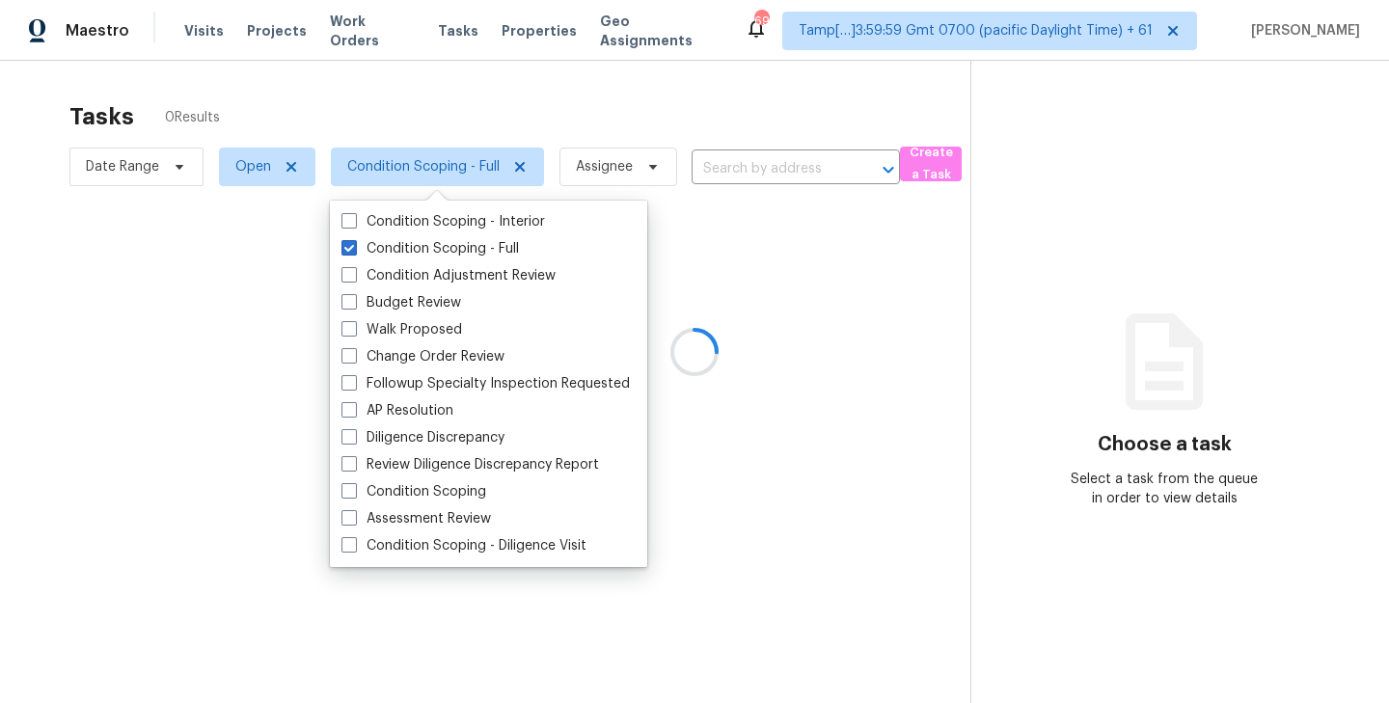
click at [493, 82] on div at bounding box center [694, 351] width 1389 height 703
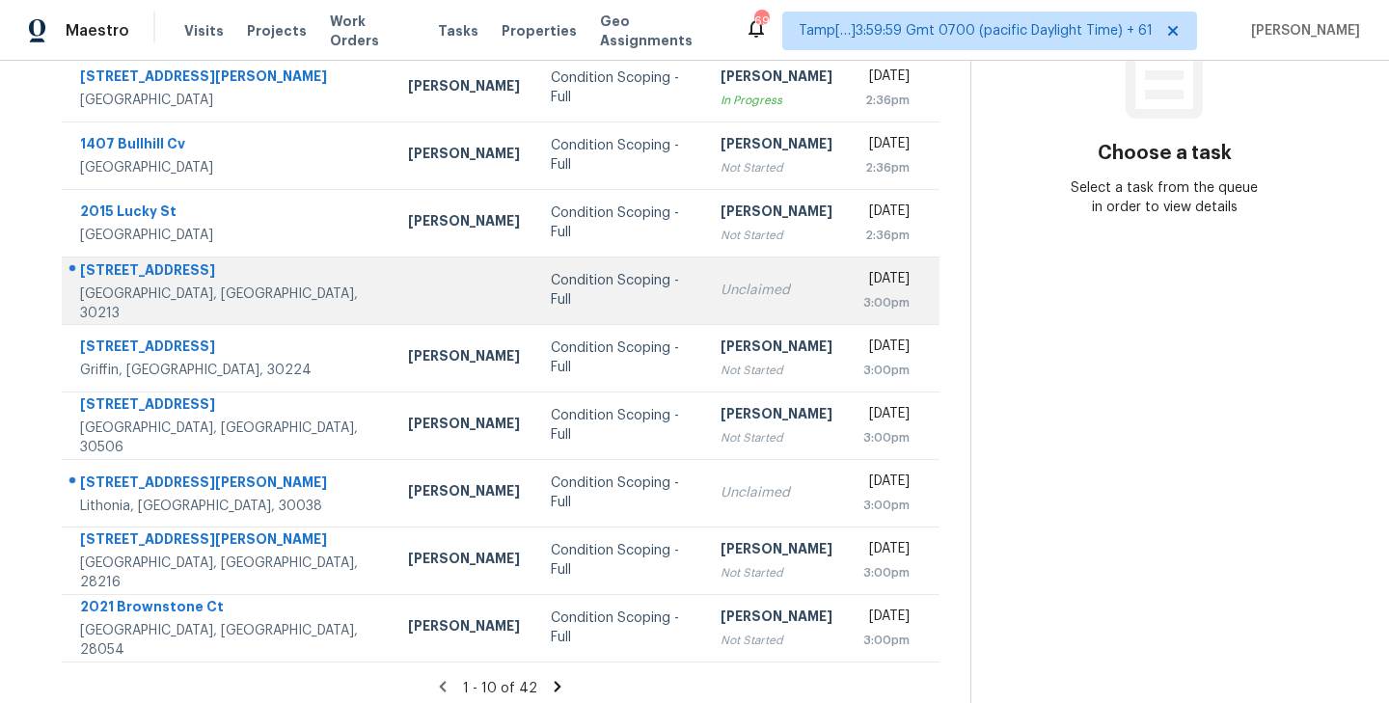
scroll to position [301, 0]
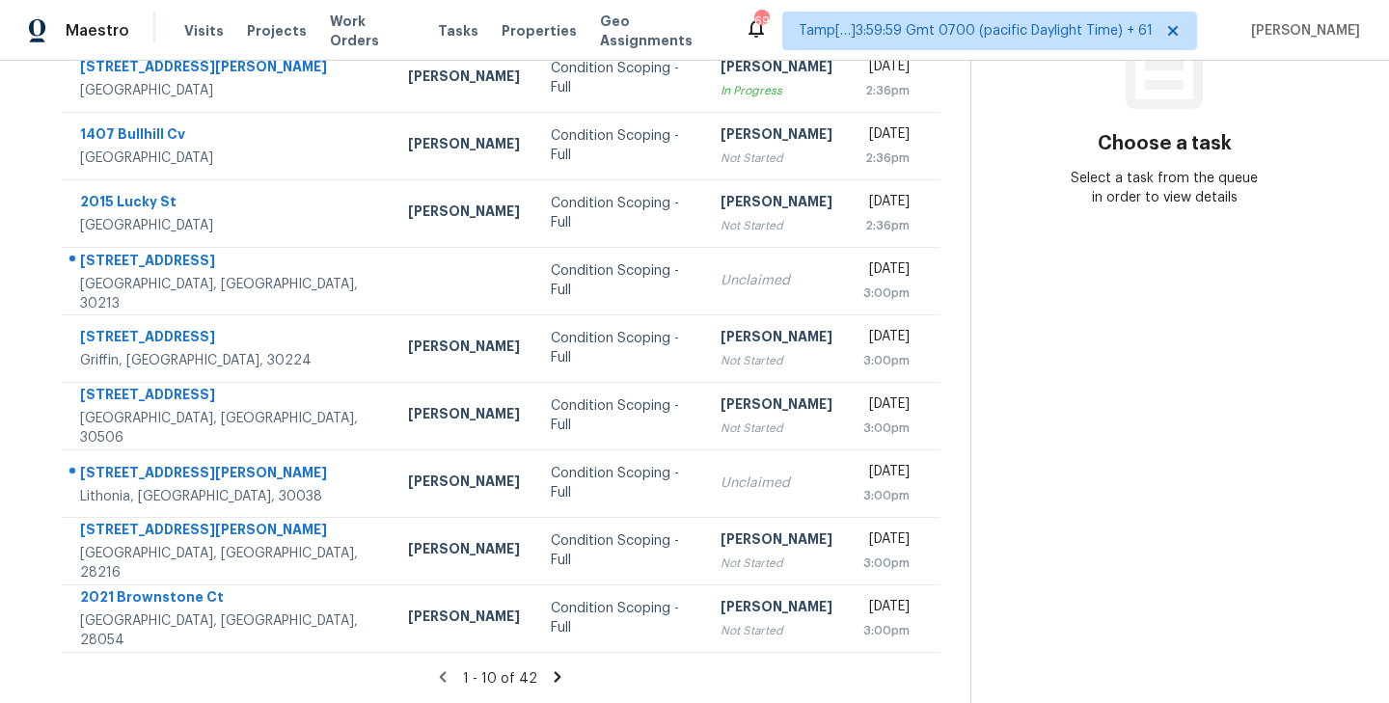
click at [555, 671] on icon at bounding box center [558, 676] width 7 height 11
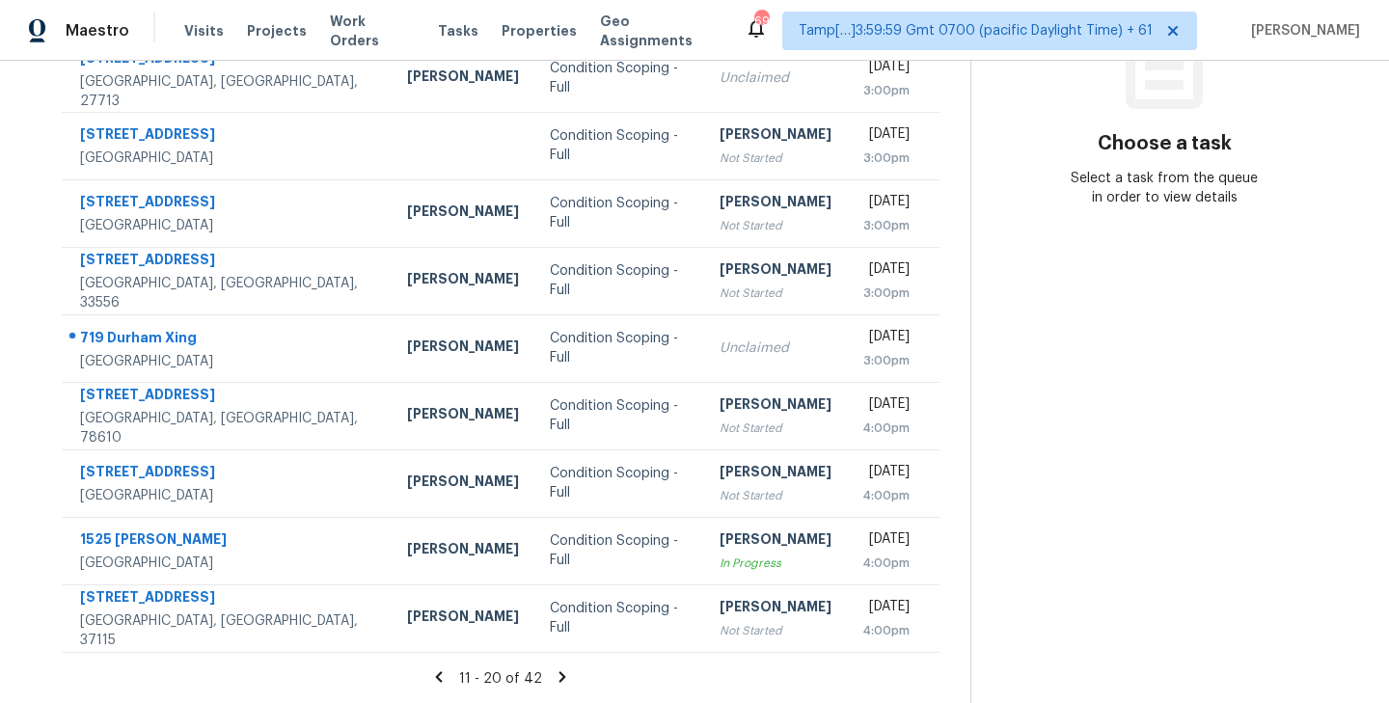
click at [556, 675] on icon at bounding box center [562, 676] width 17 height 17
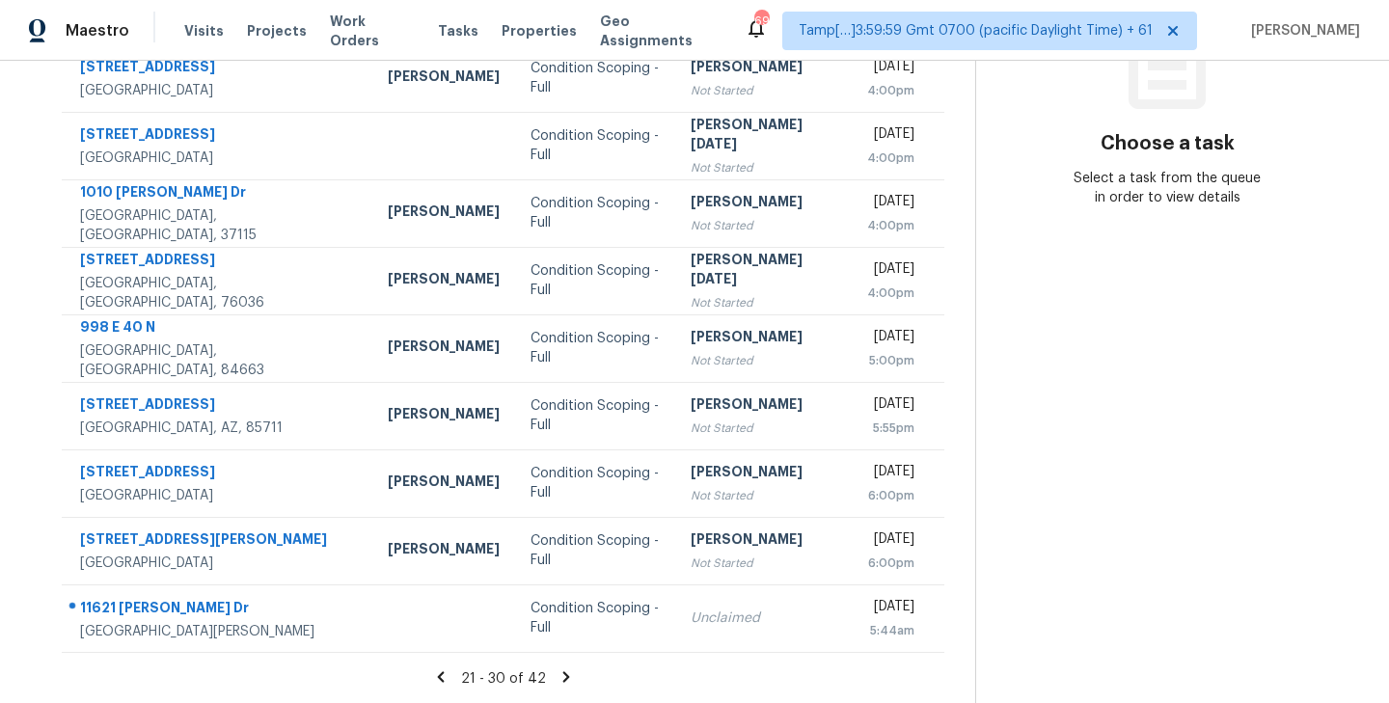
click at [562, 678] on icon at bounding box center [565, 676] width 7 height 11
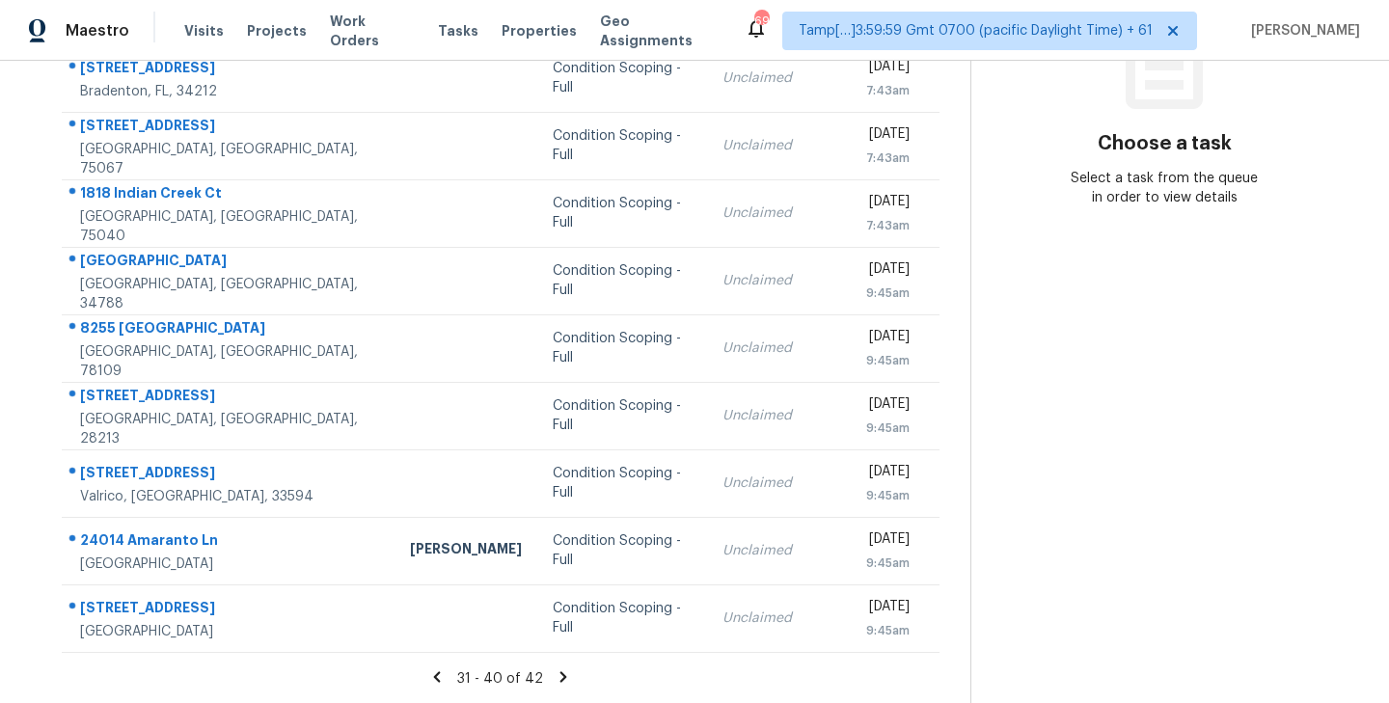
click at [560, 675] on icon at bounding box center [563, 676] width 7 height 11
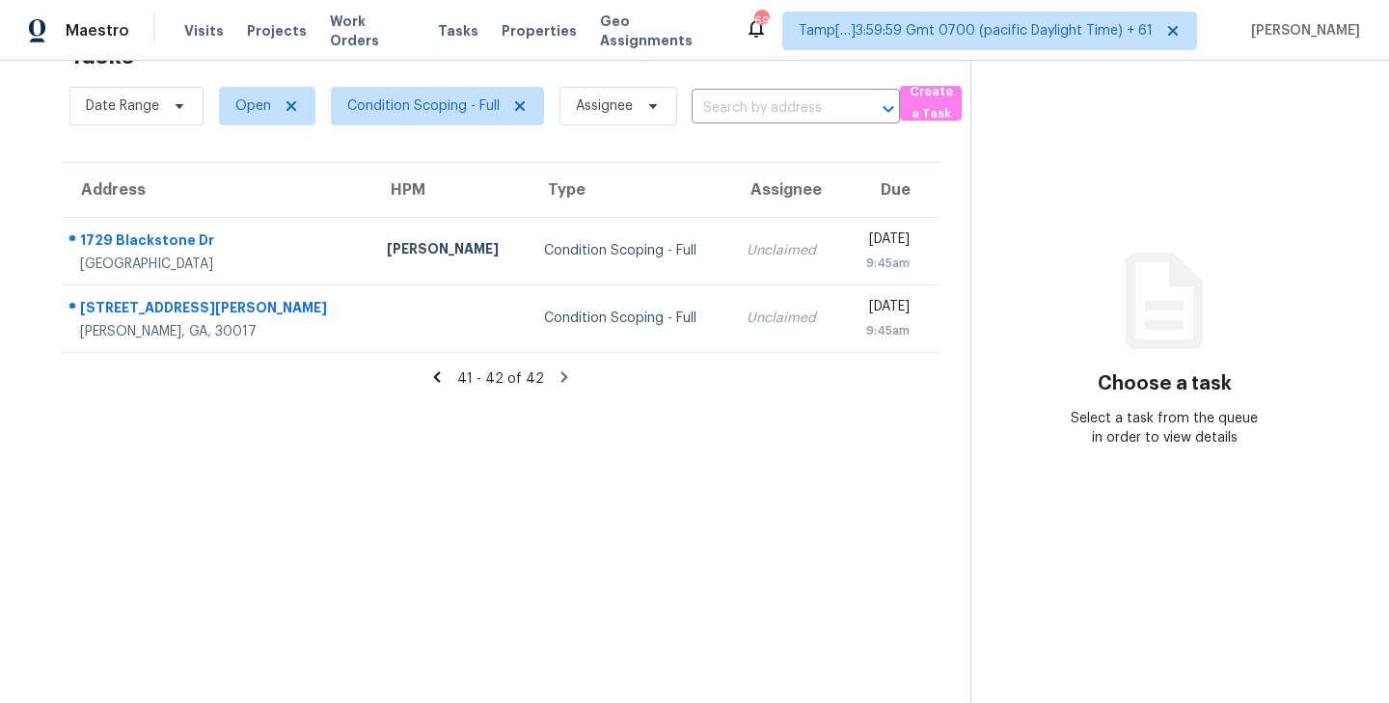
click at [441, 384] on icon at bounding box center [436, 376] width 17 height 17
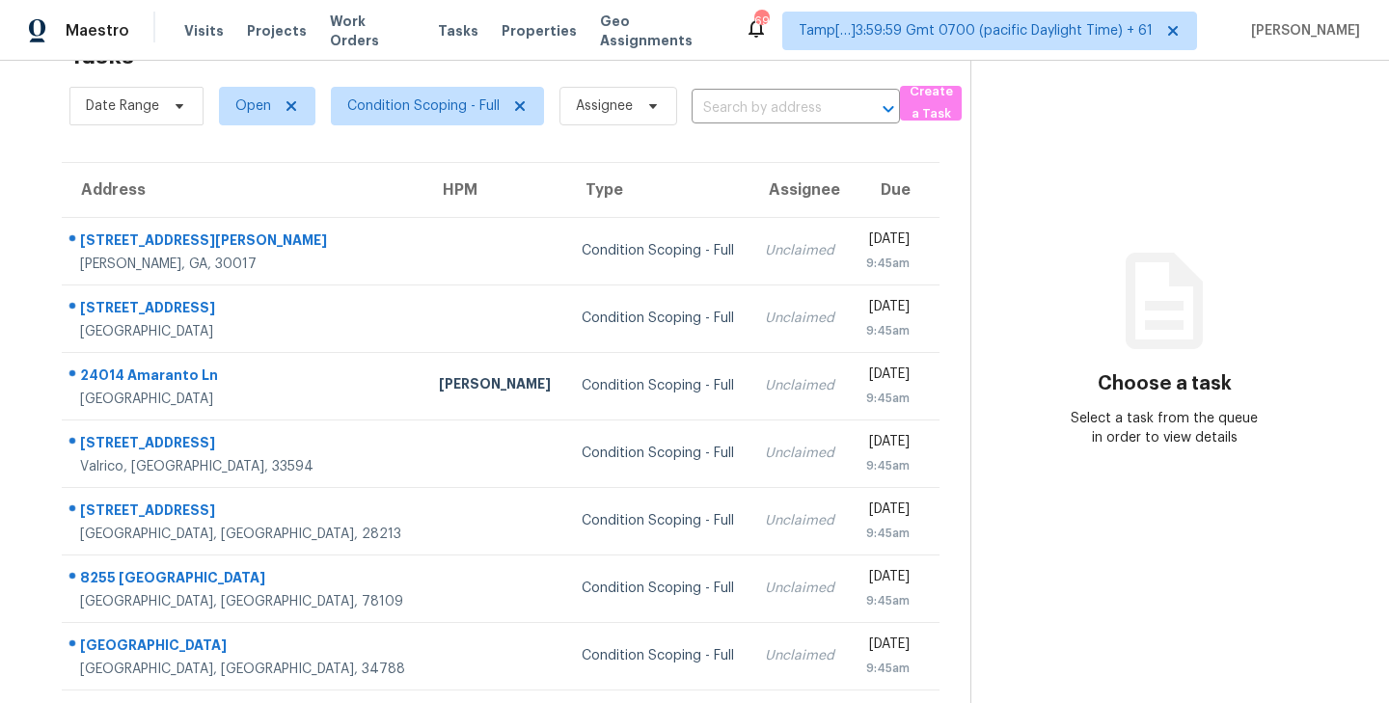
scroll to position [301, 0]
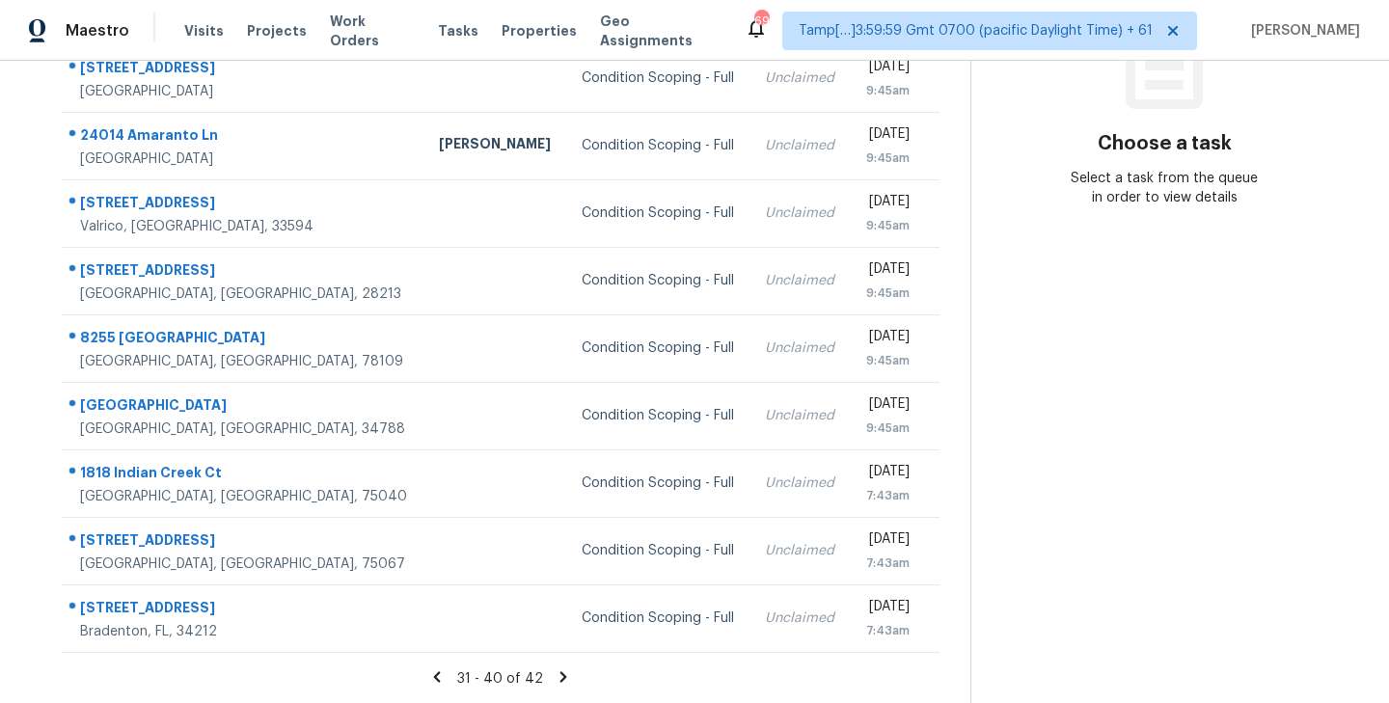
click at [441, 679] on icon at bounding box center [437, 676] width 7 height 11
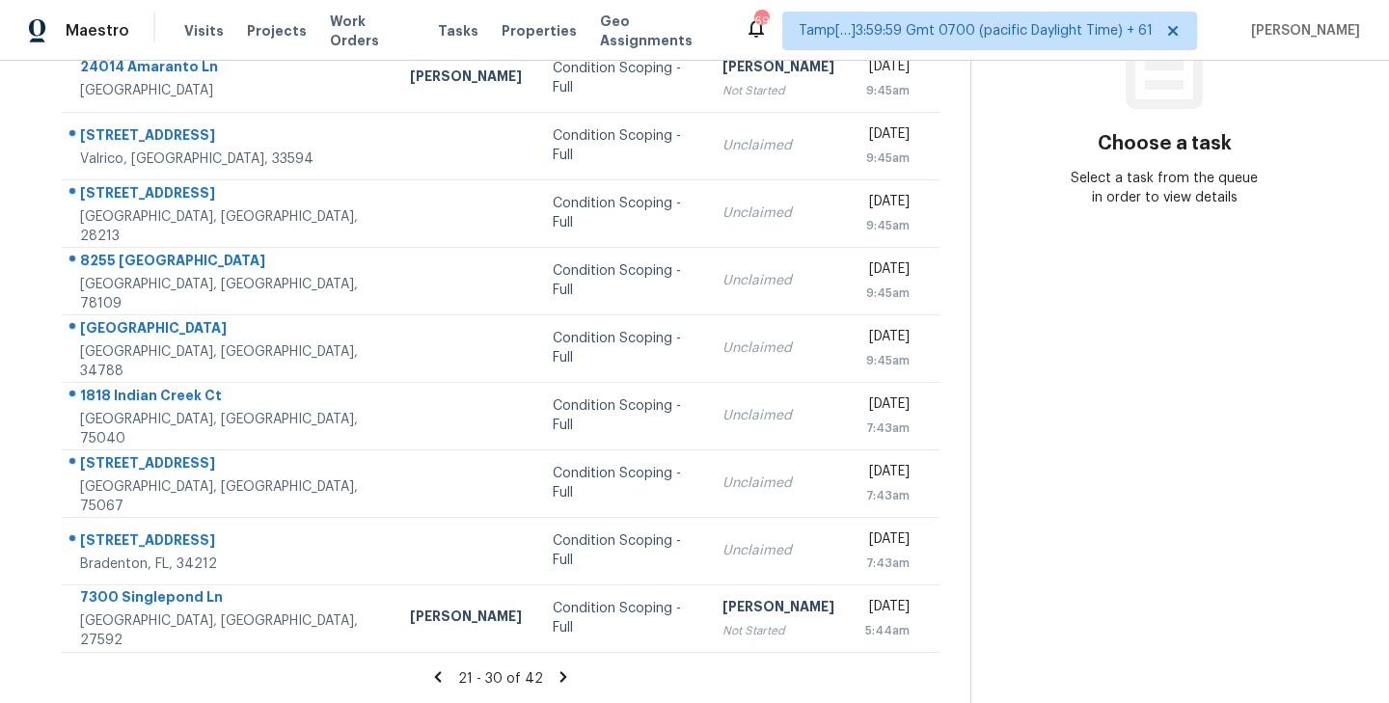
click at [443, 676] on icon at bounding box center [437, 676] width 17 height 17
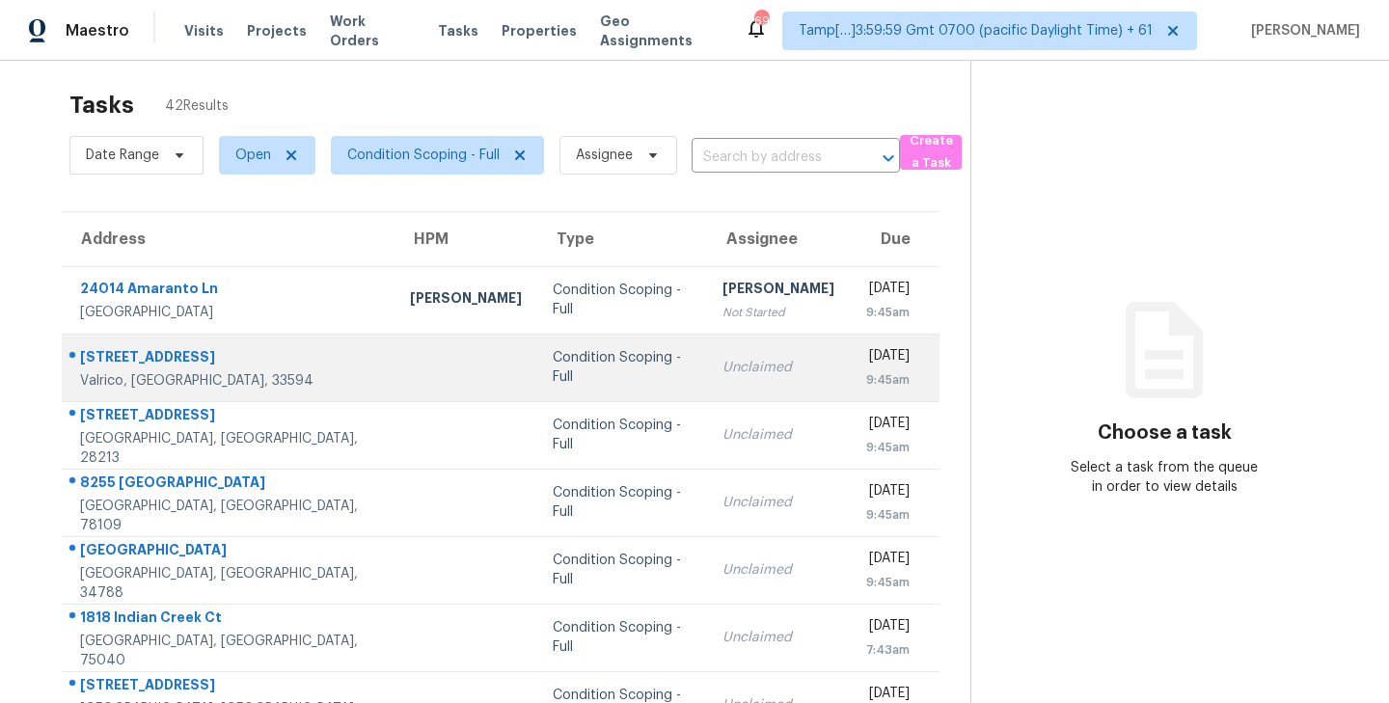
scroll to position [0, 0]
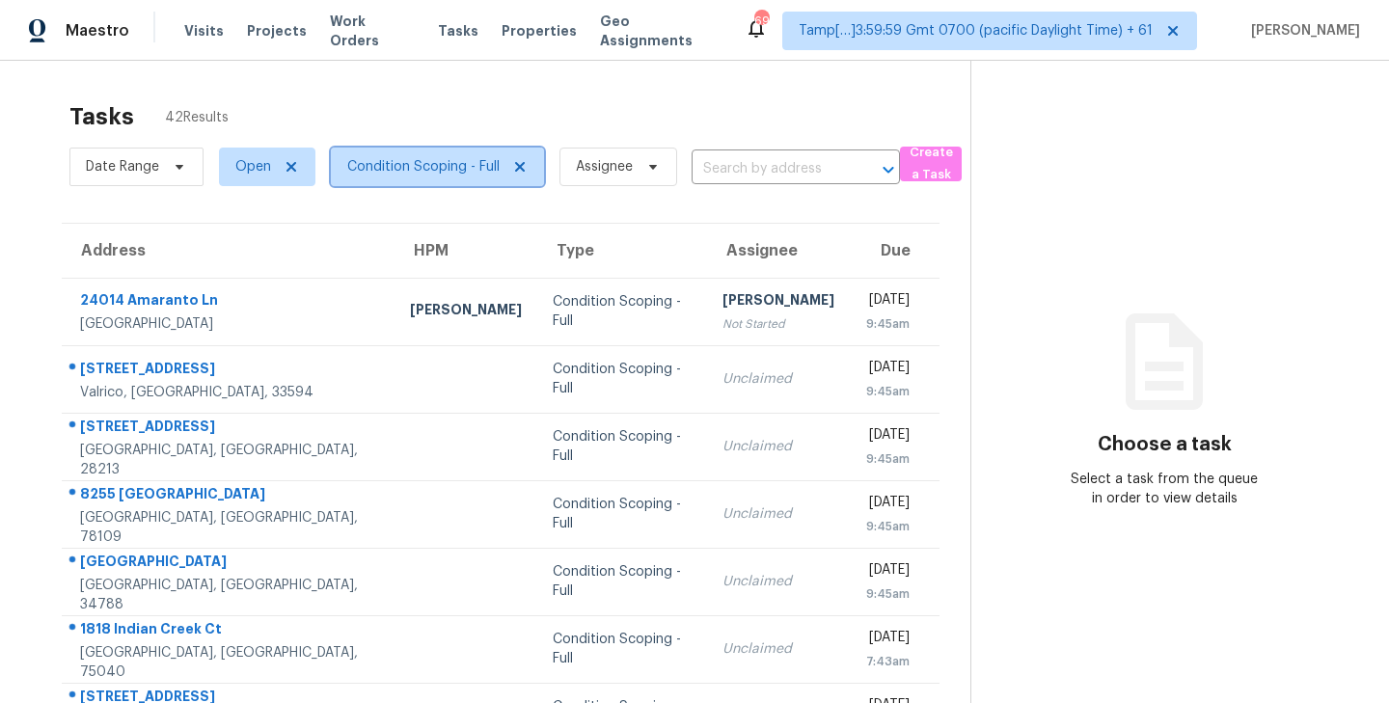
click at [518, 165] on icon at bounding box center [520, 167] width 10 height 10
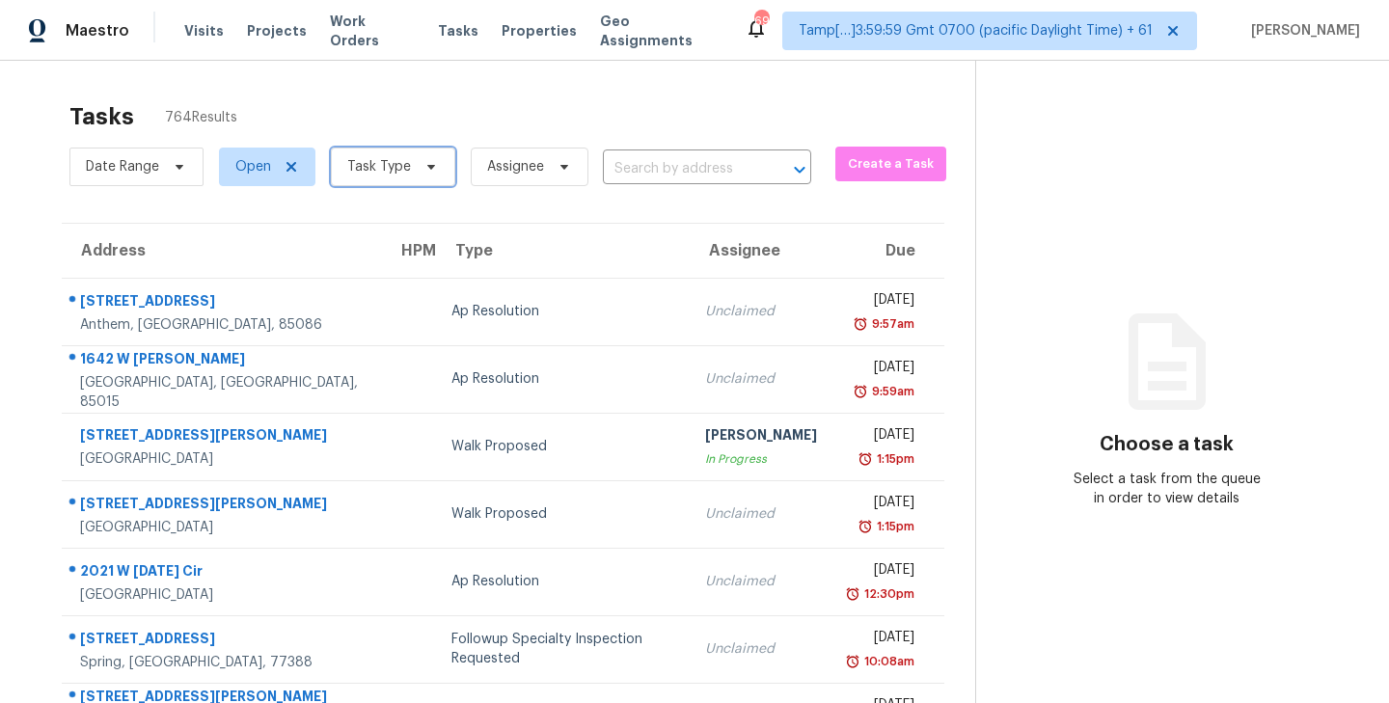
click at [427, 167] on icon at bounding box center [431, 167] width 8 height 5
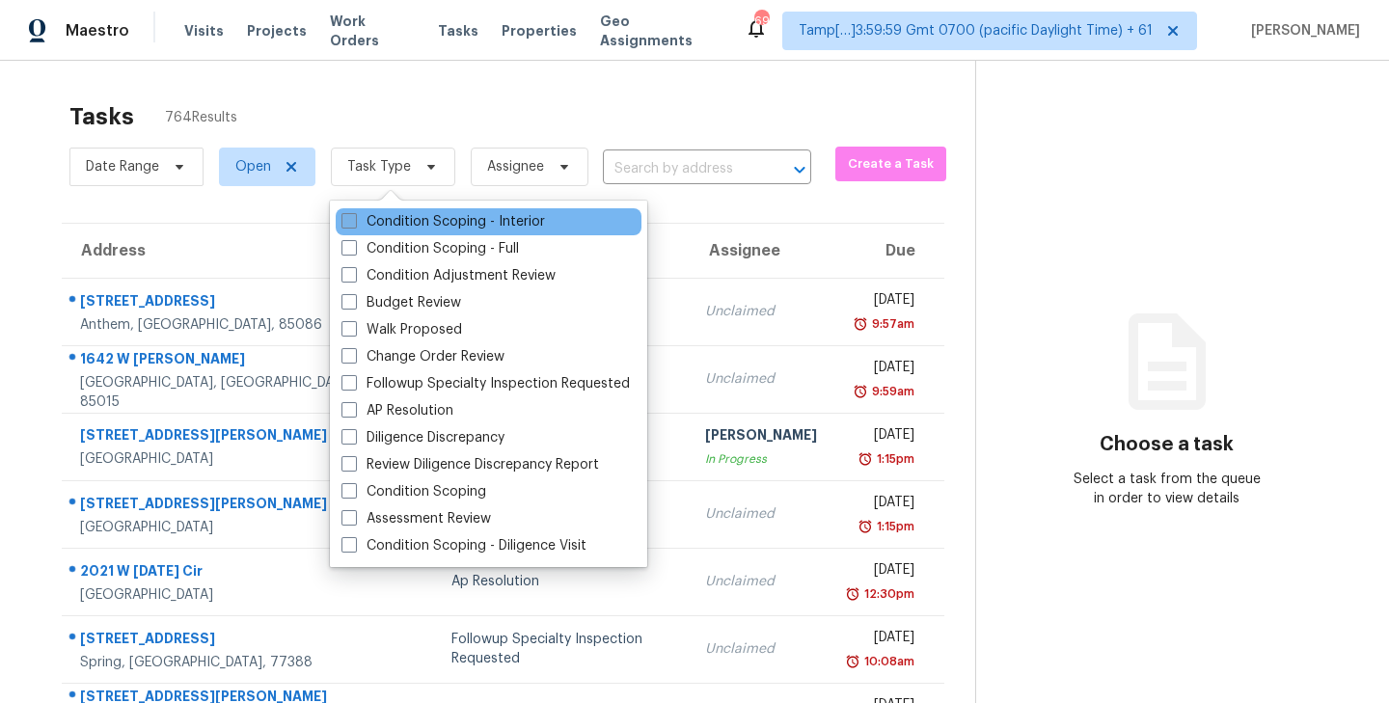
click at [349, 222] on span at bounding box center [348, 220] width 15 height 15
click at [349, 222] on input "Condition Scoping - Interior" at bounding box center [347, 218] width 13 height 13
checkbox input "true"
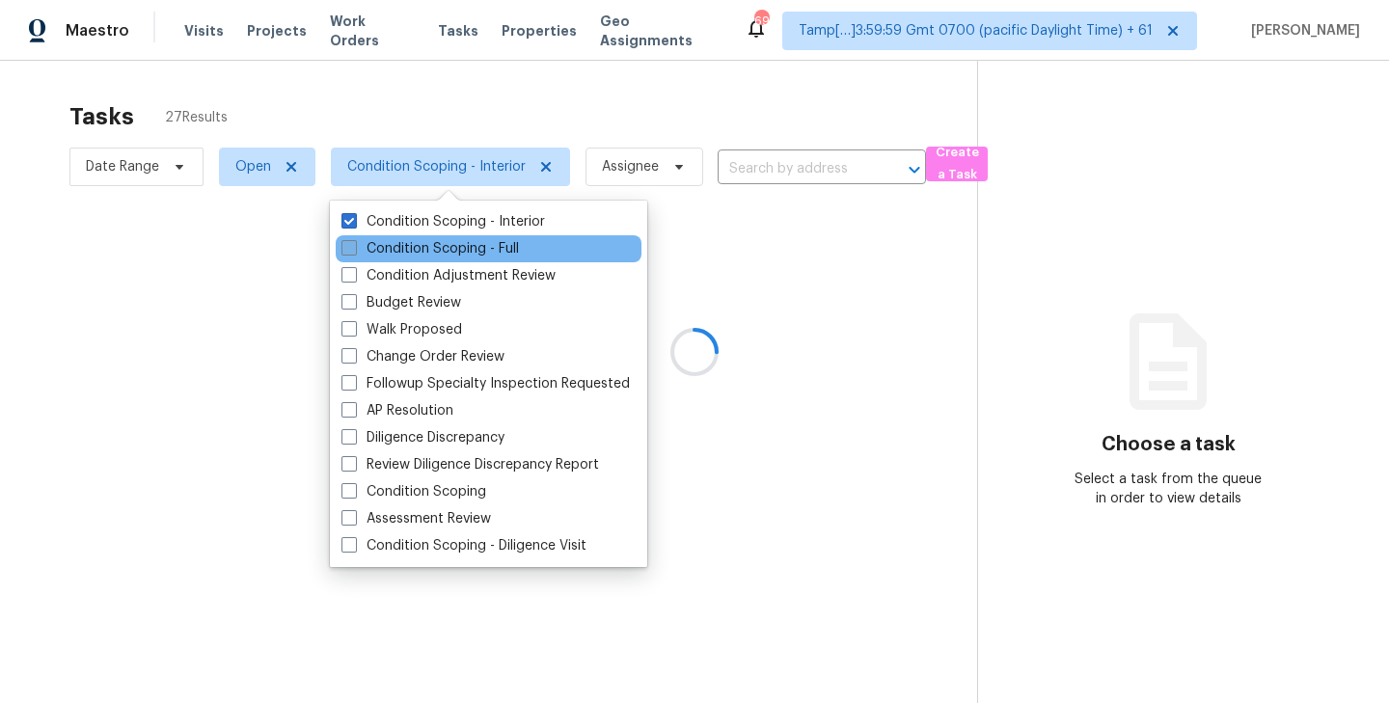
click at [349, 251] on span at bounding box center [348, 247] width 15 height 15
click at [349, 251] on input "Condition Scoping - Full" at bounding box center [347, 245] width 13 height 13
checkbox input "true"
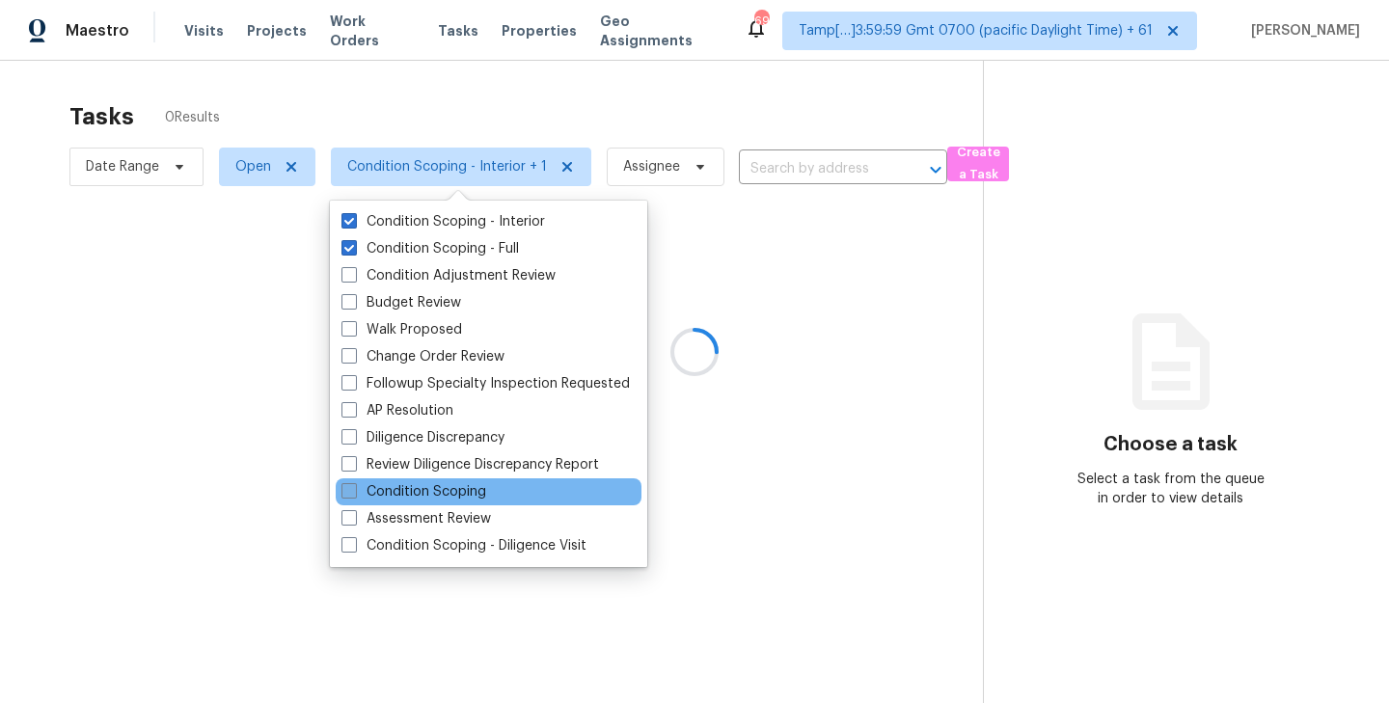
click at [350, 487] on span at bounding box center [348, 490] width 15 height 15
click at [350, 487] on input "Condition Scoping" at bounding box center [347, 488] width 13 height 13
checkbox input "true"
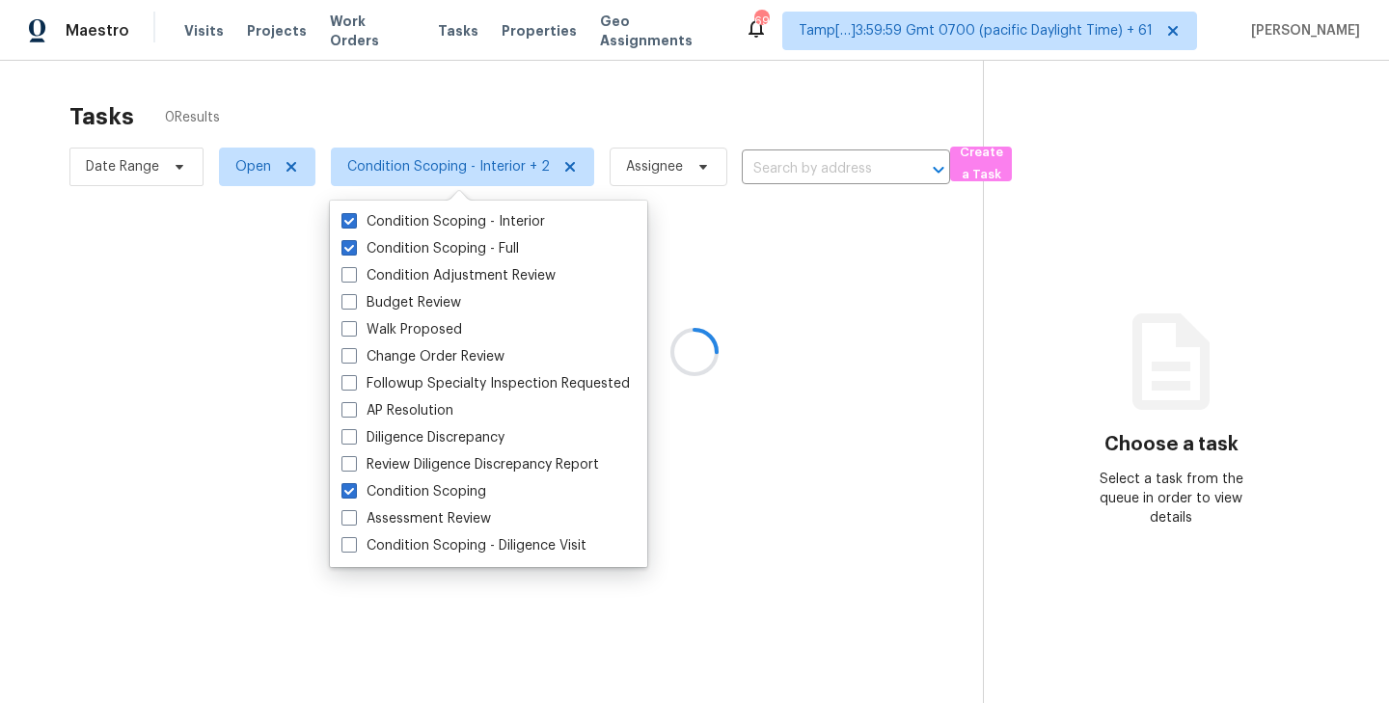
click at [529, 98] on div at bounding box center [694, 351] width 1389 height 703
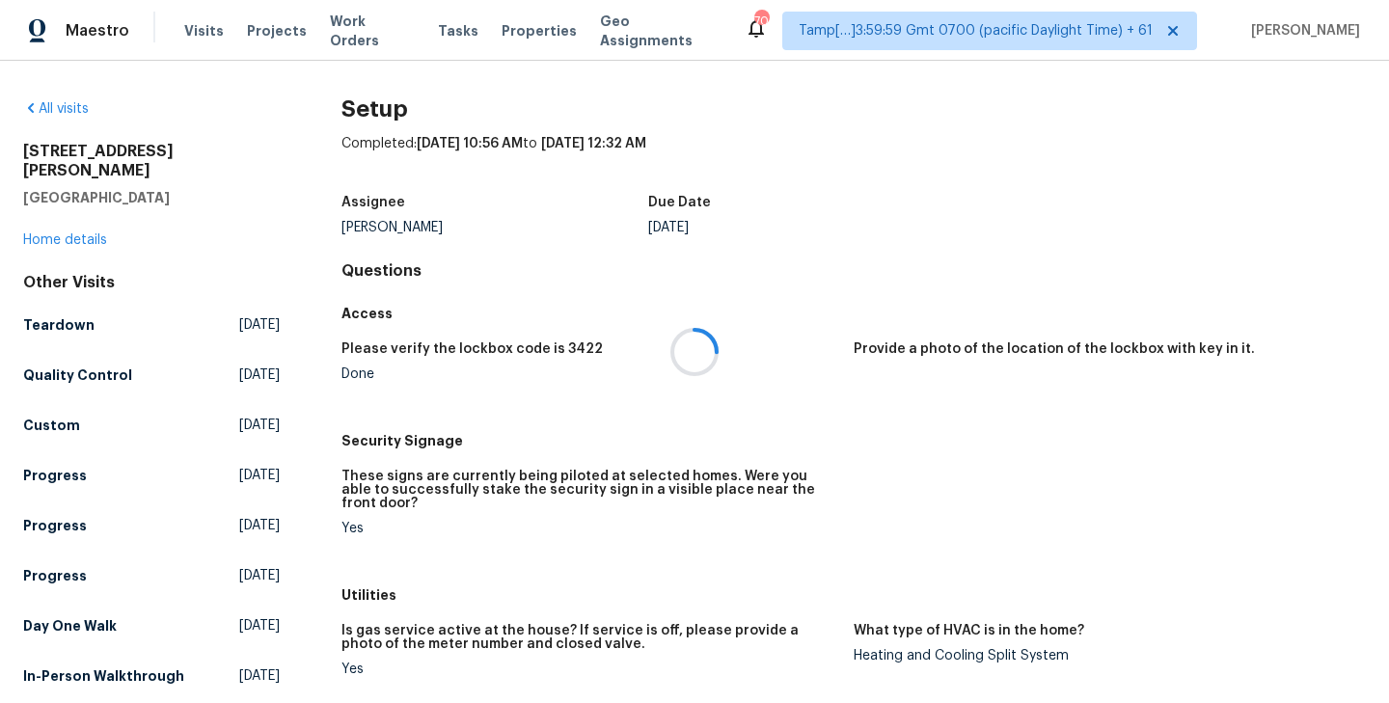
click at [433, 31] on div at bounding box center [694, 351] width 1389 height 703
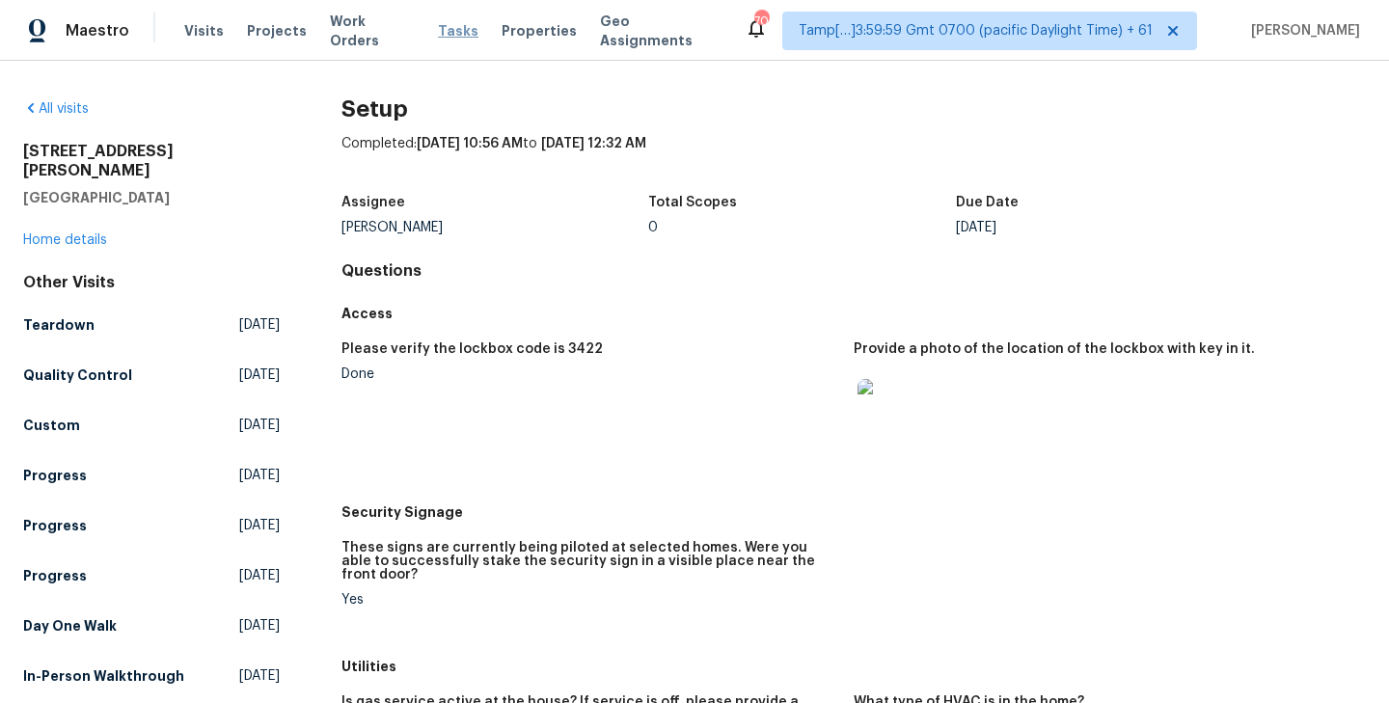
click at [438, 27] on span "Tasks" at bounding box center [458, 31] width 41 height 14
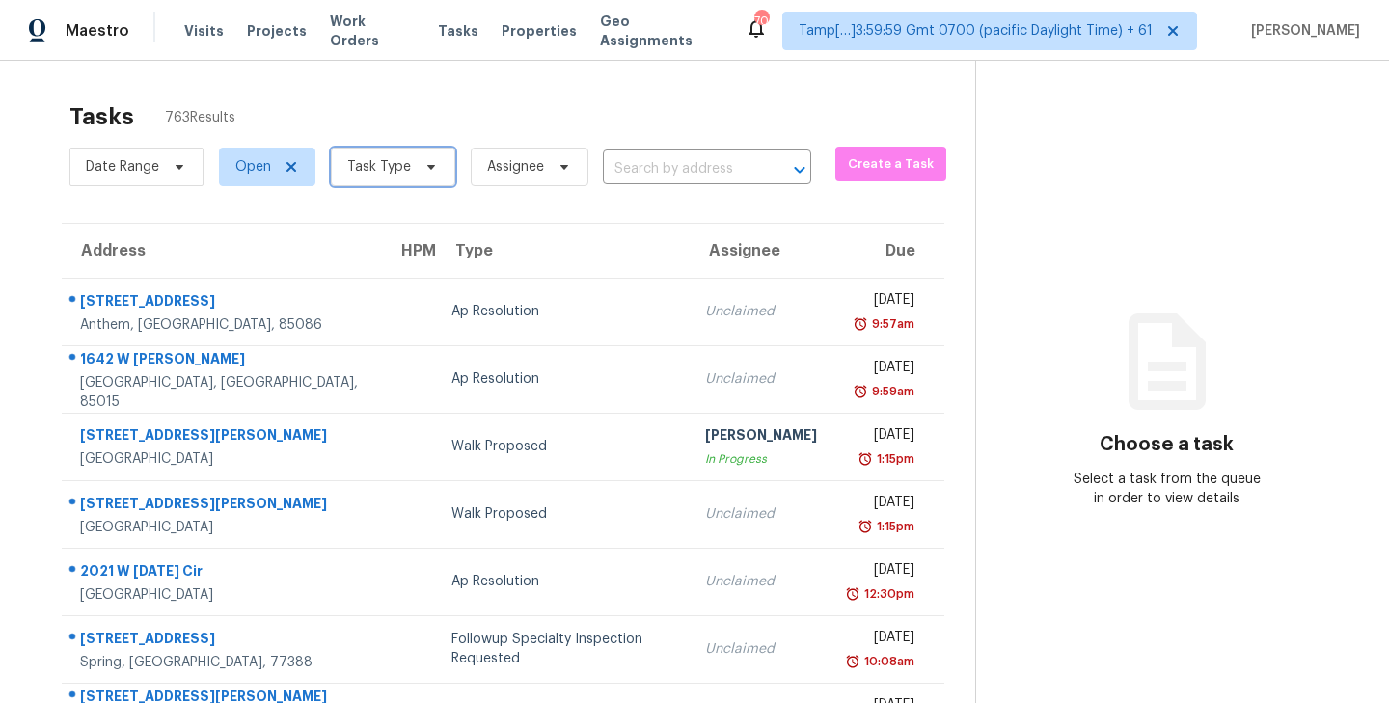
click at [430, 171] on icon at bounding box center [430, 166] width 15 height 15
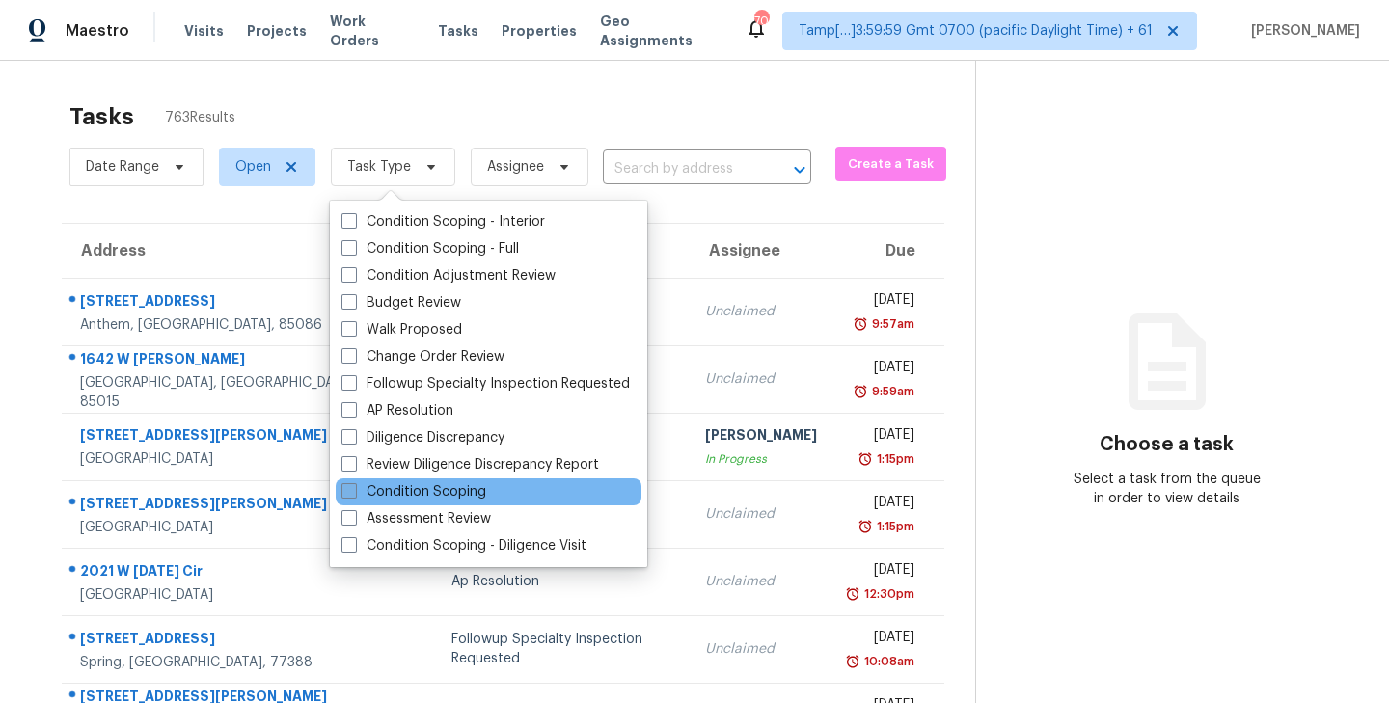
click at [350, 487] on span at bounding box center [348, 490] width 15 height 15
click at [350, 487] on input "Condition Scoping" at bounding box center [347, 488] width 13 height 13
checkbox input "true"
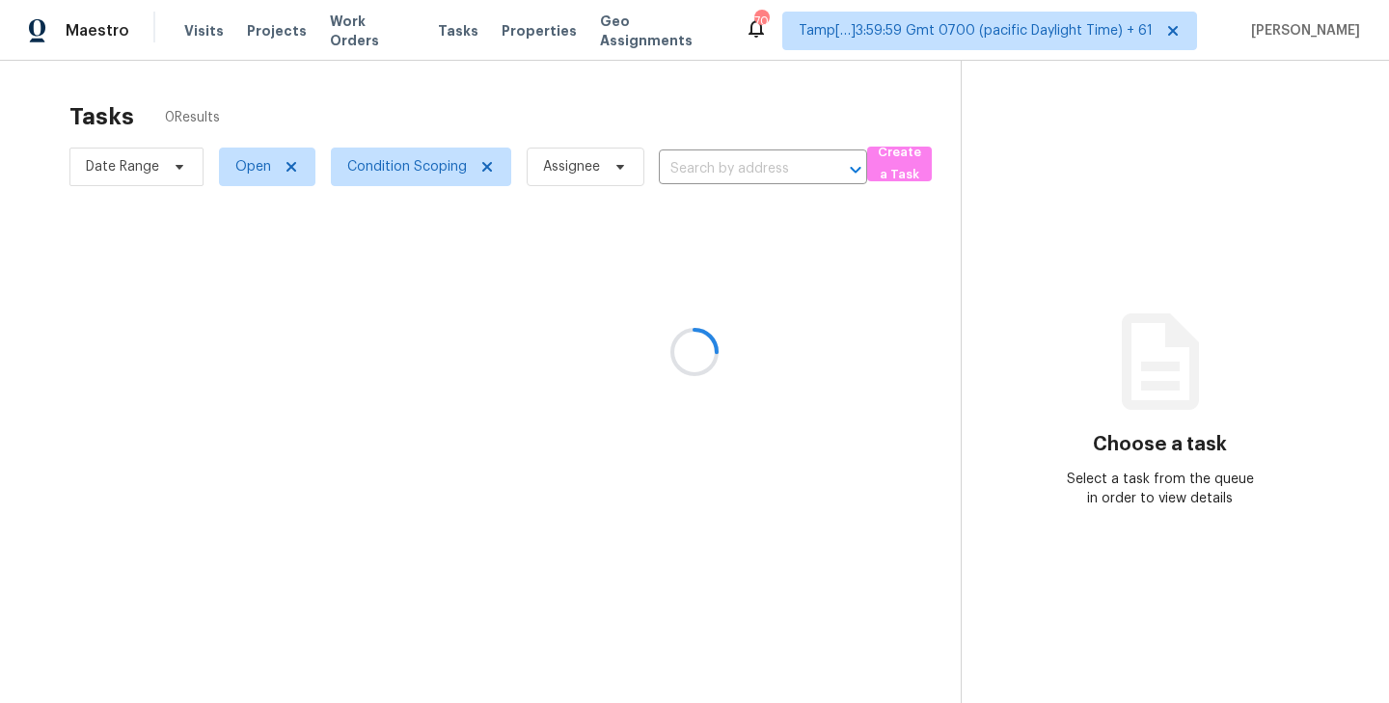
click at [443, 96] on div at bounding box center [694, 351] width 1389 height 703
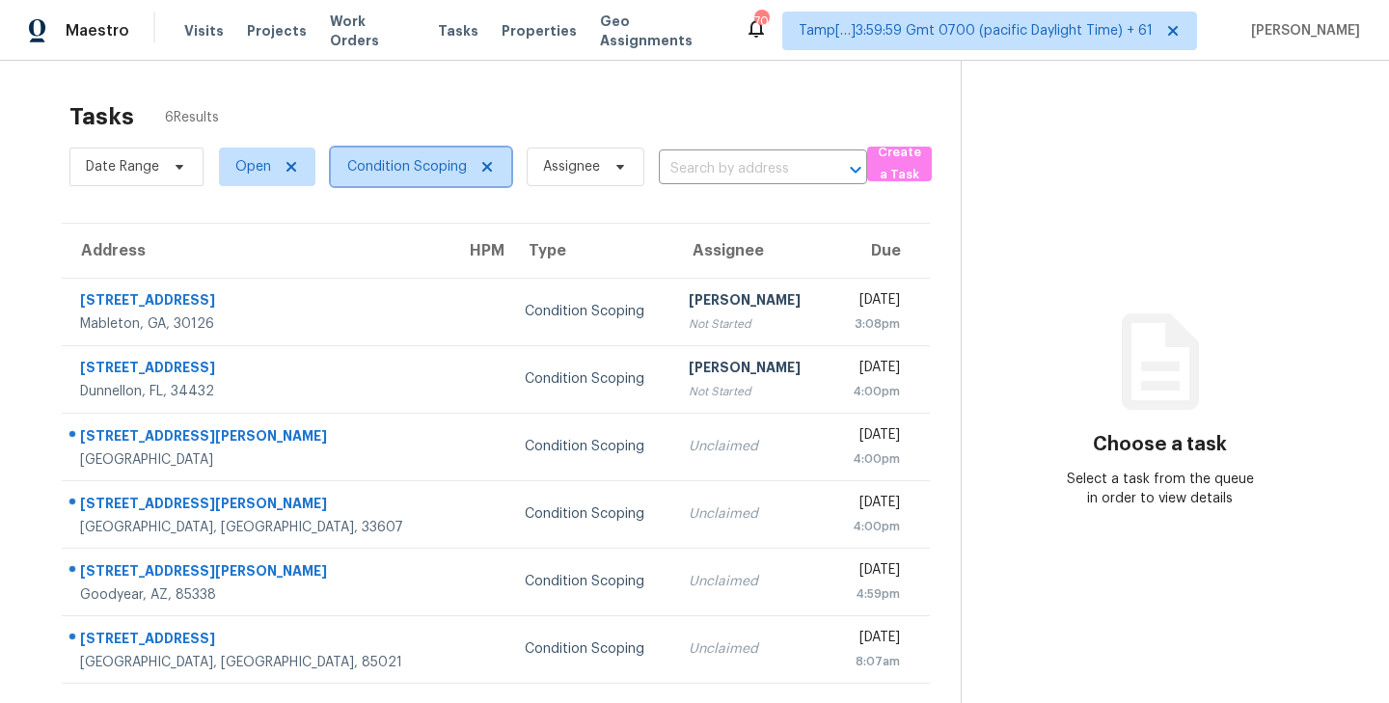
click at [481, 168] on icon at bounding box center [486, 166] width 15 height 15
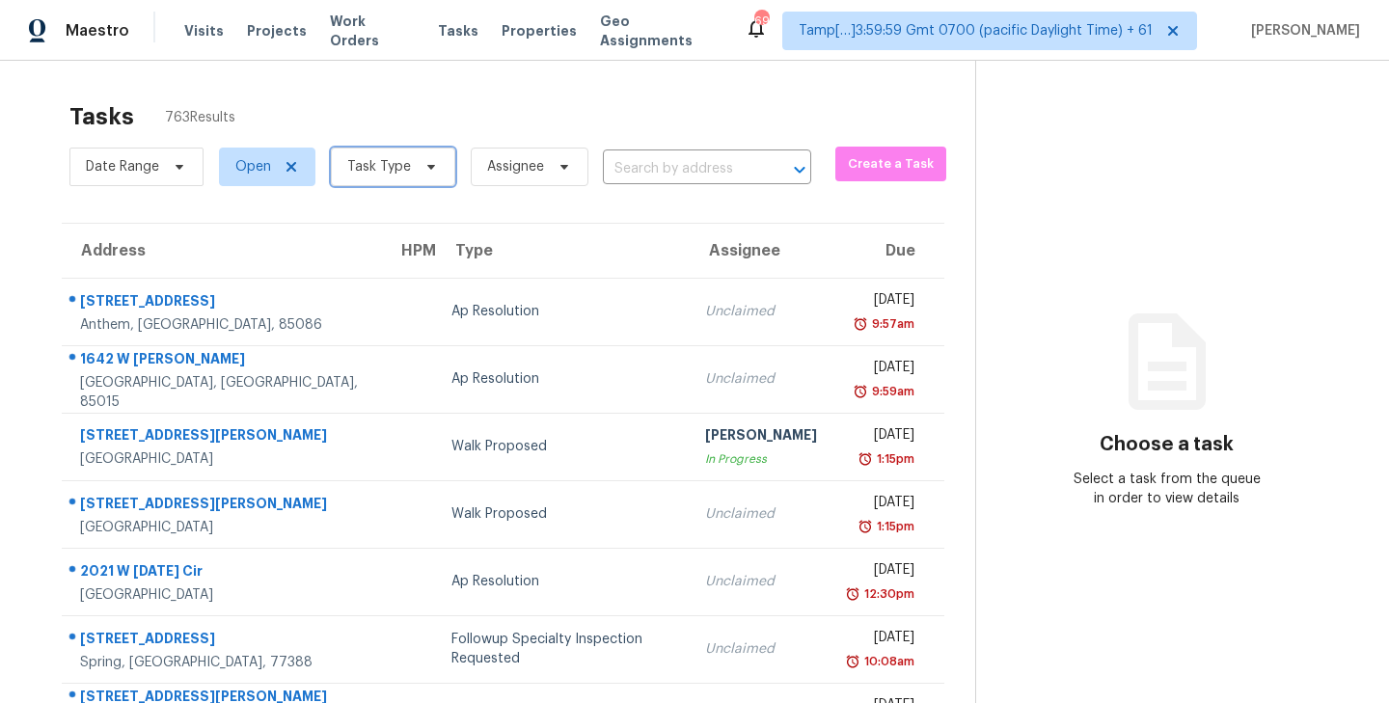
click at [430, 168] on icon at bounding box center [430, 166] width 15 height 15
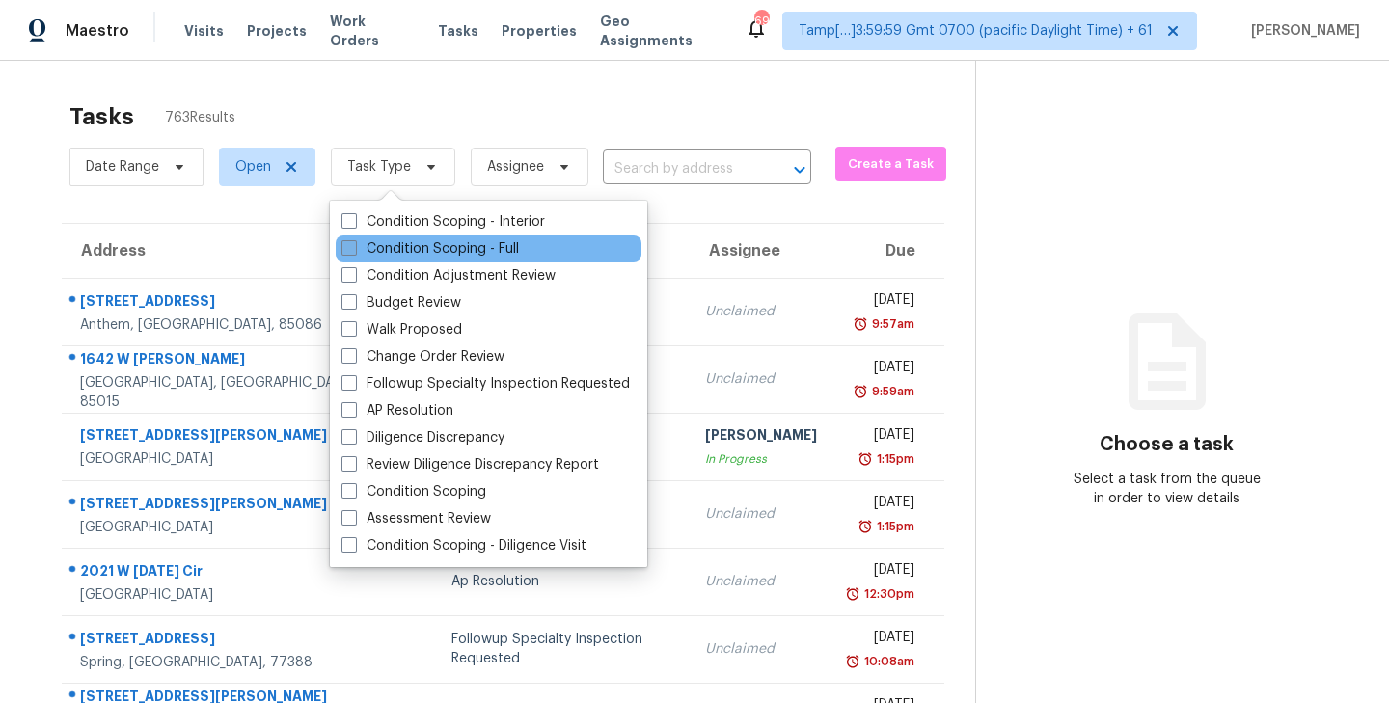
click at [348, 245] on span at bounding box center [348, 247] width 15 height 15
click at [348, 245] on input "Condition Scoping - Full" at bounding box center [347, 245] width 13 height 13
checkbox input "true"
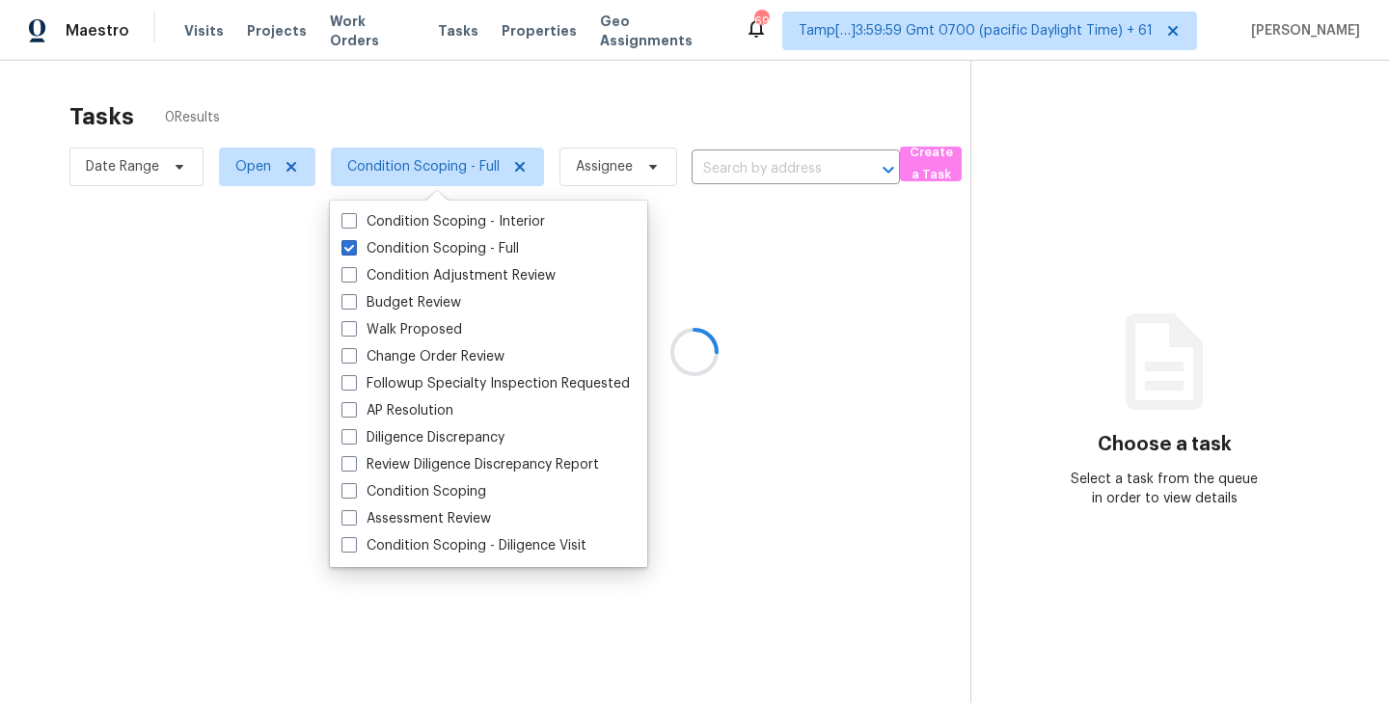
click at [504, 91] on div at bounding box center [694, 351] width 1389 height 703
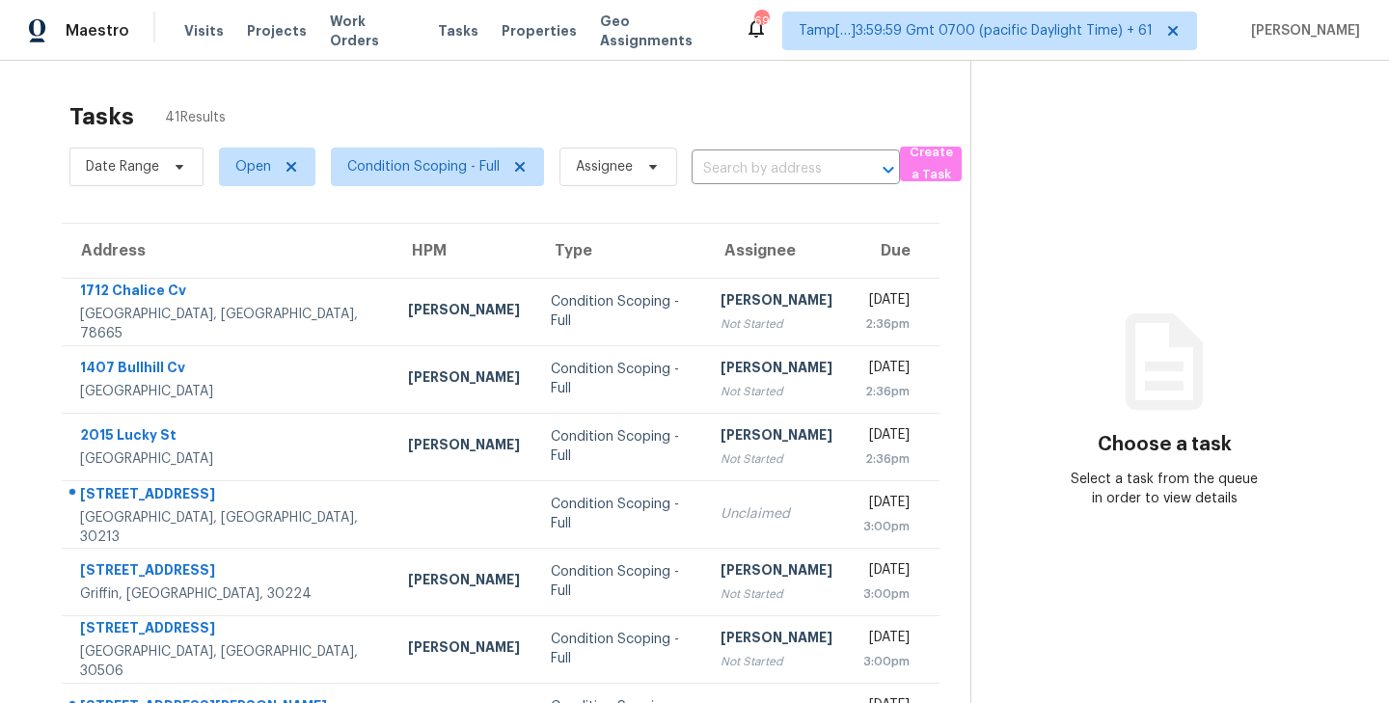
scroll to position [301, 0]
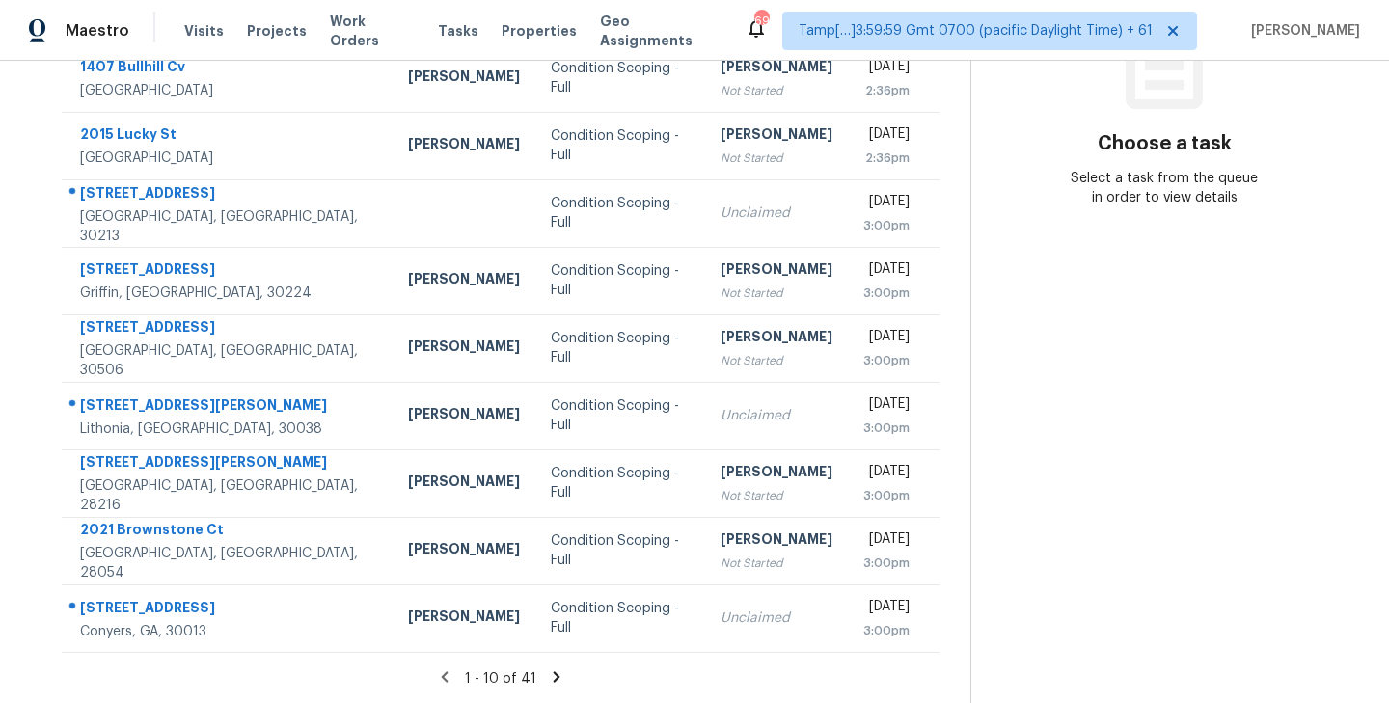
click at [554, 678] on icon at bounding box center [557, 676] width 7 height 11
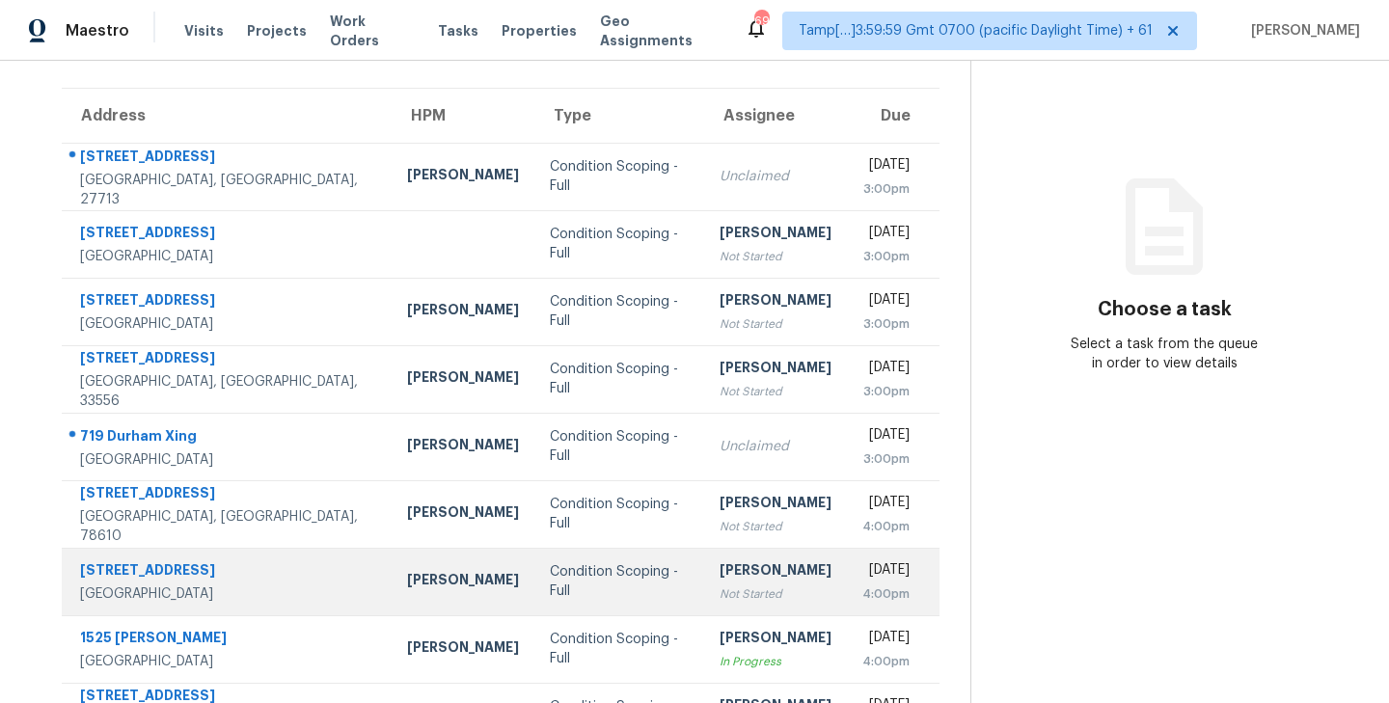
scroll to position [0, 0]
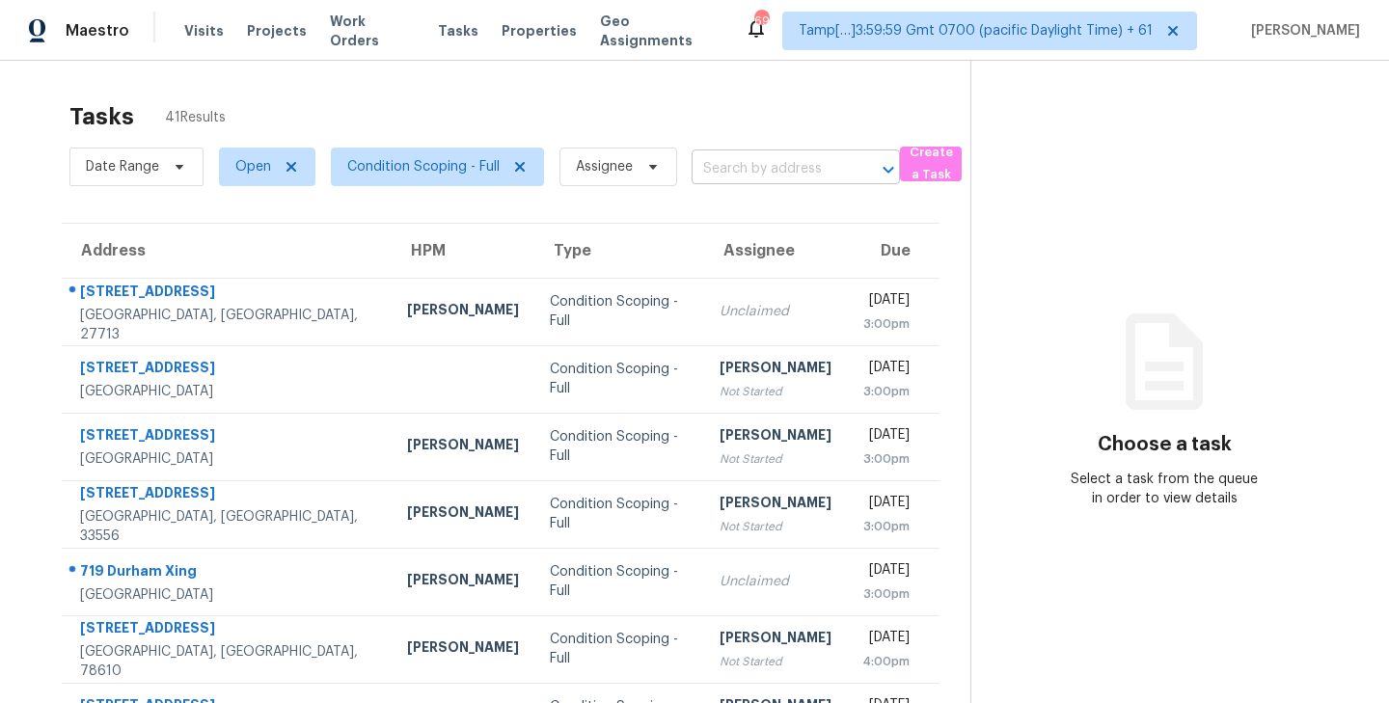
click at [765, 174] on input "text" at bounding box center [768, 169] width 154 height 30
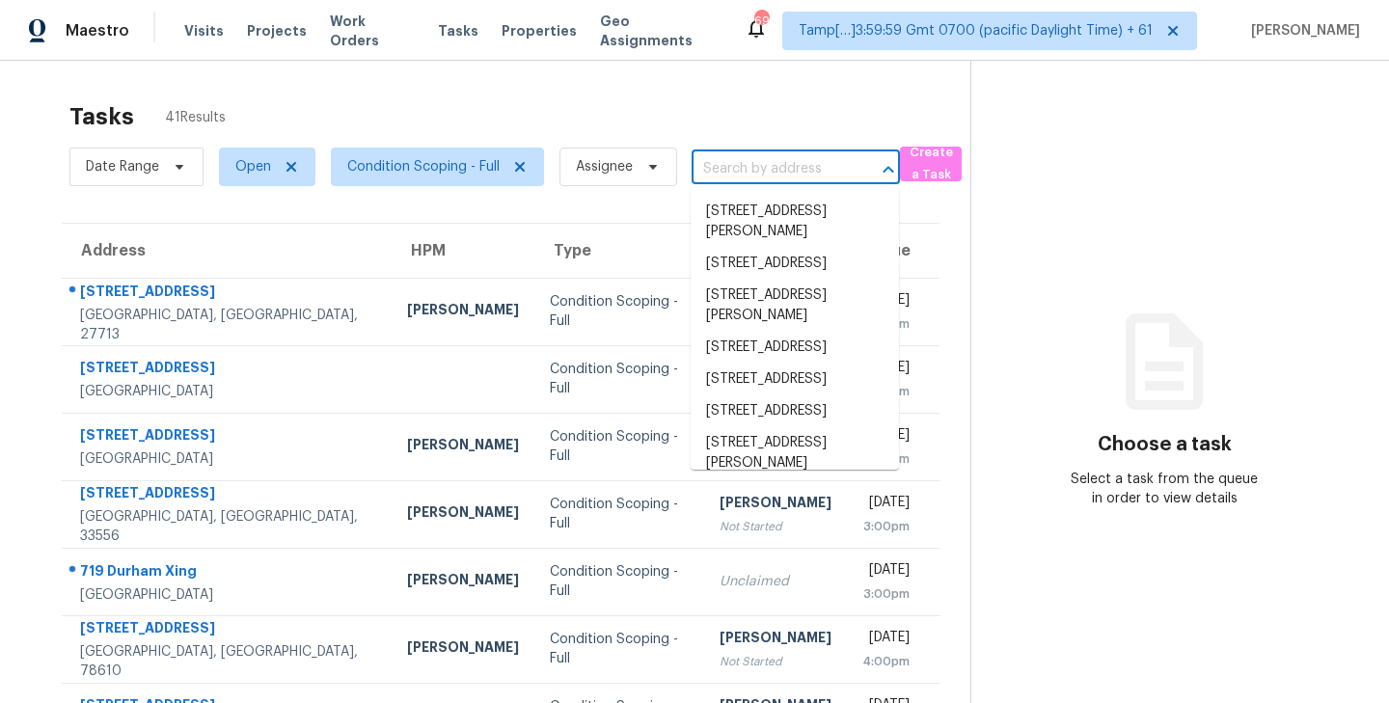
paste input "2715 Calypso Ln, Lewisville, TX 75067"
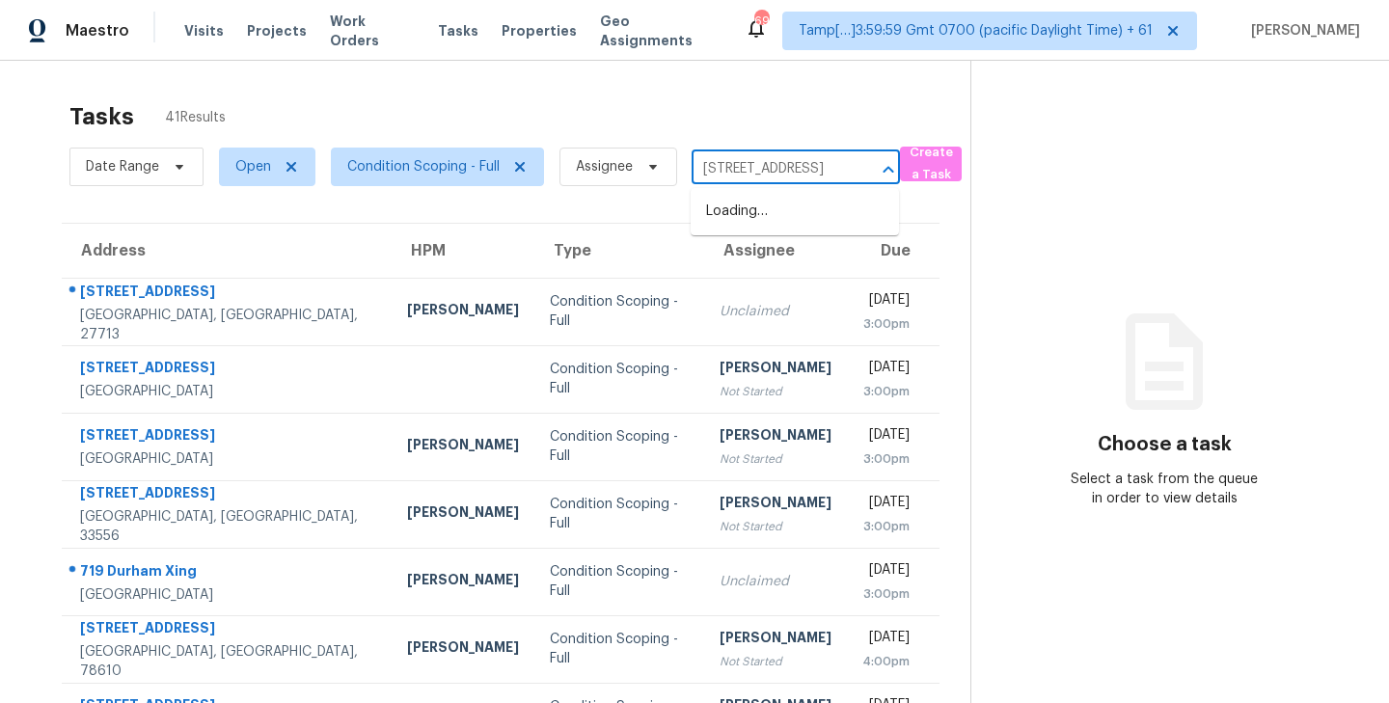
scroll to position [0, 93]
type input "2715 Calypso Ln, Lewisville, TX 75067"
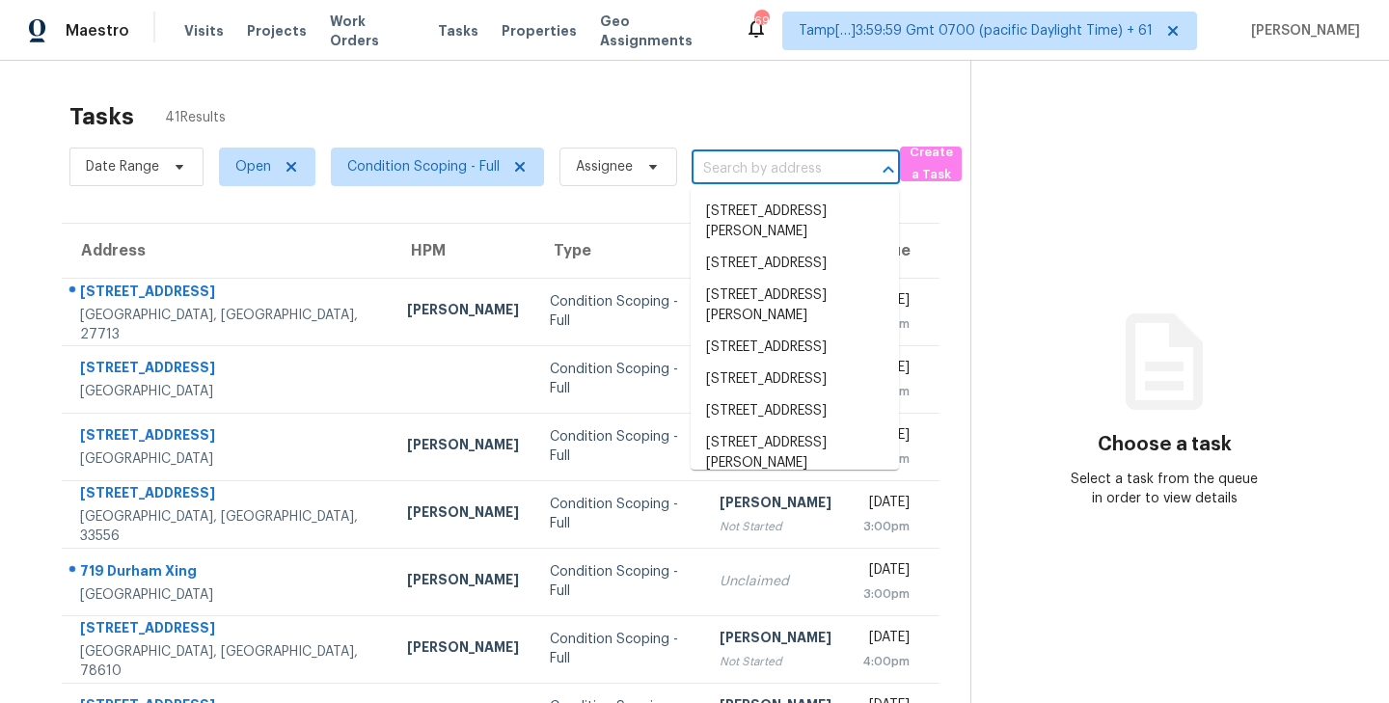
scroll to position [0, 0]
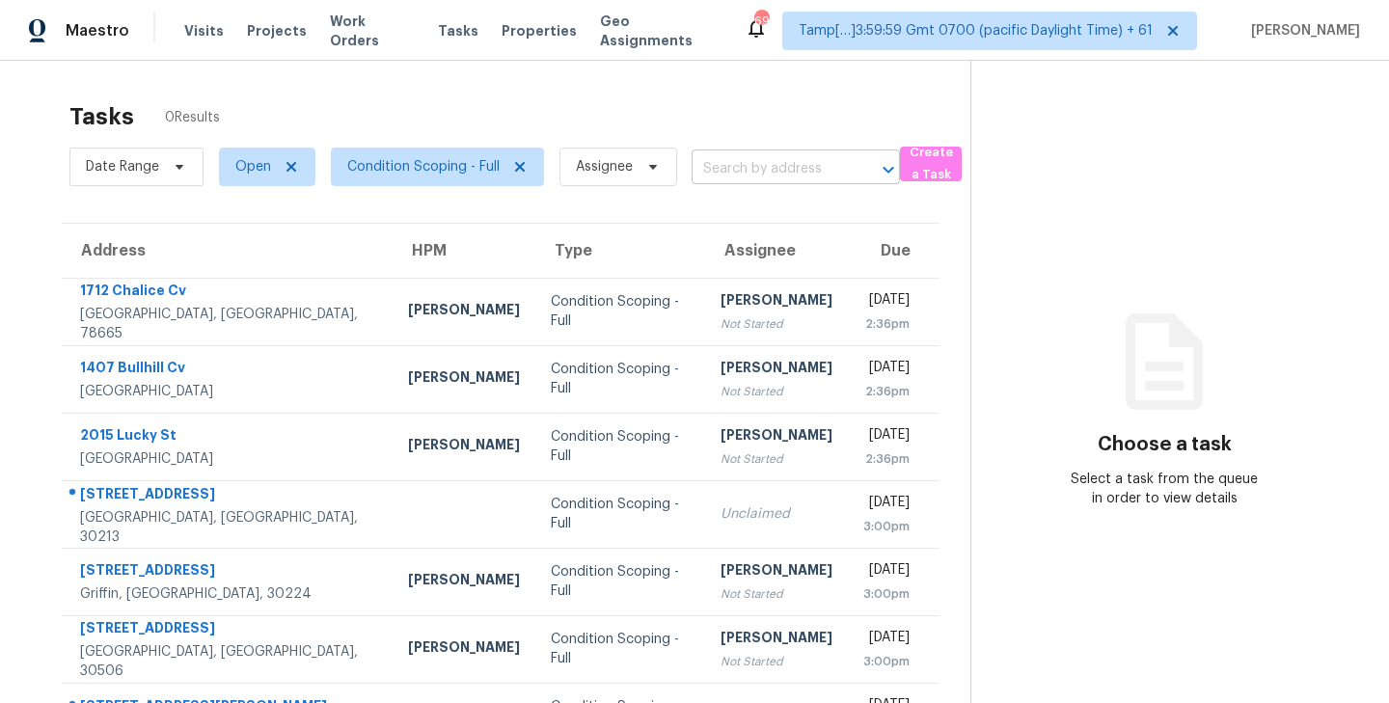
click at [744, 172] on input "text" at bounding box center [768, 169] width 154 height 30
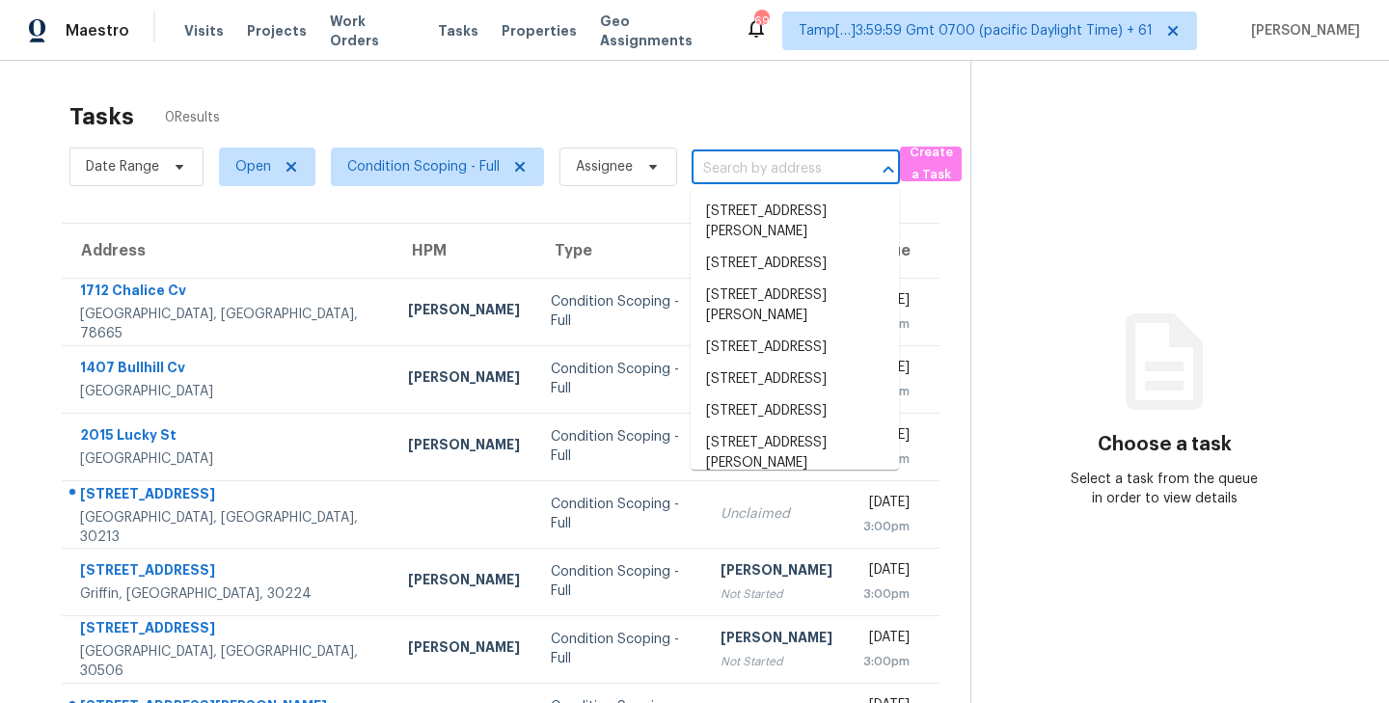
paste input "[STREET_ADDRESS]"
type input "[STREET_ADDRESS]"
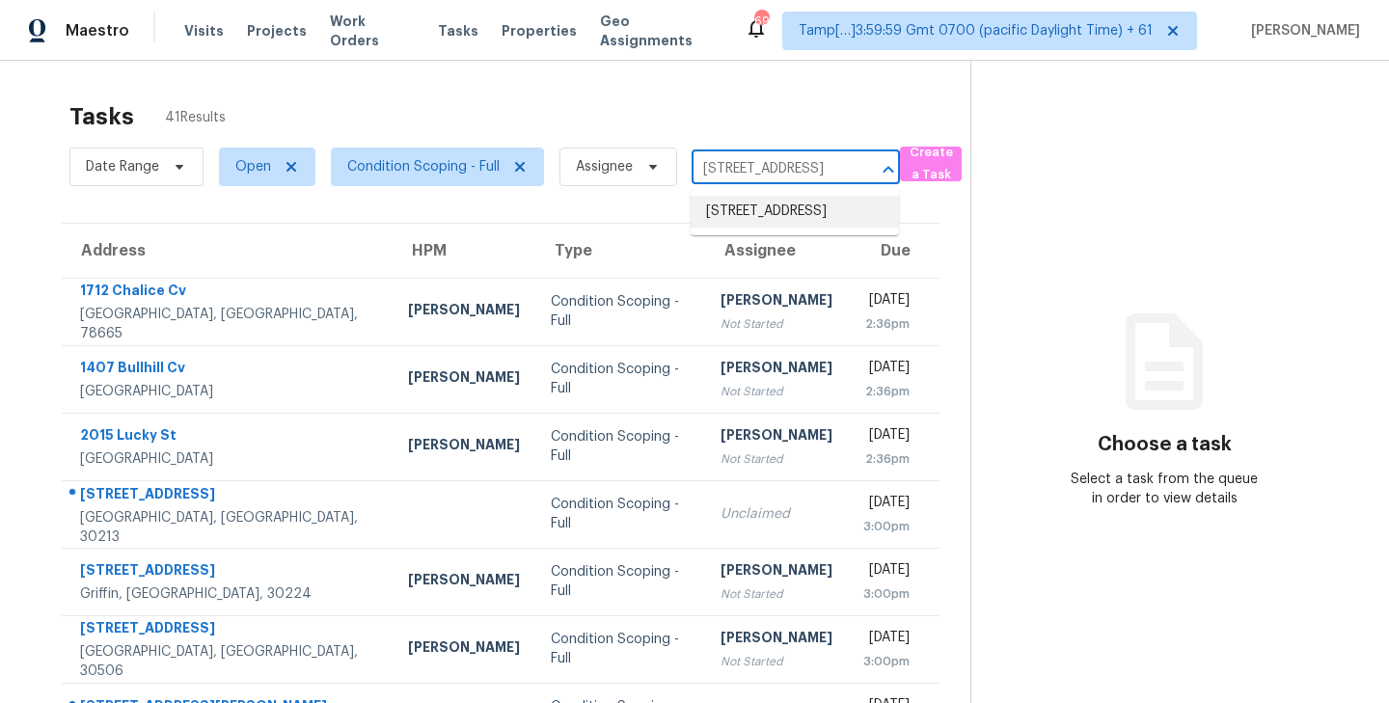
click at [749, 211] on li "[STREET_ADDRESS]" at bounding box center [795, 212] width 208 height 32
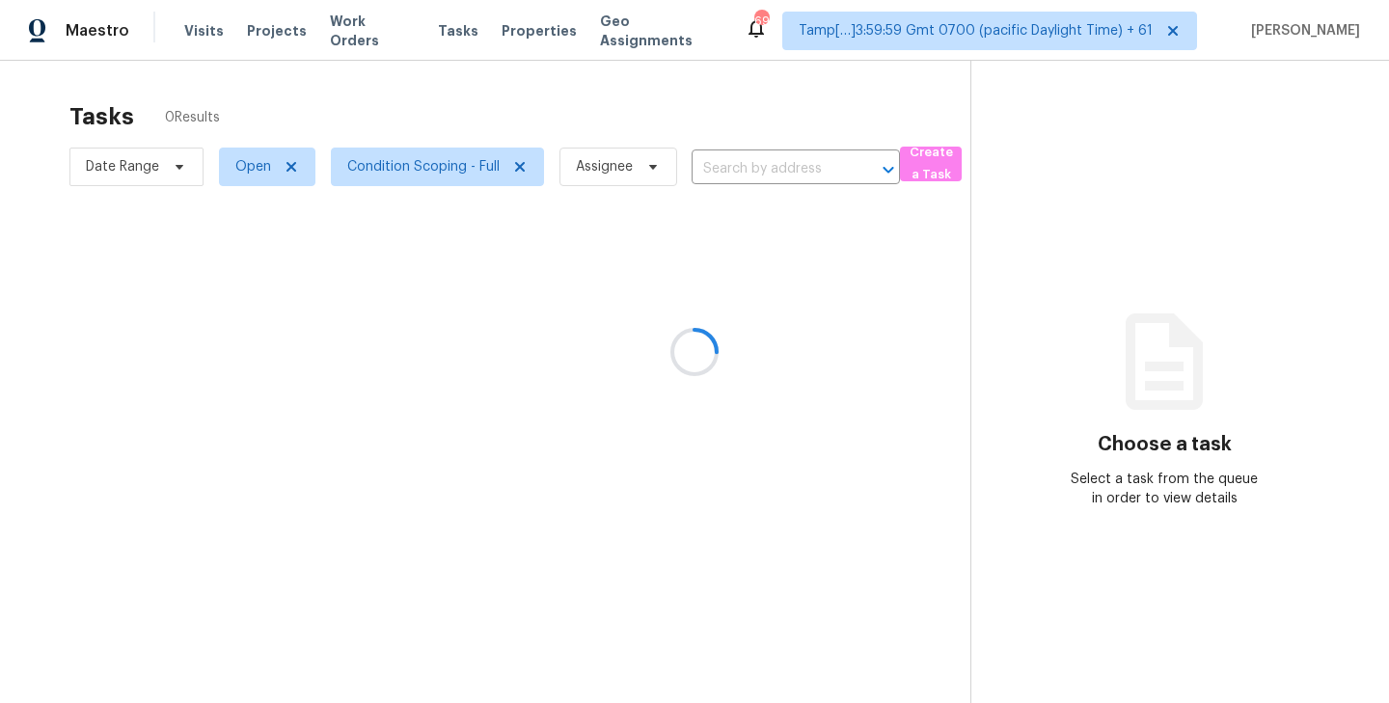
type input "[STREET_ADDRESS]"
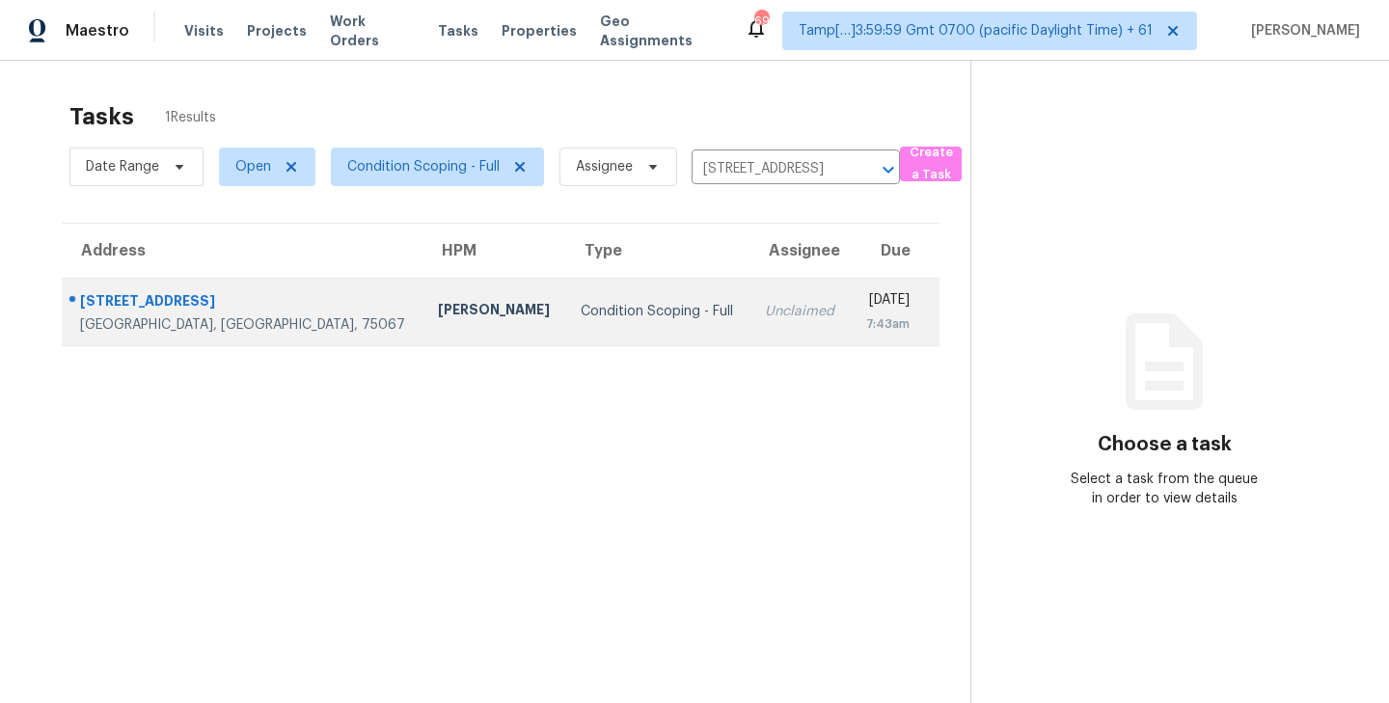
click at [765, 317] on div "Unclaimed" at bounding box center [799, 311] width 69 height 19
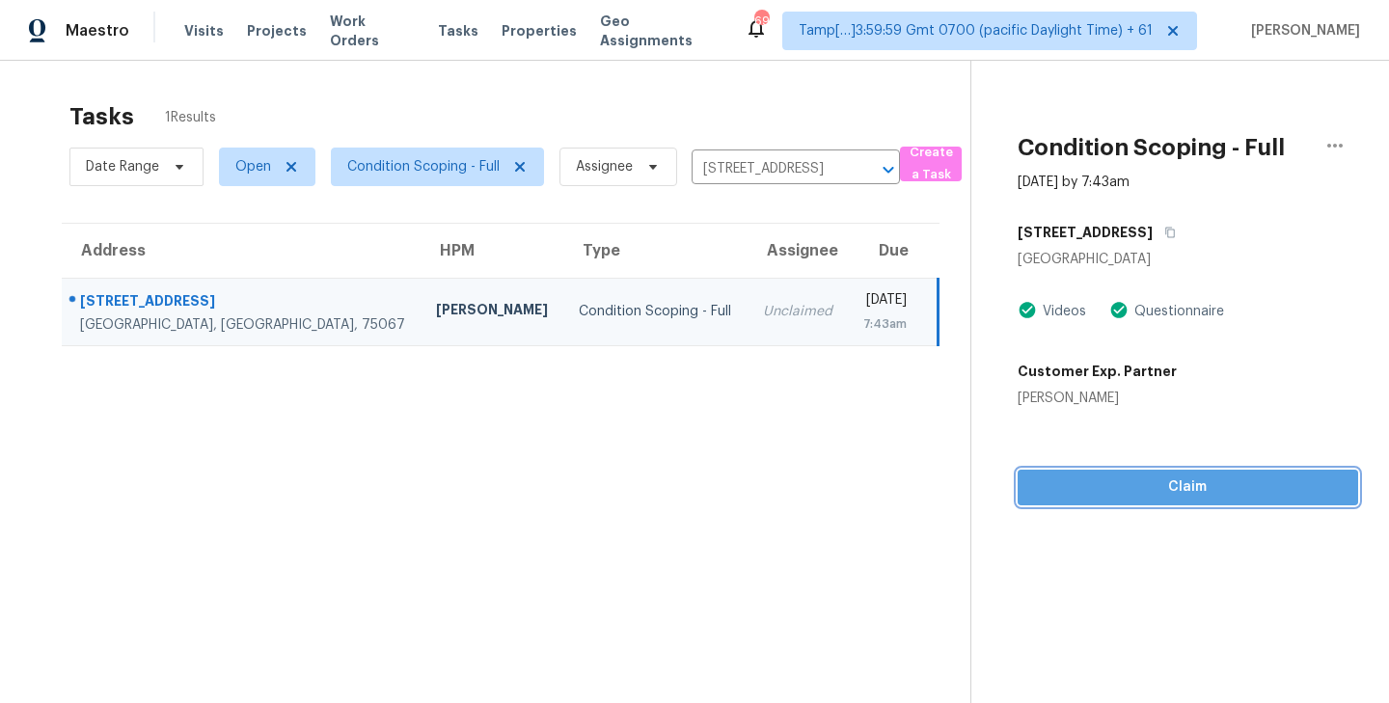
click at [1200, 487] on span "Claim" at bounding box center [1188, 487] width 310 height 24
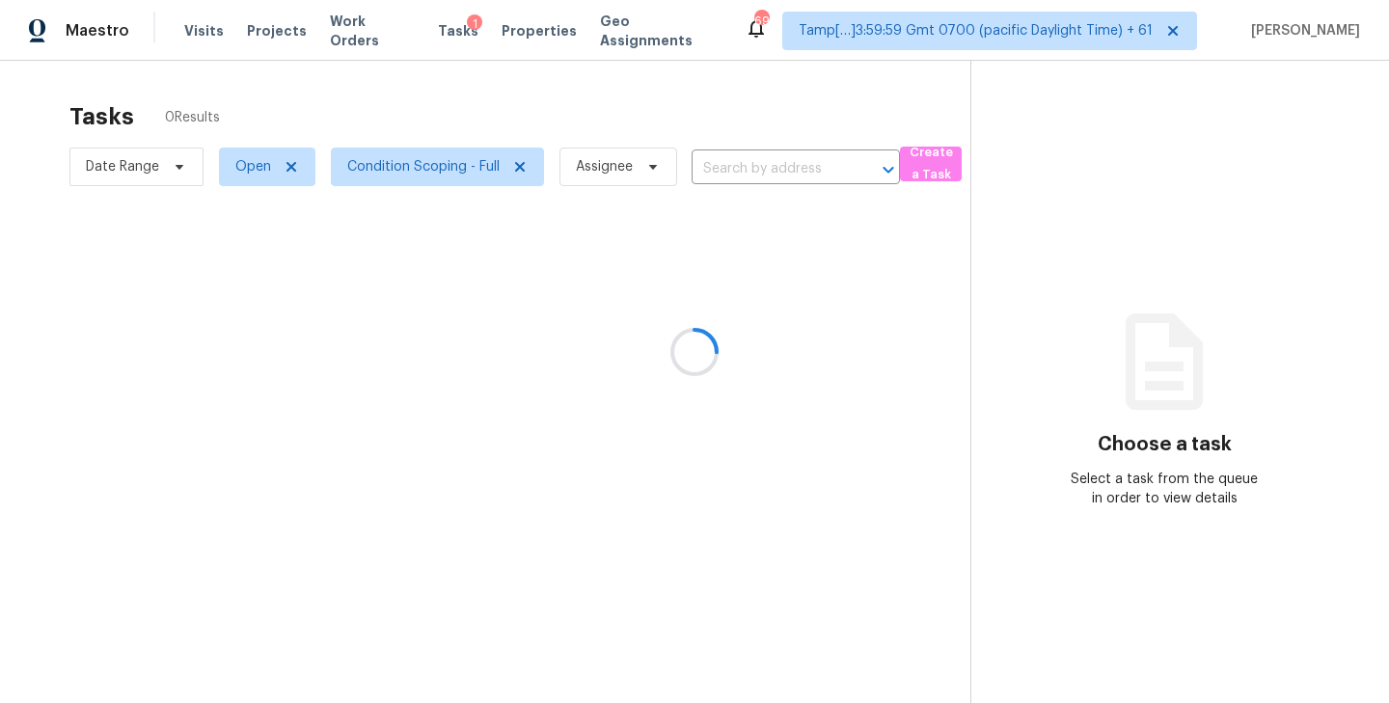
click at [755, 158] on div at bounding box center [694, 351] width 1389 height 703
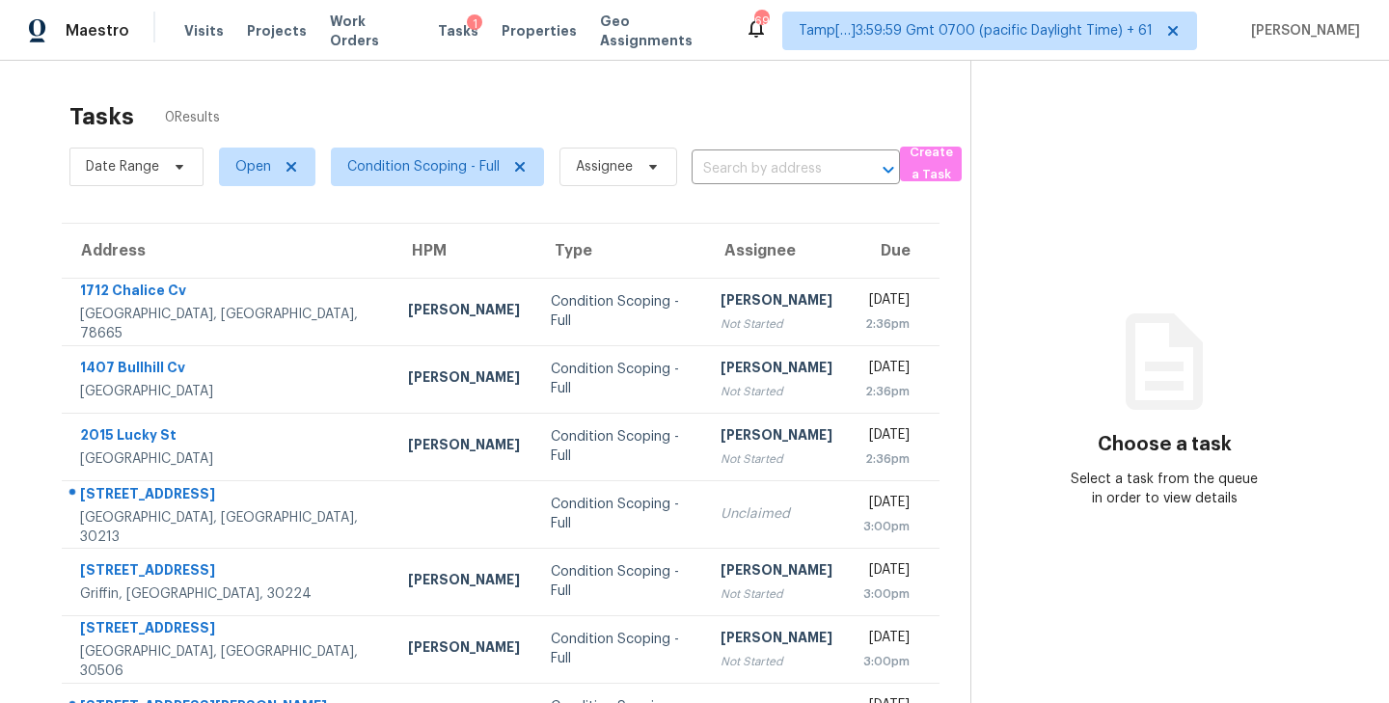
click at [749, 161] on input "text" at bounding box center [768, 169] width 154 height 30
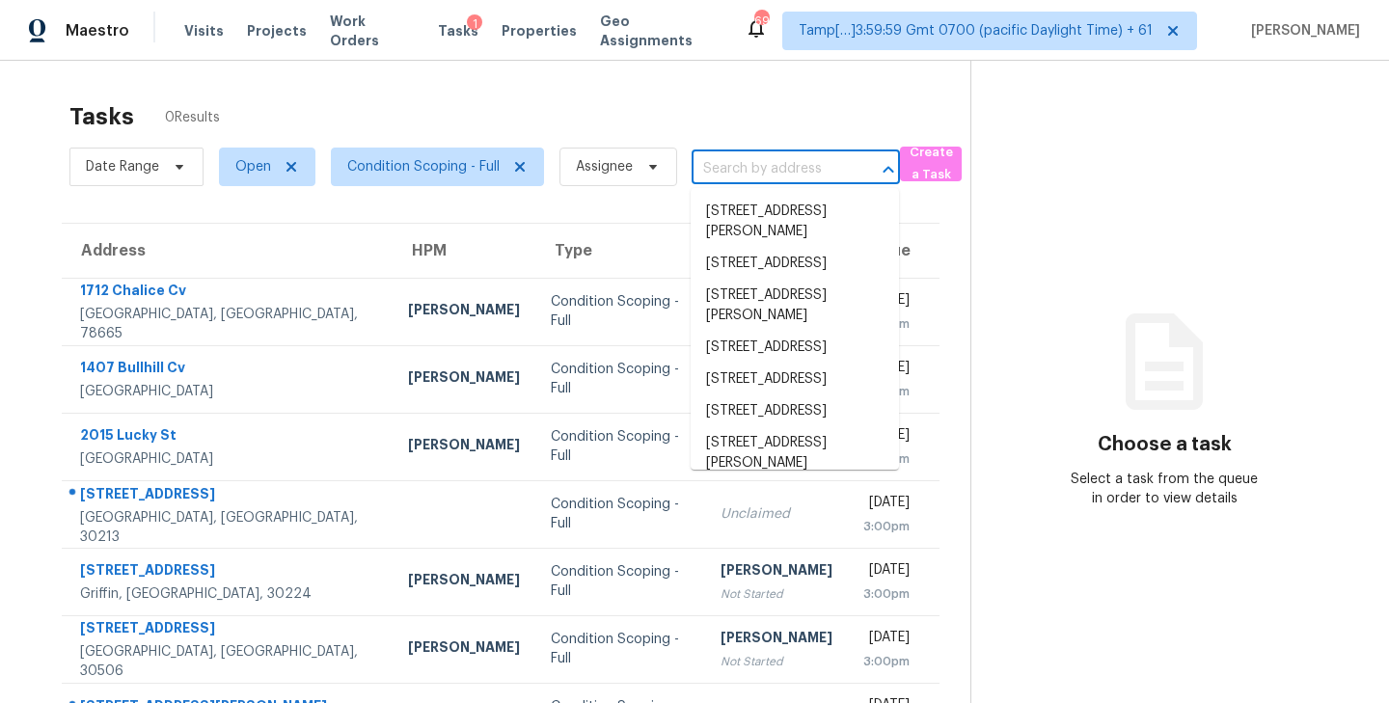
paste input "[STREET_ADDRESS]"
type input "[STREET_ADDRESS]"
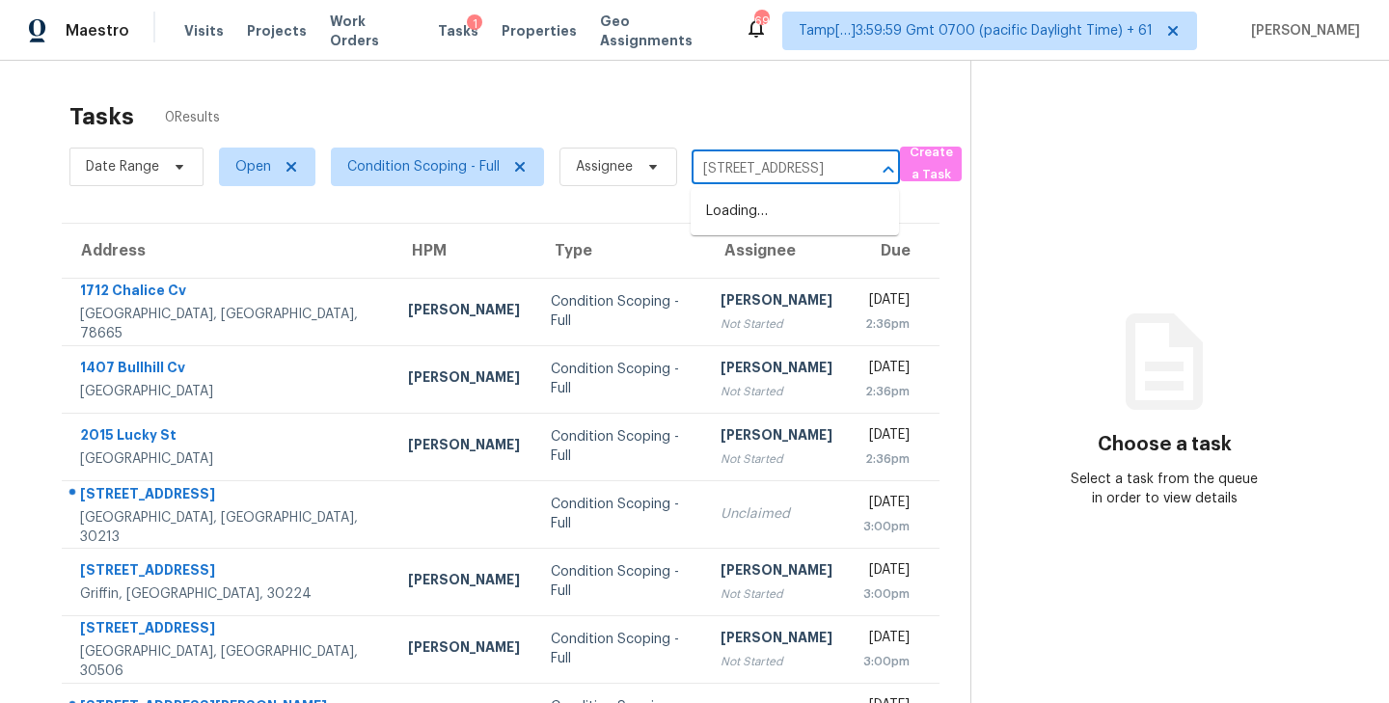
scroll to position [0, 87]
click at [756, 220] on li "[STREET_ADDRESS]" at bounding box center [795, 212] width 208 height 32
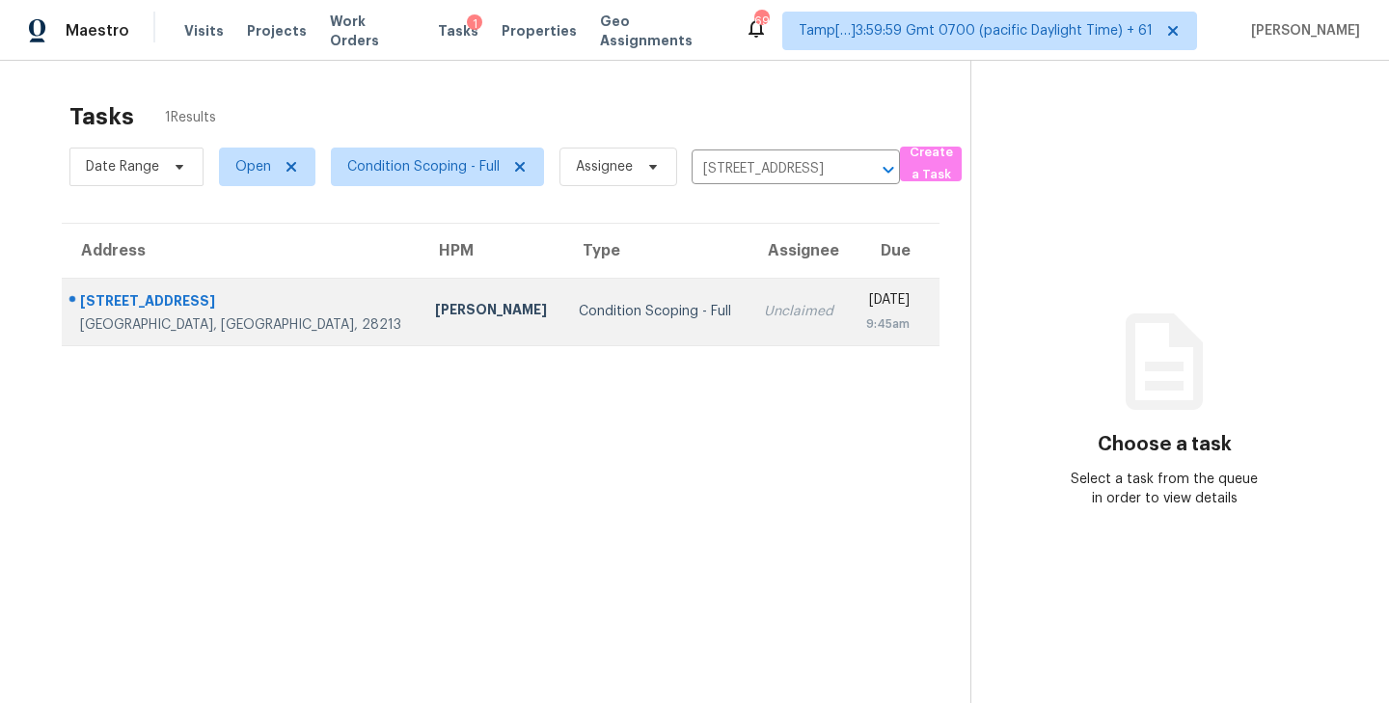
click at [764, 305] on div "Unclaimed" at bounding box center [799, 311] width 70 height 19
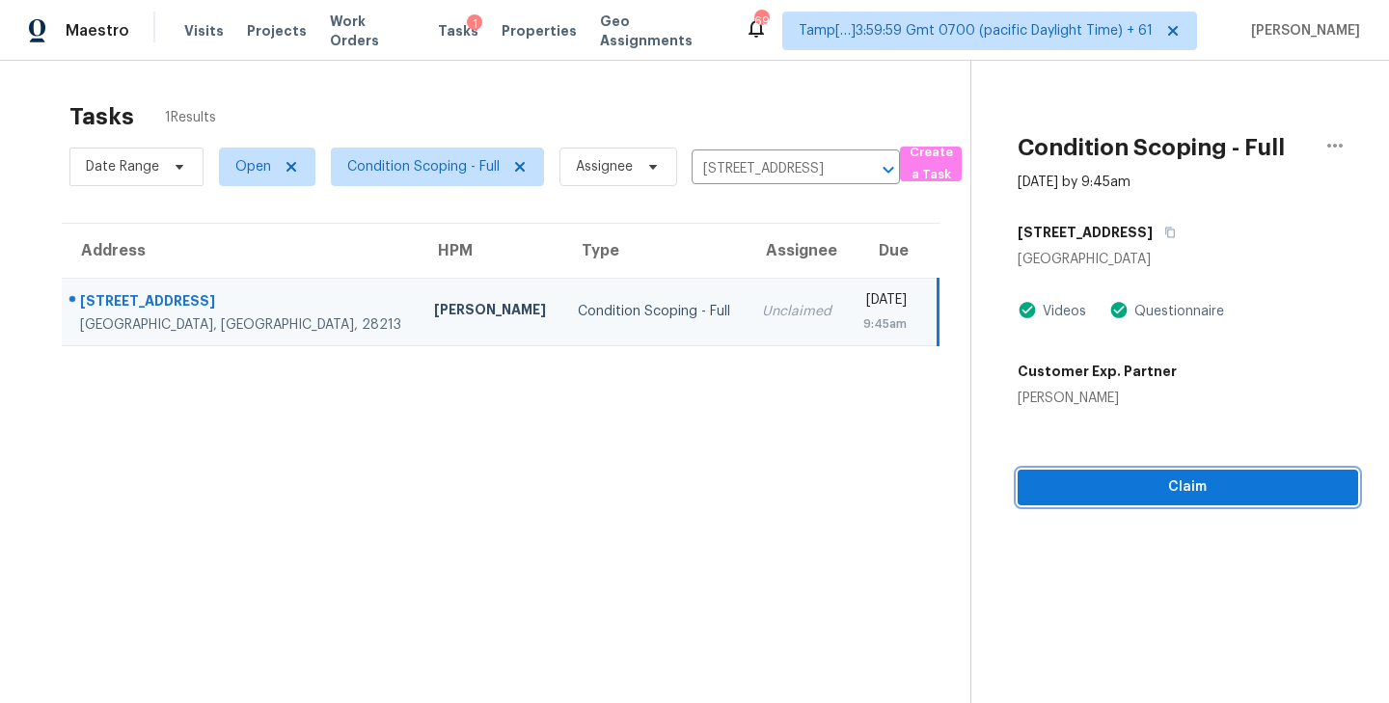
click at [1173, 493] on span "Claim" at bounding box center [1188, 487] width 310 height 24
